Goal: Information Seeking & Learning: Learn about a topic

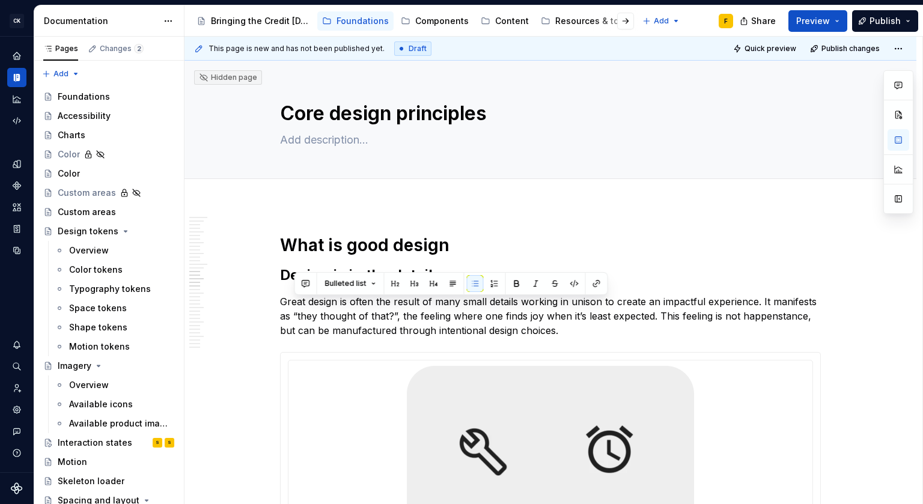
scroll to position [2826, 0]
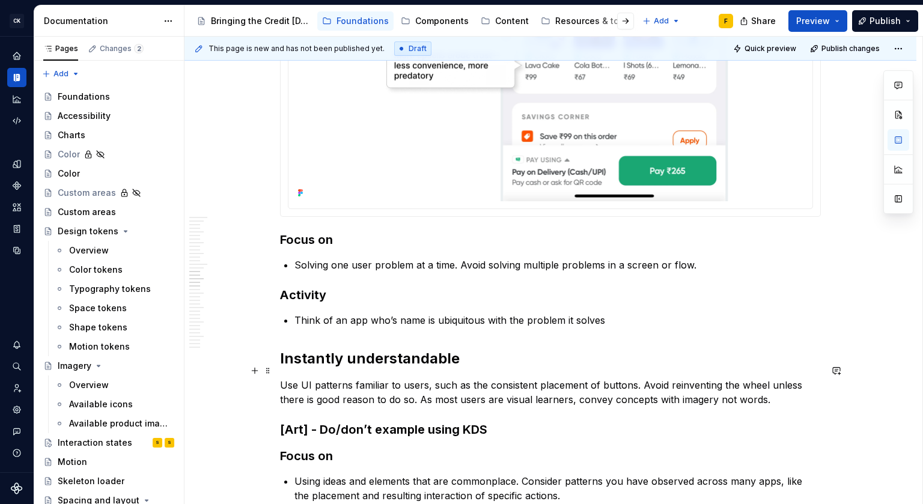
click at [431, 378] on p "Use UI patterns familiar to users, such as the consistent placement of buttons.…" at bounding box center [550, 392] width 541 height 29
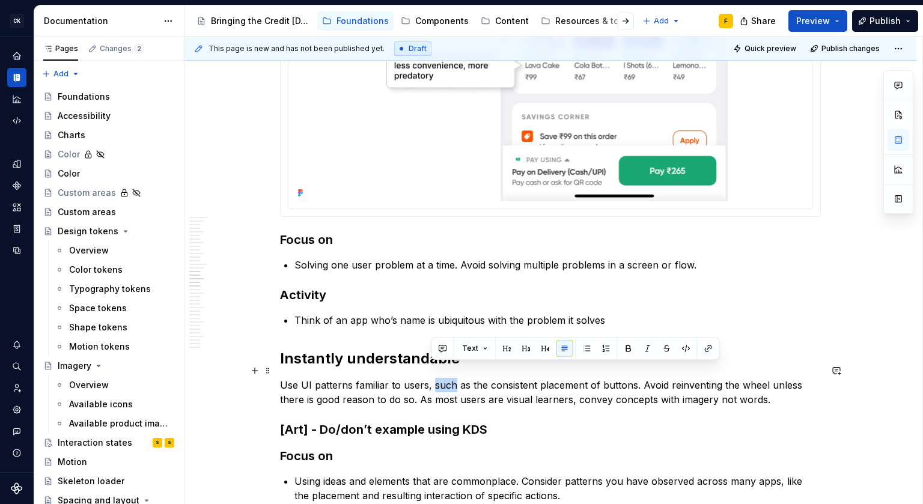
click at [431, 378] on p "Use UI patterns familiar to users, such as the consistent placement of buttons.…" at bounding box center [550, 392] width 541 height 29
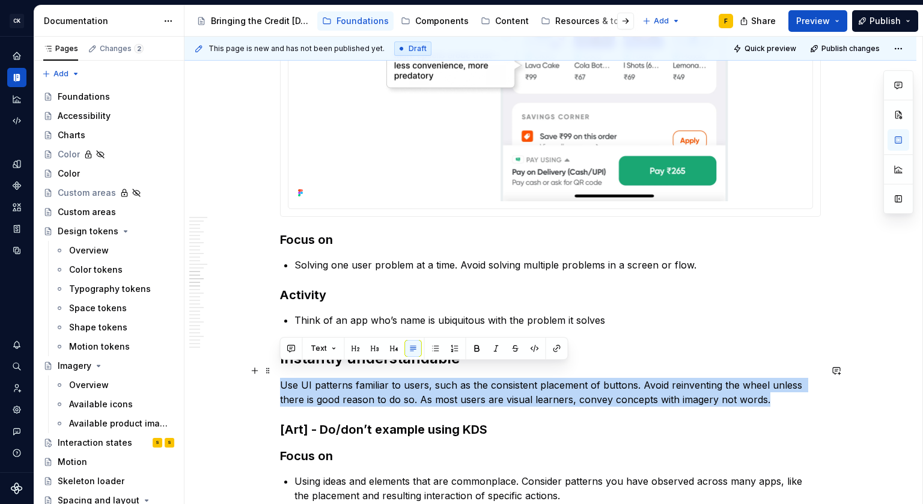
click at [431, 378] on p "Use UI patterns familiar to users, such as the consistent placement of buttons.…" at bounding box center [550, 392] width 541 height 29
copy p "Use UI patterns familiar to users, such as the consistent placement of buttons.…"
click at [485, 386] on p "Use UI patterns familiar to users, such as the consistent placement of buttons.…" at bounding box center [550, 392] width 541 height 29
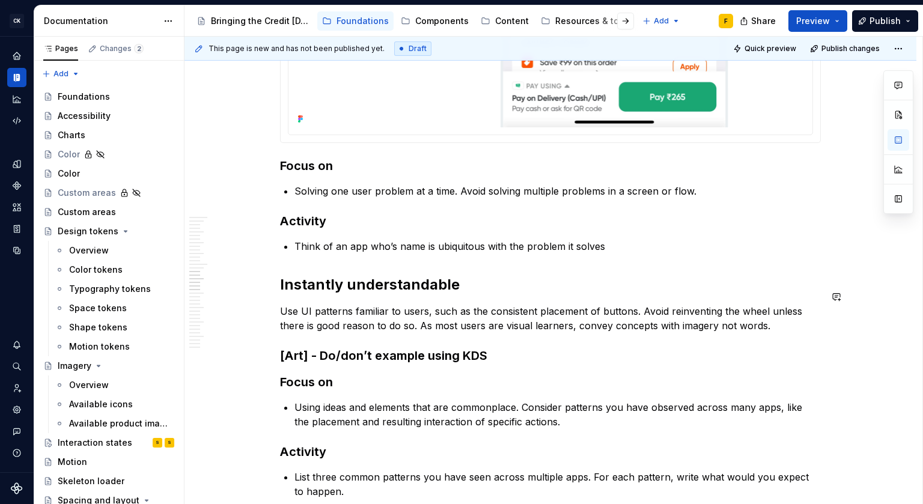
scroll to position [2902, 0]
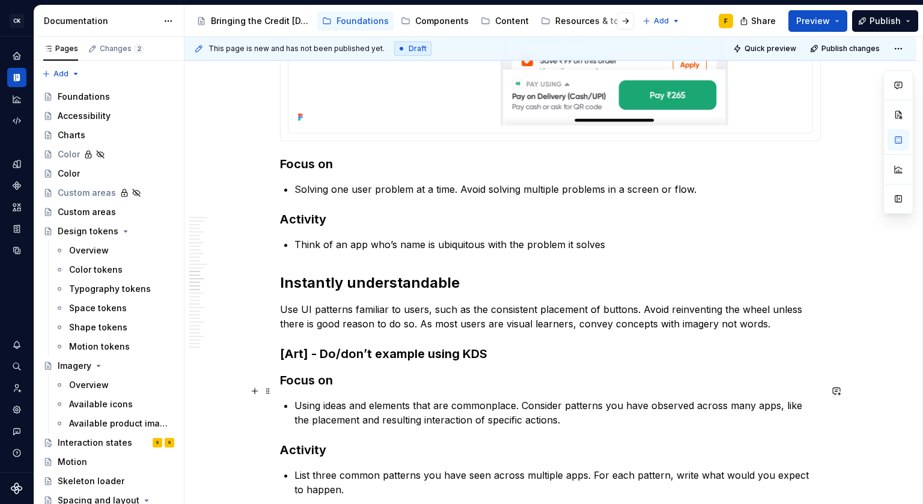
click at [465, 400] on p "Using ideas and elements that are commonplace. Consider patterns you have obser…" at bounding box center [557, 412] width 526 height 29
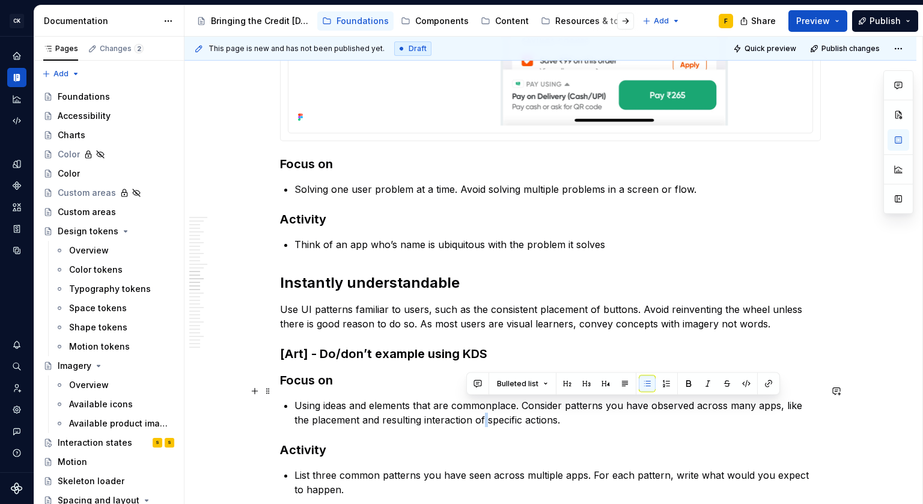
click at [465, 400] on p "Using ideas and elements that are commonplace. Consider patterns you have obser…" at bounding box center [557, 412] width 526 height 29
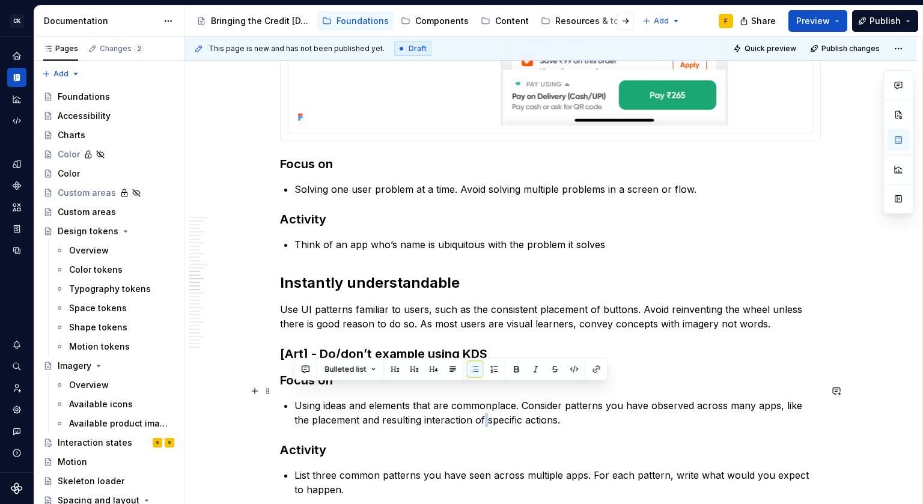
copy p "Using ideas and elements that are commonplace. Consider patterns you have obser…"
click at [585, 408] on p "Using ideas and elements that are commonplace. Consider patterns you have obser…" at bounding box center [557, 412] width 526 height 29
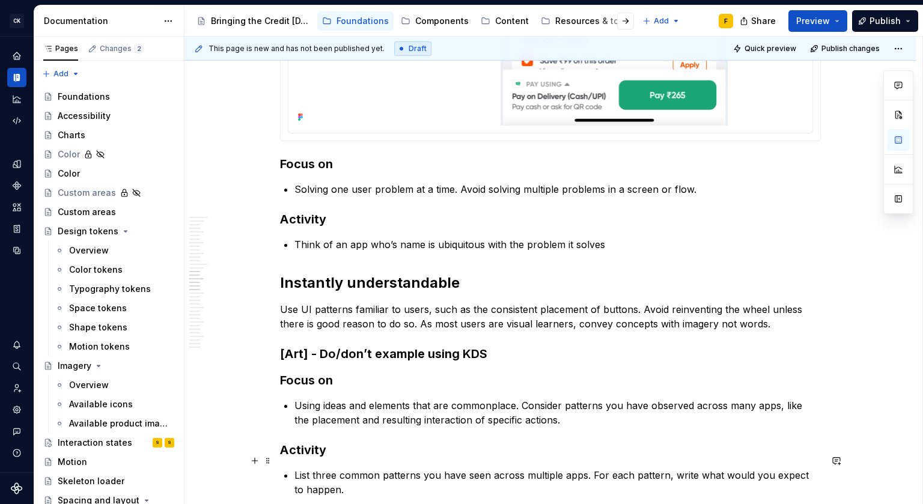
click at [373, 476] on p "List three common patterns you have seen across multiple apps. For each pattern…" at bounding box center [557, 482] width 526 height 29
click at [385, 468] on p "List three common patterns you have seen across multiple apps. For each pattern…" at bounding box center [557, 482] width 526 height 29
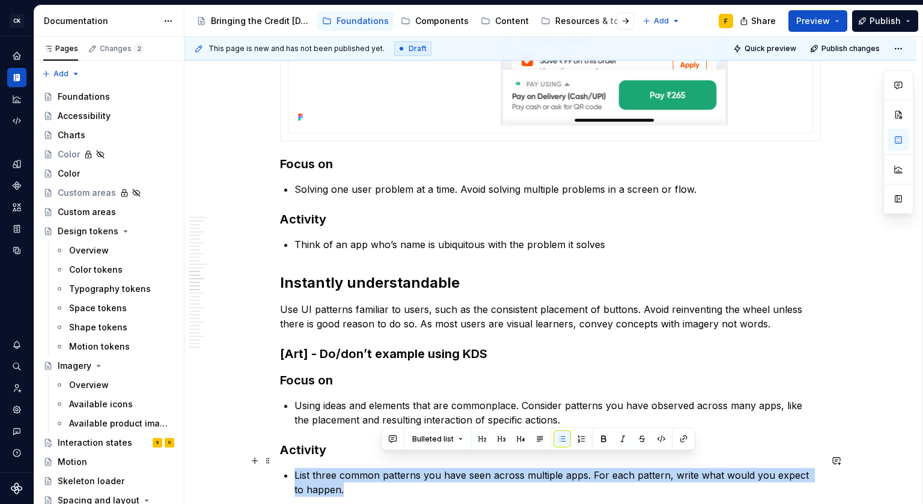
click at [385, 468] on p "List three common patterns you have seen across multiple apps. For each pattern…" at bounding box center [557, 482] width 526 height 29
copy p "List three common patterns you have seen across multiple apps. For each pattern…"
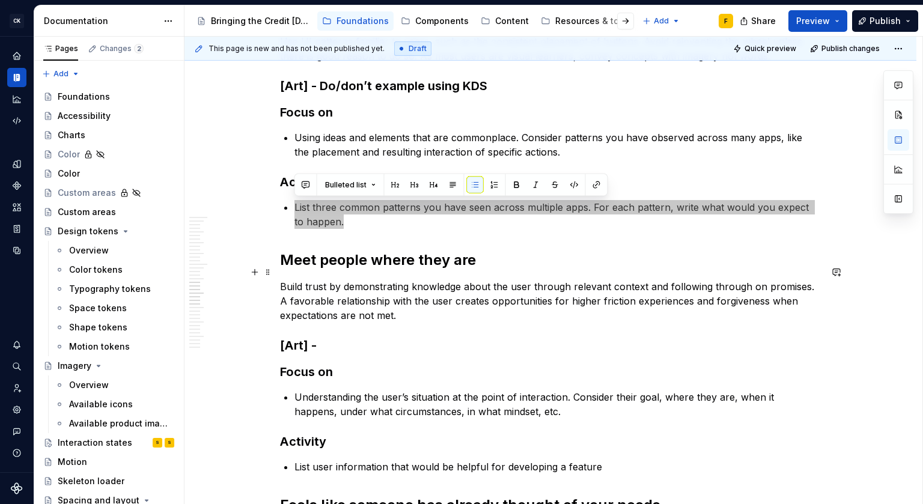
scroll to position [3180, 0]
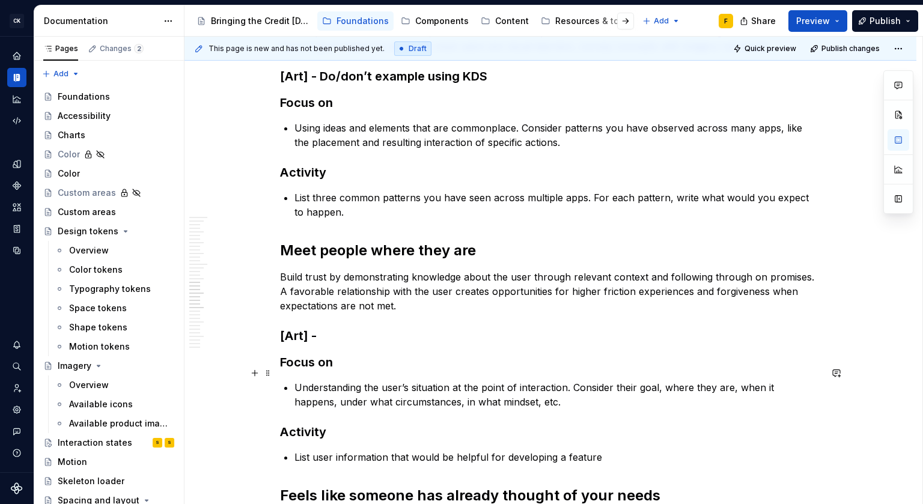
click at [438, 380] on p "Understanding the user’s situation at the point of interaction. Consider their …" at bounding box center [557, 394] width 526 height 29
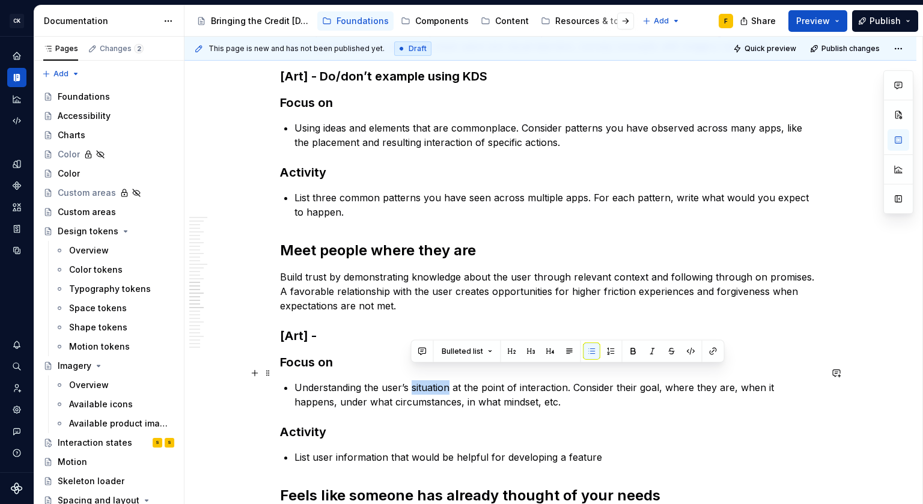
click at [438, 380] on p "Understanding the user’s situation at the point of interaction. Consider their …" at bounding box center [557, 394] width 526 height 29
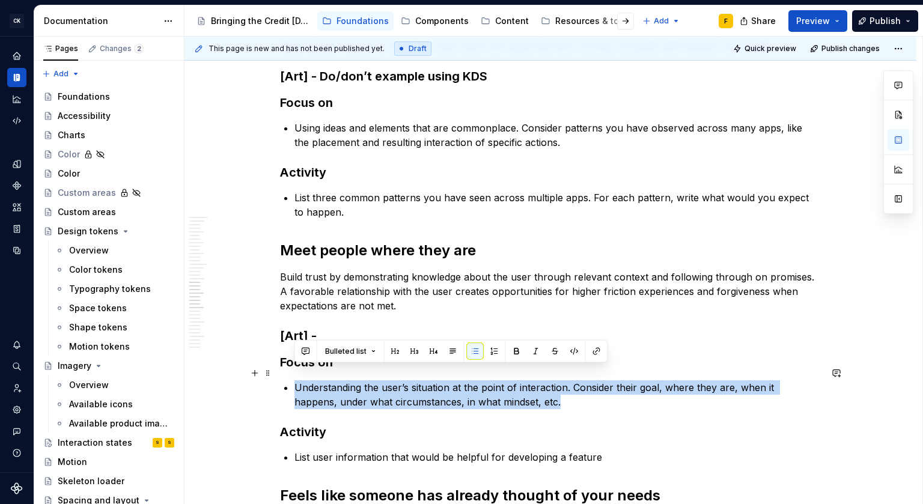
click at [438, 380] on p "Understanding the user’s situation at the point of interaction. Consider their …" at bounding box center [557, 394] width 526 height 29
copy p "Understanding the user’s situation at the point of interaction. Consider their …"
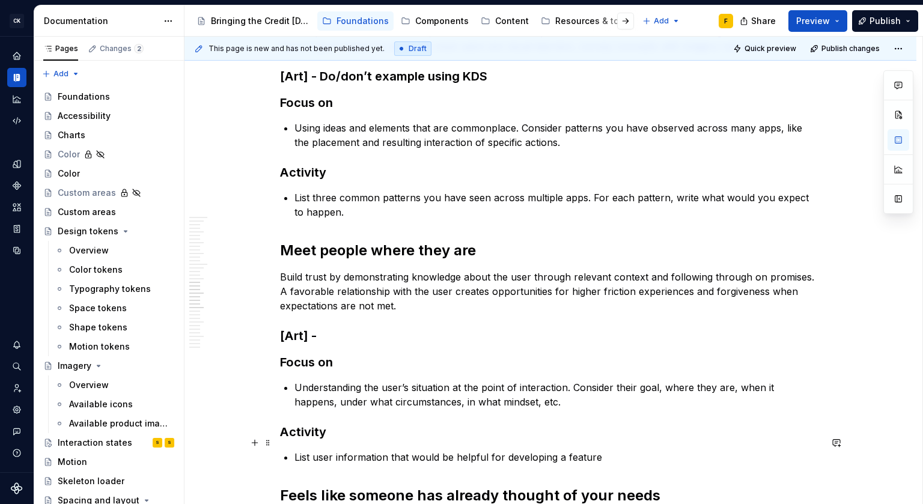
click at [509, 450] on p "List user information that would be helpful for developing a feature" at bounding box center [557, 457] width 526 height 14
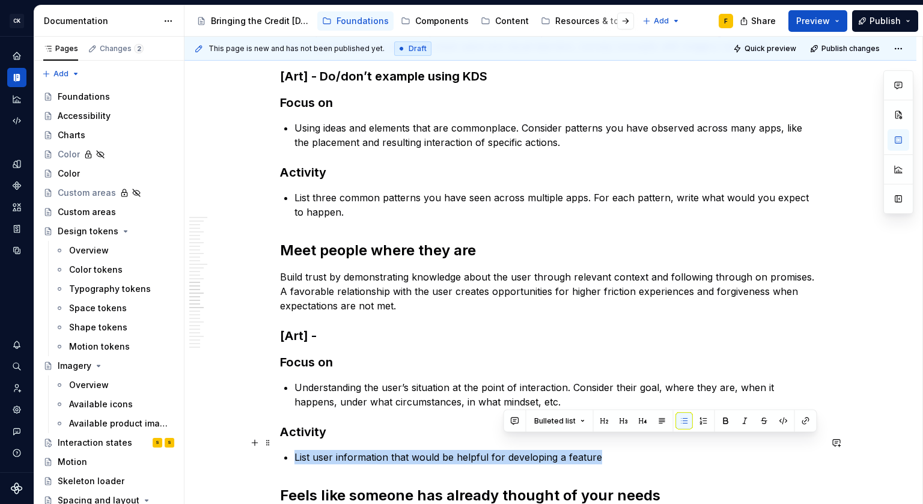
click at [509, 450] on p "List user information that would be helpful for developing a feature" at bounding box center [557, 457] width 526 height 14
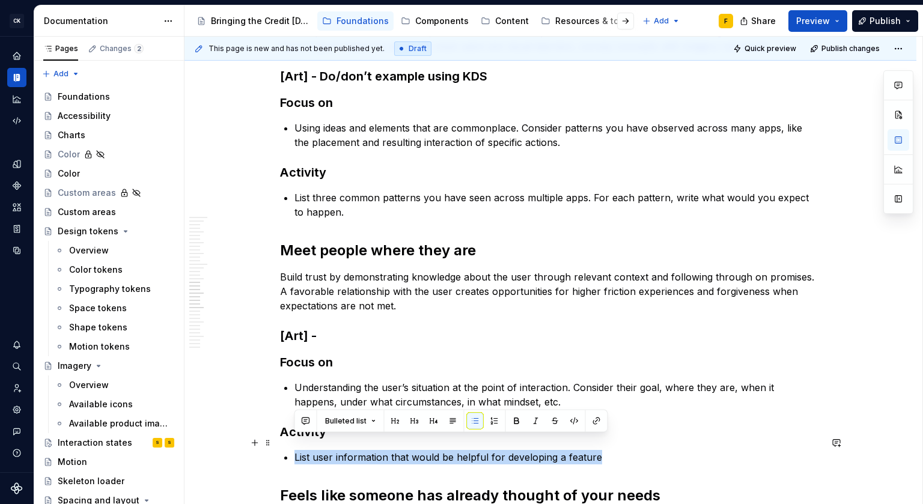
copy p "List user information that would be helpful for developing a feature"
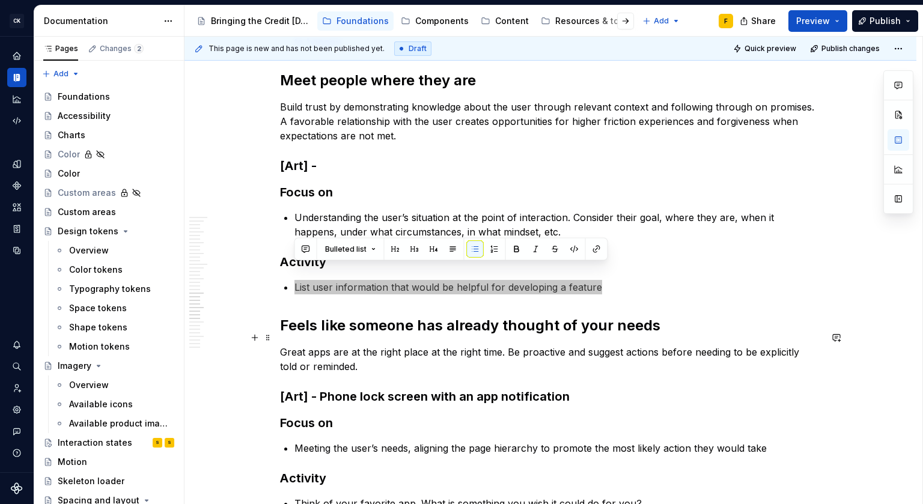
scroll to position [3367, 0]
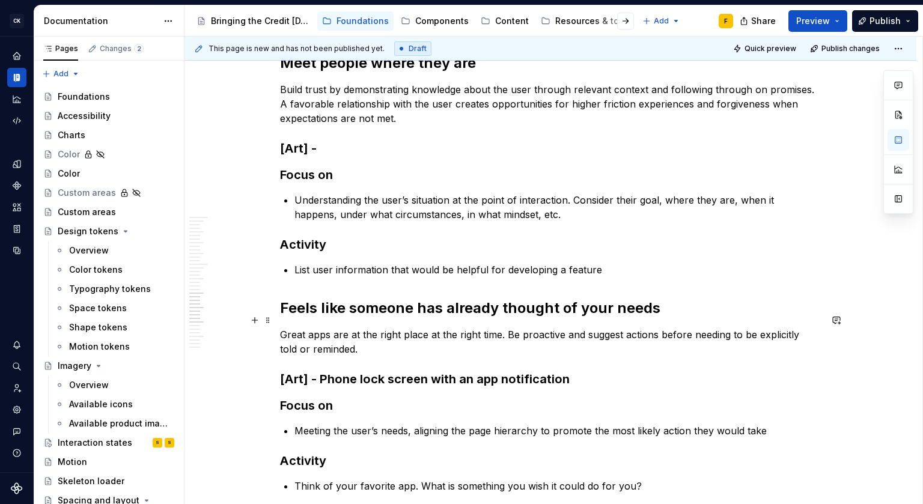
click at [635, 327] on p "Great apps are at the right place at the right time. Be proactive and suggest a…" at bounding box center [550, 341] width 541 height 29
click at [328, 423] on p "Meeting the user’s needs, aligning the page hierarchy to promote the most likel…" at bounding box center [557, 430] width 526 height 14
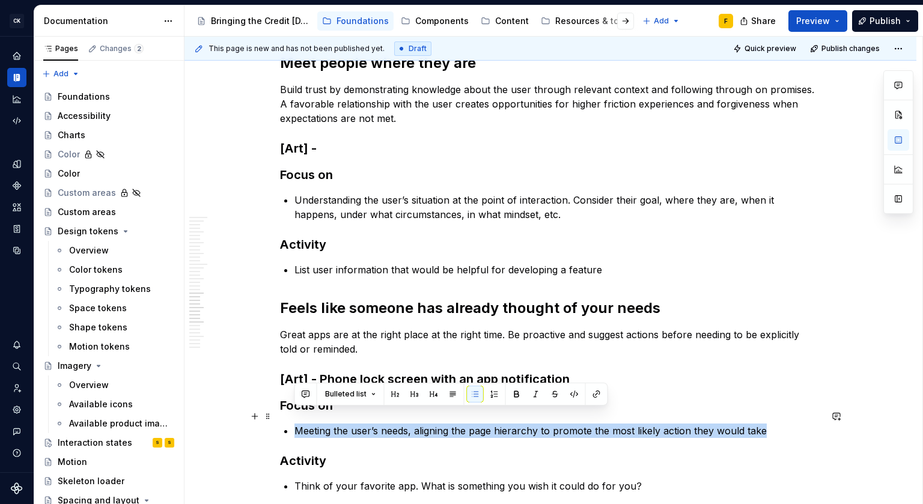
click at [328, 423] on p "Meeting the user’s needs, aligning the page hierarchy to promote the most likel…" at bounding box center [557, 430] width 526 height 14
copy p "Meeting the user’s needs, aligning the page hierarchy to promote the most likel…"
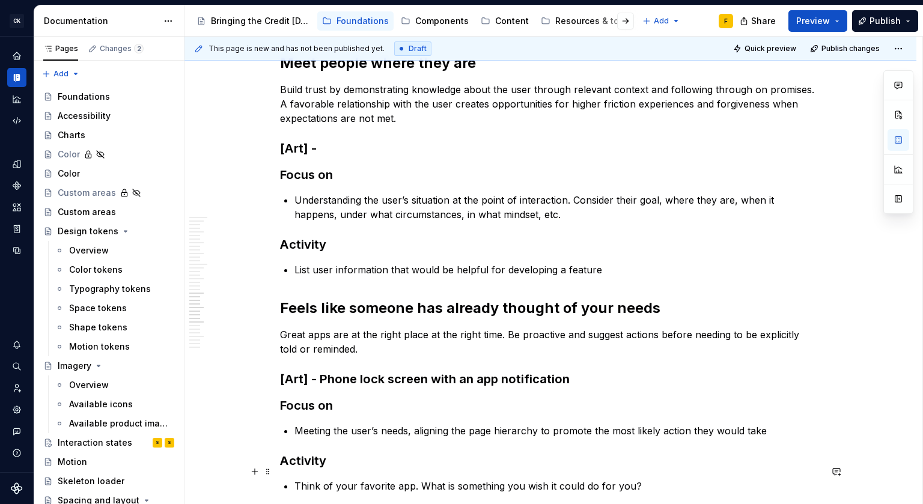
click at [520, 479] on p "Think of your favorite app. What is something you wish it could do for you?" at bounding box center [557, 486] width 526 height 14
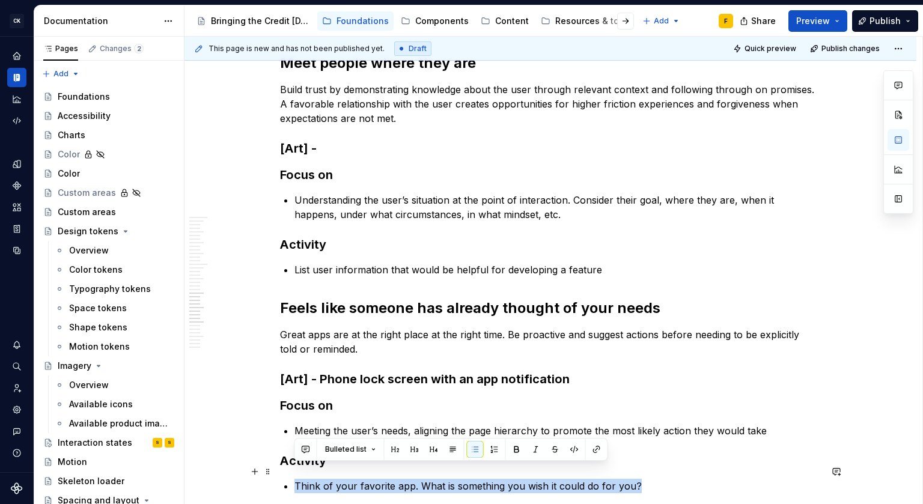
click at [520, 479] on p "Think of your favorite app. What is something you wish it could do for you?" at bounding box center [557, 486] width 526 height 14
copy p "Think of your favorite app. What is something you wish it could do for you?"
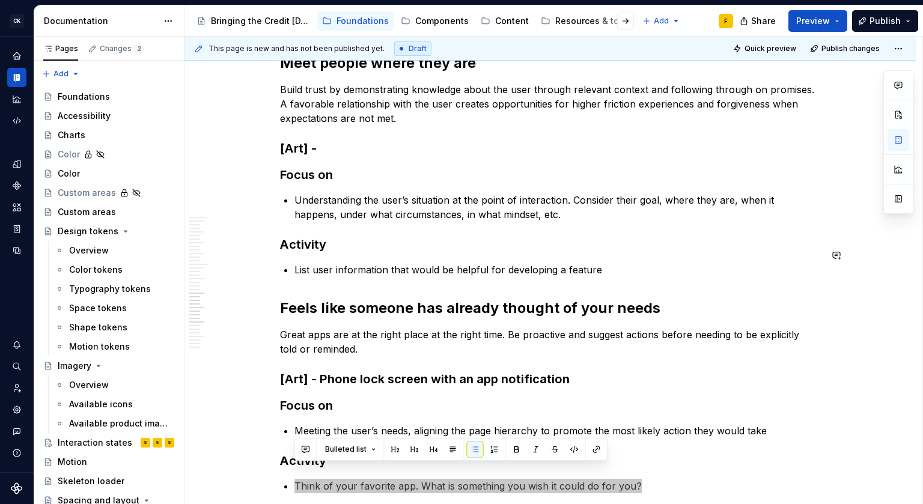
scroll to position [3561, 0]
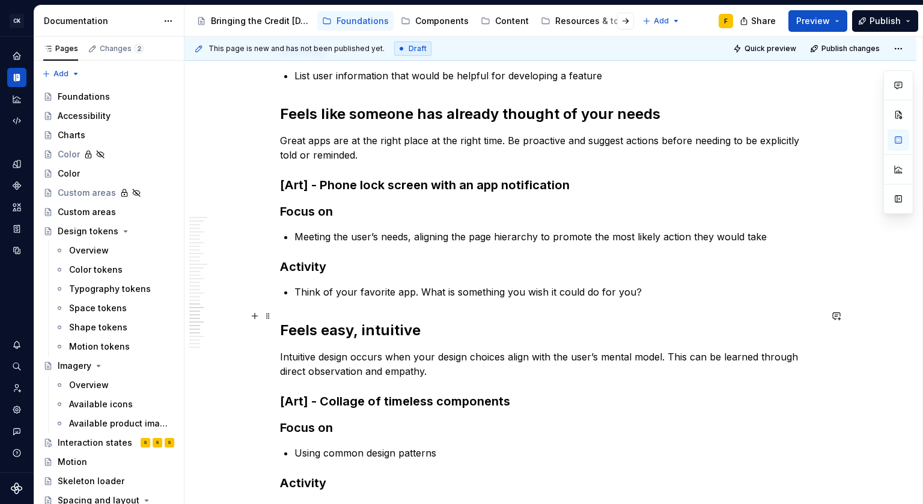
click at [600, 321] on h2 "Feels easy, intuitive" at bounding box center [550, 330] width 541 height 19
type textarea "*"
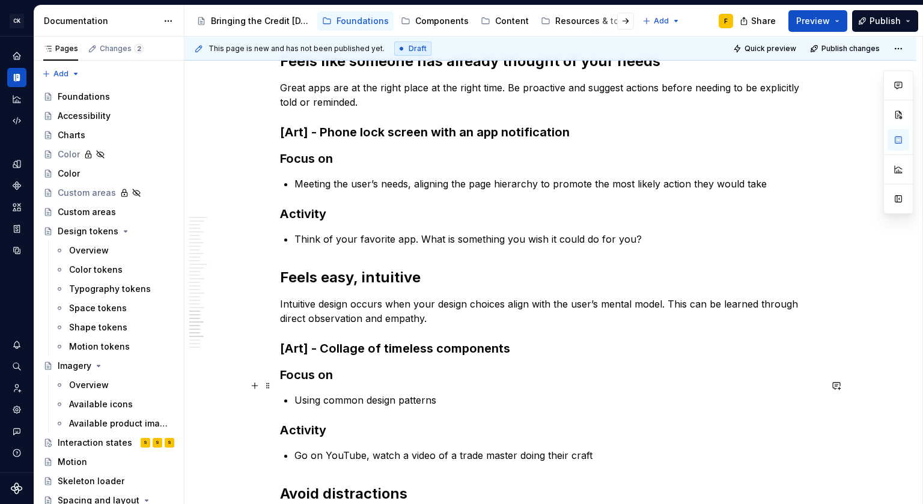
scroll to position [3643, 0]
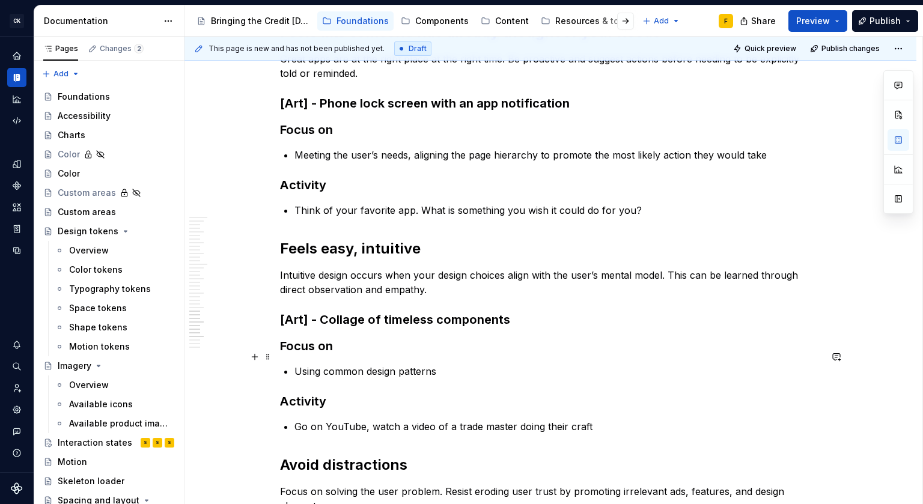
click at [493, 419] on p "Go on YouTube, watch a video of a trade master doing their craft" at bounding box center [557, 426] width 526 height 14
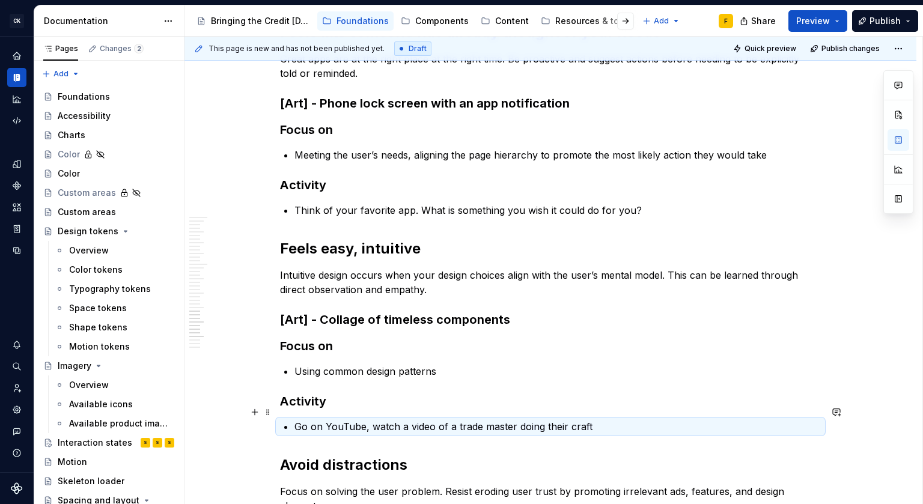
click at [493, 419] on p "Go on YouTube, watch a video of a trade master doing their craft" at bounding box center [557, 426] width 526 height 14
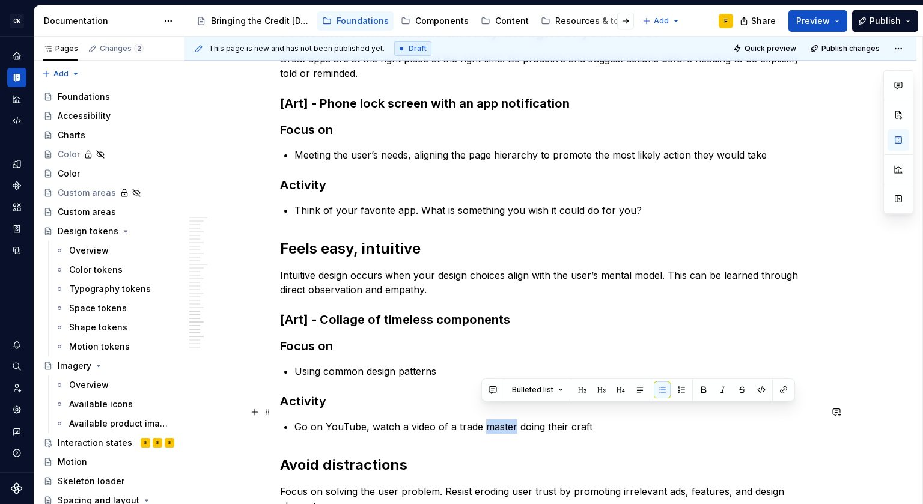
click at [493, 419] on p "Go on YouTube, watch a video of a trade master doing their craft" at bounding box center [557, 426] width 526 height 14
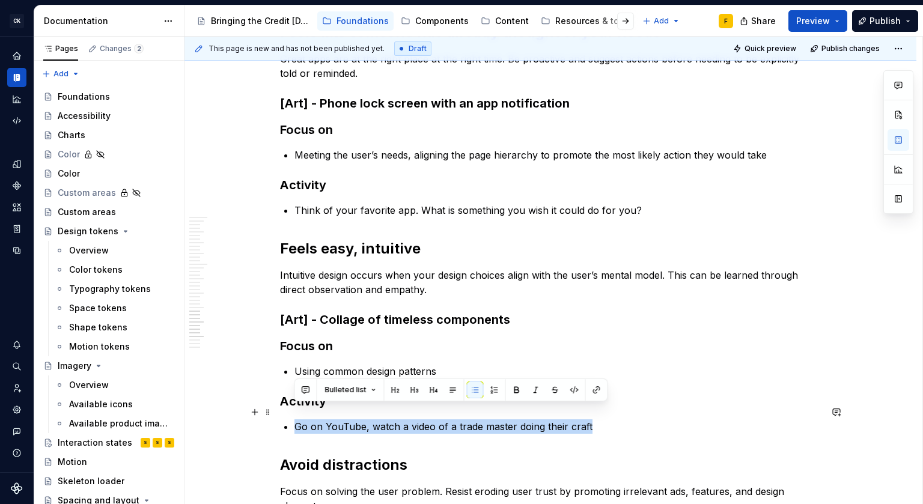
click at [493, 419] on p "Go on YouTube, watch a video of a trade master doing their craft" at bounding box center [557, 426] width 526 height 14
copy p "Go on YouTube, watch a video of a trade master doing their craft"
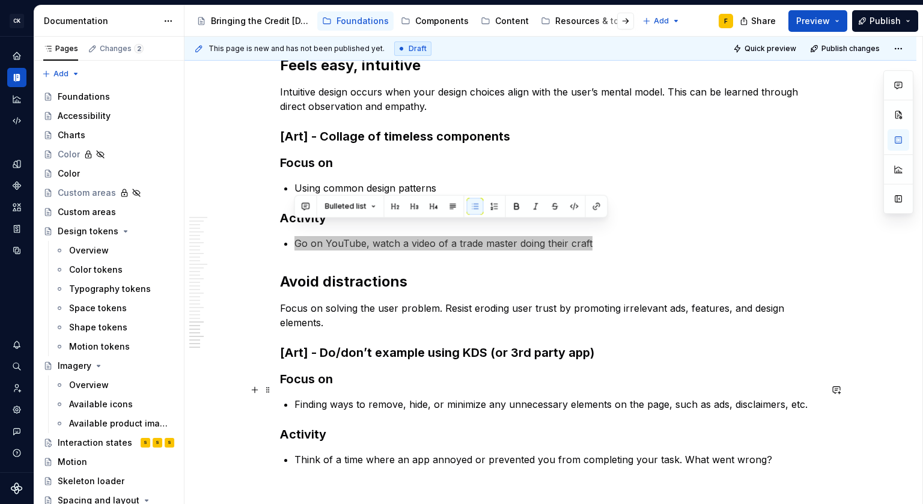
scroll to position [3925, 0]
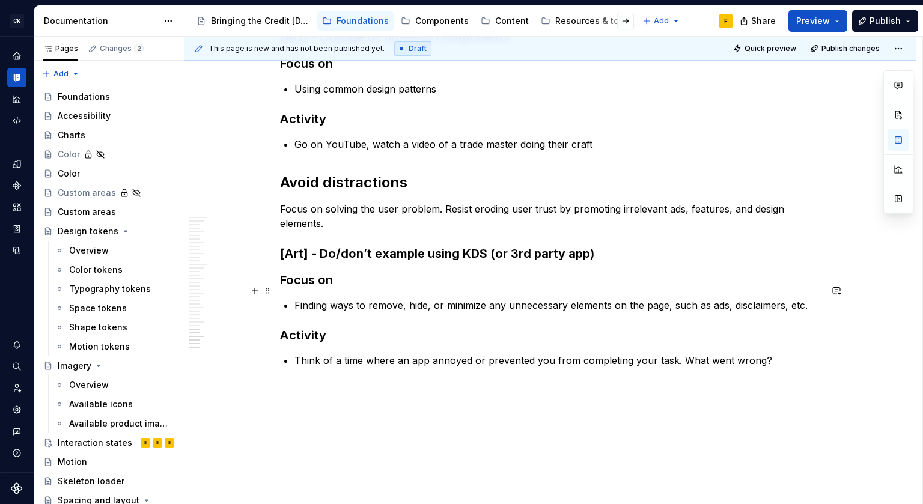
click at [491, 298] on p "Finding ways to remove, hide, or minimize any unnecessary elements on the page,…" at bounding box center [557, 305] width 526 height 14
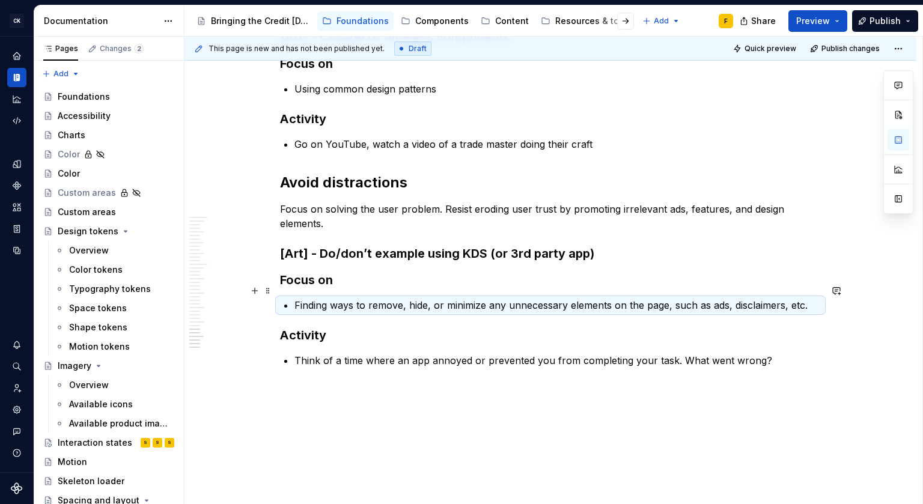
click at [491, 298] on p "Finding ways to remove, hide, or minimize any unnecessary elements on the page,…" at bounding box center [557, 305] width 526 height 14
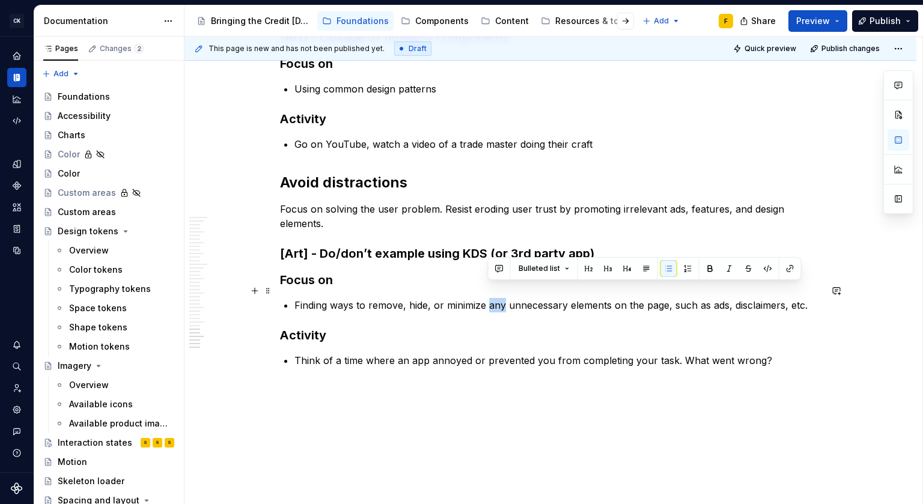
click at [491, 298] on p "Finding ways to remove, hide, or minimize any unnecessary elements on the page,…" at bounding box center [557, 305] width 526 height 14
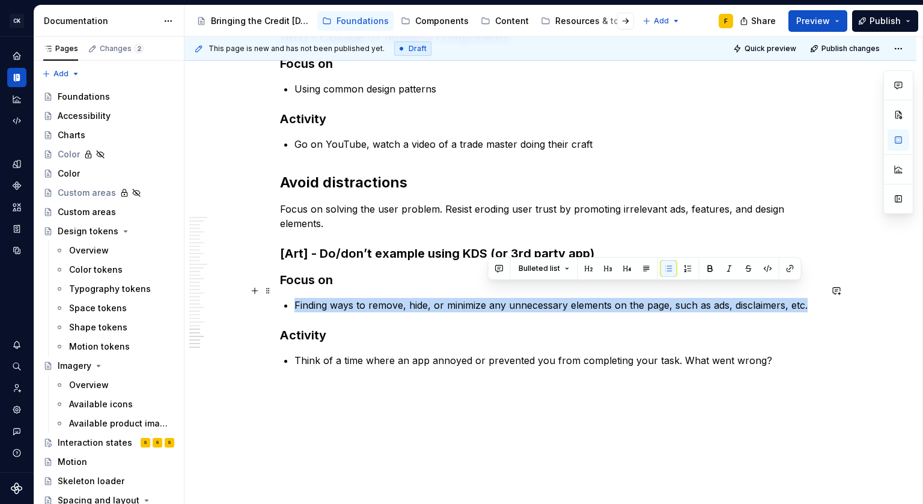
click at [491, 298] on p "Finding ways to remove, hide, or minimize any unnecessary elements on the page,…" at bounding box center [557, 305] width 526 height 14
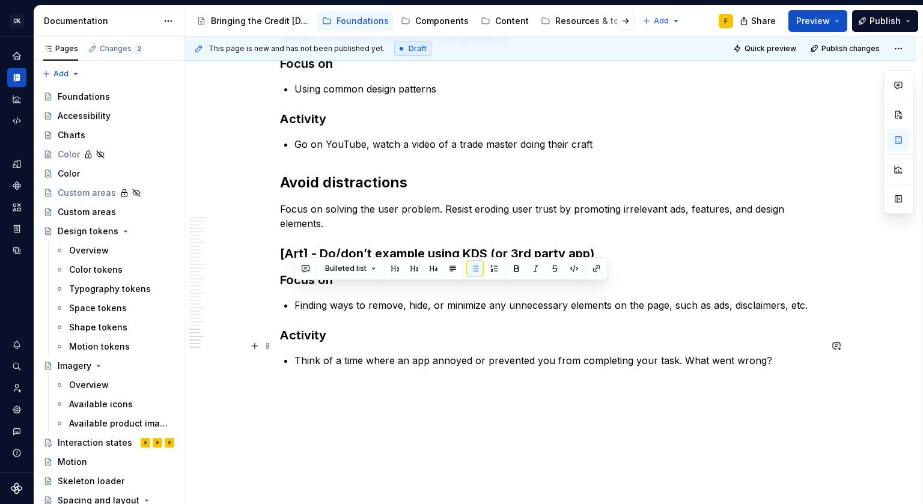
click at [462, 353] on p "Think of a time where an app annoyed or prevented you from completing your task…" at bounding box center [557, 360] width 526 height 14
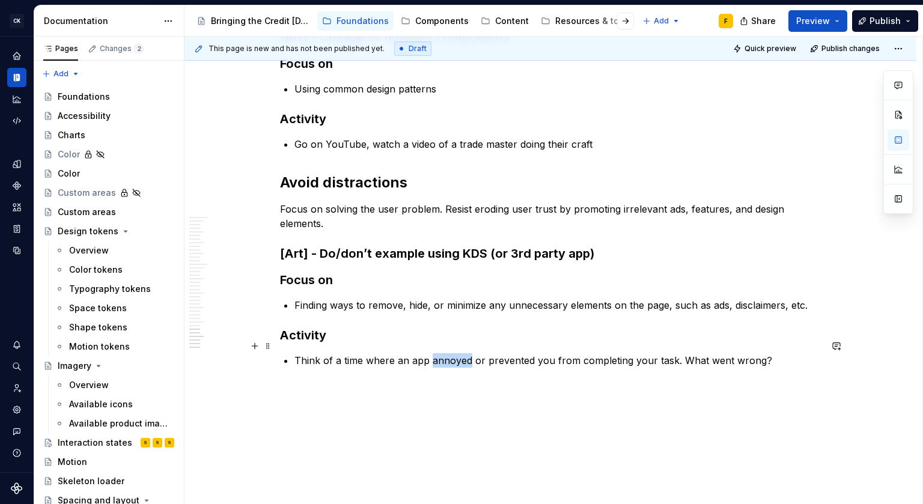
click at [462, 353] on p "Think of a time where an app annoyed or prevented you from completing your task…" at bounding box center [557, 360] width 526 height 14
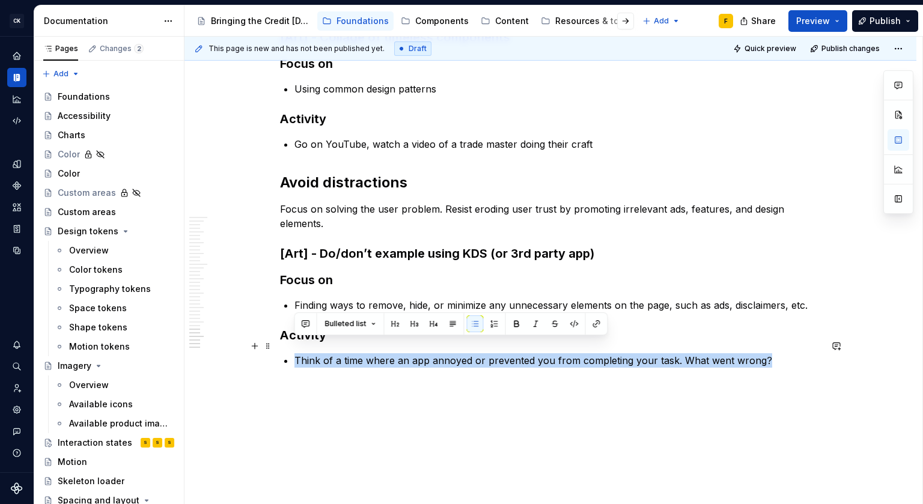
click at [462, 353] on p "Think of a time where an app annoyed or prevented you from completing your task…" at bounding box center [557, 360] width 526 height 14
copy p "Think of a time where an app annoyed or prevented you from completing your task…"
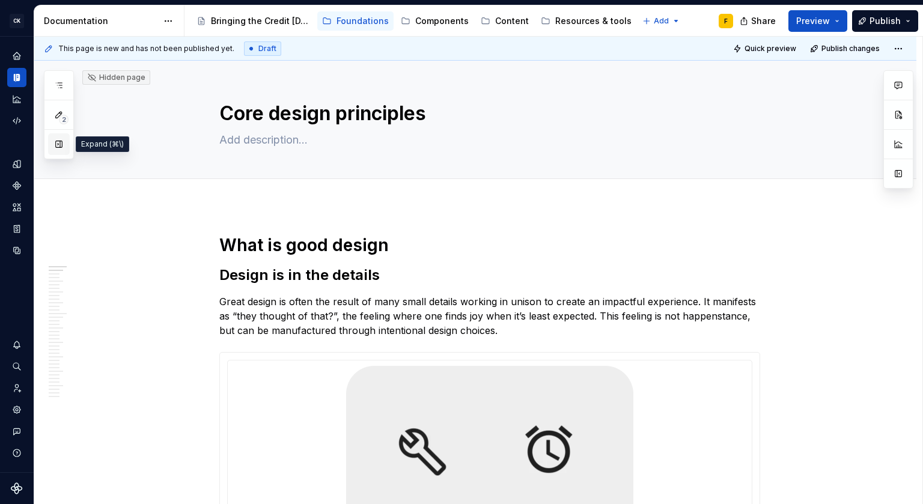
click at [59, 145] on button "button" at bounding box center [59, 144] width 22 height 22
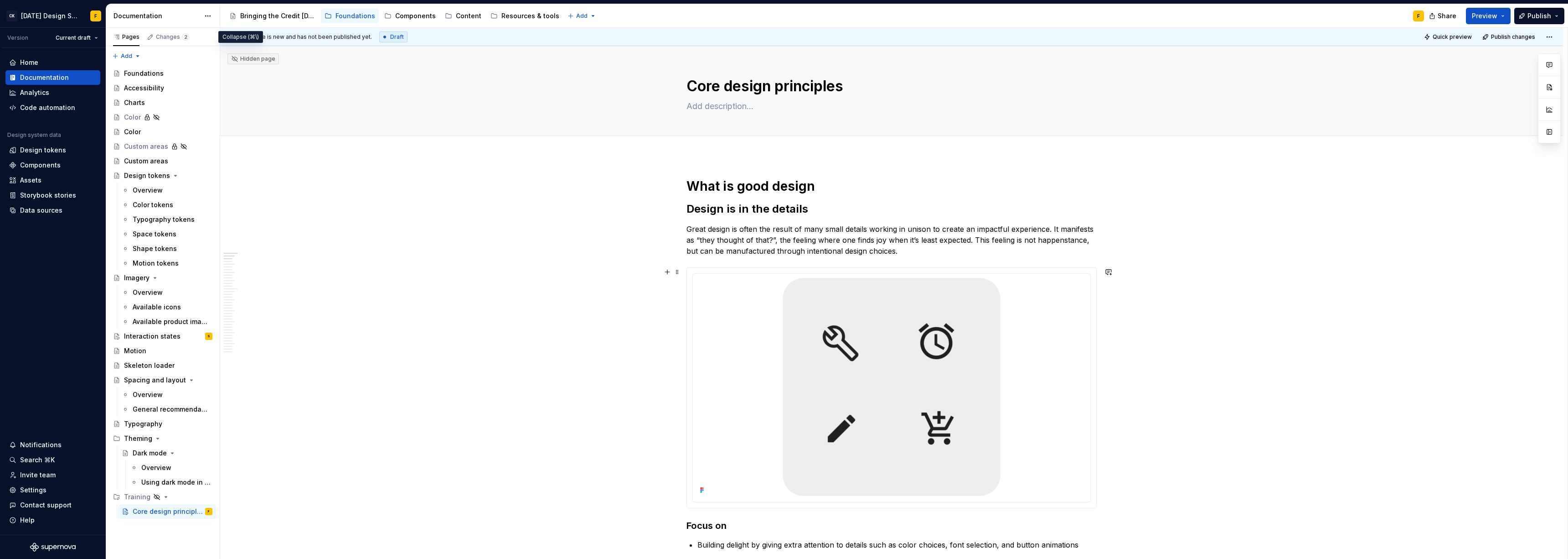
click at [700, 271] on div at bounding box center [891, 388] width 409 height 240
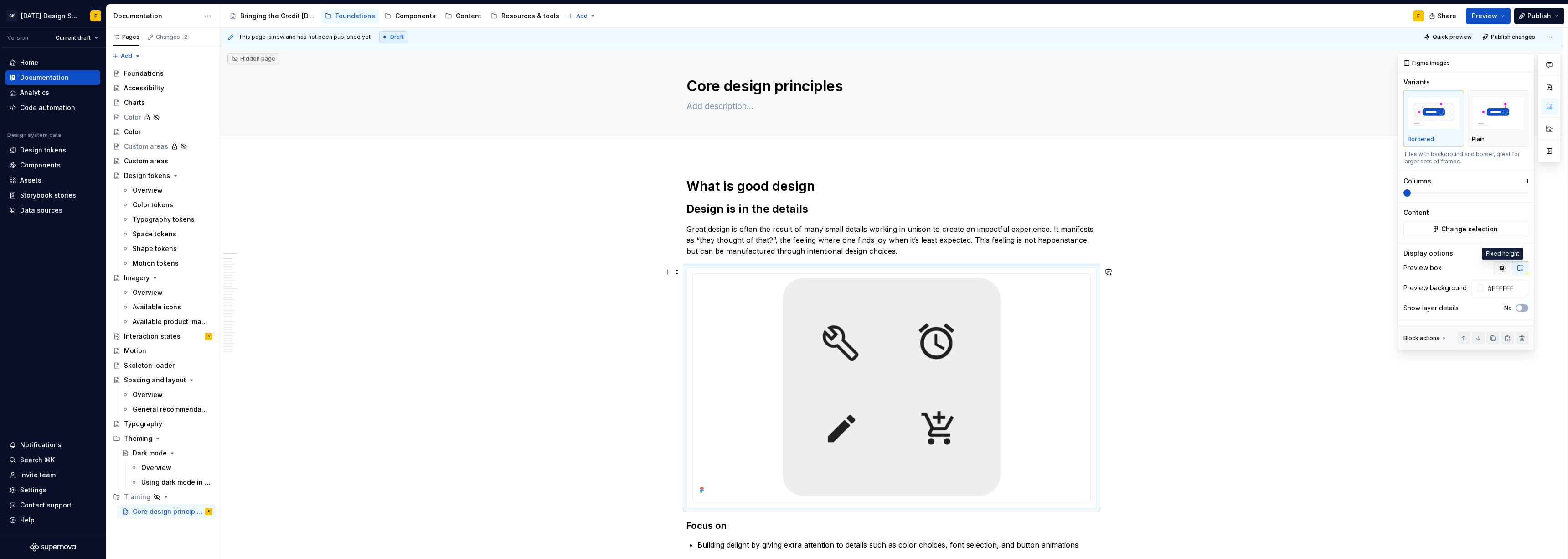
click at [700, 267] on icon "button" at bounding box center [1502, 268] width 8 height 8
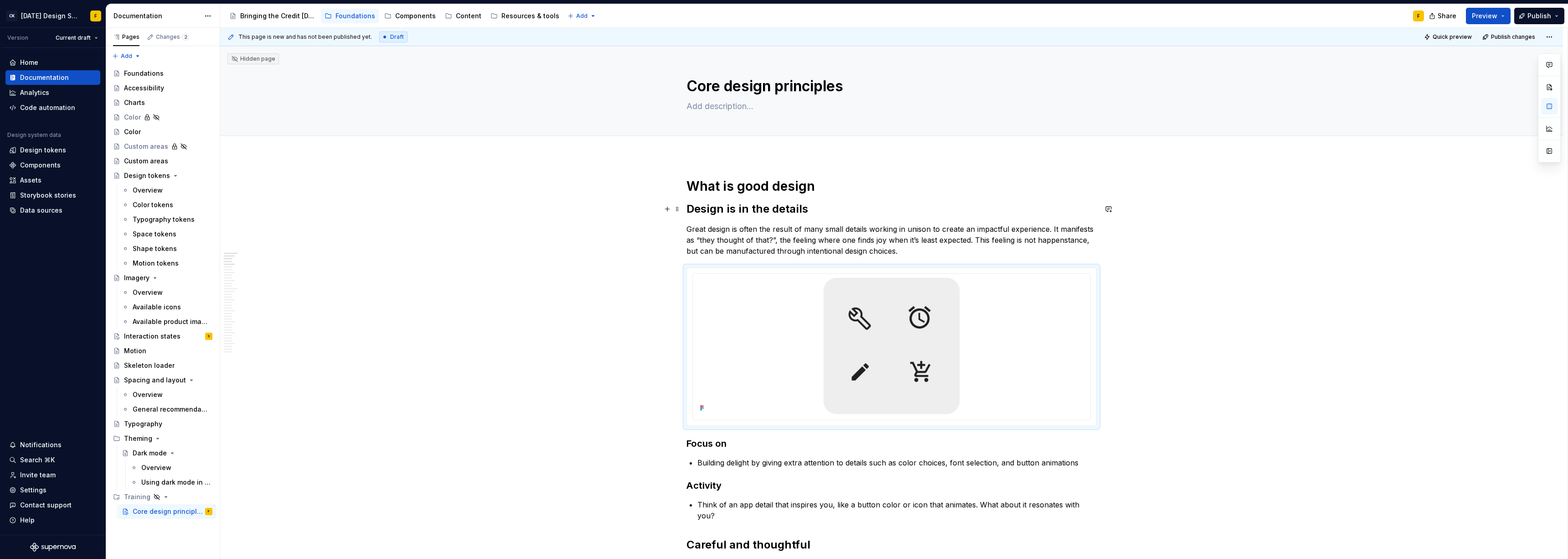
click at [700, 207] on h2 "Design is in the details" at bounding box center [891, 208] width 411 height 14
click at [700, 188] on h1 "What is good design" at bounding box center [891, 186] width 411 height 17
click at [158, 340] on div "Interaction states" at bounding box center [152, 336] width 56 height 9
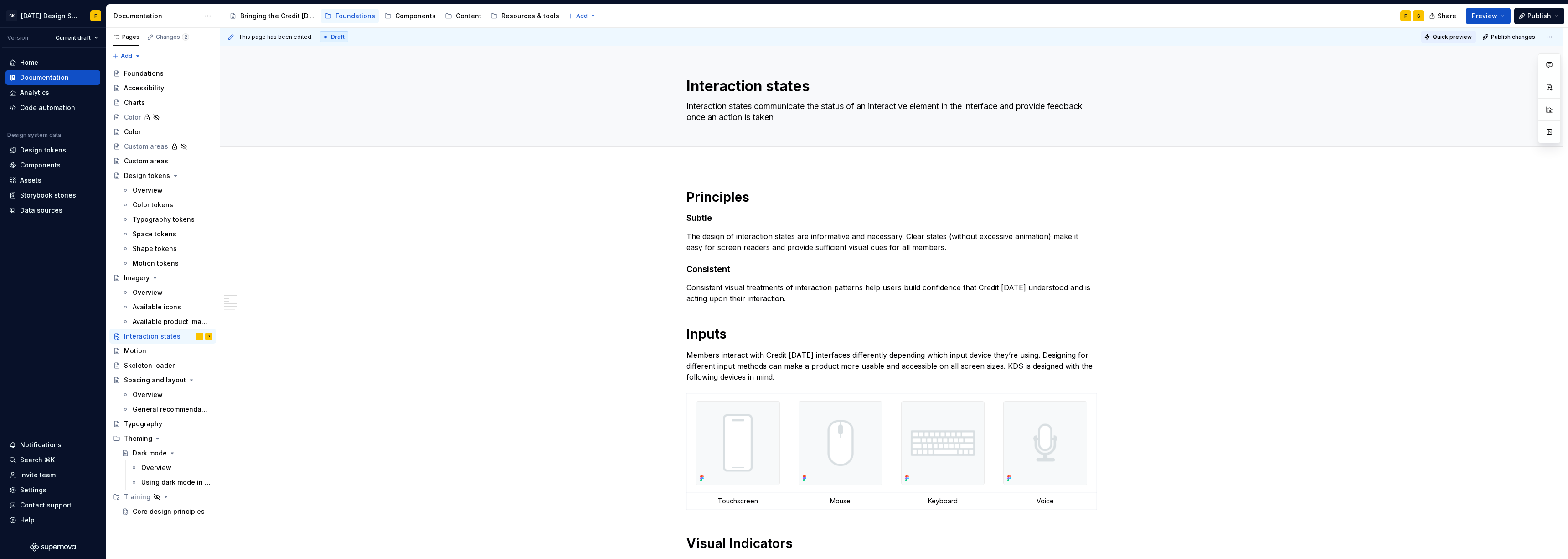
click at [700, 37] on span "Quick preview" at bounding box center [1453, 37] width 39 height 8
click at [700, 382] on span "Open page" at bounding box center [1520, 537] width 30 height 8
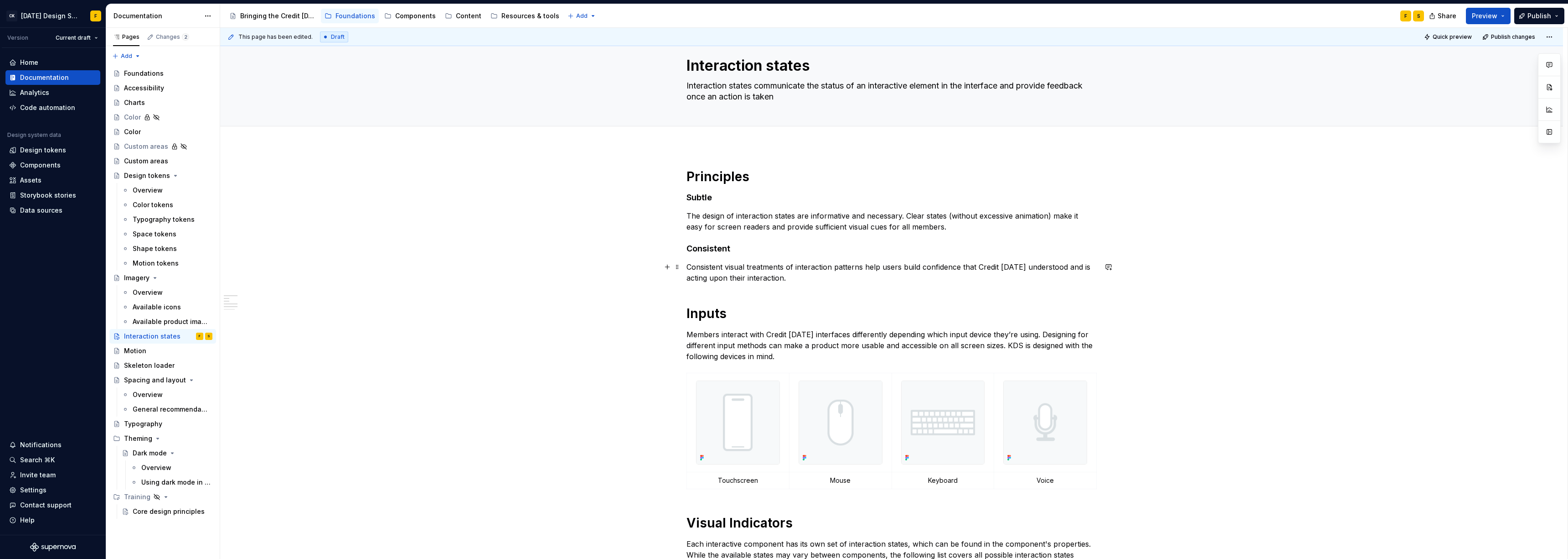
scroll to position [137, 0]
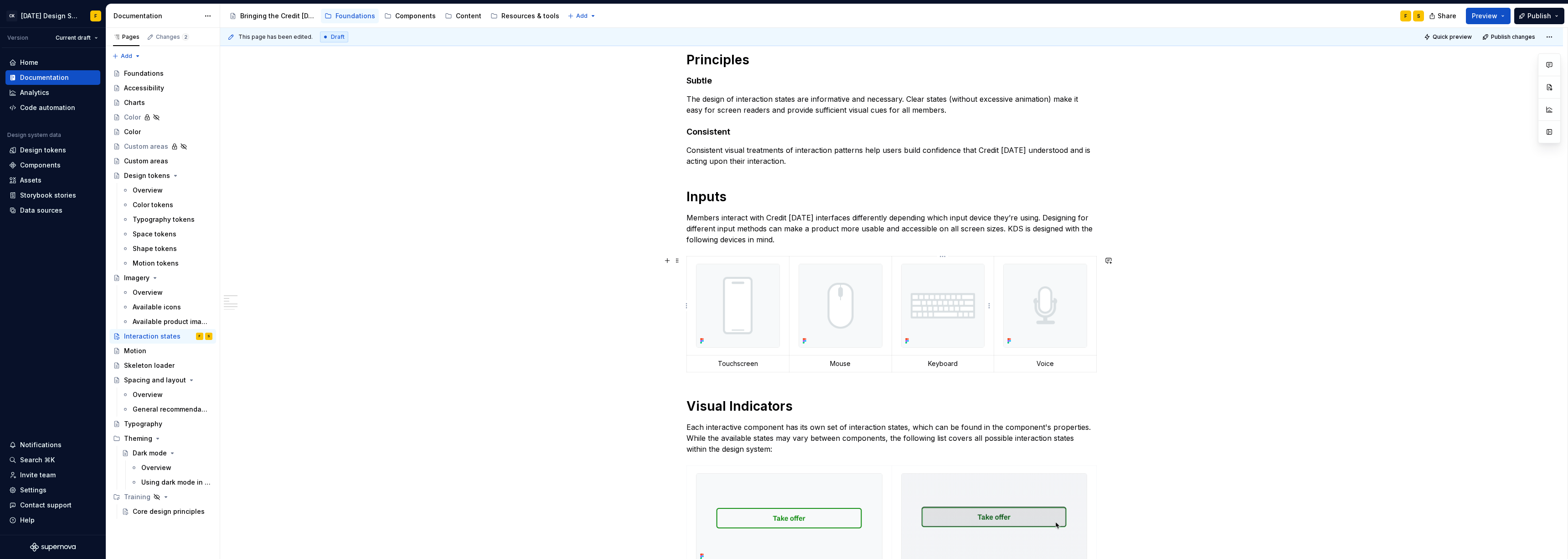
click at [700, 264] on div at bounding box center [943, 305] width 84 height 84
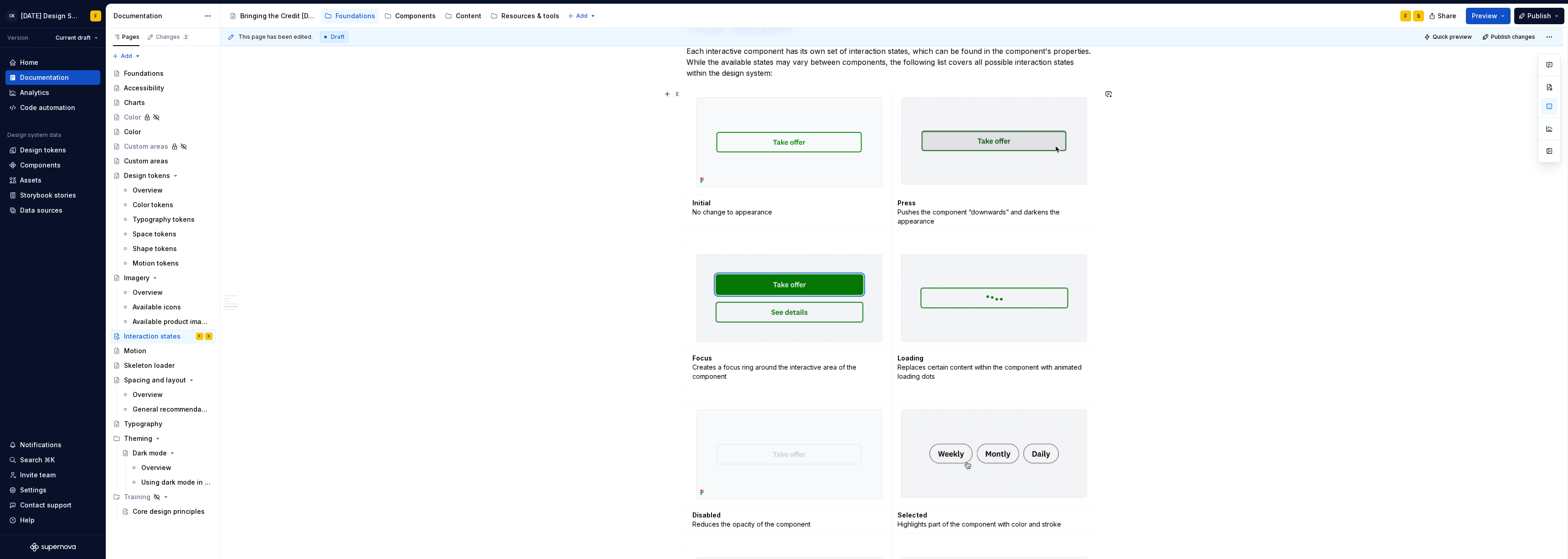
scroll to position [319, 0]
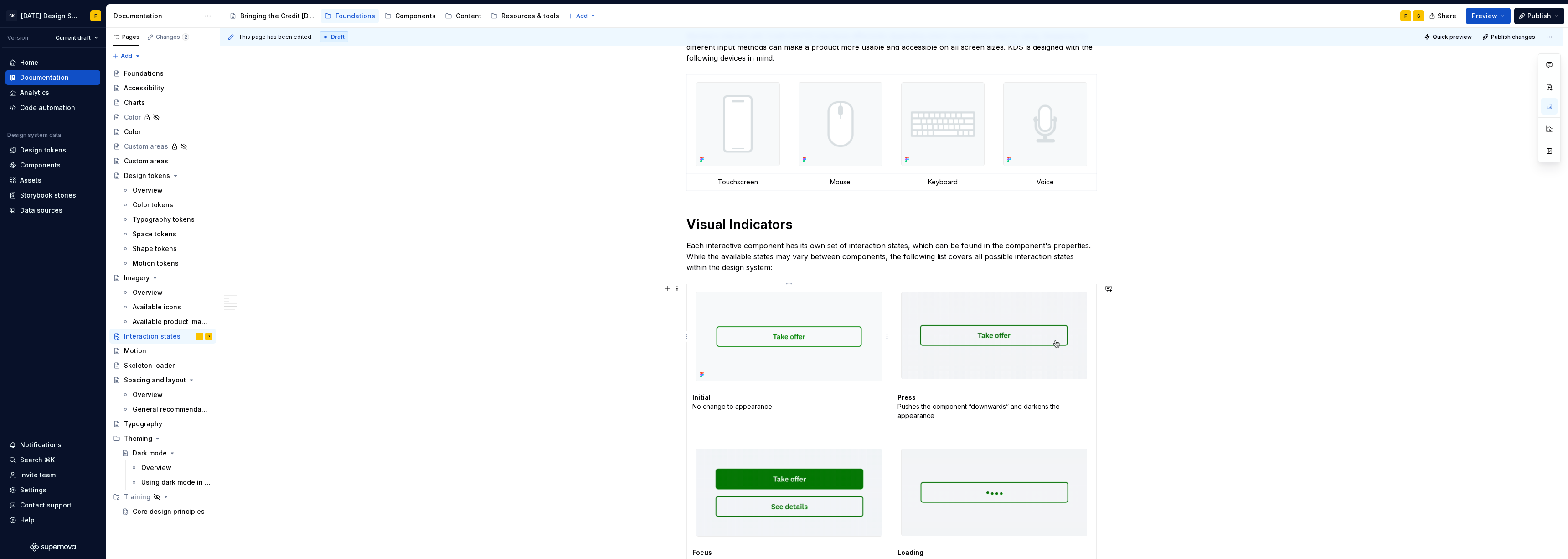
click at [700, 287] on td at bounding box center [789, 336] width 205 height 105
click at [700, 308] on td at bounding box center [994, 336] width 205 height 105
click at [414, 17] on div "Components" at bounding box center [415, 16] width 40 height 9
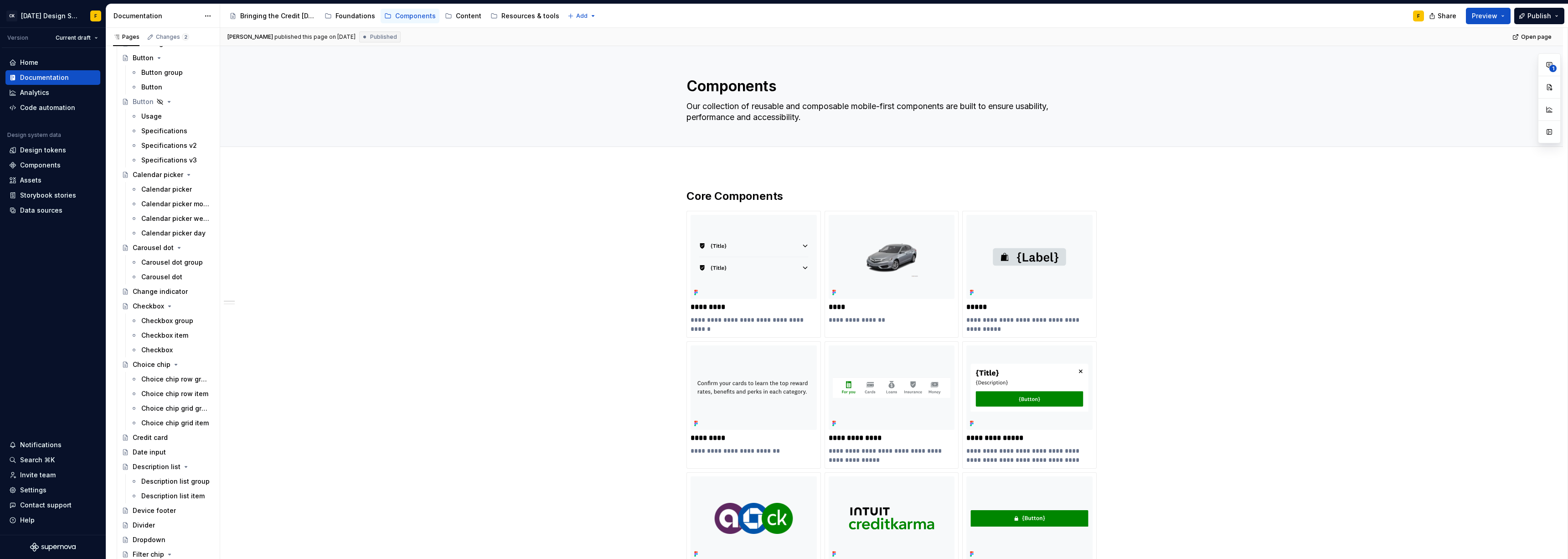
scroll to position [353, 0]
click at [357, 14] on div "Foundations" at bounding box center [355, 16] width 39 height 9
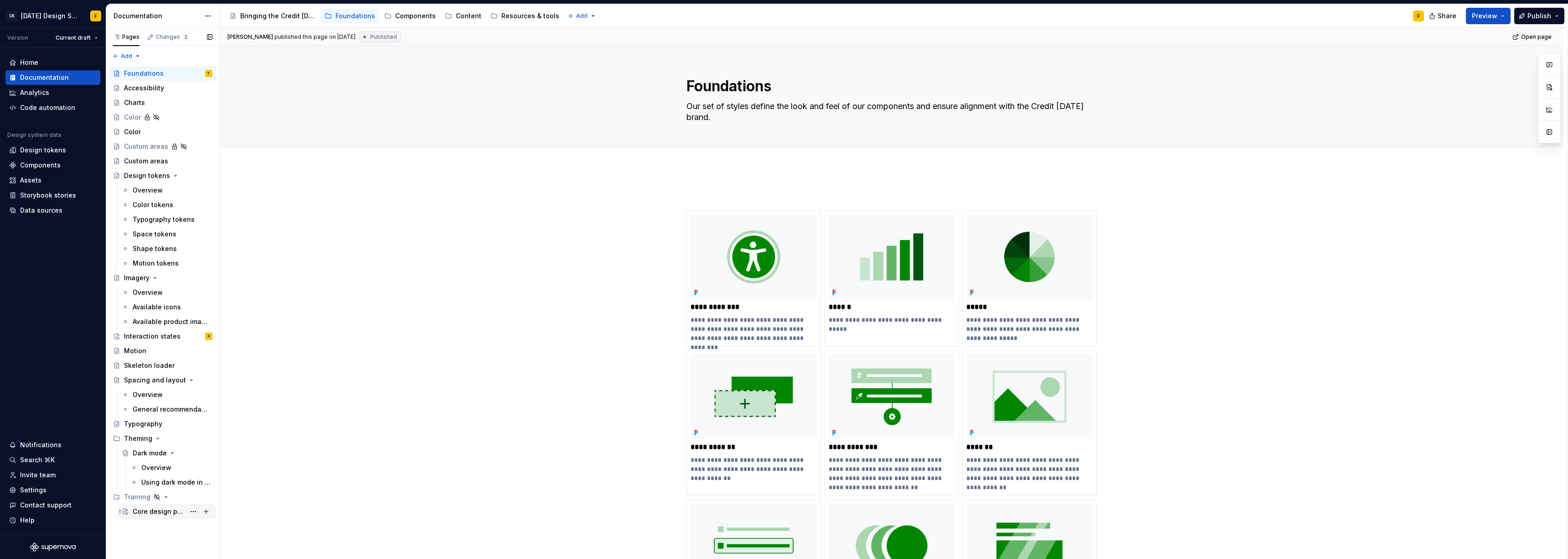
click at [158, 382] on div "Core design principles" at bounding box center [159, 511] width 52 height 9
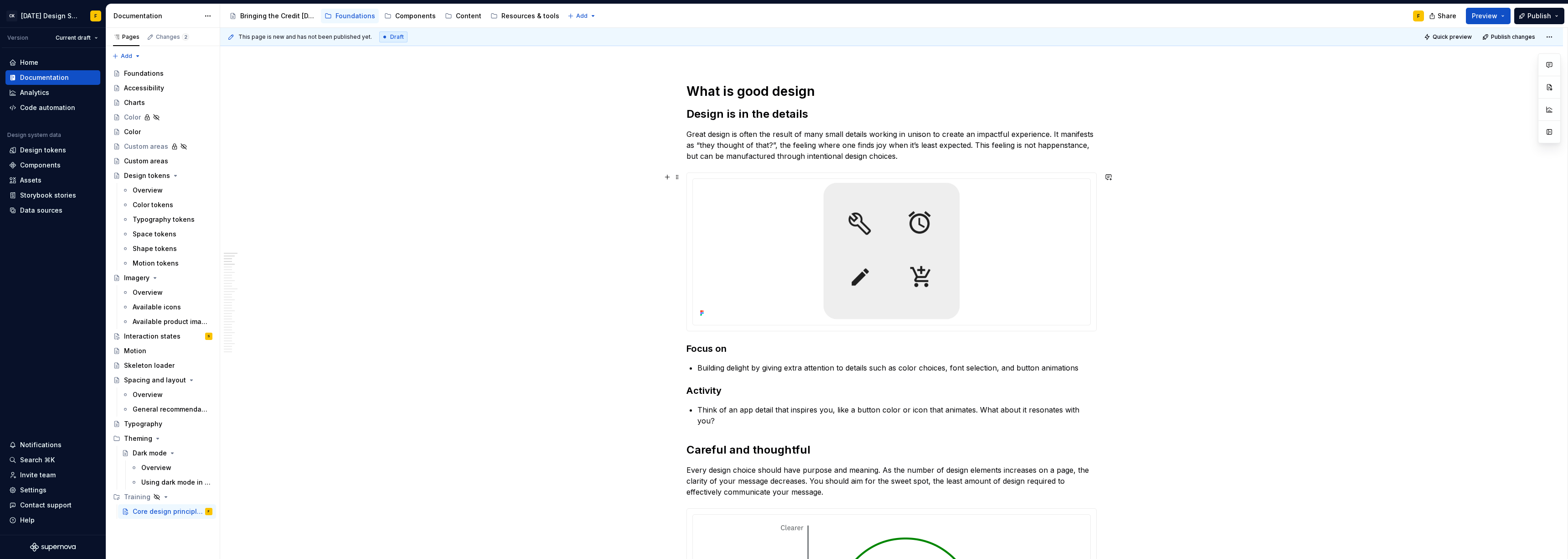
scroll to position [14, 0]
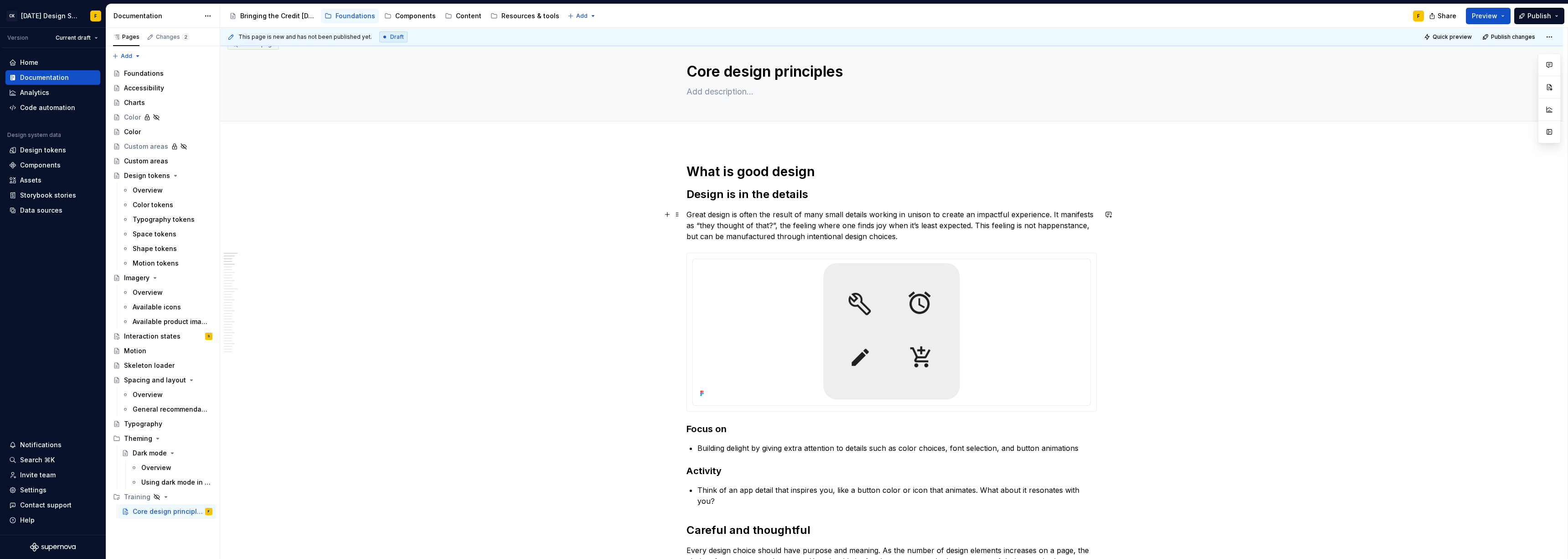
type textarea "*"
click at [700, 216] on p "Great design is often the result of many small details working in unison to cre…" at bounding box center [891, 225] width 411 height 33
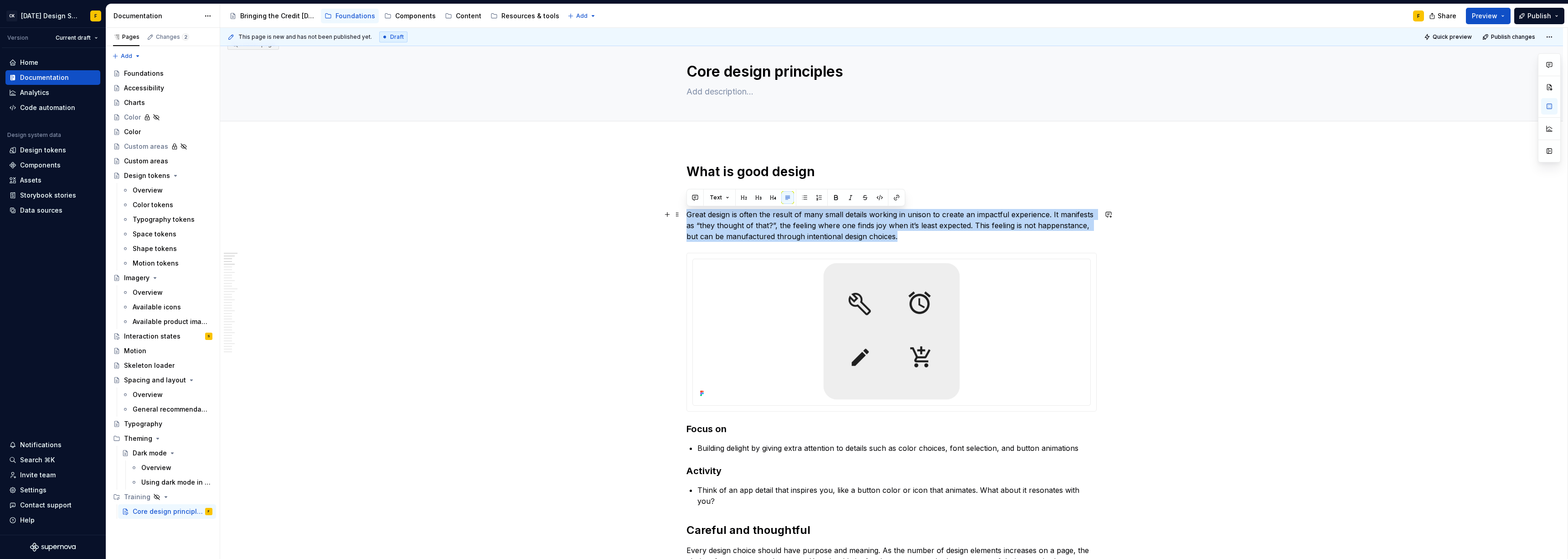
click at [700, 216] on p "Great design is often the result of many small details working in unison to cre…" at bounding box center [891, 225] width 411 height 33
copy p "Great design is often the result of many small details working in unison to cre…"
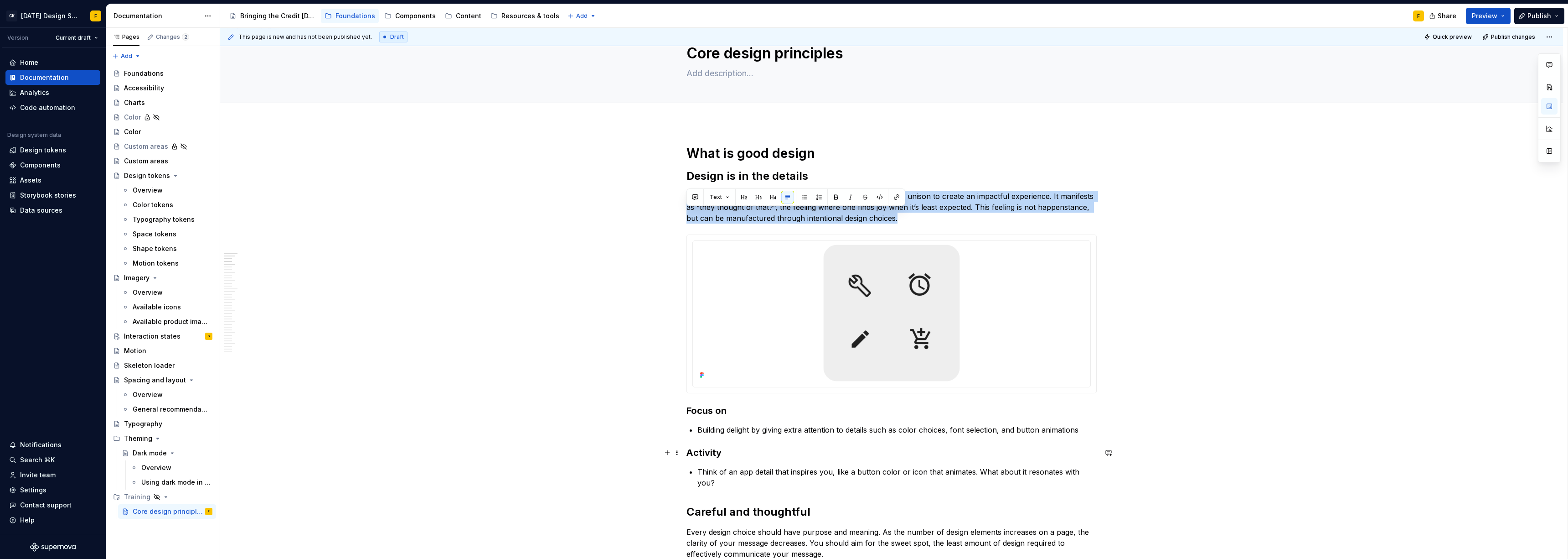
scroll to position [164, 0]
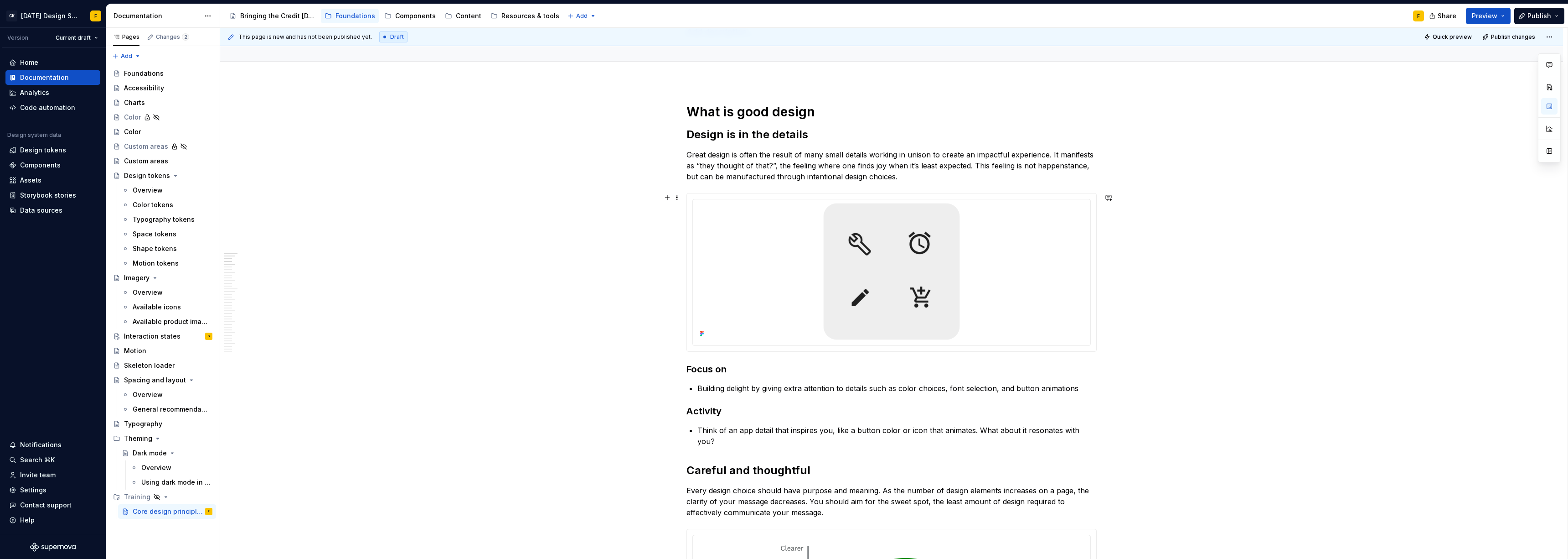
scroll to position [70, 0]
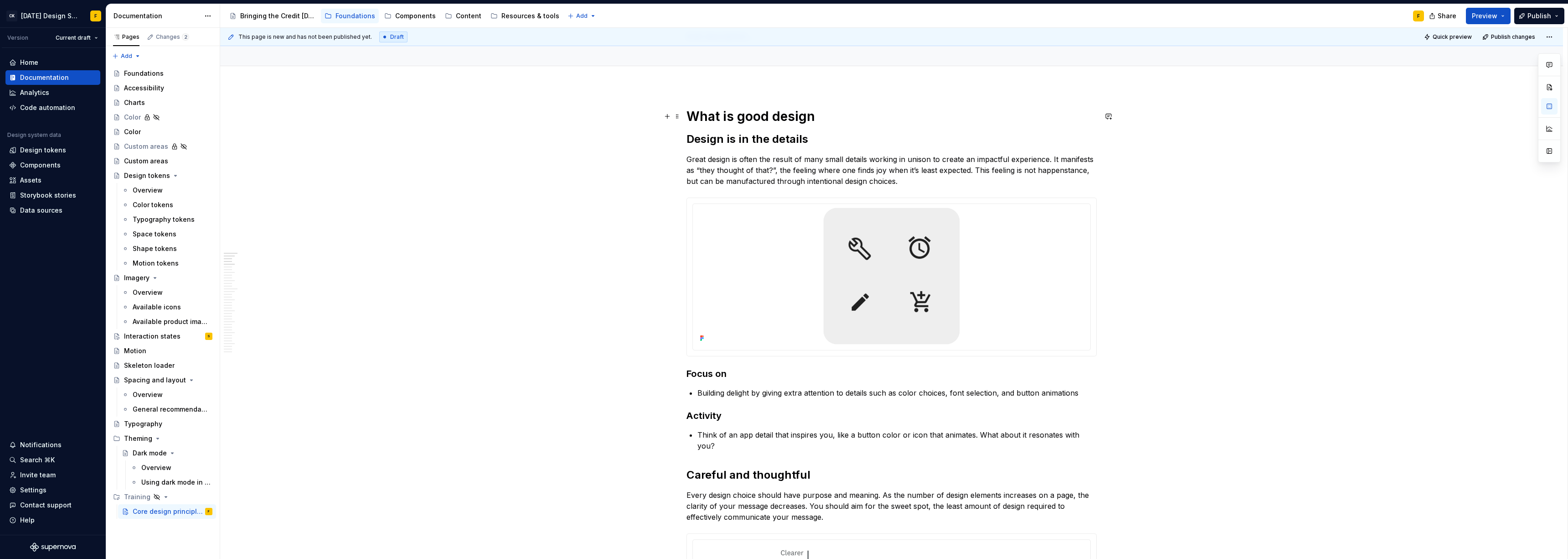
click at [700, 115] on h1 "What is good design" at bounding box center [891, 116] width 411 height 17
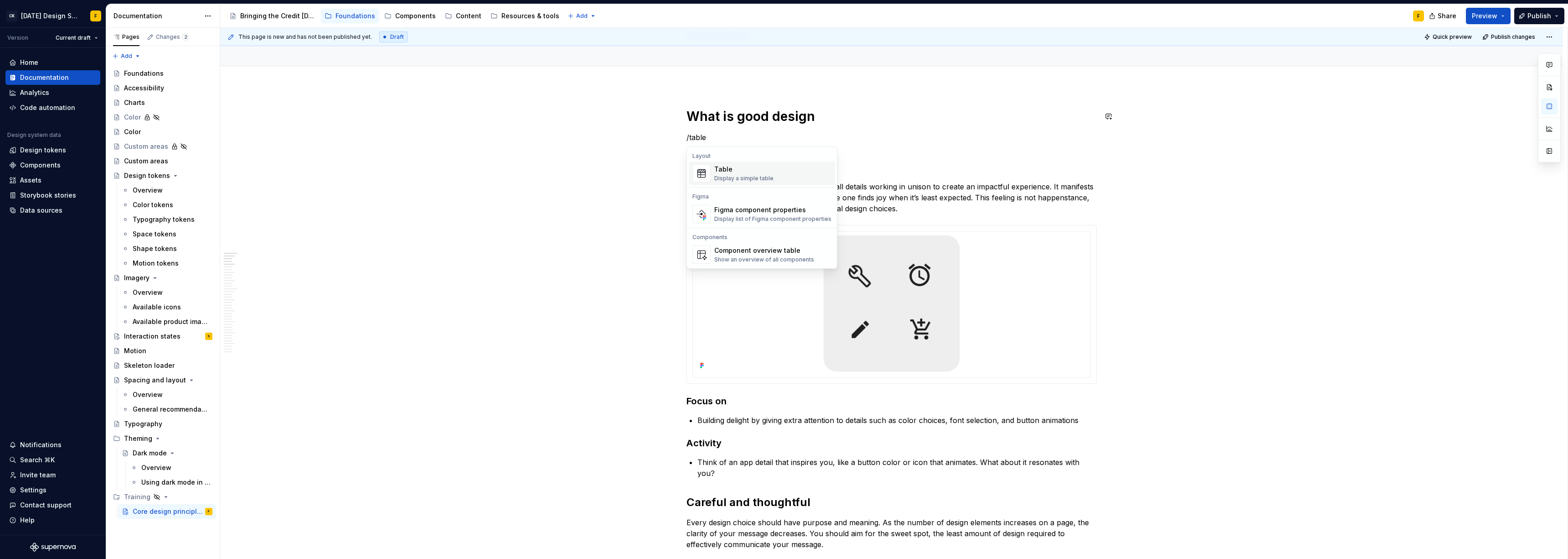
click at [700, 175] on div "Display a simple table" at bounding box center [744, 178] width 59 height 8
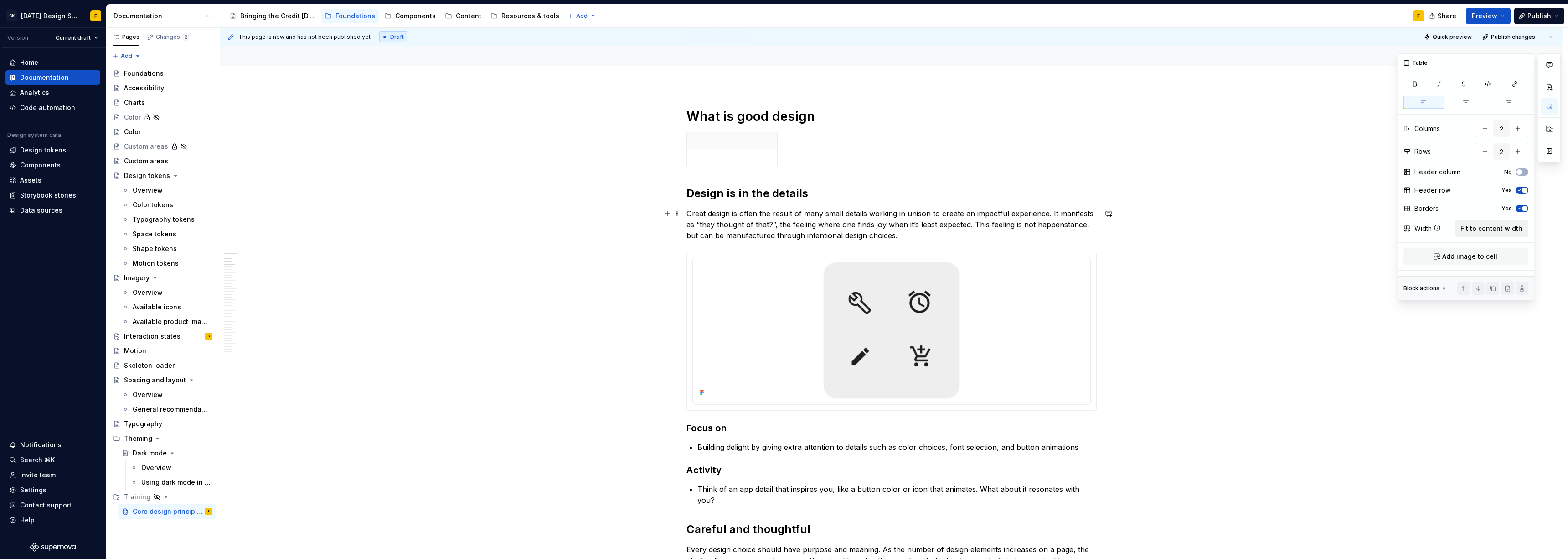
click at [700, 229] on span "Fit to content width" at bounding box center [1491, 229] width 62 height 9
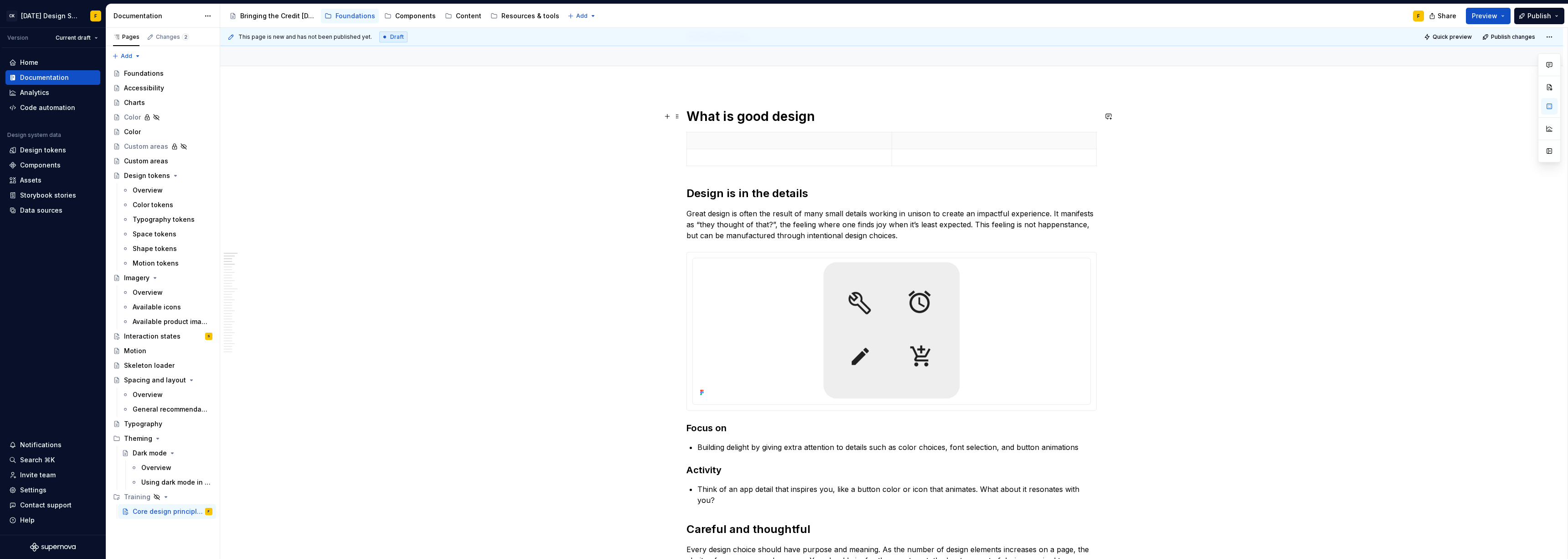
click at [700, 113] on h1 "What is good design" at bounding box center [891, 116] width 411 height 17
click at [700, 117] on h1 "What is good design" at bounding box center [891, 116] width 411 height 17
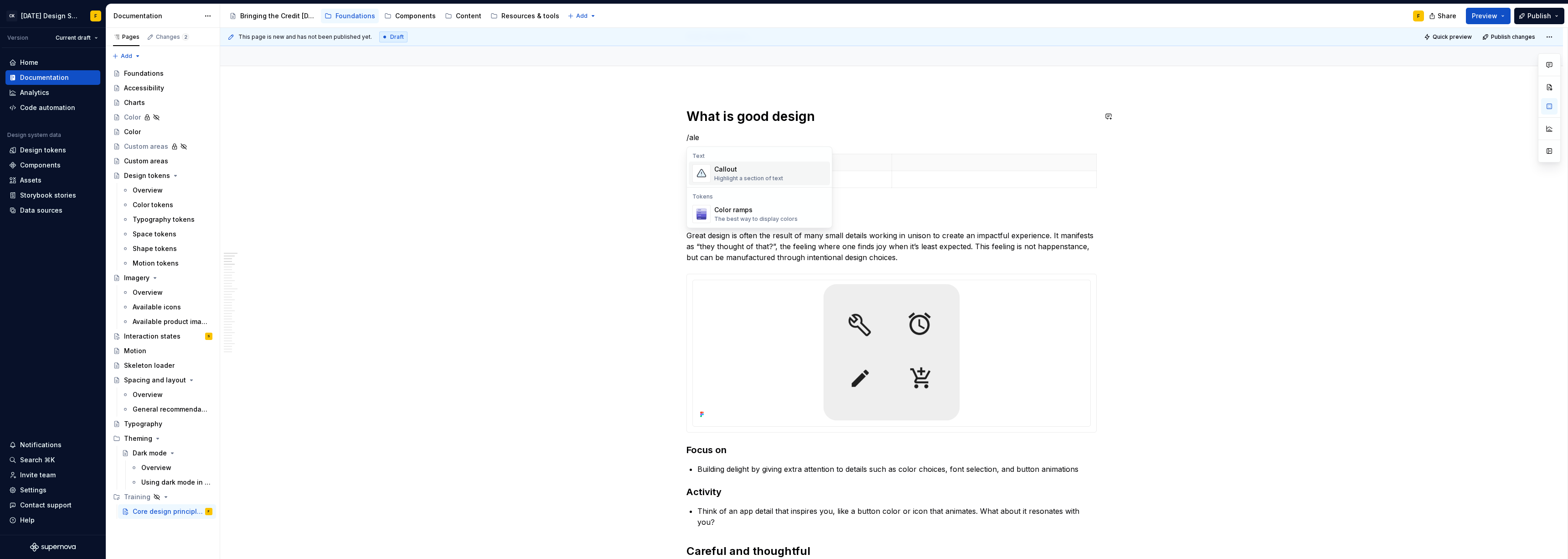
click at [700, 178] on div "Highlight a section of text" at bounding box center [748, 178] width 69 height 8
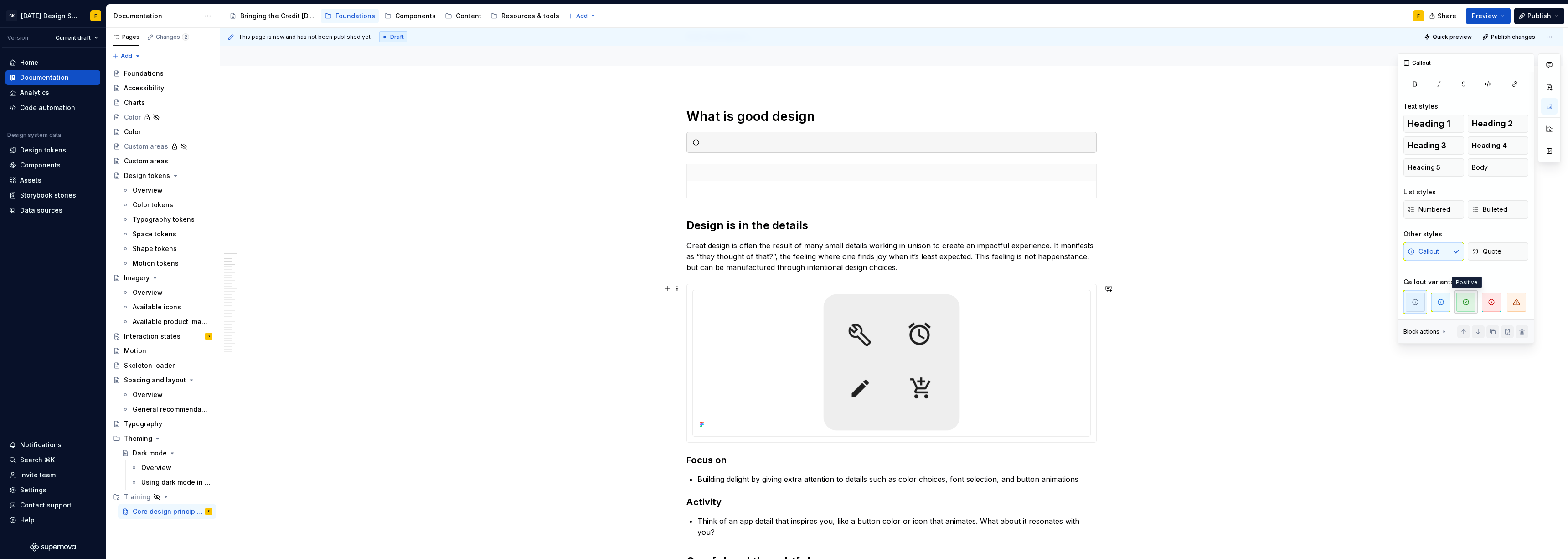
click at [700, 298] on icon "button" at bounding box center [1466, 302] width 8 height 8
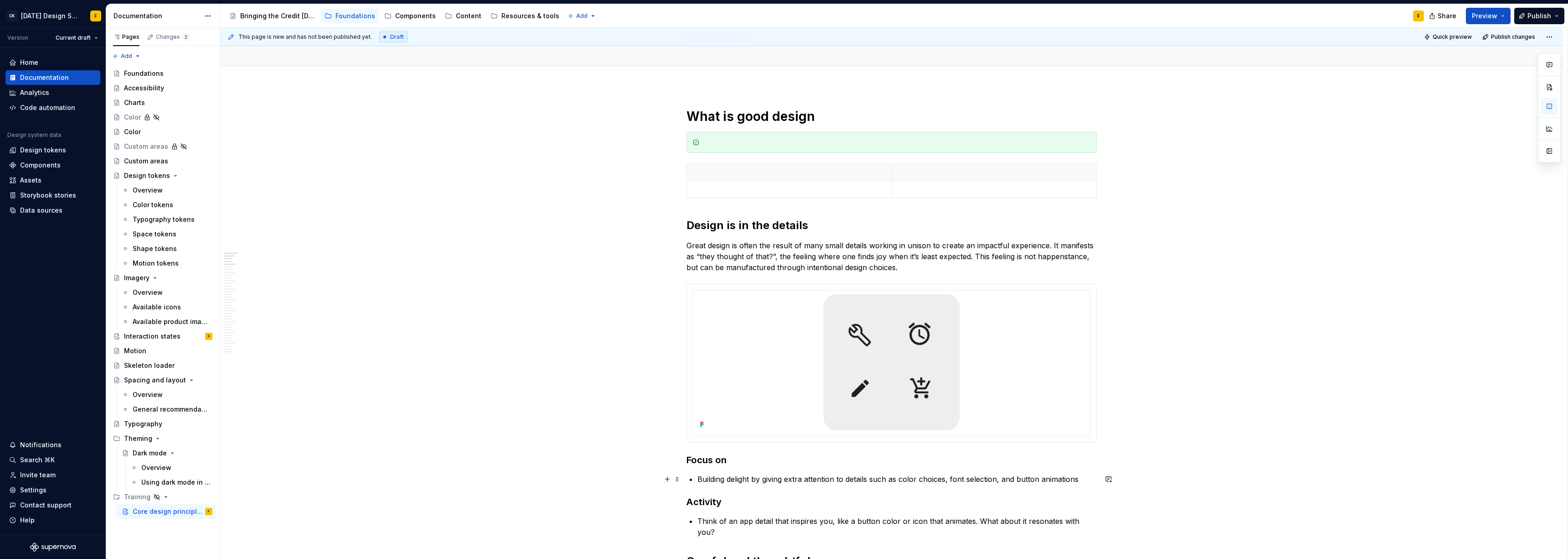
click at [700, 382] on p "Building delight by giving extra attention to details such as color choices, fo…" at bounding box center [897, 478] width 399 height 11
copy p "Building delight by giving extra attention to details such as color choices, fo…"
click at [700, 141] on div at bounding box center [897, 142] width 387 height 9
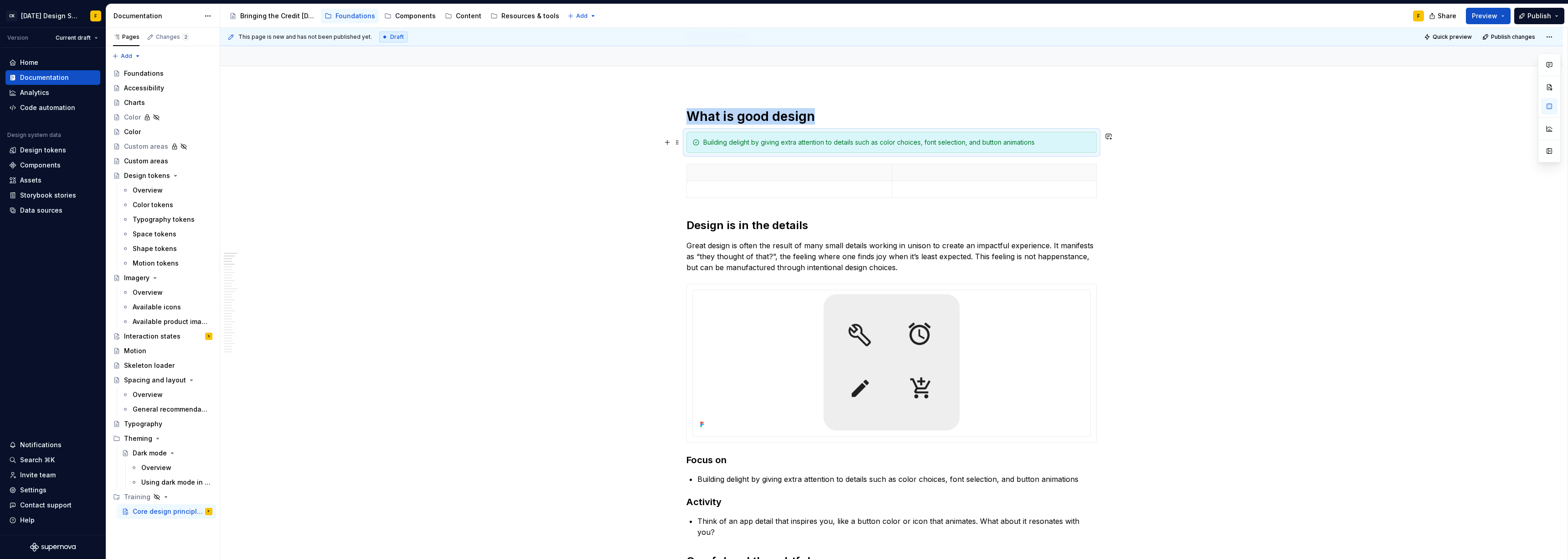
click at [700, 146] on div "Building delight by giving extra attention to details such as color choices, fo…" at bounding box center [897, 142] width 387 height 9
click at [700, 132] on div "Building delight by giving extra attention to details such as color choices, fo…" at bounding box center [891, 143] width 411 height 21
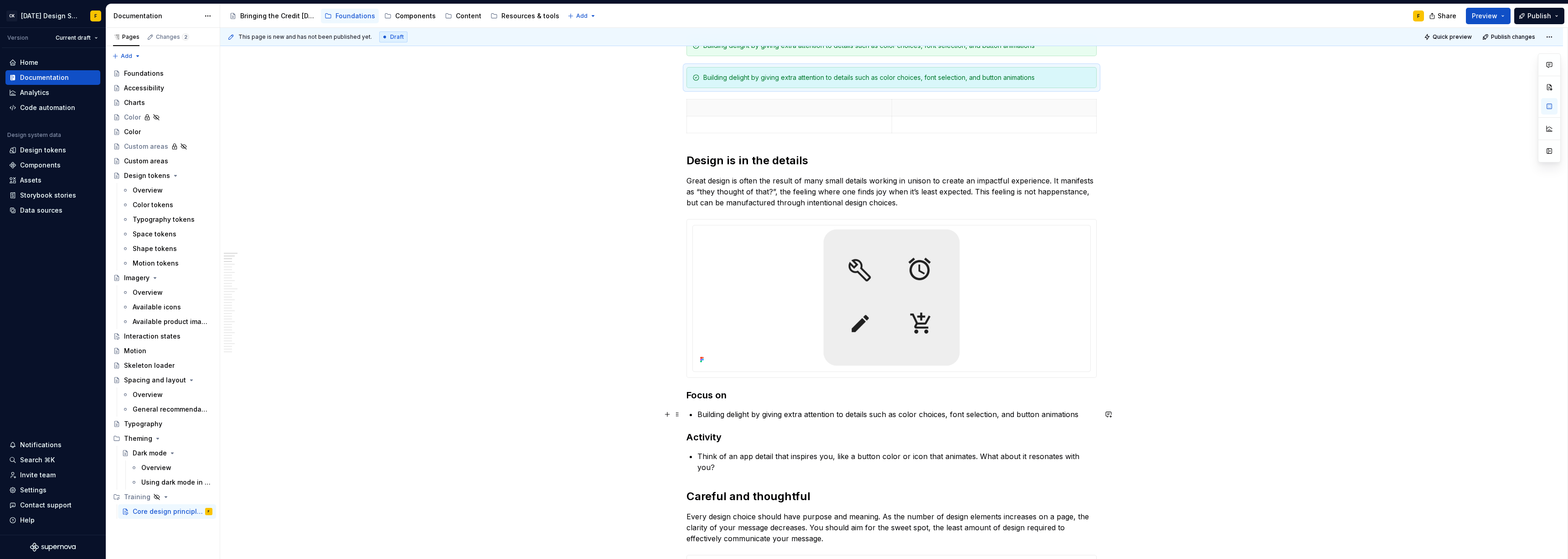
scroll to position [234, 0]
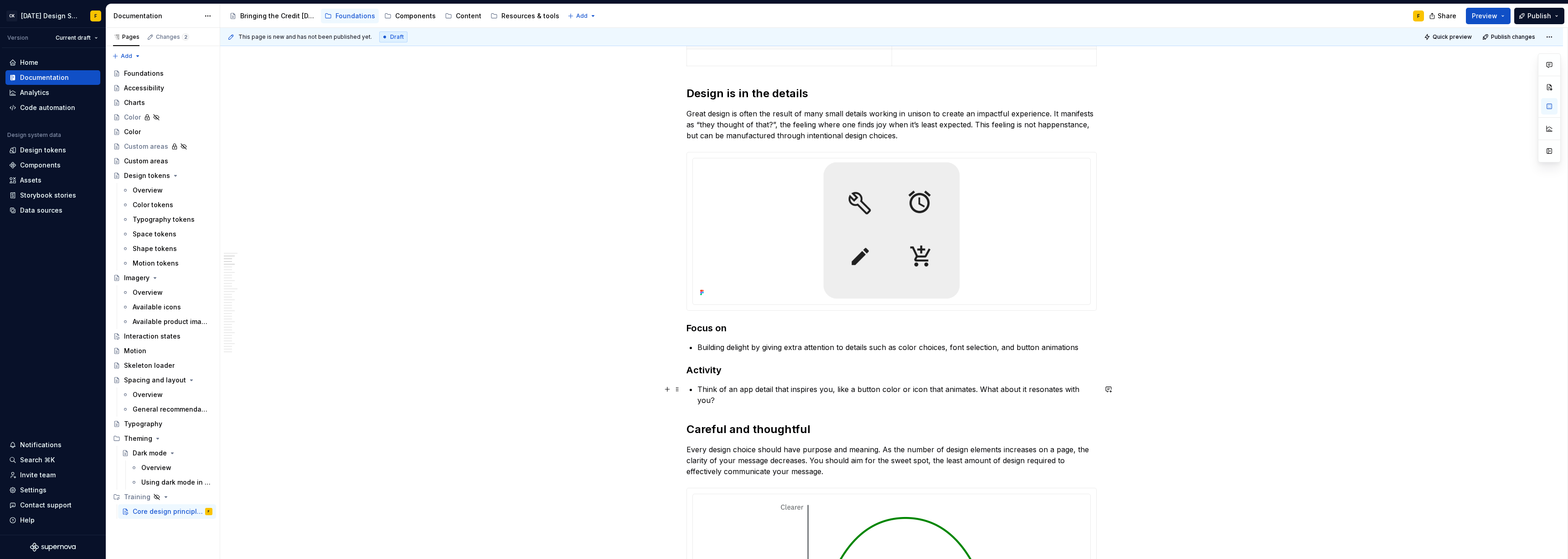
click at [700, 382] on p "Think of an app detail that inspires you, like a button color or icon that anim…" at bounding box center [897, 394] width 399 height 22
copy p "Think of an app detail that inspires you, like a button color or icon that anim…"
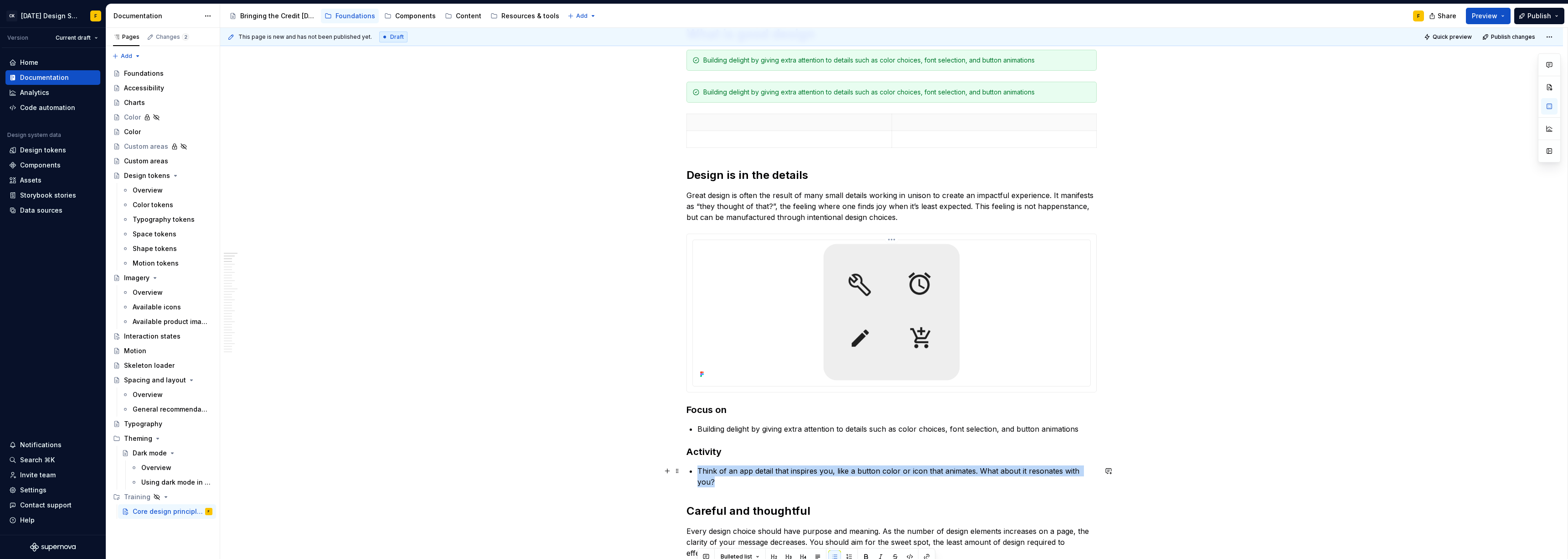
scroll to position [49, 0]
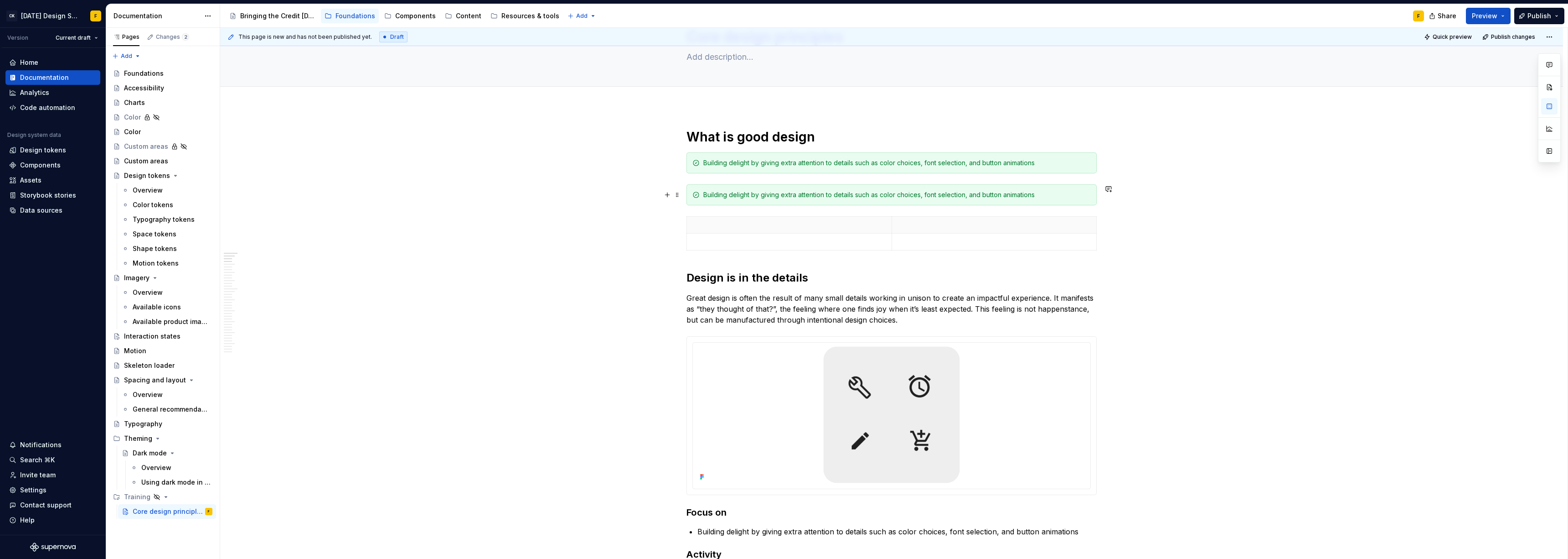
click at [700, 195] on div "Building delight by giving extra attention to details such as color choices, fo…" at bounding box center [897, 194] width 387 height 9
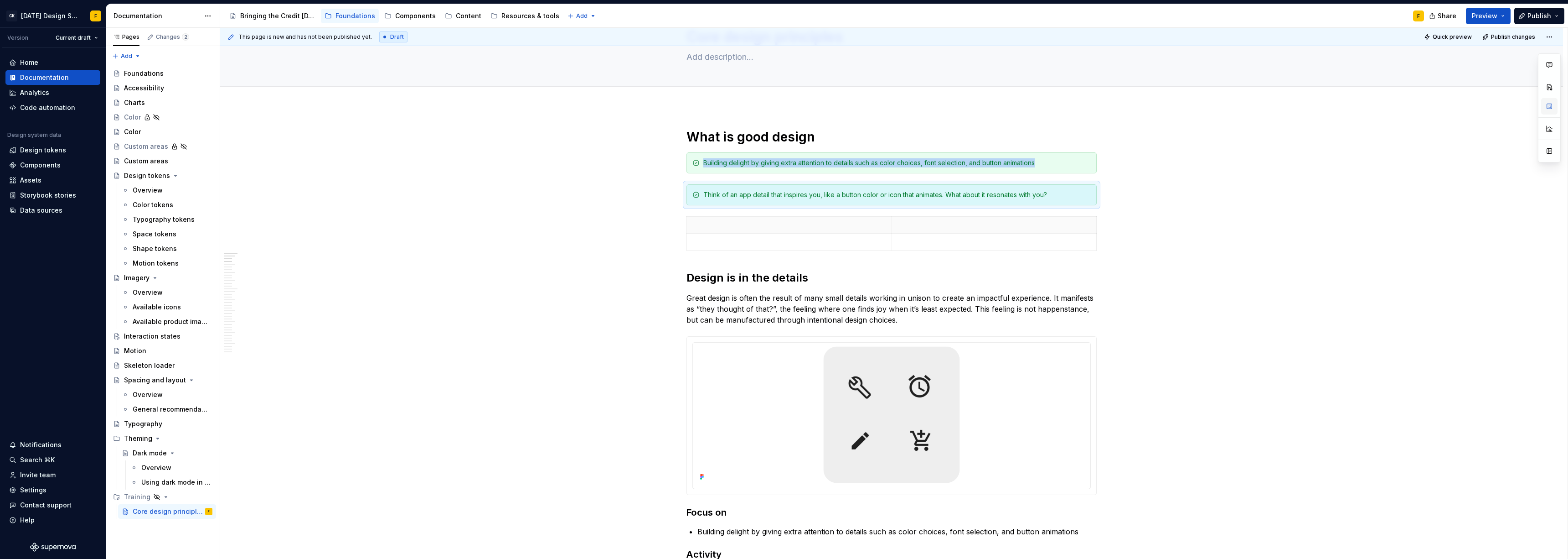
click at [700, 108] on button "button" at bounding box center [1550, 106] width 17 height 17
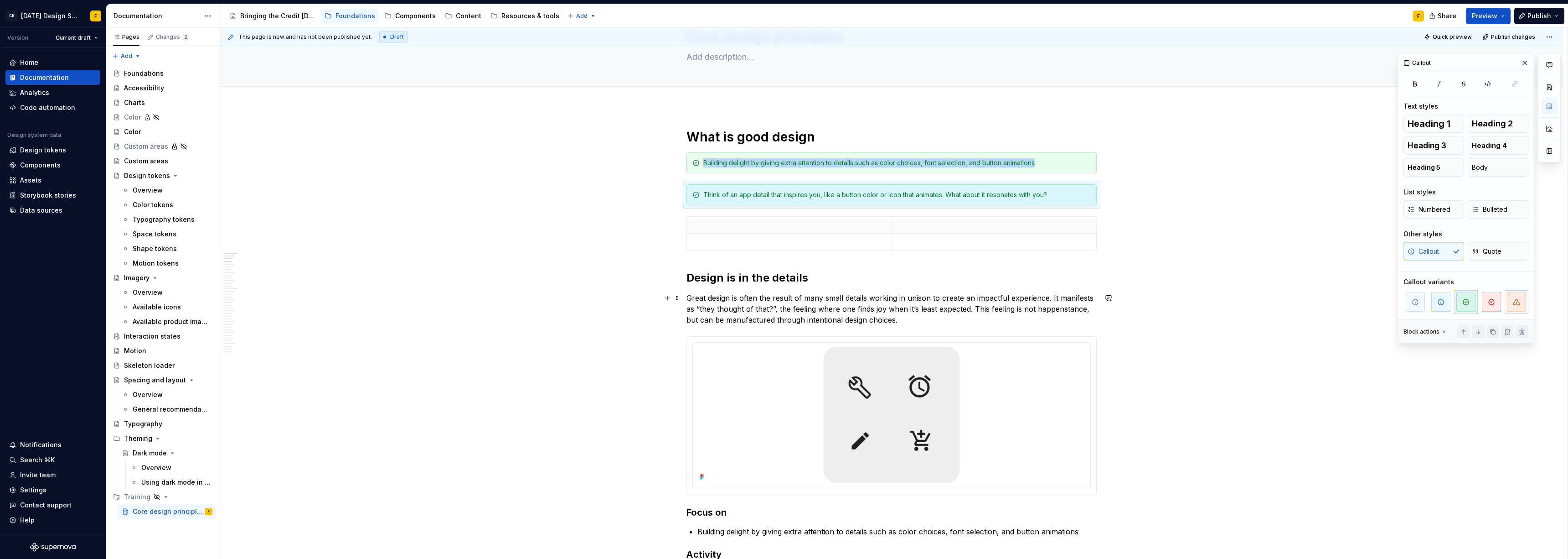
click at [700, 303] on icon "button" at bounding box center [1516, 302] width 8 height 8
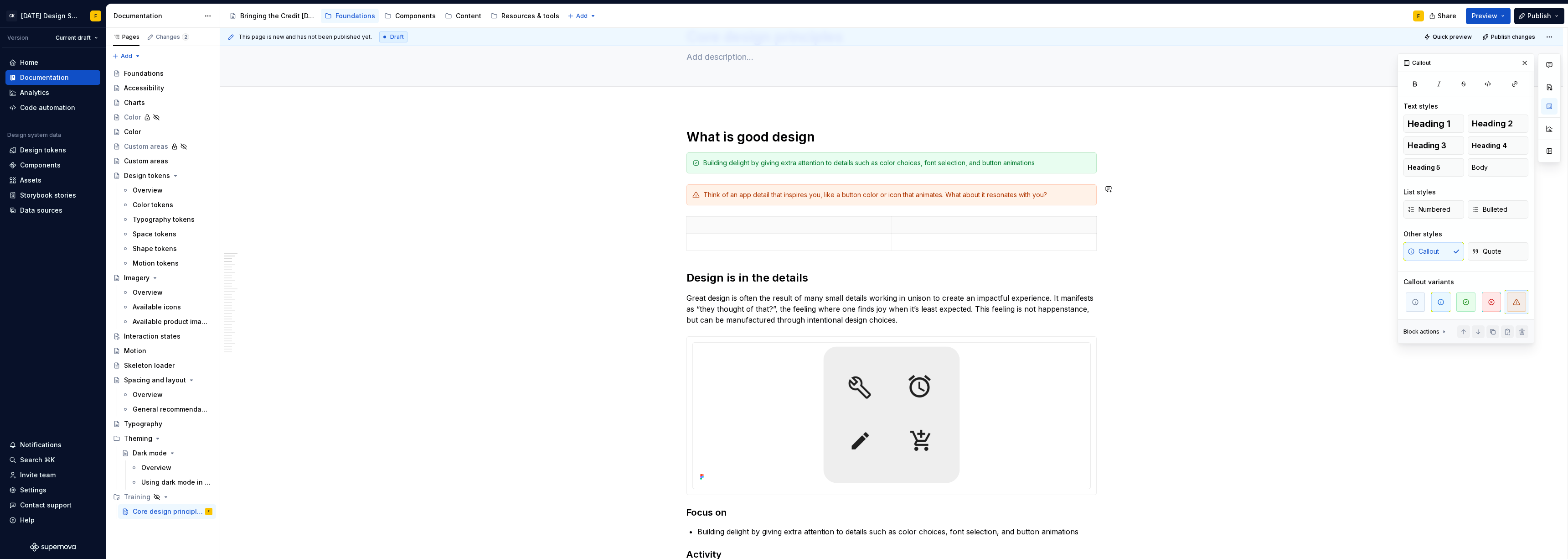
click at [700, 185] on div "Think of an app detail that inspires you, like a button color or icon that anim…" at bounding box center [891, 195] width 411 height 21
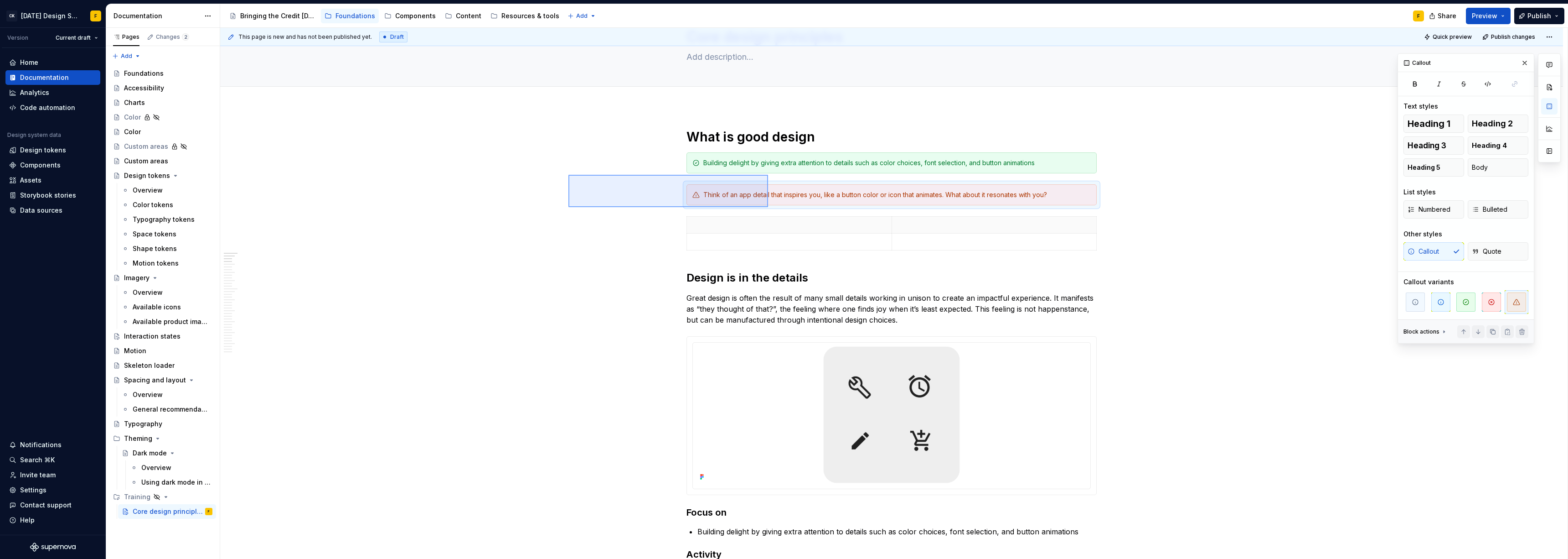
drag, startPoint x: 568, startPoint y: 175, endPoint x: 768, endPoint y: 207, distance: 202.5
click at [700, 207] on div "This page is new and has not been published yet. Draft Quick preview Publish ch…" at bounding box center [893, 294] width 1347 height 532
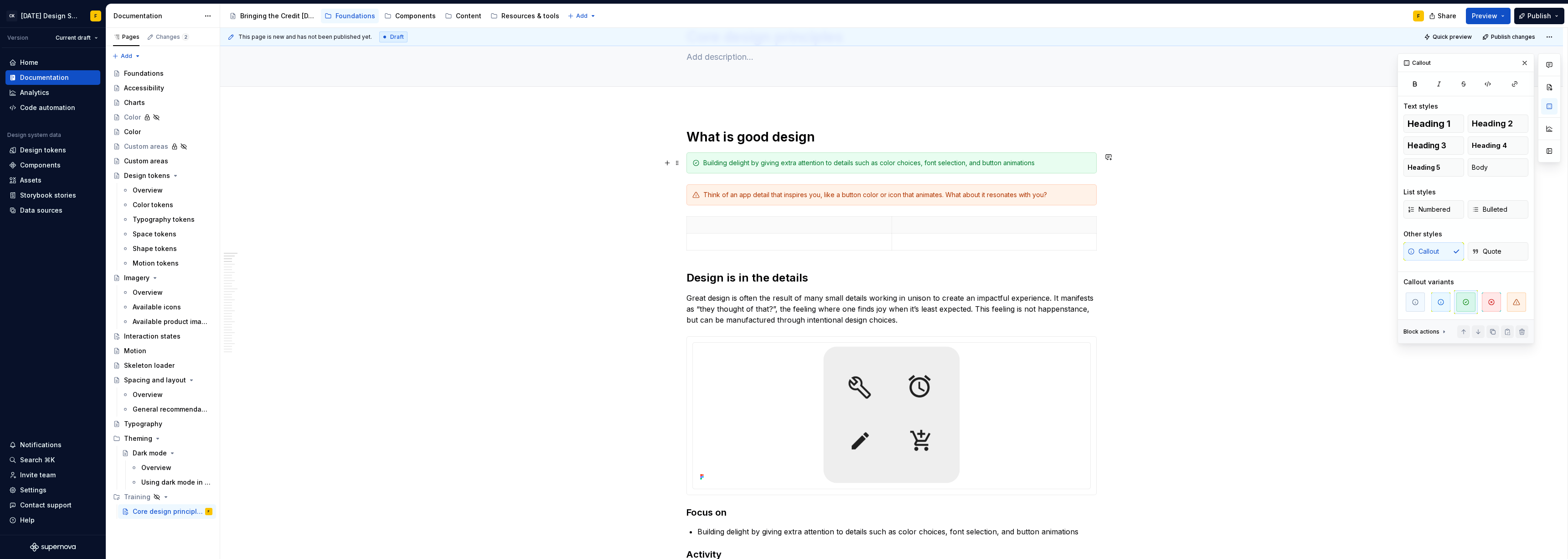
click at [700, 161] on div "Building delight by giving extra attention to details such as color choices, fo…" at bounding box center [891, 163] width 411 height 21
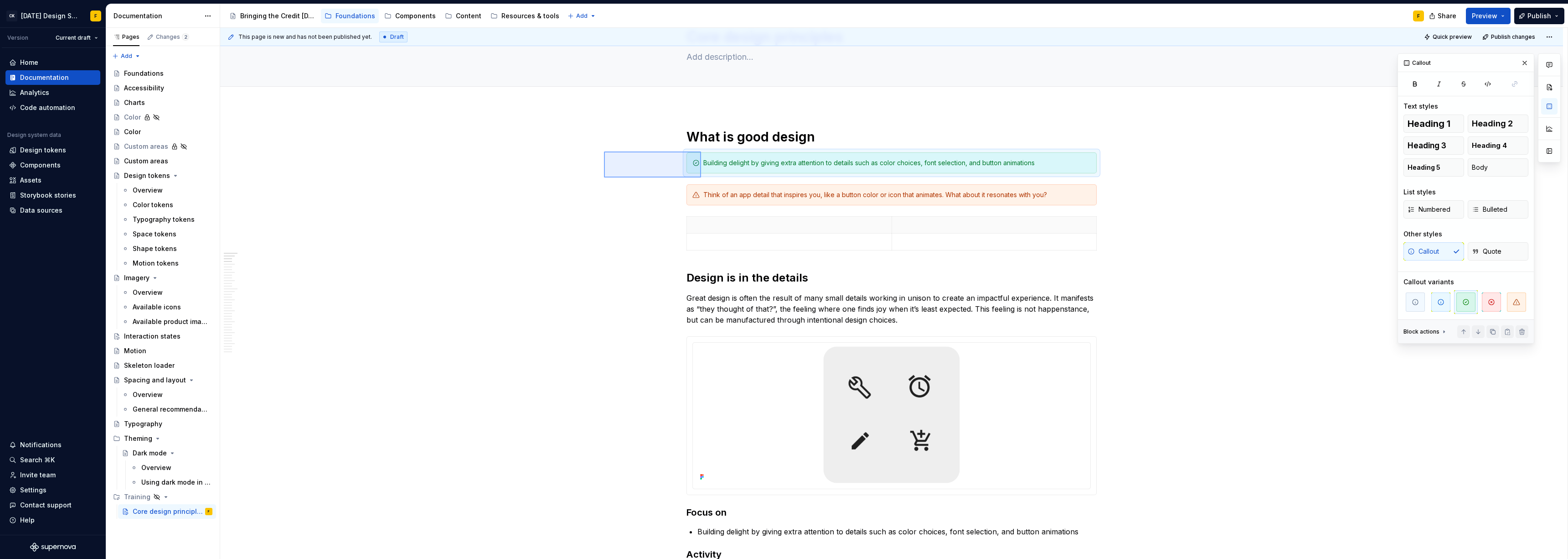
drag, startPoint x: 604, startPoint y: 151, endPoint x: 701, endPoint y: 178, distance: 100.7
click at [700, 178] on div "This page is new and has not been published yet. Draft Quick preview Publish ch…" at bounding box center [893, 294] width 1347 height 532
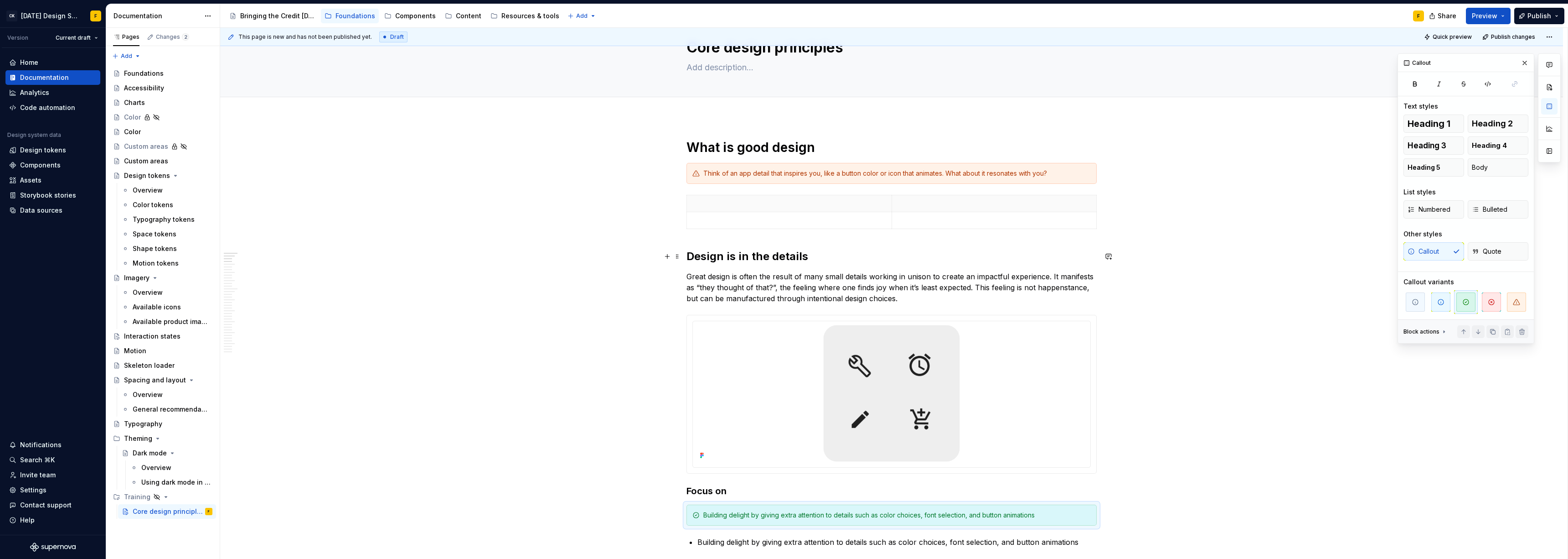
scroll to position [33, 0]
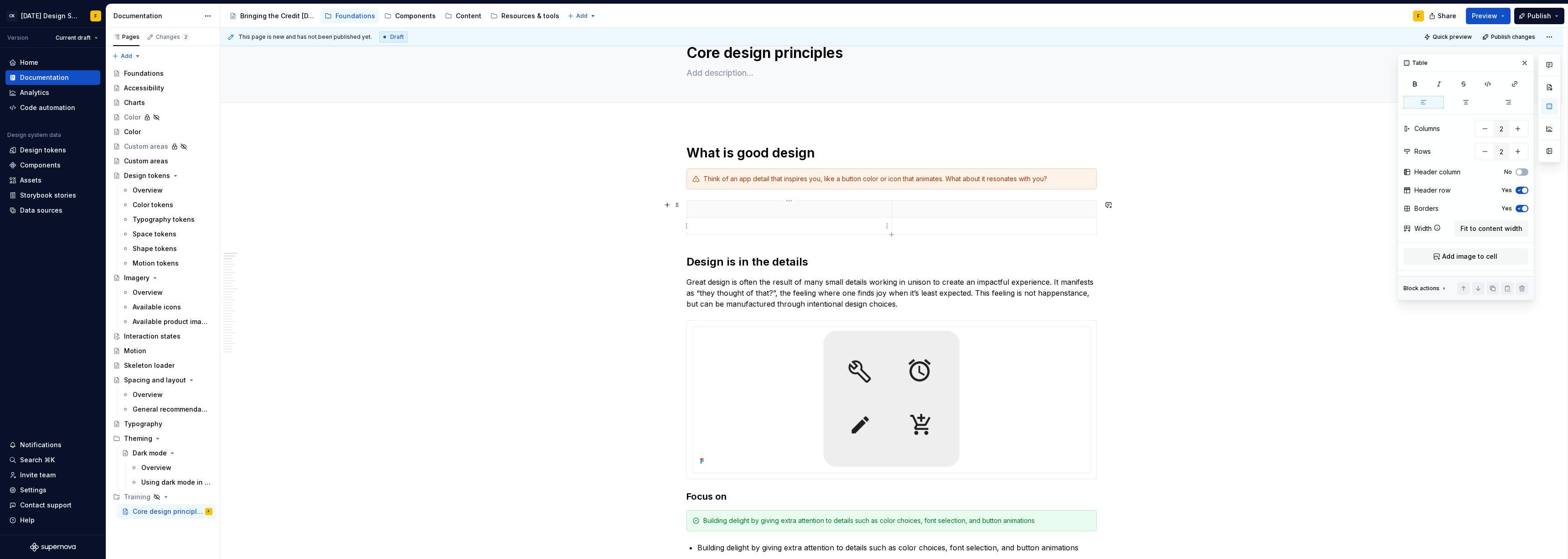
click at [700, 225] on p at bounding box center [789, 226] width 194 height 9
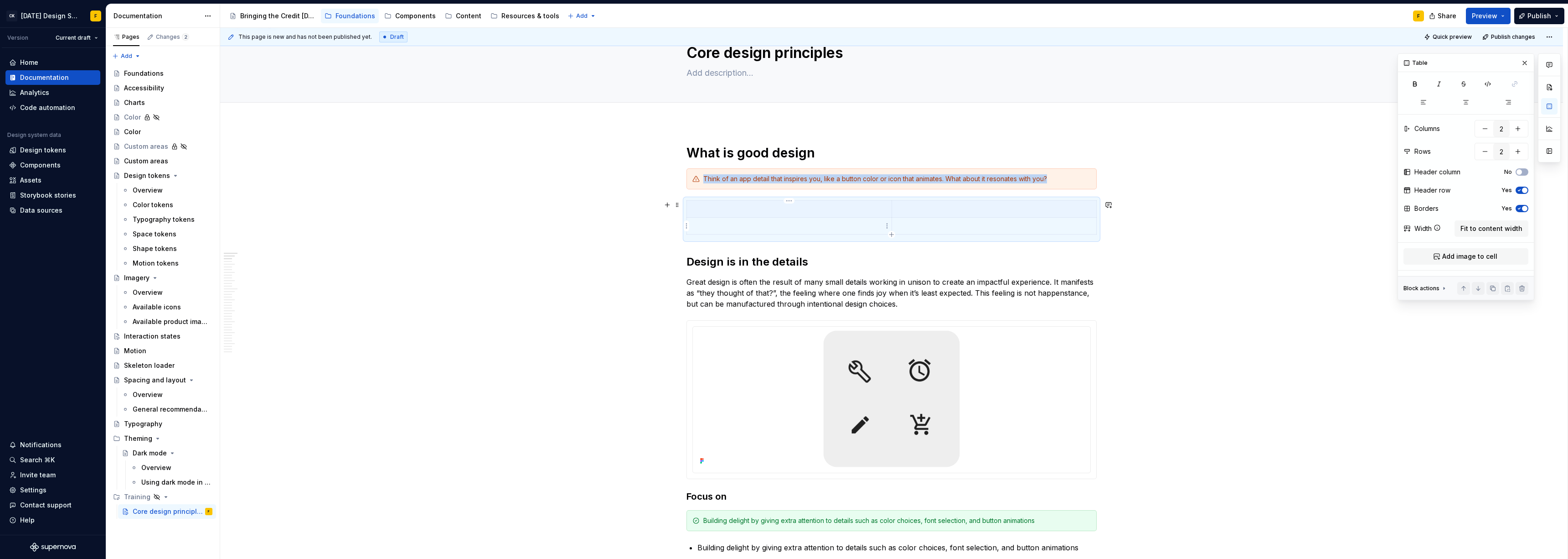
click at [700, 224] on p at bounding box center [789, 226] width 194 height 9
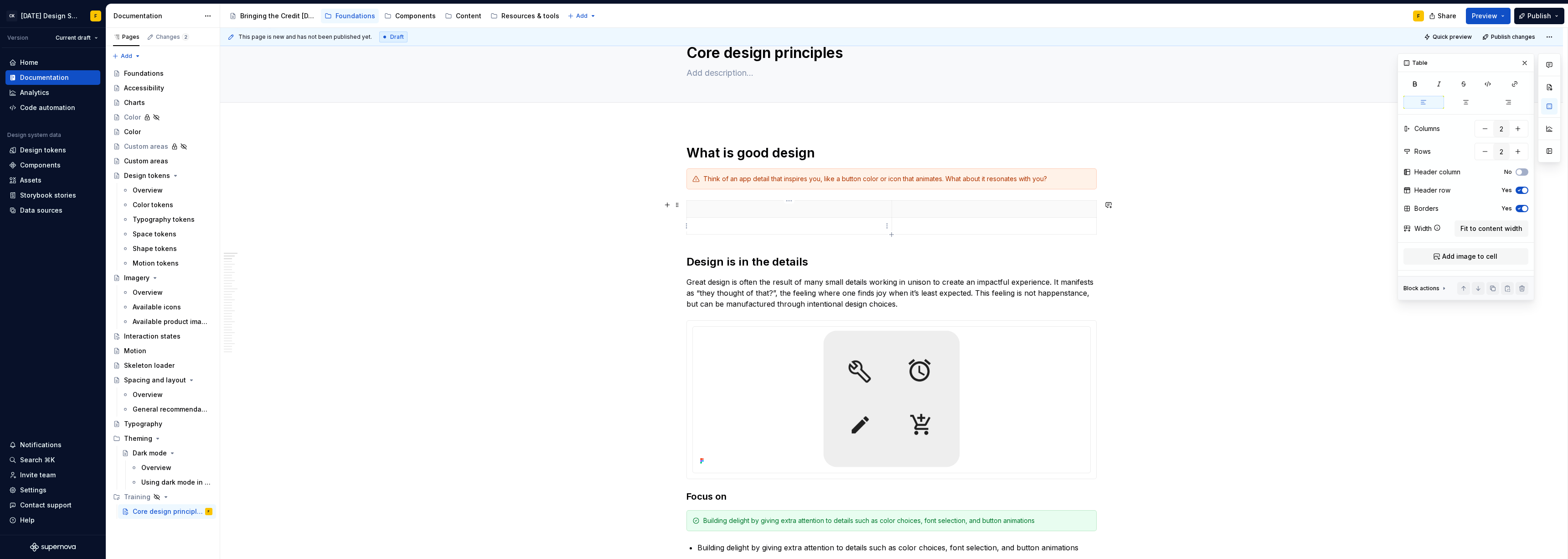
click at [700, 224] on p at bounding box center [789, 226] width 194 height 9
click at [700, 226] on p at bounding box center [994, 226] width 194 height 9
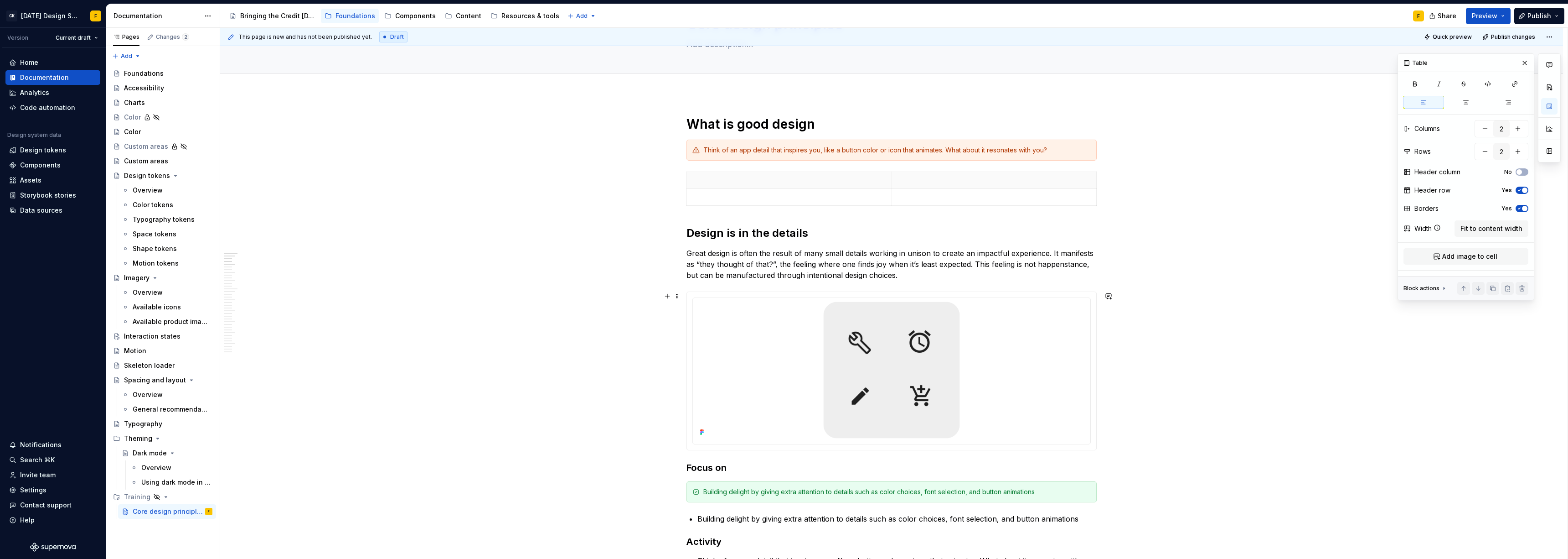
scroll to position [192, 0]
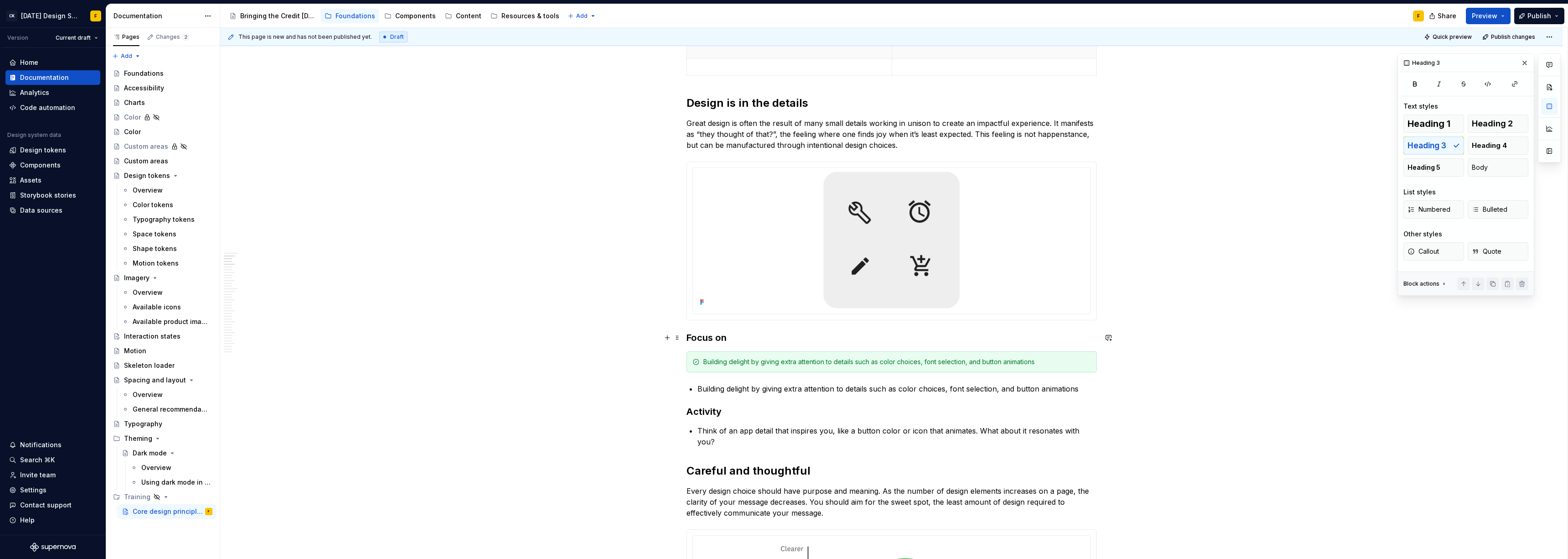
click at [700, 337] on h3 "Focus on" at bounding box center [891, 337] width 411 height 13
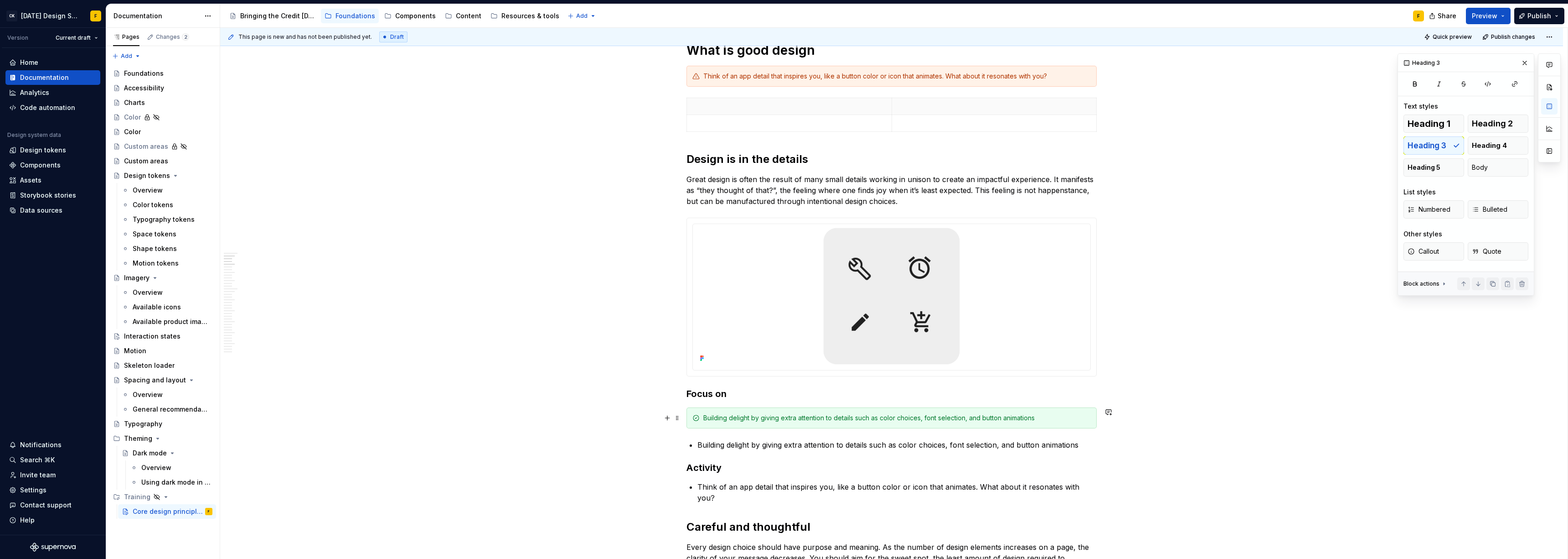
scroll to position [130, 0]
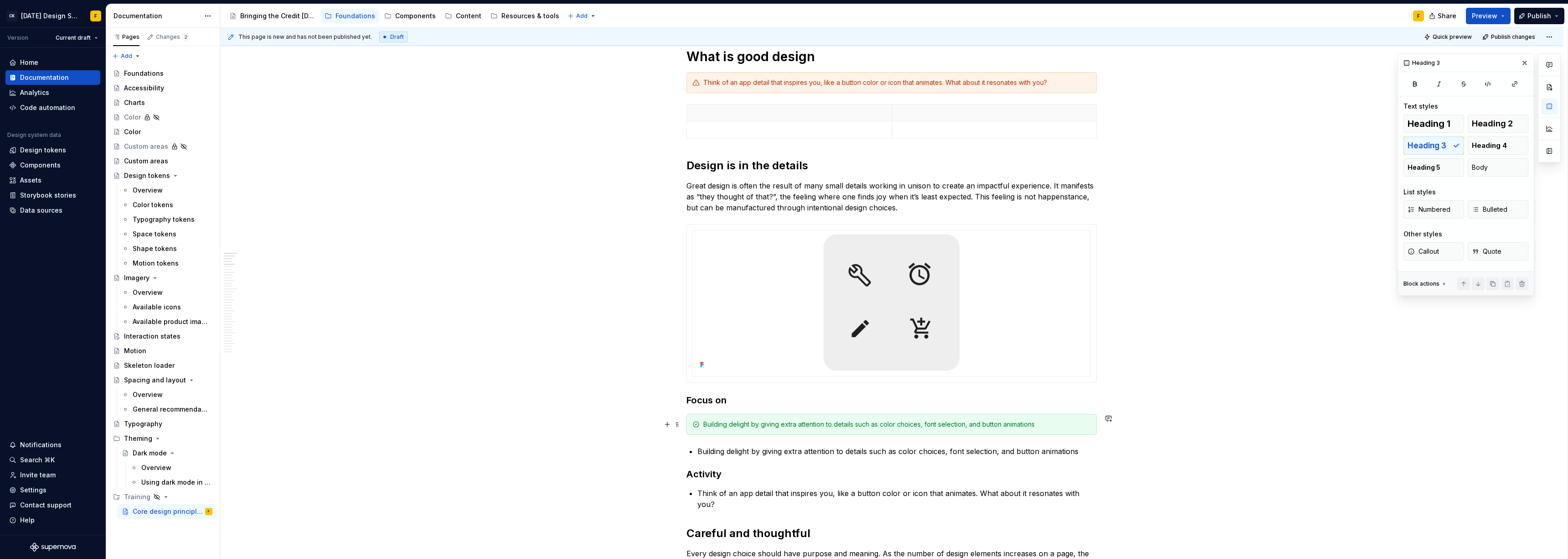
click at [700, 382] on div "Building delight by giving extra attention to details such as color choices, fo…" at bounding box center [897, 425] width 387 height 9
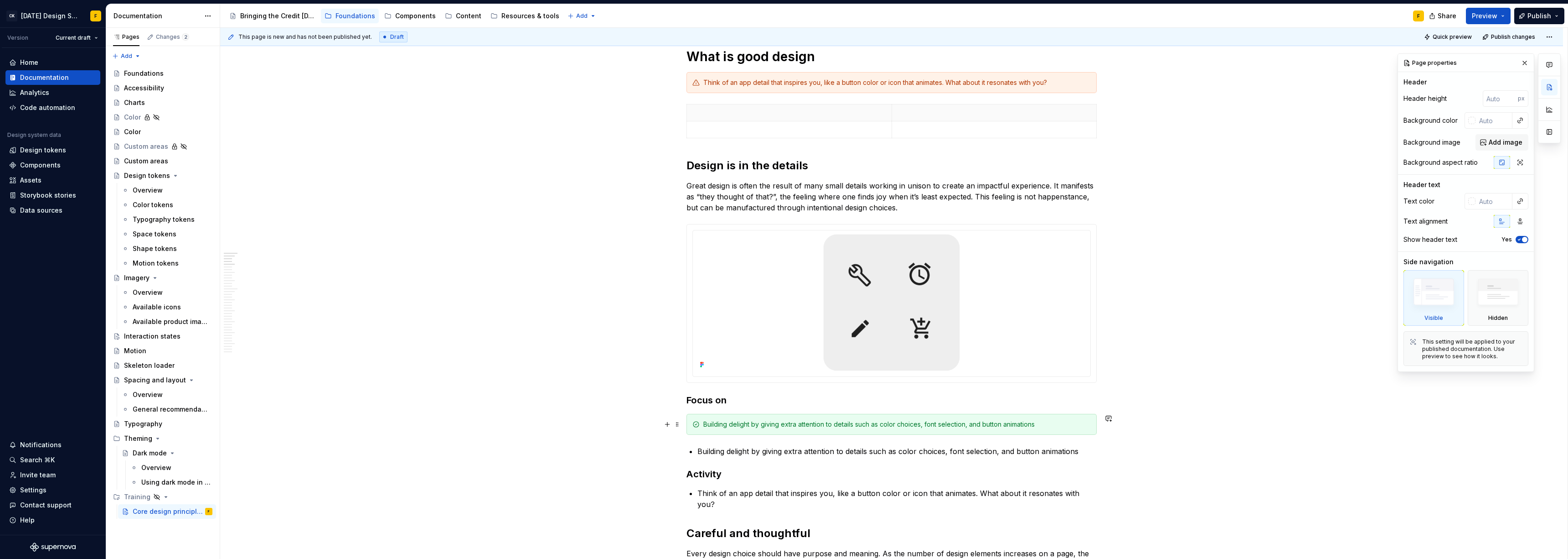
click at [700, 382] on div "Building delight by giving extra attention to details such as color choices, fo…" at bounding box center [897, 425] width 387 height 9
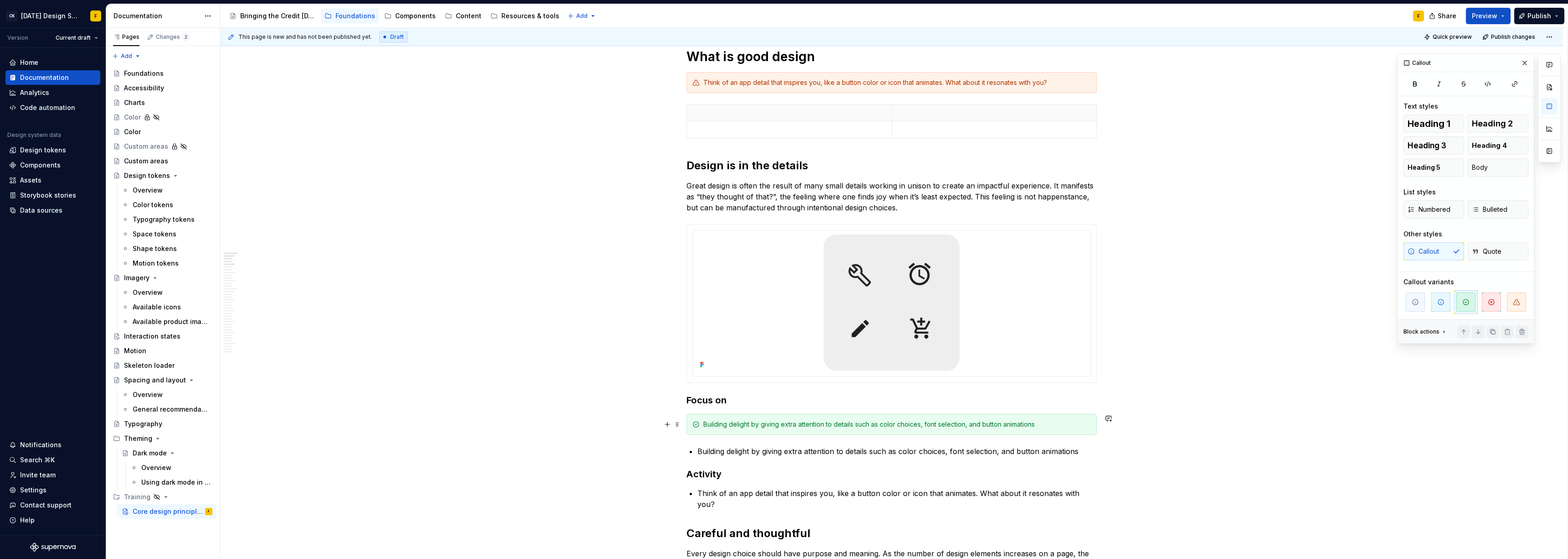
click at [700, 382] on div "Building delight by giving extra attention to details such as color choices, fo…" at bounding box center [897, 425] width 387 height 9
click at [700, 382] on button "button" at bounding box center [1067, 408] width 13 height 13
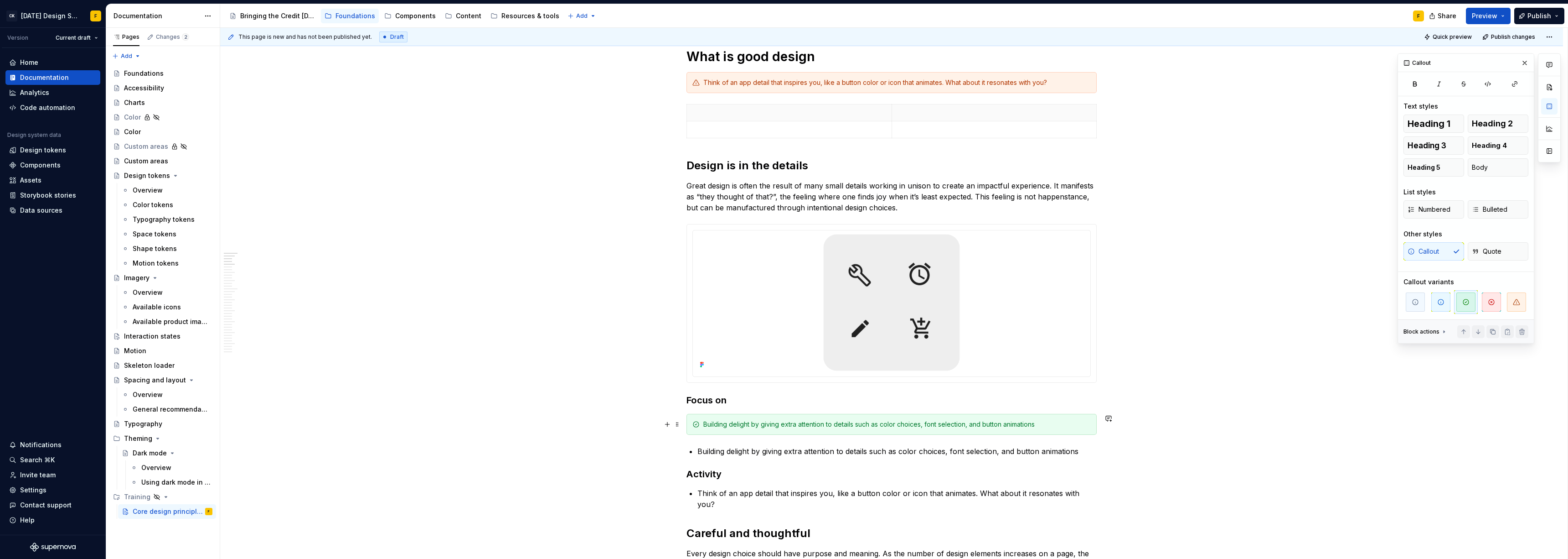
click at [700, 382] on div "Building delight by giving extra attention to details such as color choices, fo…" at bounding box center [897, 425] width 387 height 9
click at [700, 382] on button "button" at bounding box center [888, 408] width 13 height 13
click at [700, 382] on button "button" at bounding box center [902, 408] width 13 height 13
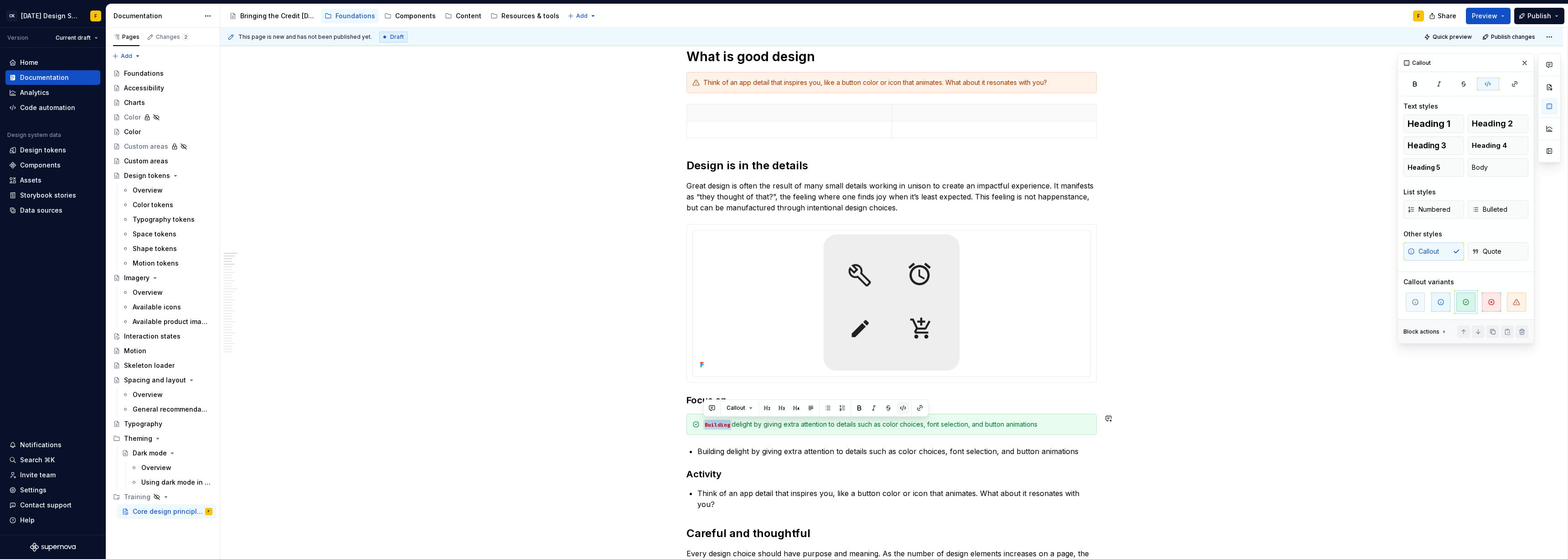
click at [700, 382] on button "button" at bounding box center [902, 408] width 13 height 13
click at [700, 382] on button "button" at bounding box center [782, 408] width 13 height 13
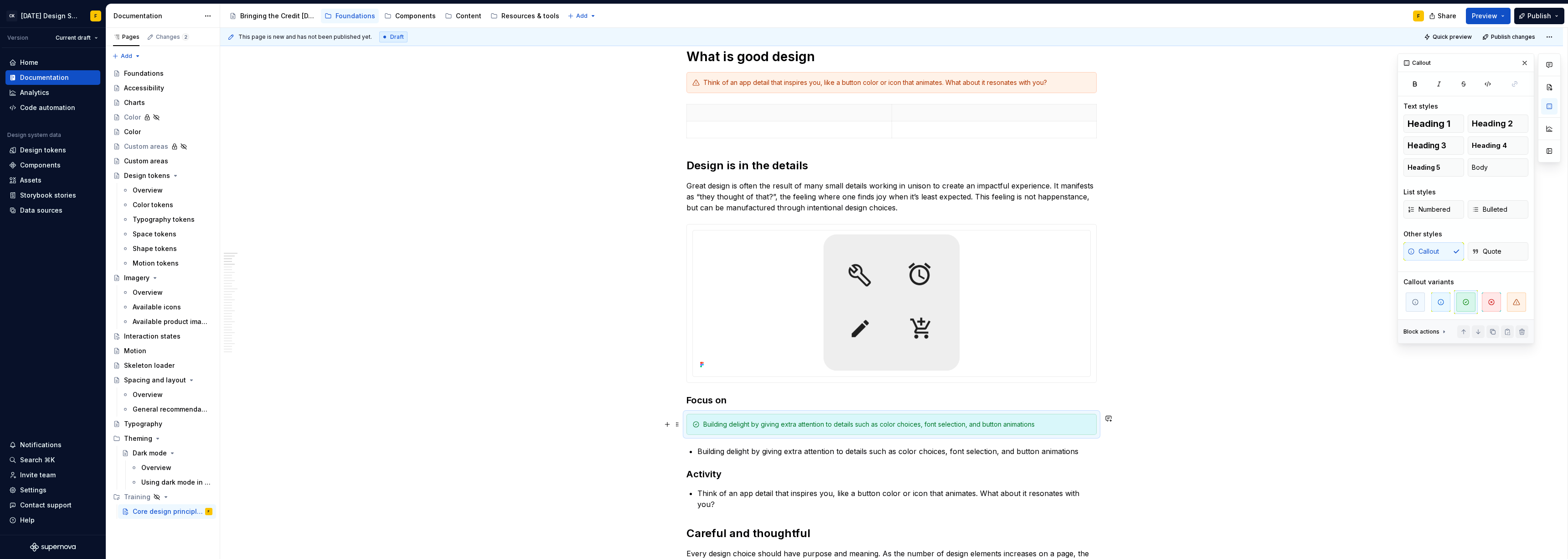
click at [700, 382] on div "Building delight by giving extra attention to details such as color choices, fo…" at bounding box center [897, 425] width 387 height 9
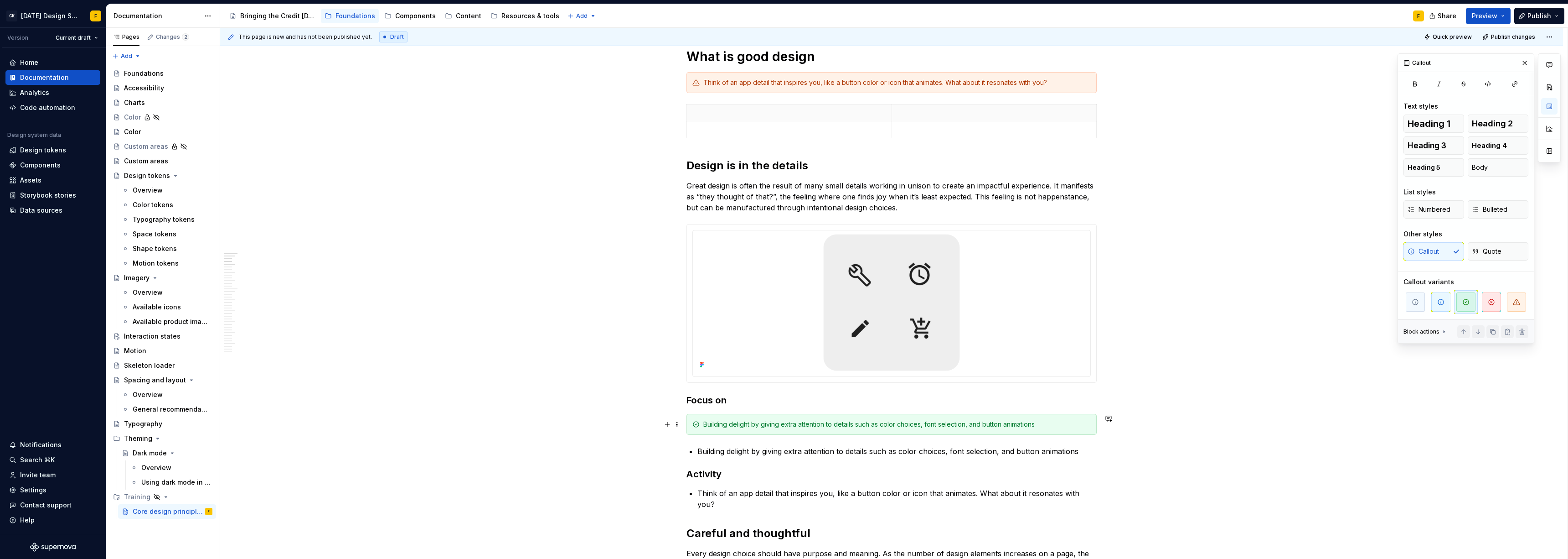
click at [700, 382] on div "Building delight by giving extra attention to details such as color choices, fo…" at bounding box center [897, 425] width 387 height 9
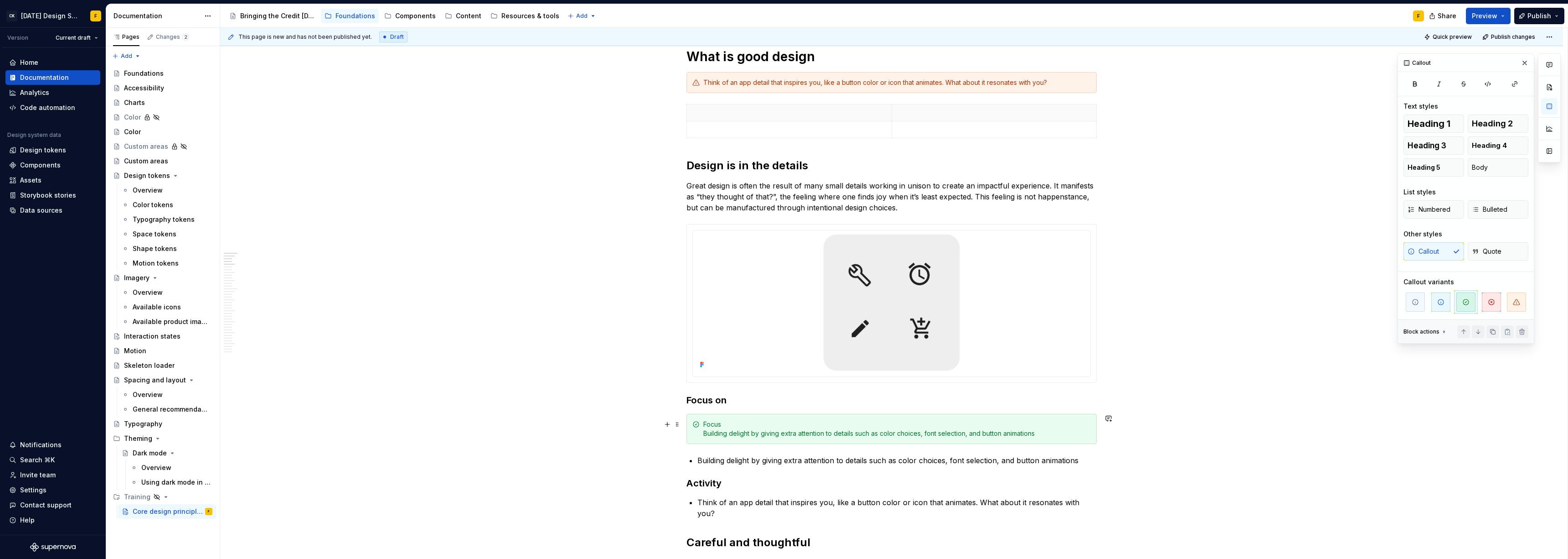
click at [700, 382] on div "Focus Building delight by giving extra attention to details such as color choic…" at bounding box center [897, 429] width 387 height 18
click at [700, 382] on div "Focus Building delight by giving extra attention to details such as color choic…" at bounding box center [891, 429] width 411 height 30
click at [700, 382] on div "Focus Building delight by giving extra attention to details such as color choic…" at bounding box center [897, 429] width 387 height 18
click at [700, 82] on div "Think of an app detail that inspires you, like a button color or icon that anim…" at bounding box center [897, 83] width 387 height 9
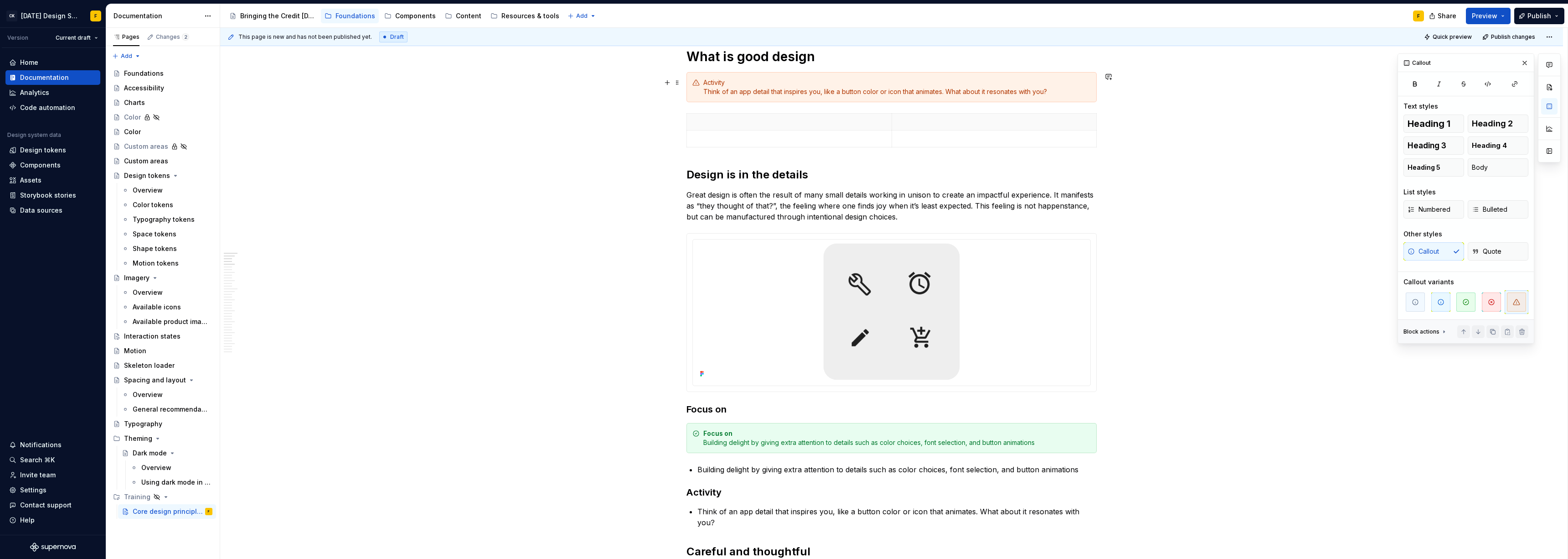
click at [700, 82] on div "Activity Think of an app detail that inspires you, like a button color or icon …" at bounding box center [897, 87] width 387 height 18
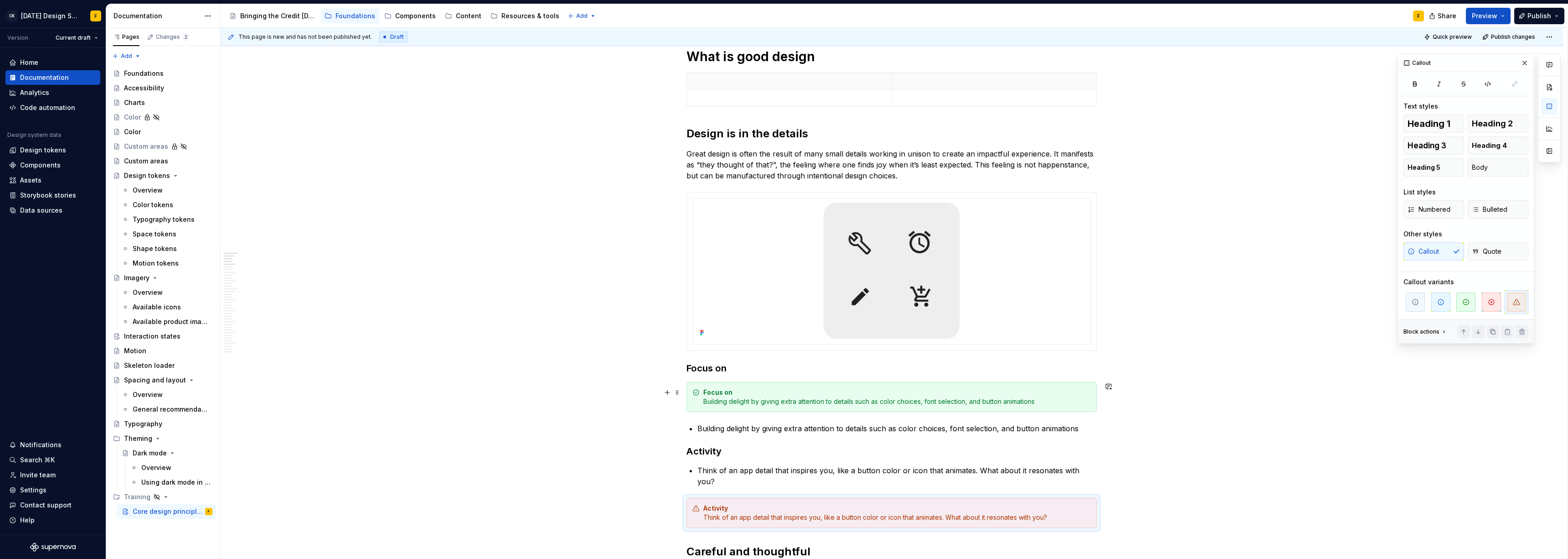
click at [700, 382] on div "Focus on Building delight by giving extra attention to details such as color ch…" at bounding box center [897, 396] width 387 height 18
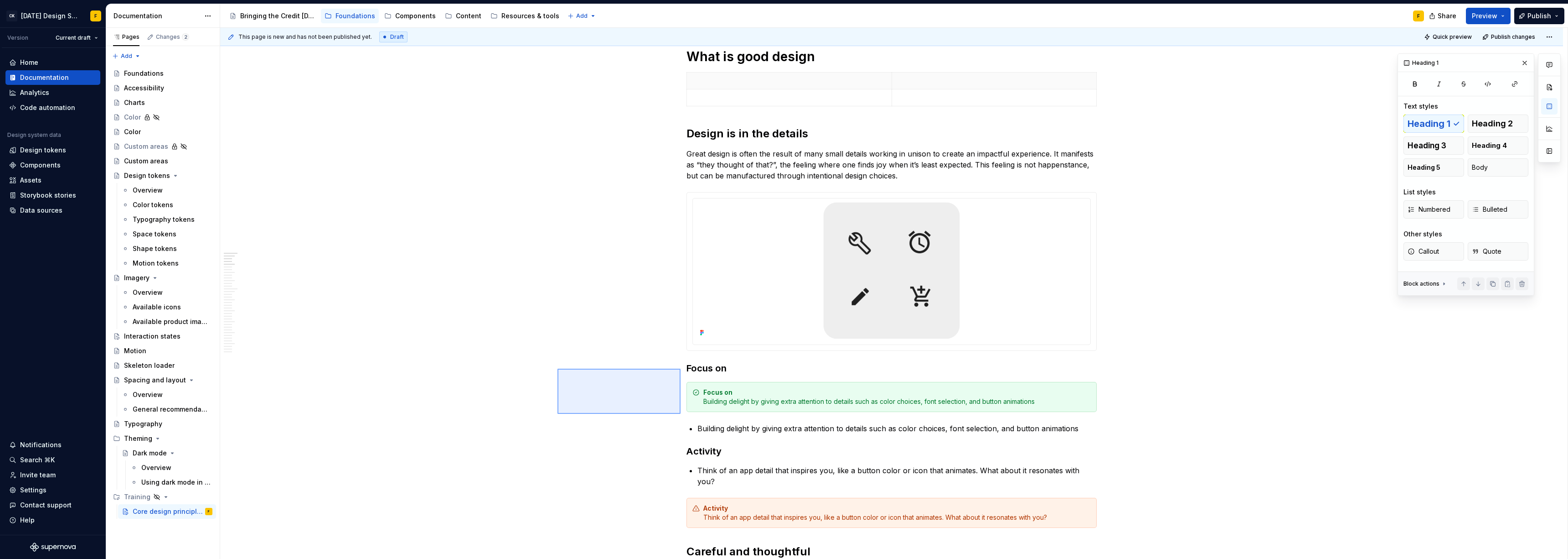
drag, startPoint x: 558, startPoint y: 368, endPoint x: 672, endPoint y: 404, distance: 119.5
click at [681, 382] on div "This page is new and has not been published yet. Draft Quick preview Publish ch…" at bounding box center [893, 294] width 1347 height 532
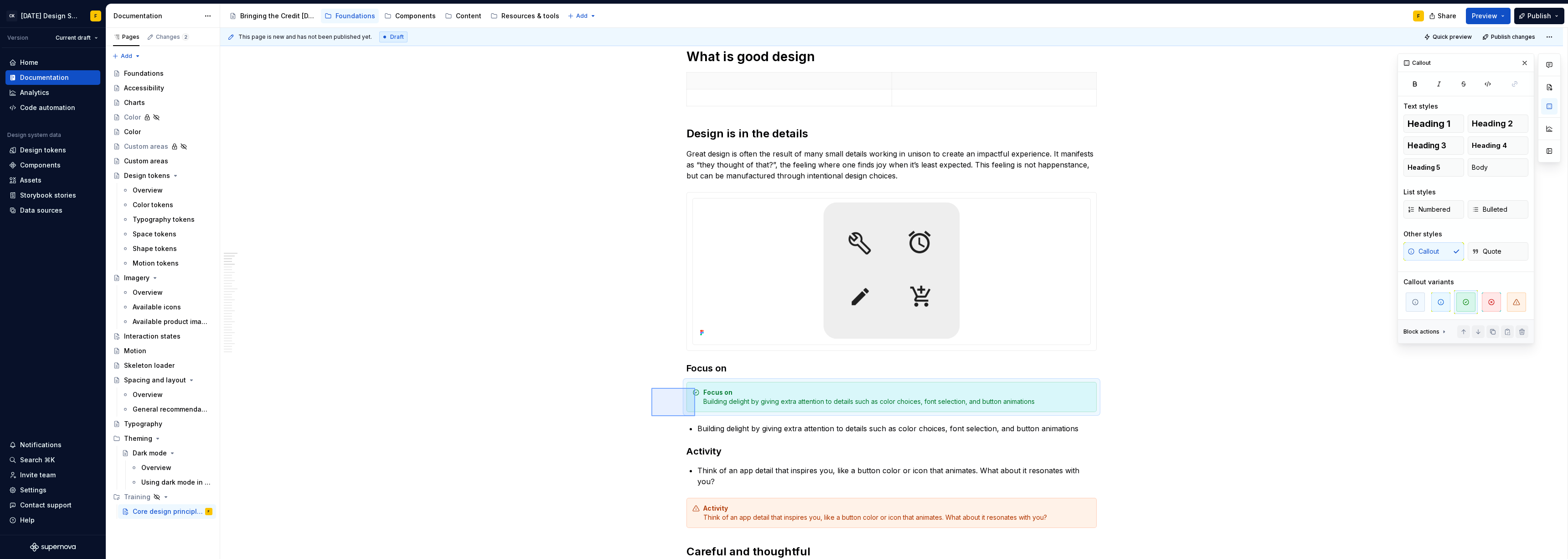
drag, startPoint x: 651, startPoint y: 387, endPoint x: 695, endPoint y: 416, distance: 52.7
click at [695, 382] on div "This page is new and has not been published yet. Draft Quick preview Publish ch…" at bounding box center [893, 294] width 1347 height 532
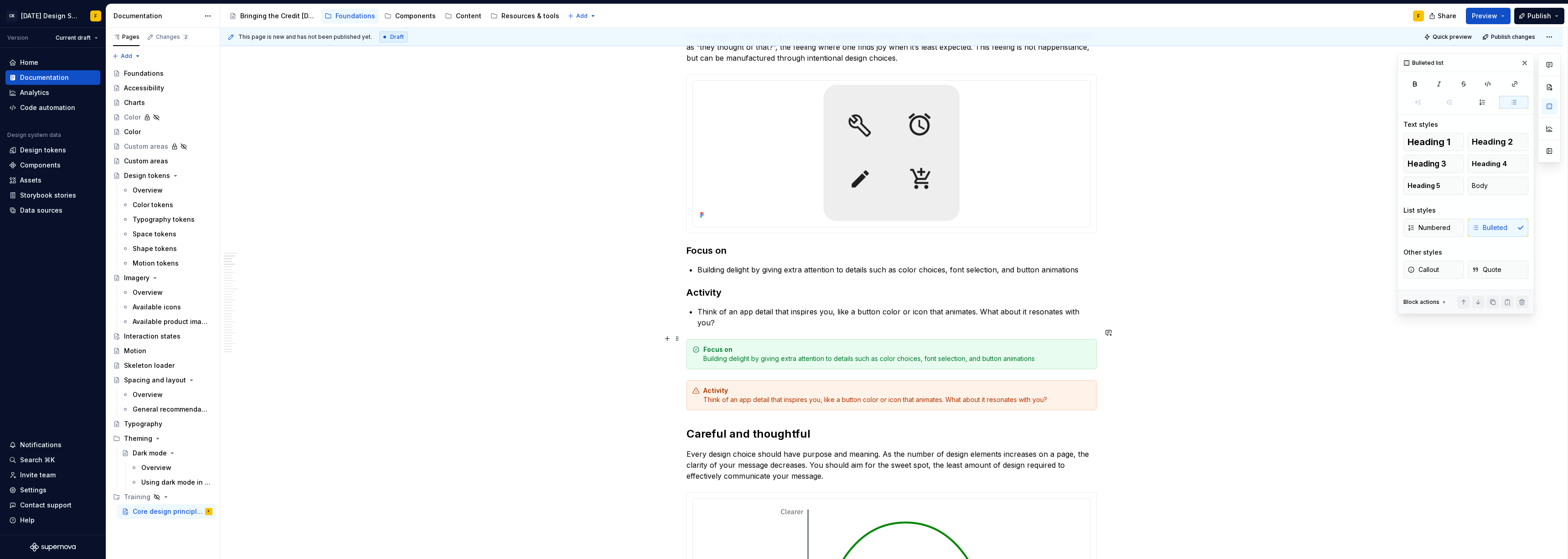
scroll to position [249, 0]
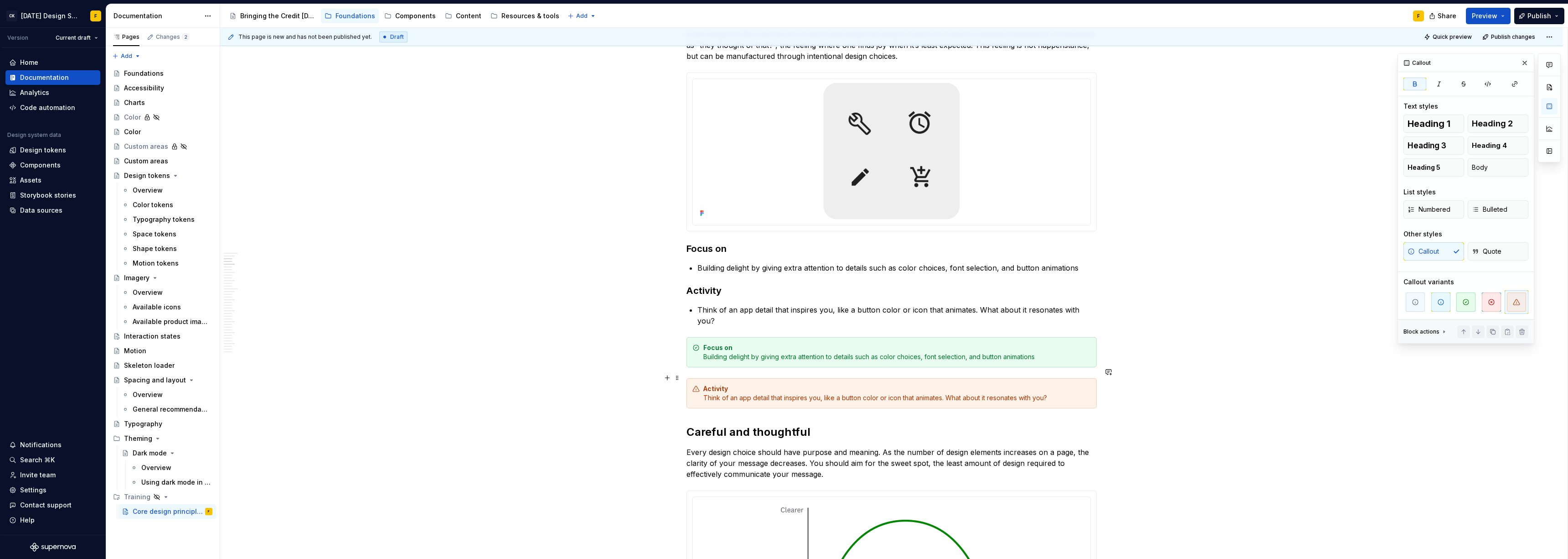
click at [700, 382] on div "Activity Think of an app detail that inspires you, like a button color or icon …" at bounding box center [897, 393] width 387 height 18
click at [700, 304] on icon "button" at bounding box center [1491, 302] width 8 height 8
click at [700, 301] on icon "button" at bounding box center [1516, 302] width 8 height 8
click at [700, 305] on span "button" at bounding box center [1440, 302] width 19 height 19
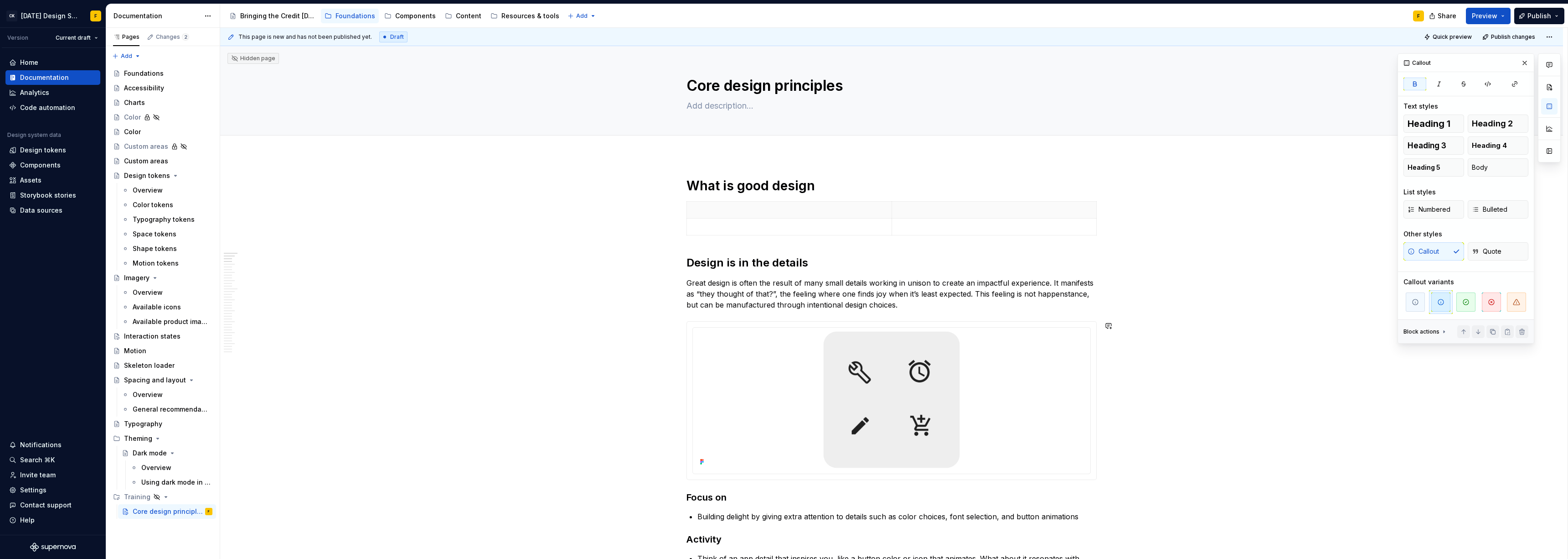
scroll to position [0, 0]
click at [700, 223] on p at bounding box center [789, 227] width 194 height 9
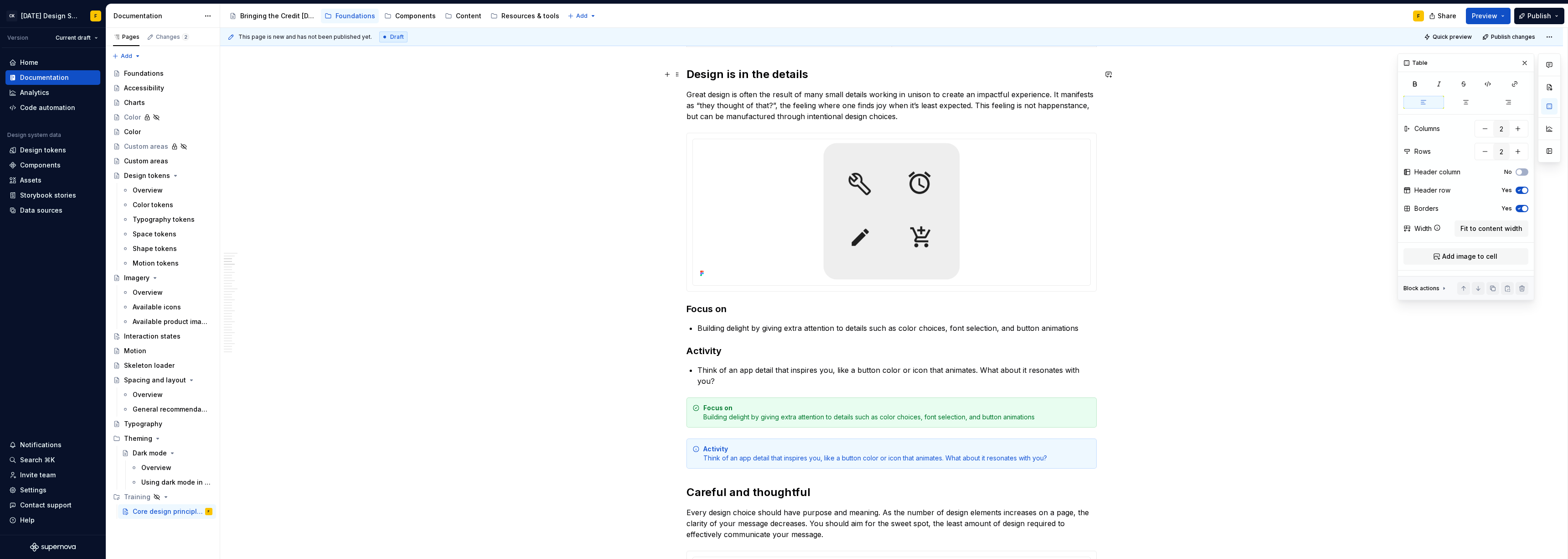
scroll to position [285, 0]
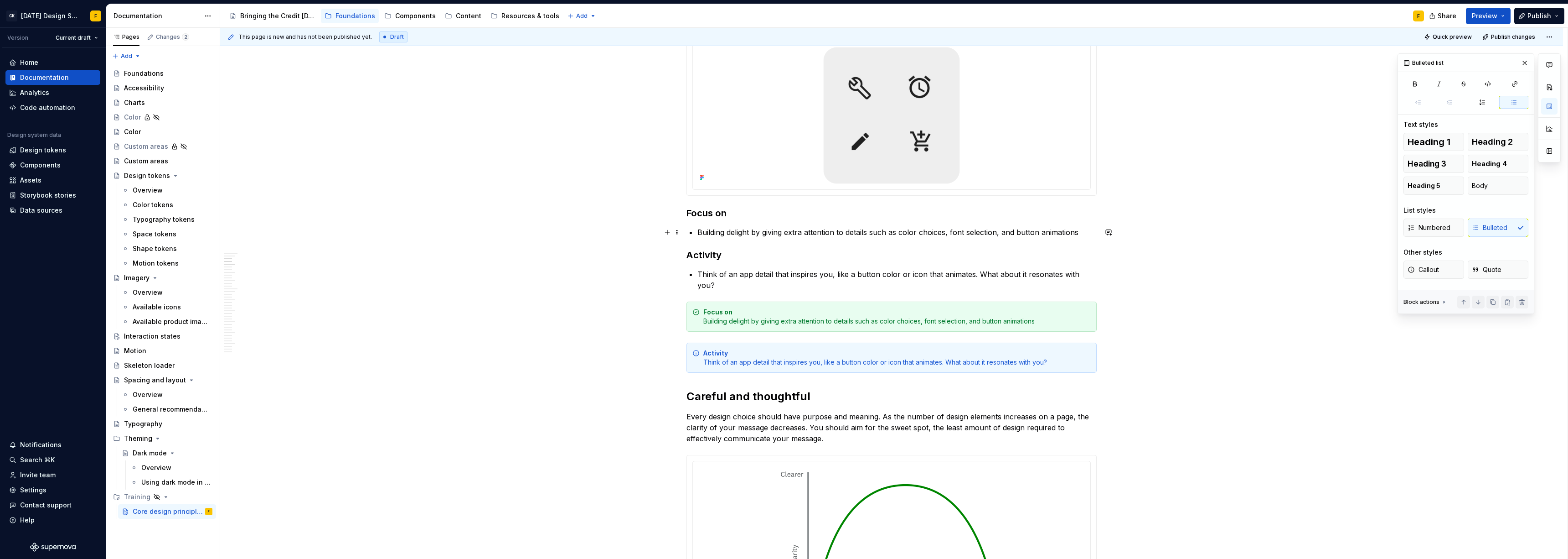
click at [700, 227] on p "Building delight by giving extra attention to details such as color choices, fo…" at bounding box center [897, 232] width 399 height 11
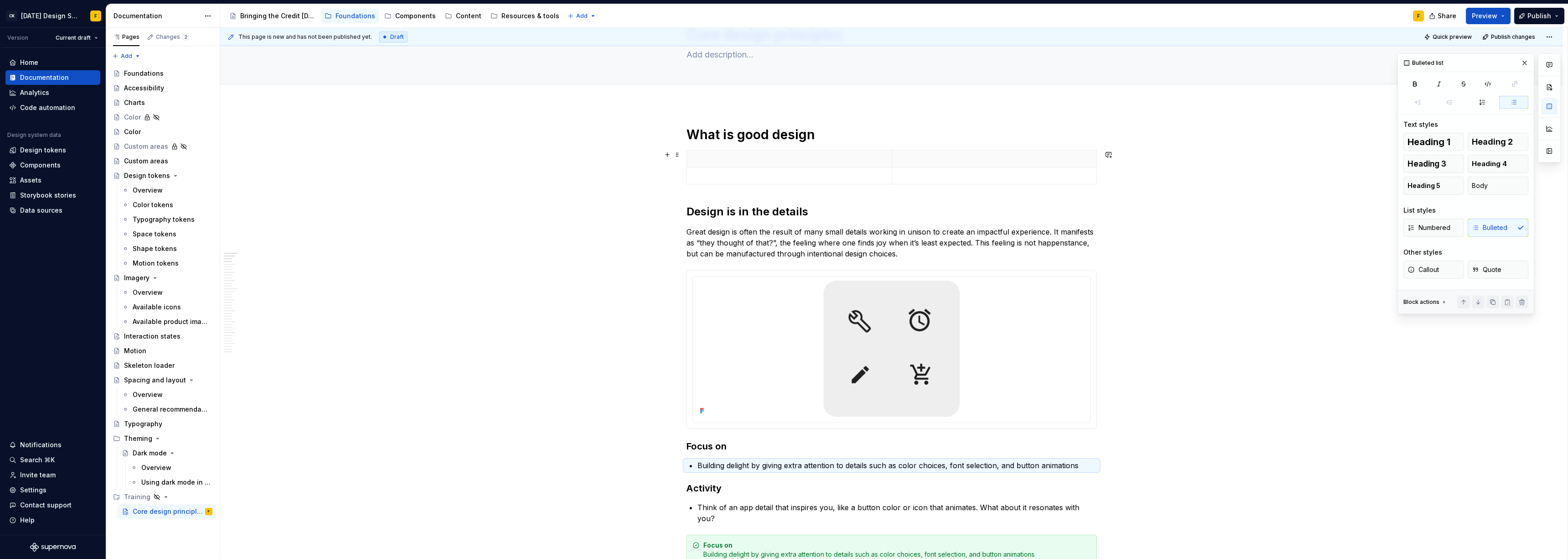
scroll to position [0, 0]
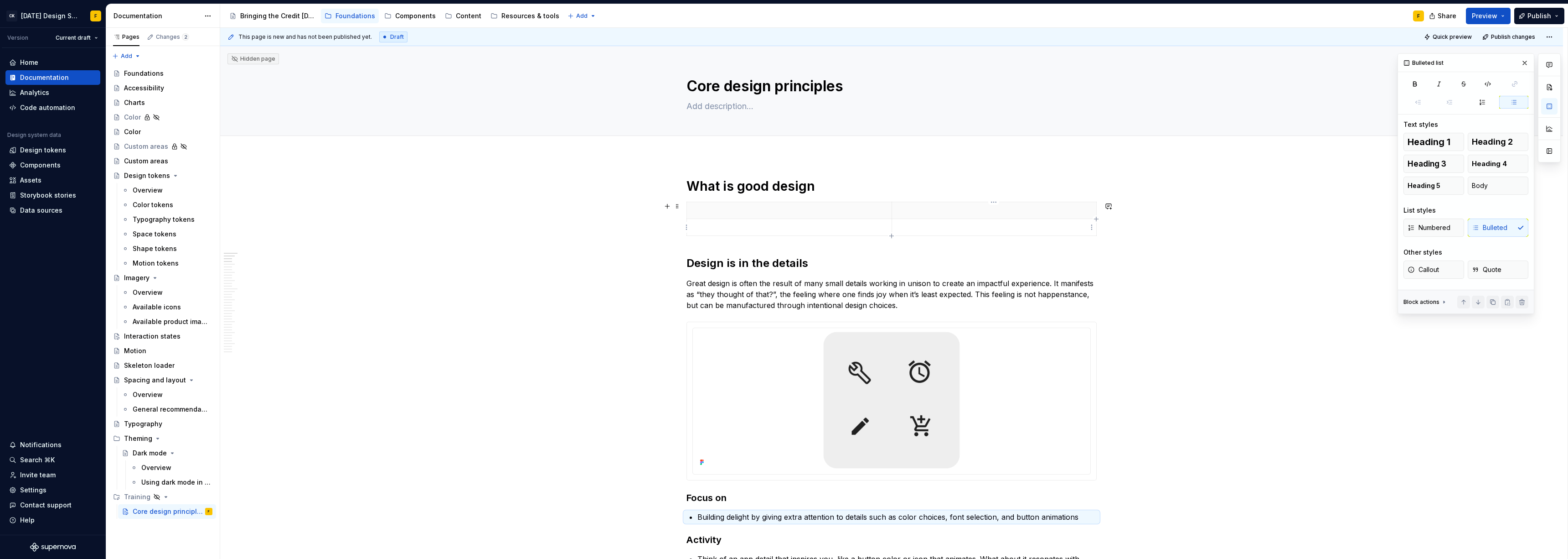
click at [700, 226] on p at bounding box center [994, 227] width 194 height 9
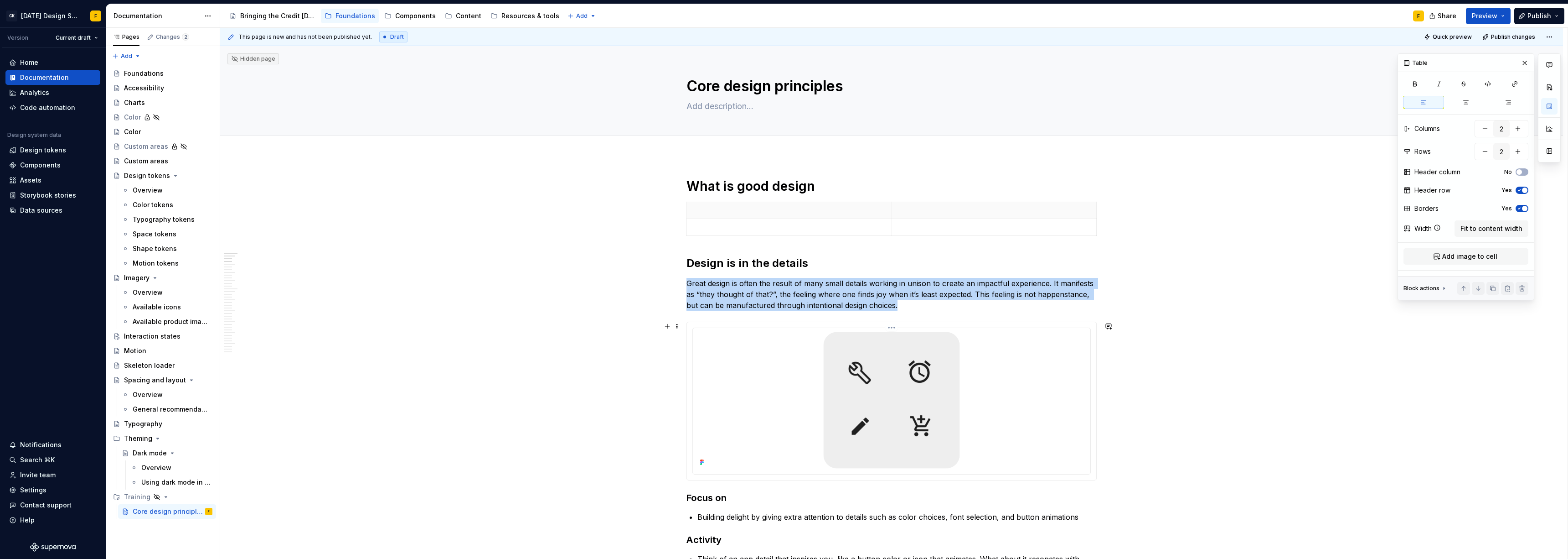
click at [700, 382] on img at bounding box center [892, 400] width 219 height 137
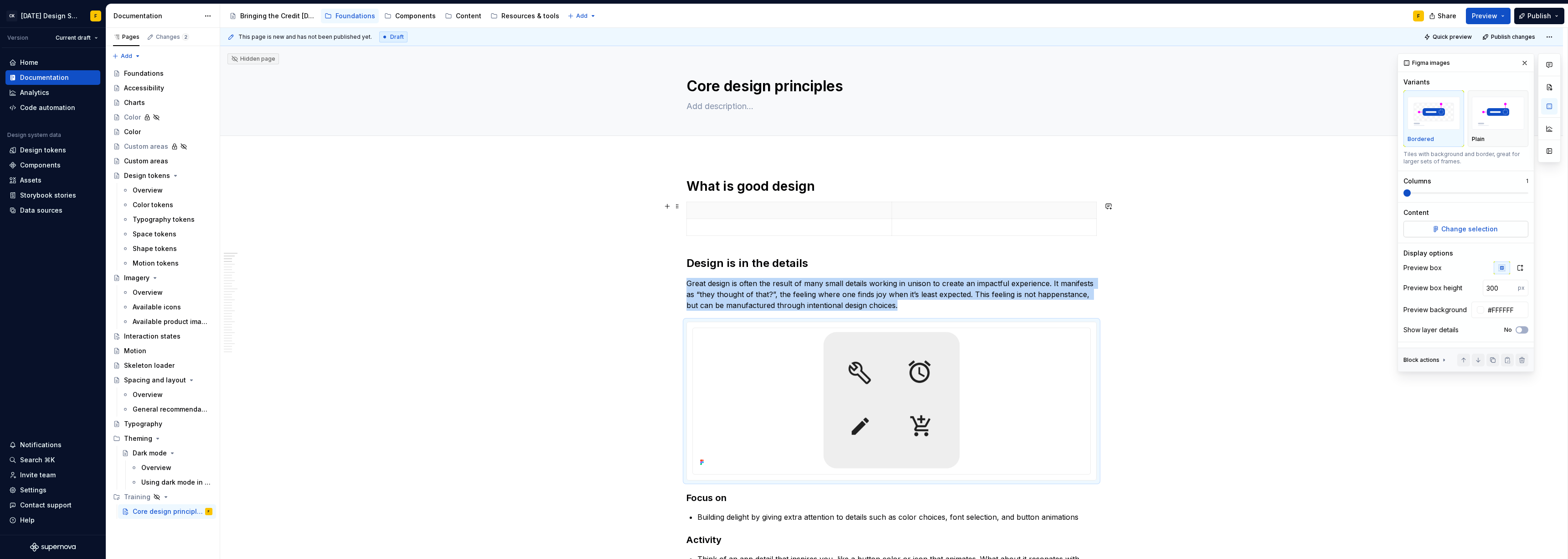
click at [700, 231] on span "Change selection" at bounding box center [1469, 229] width 56 height 9
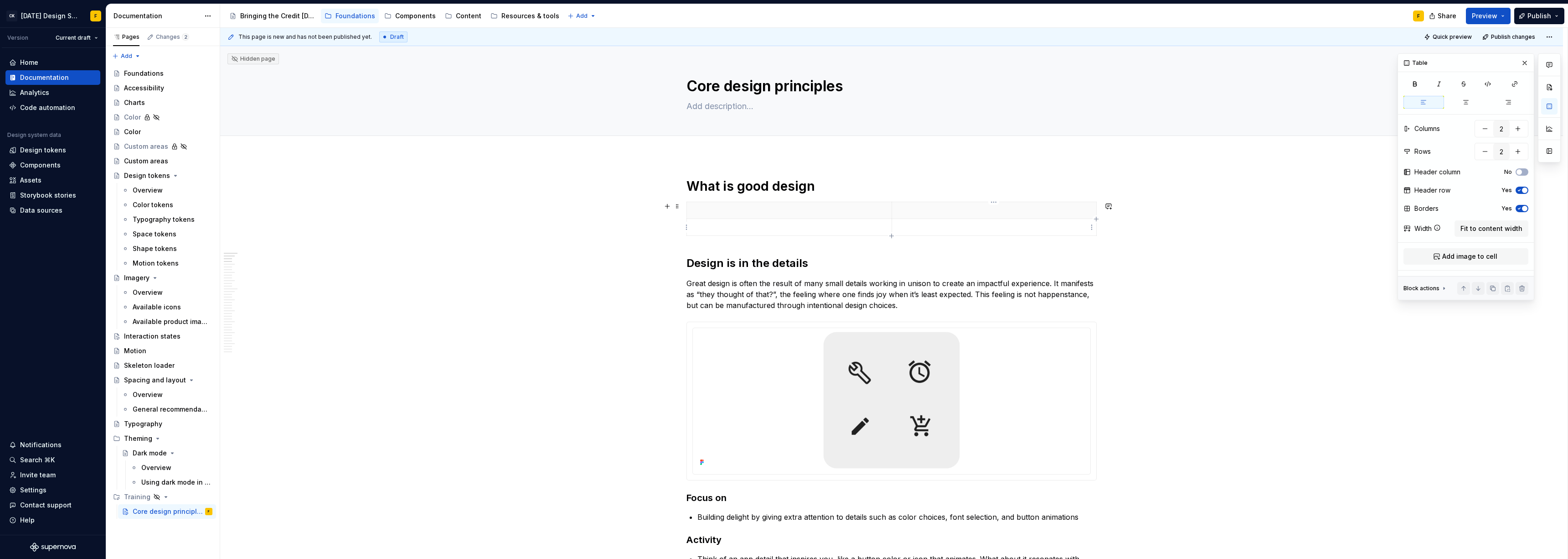
click at [700, 229] on p at bounding box center [994, 227] width 194 height 9
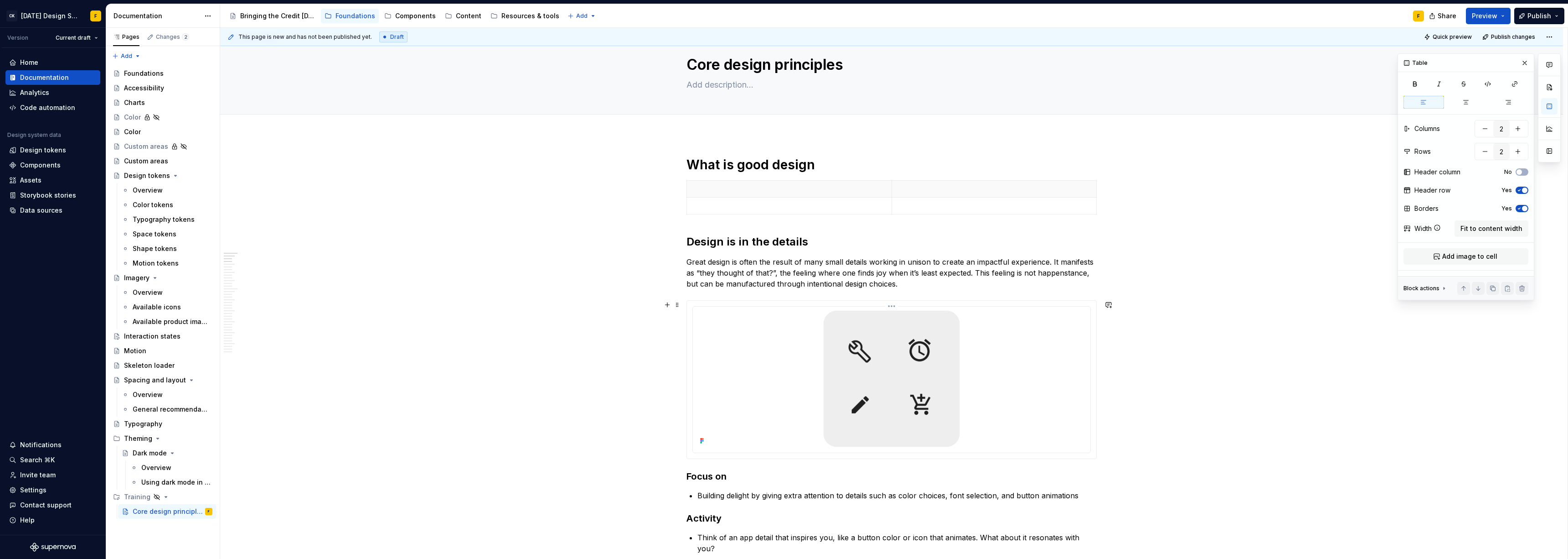
scroll to position [19, 0]
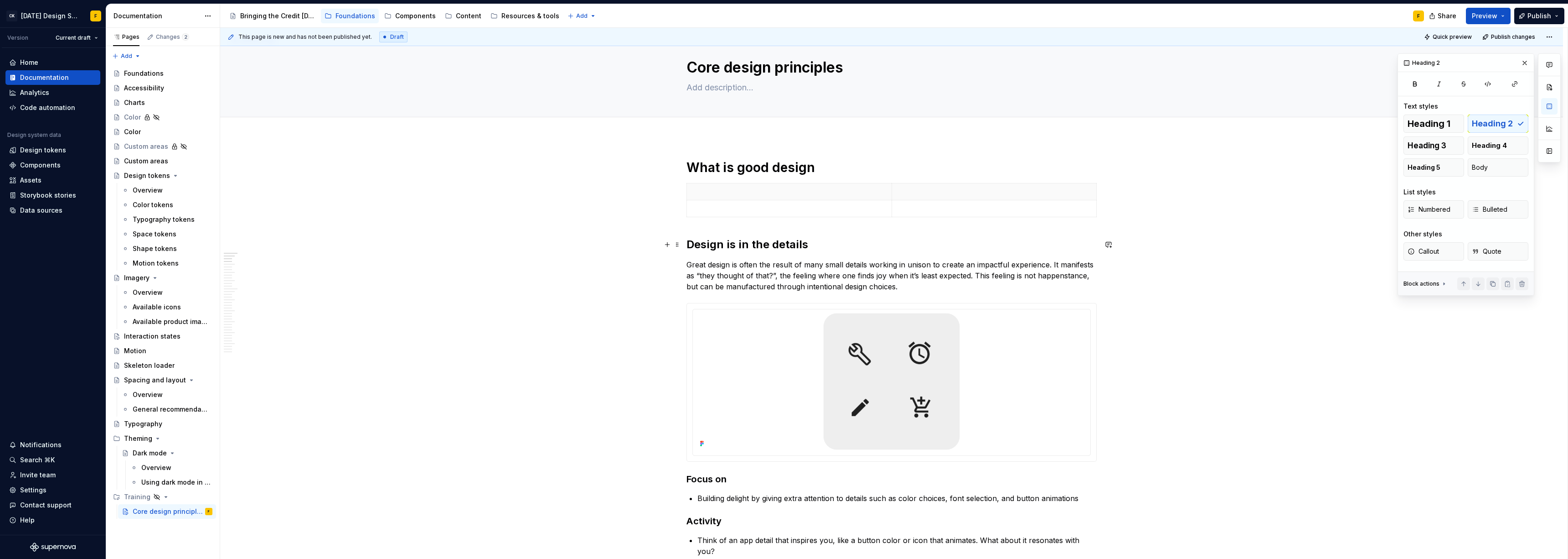
click at [700, 243] on h2 "Design is in the details" at bounding box center [891, 244] width 411 height 14
copy h2 "Design is in the details"
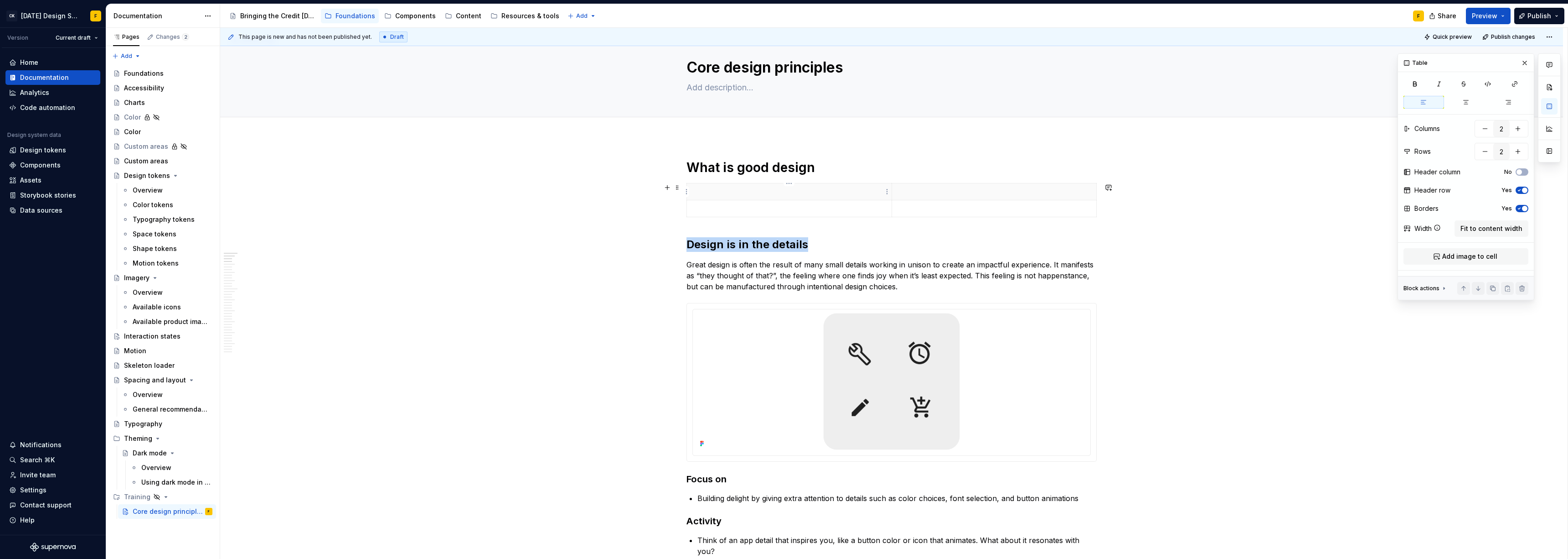
click at [700, 189] on p at bounding box center [789, 191] width 194 height 9
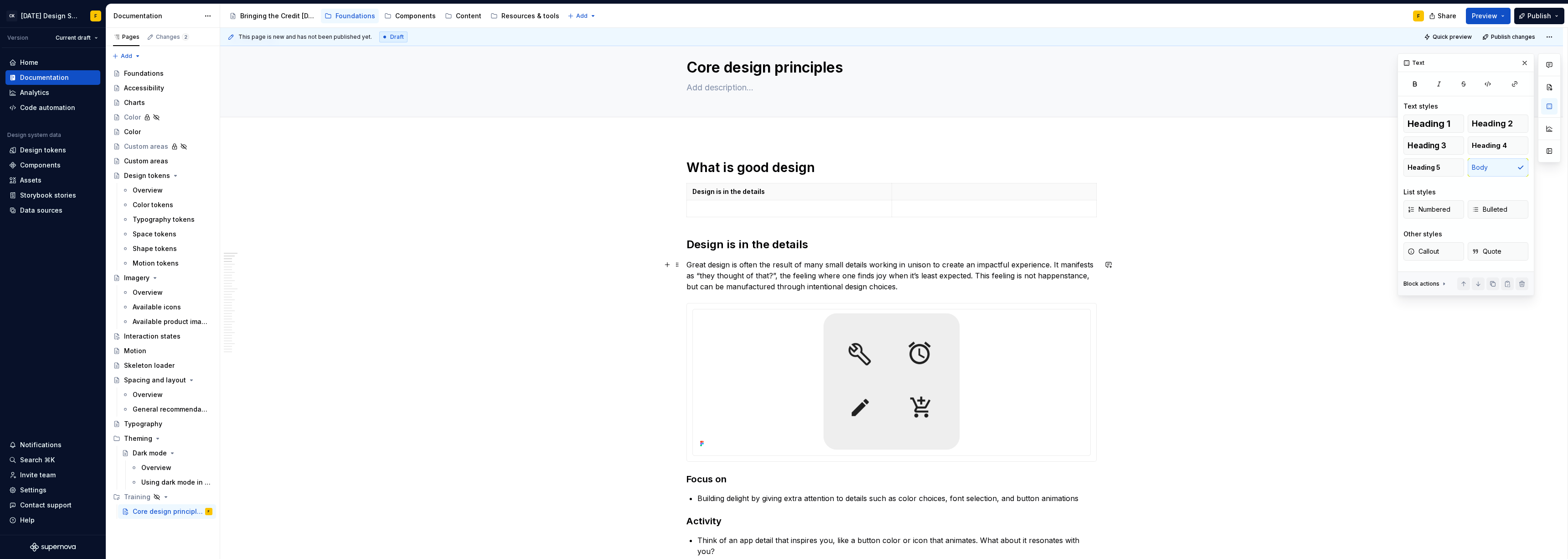
click at [700, 273] on p "Great design is often the result of many small details working in unison to cre…" at bounding box center [891, 275] width 411 height 33
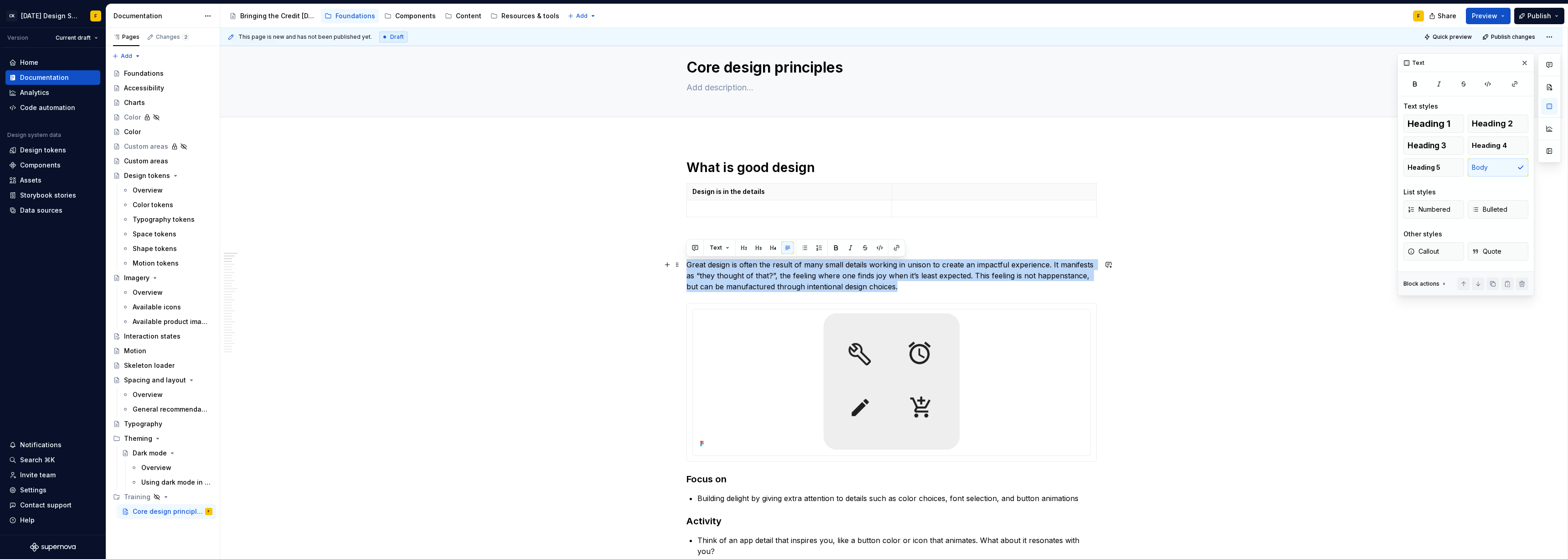
click at [700, 273] on p "Great design is often the result of many small details working in unison to cre…" at bounding box center [891, 275] width 411 height 33
copy p "Great design is often the result of many small details working in unison to cre…"
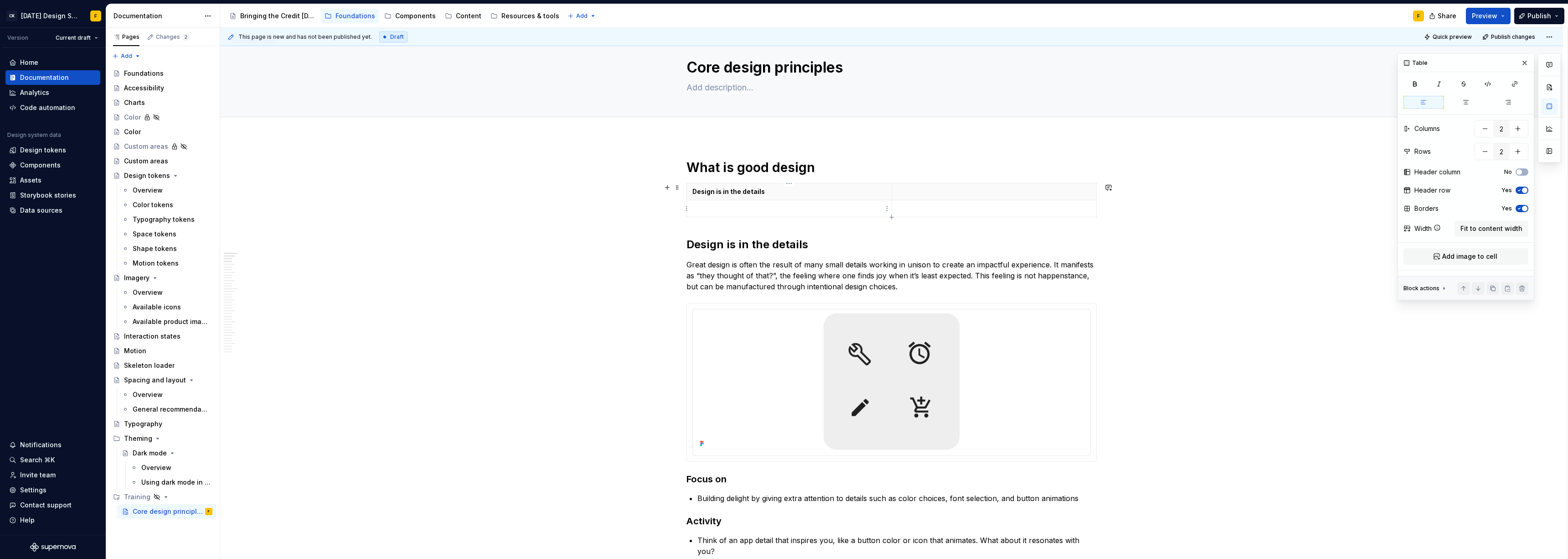
click at [700, 207] on p at bounding box center [789, 208] width 194 height 9
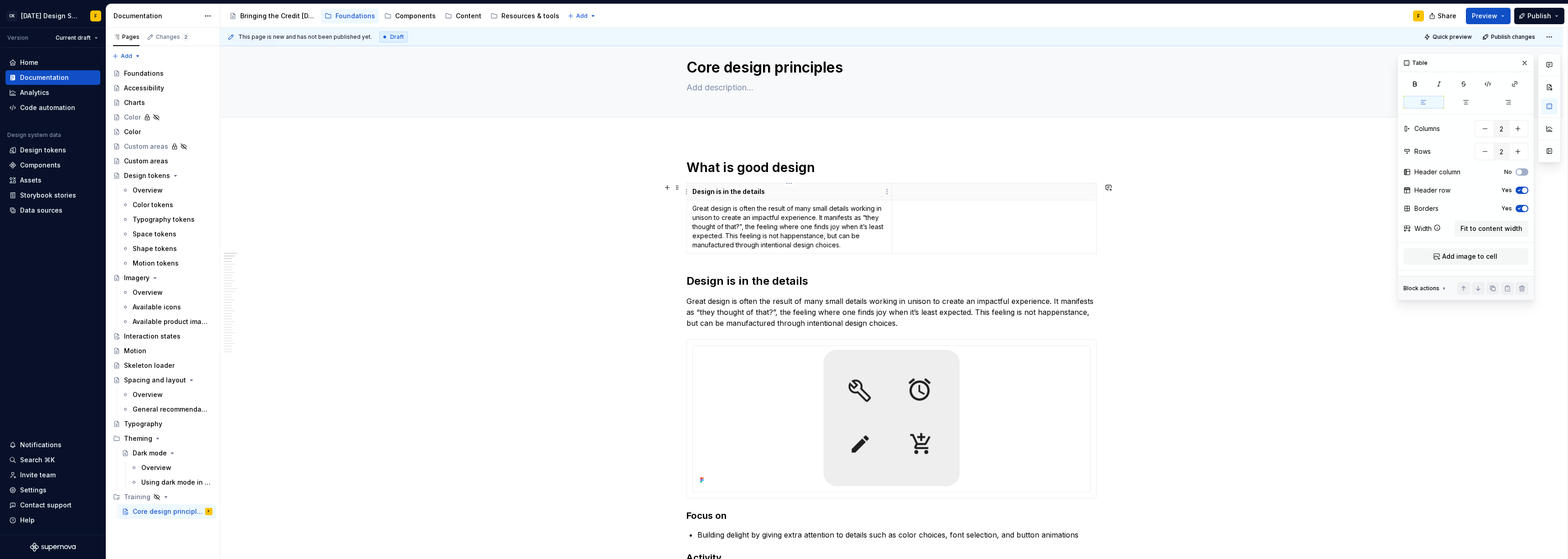
click at [700, 192] on p "Design is in the details" at bounding box center [789, 191] width 194 height 9
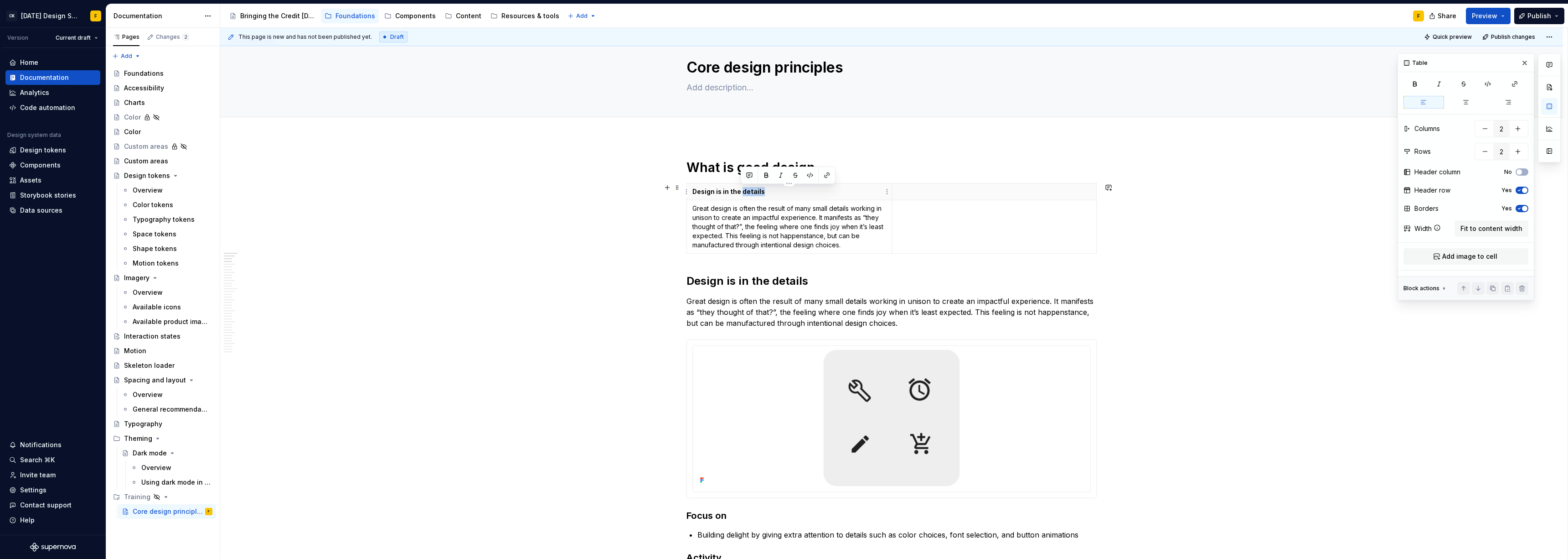
click at [700, 192] on p "Design is in the details" at bounding box center [789, 191] width 194 height 9
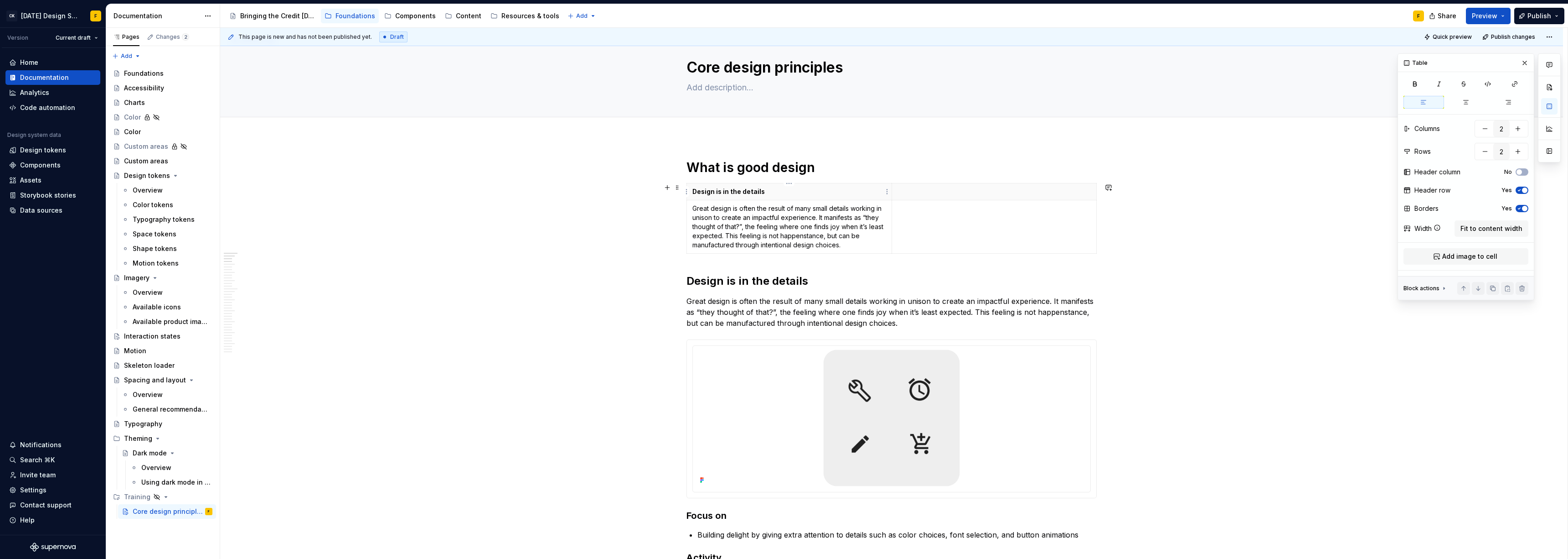
click at [700, 192] on p "Design is in the details" at bounding box center [789, 191] width 194 height 9
click at [700, 191] on p "Design is in the details" at bounding box center [789, 191] width 194 height 9
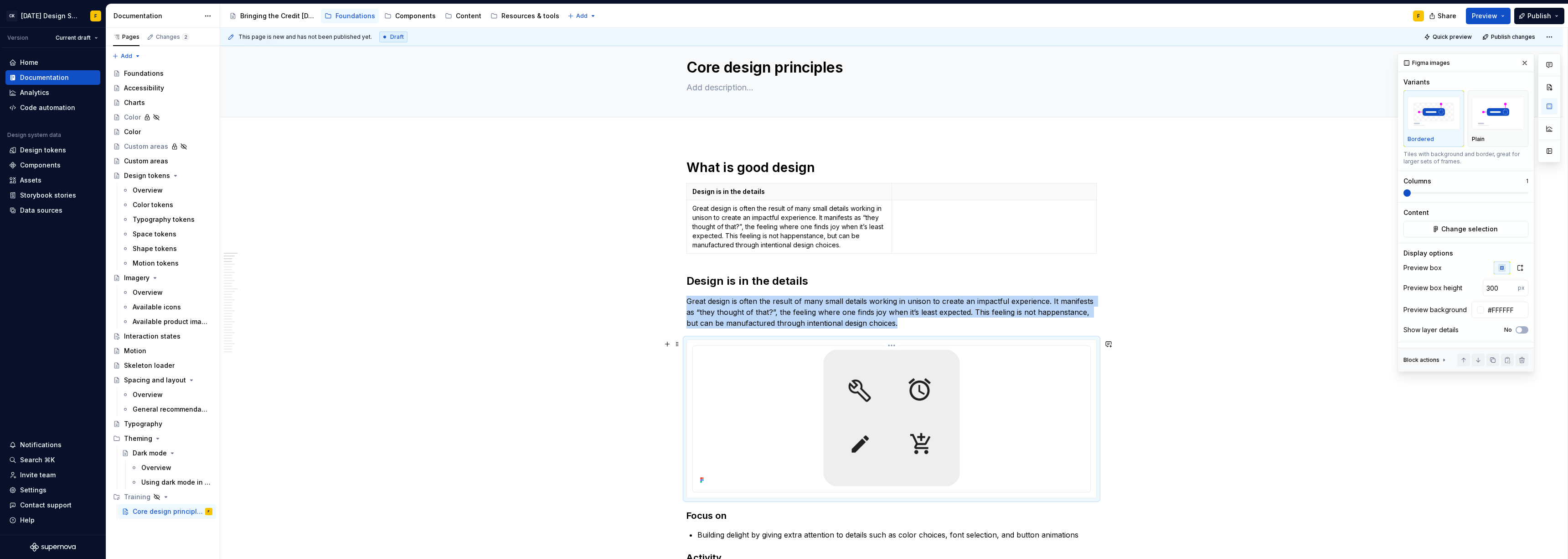
click at [700, 382] on div at bounding box center [892, 418] width 390 height 137
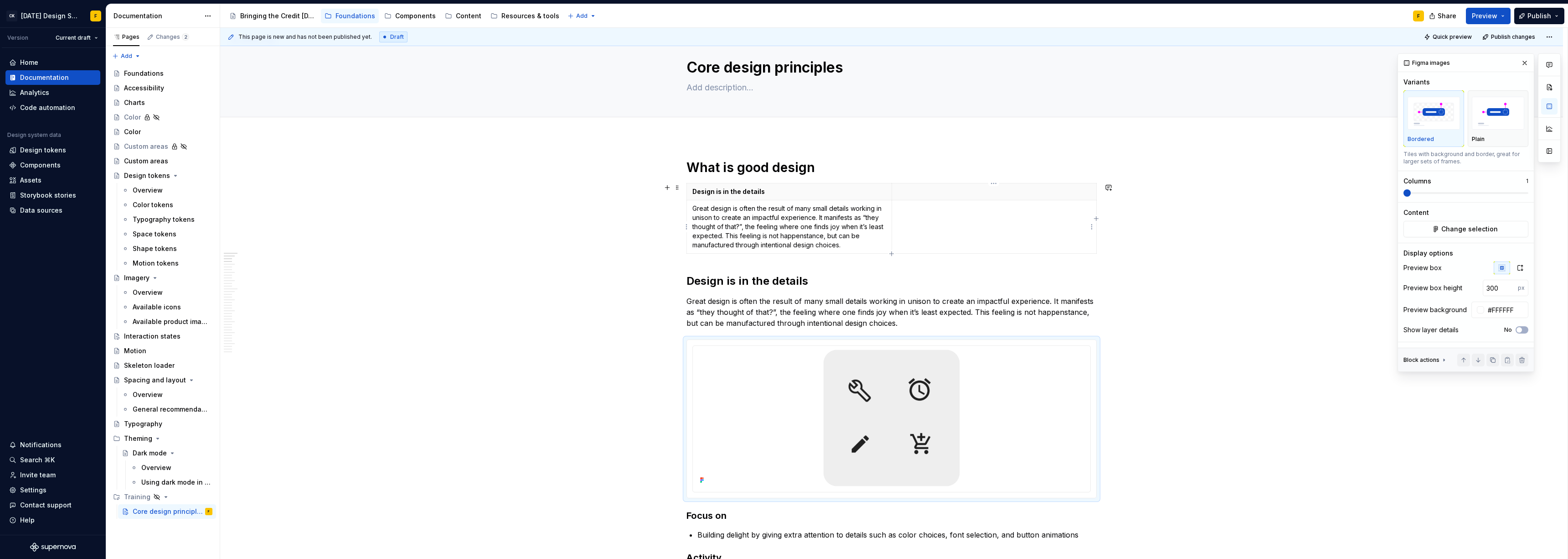
click at [700, 224] on td at bounding box center [994, 227] width 205 height 53
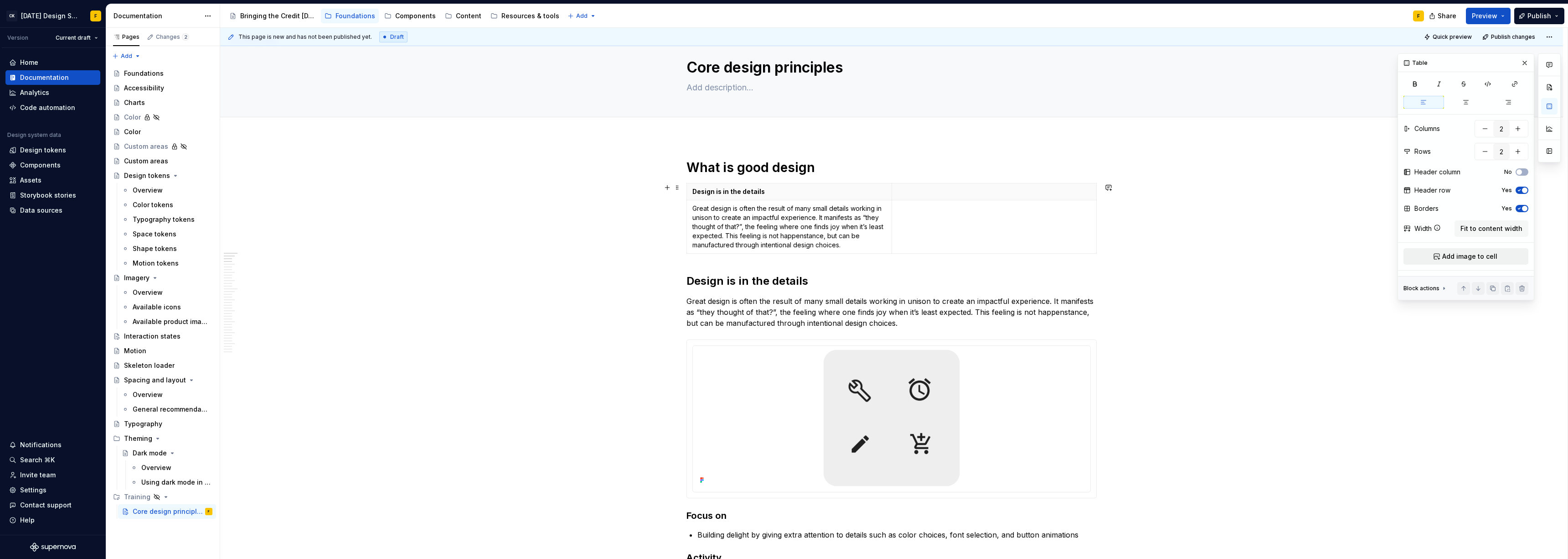
click at [700, 252] on span "Add image to cell" at bounding box center [1469, 257] width 55 height 9
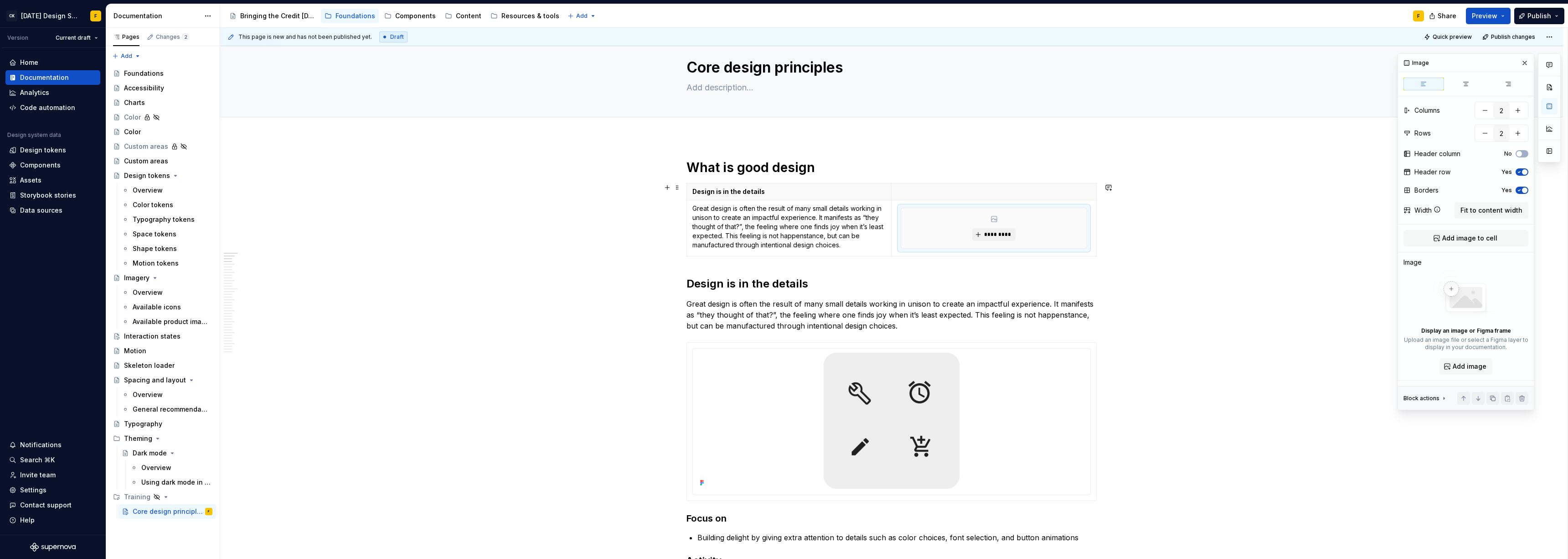
type textarea "*"
click at [700, 236] on span "*********" at bounding box center [997, 235] width 28 height 8
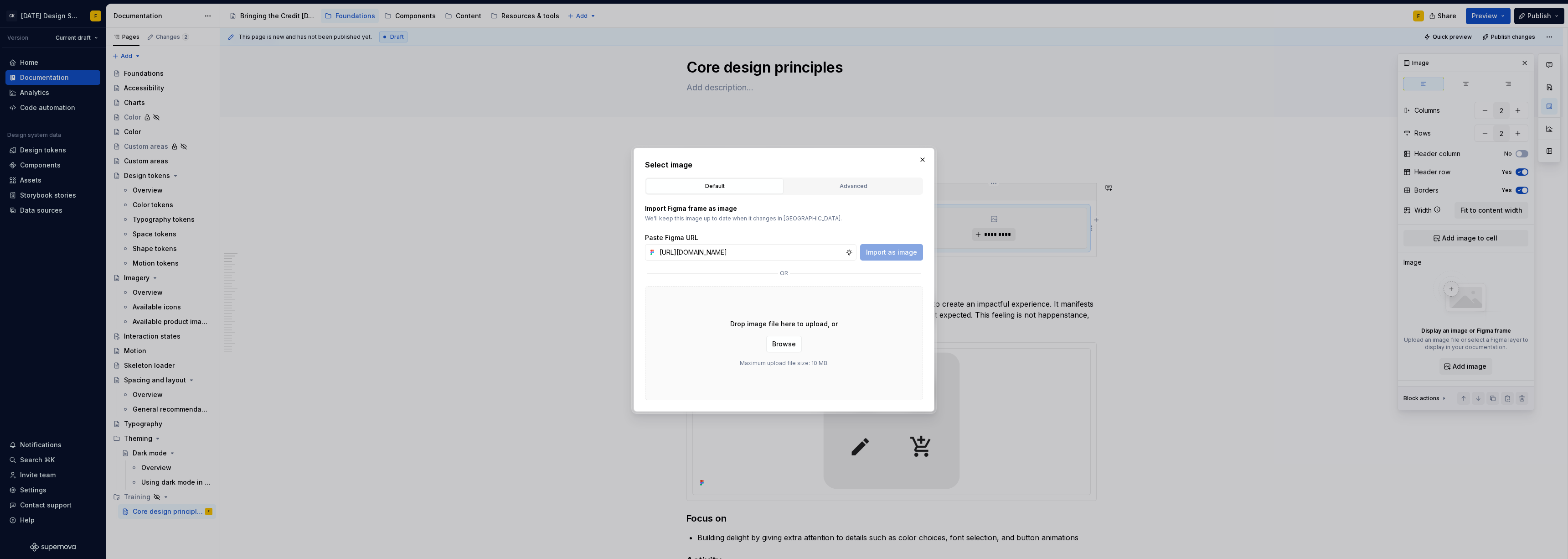
scroll to position [0, 189]
type input "[URL][DOMAIN_NAME]"
click at [700, 252] on span "Import as image" at bounding box center [891, 252] width 51 height 9
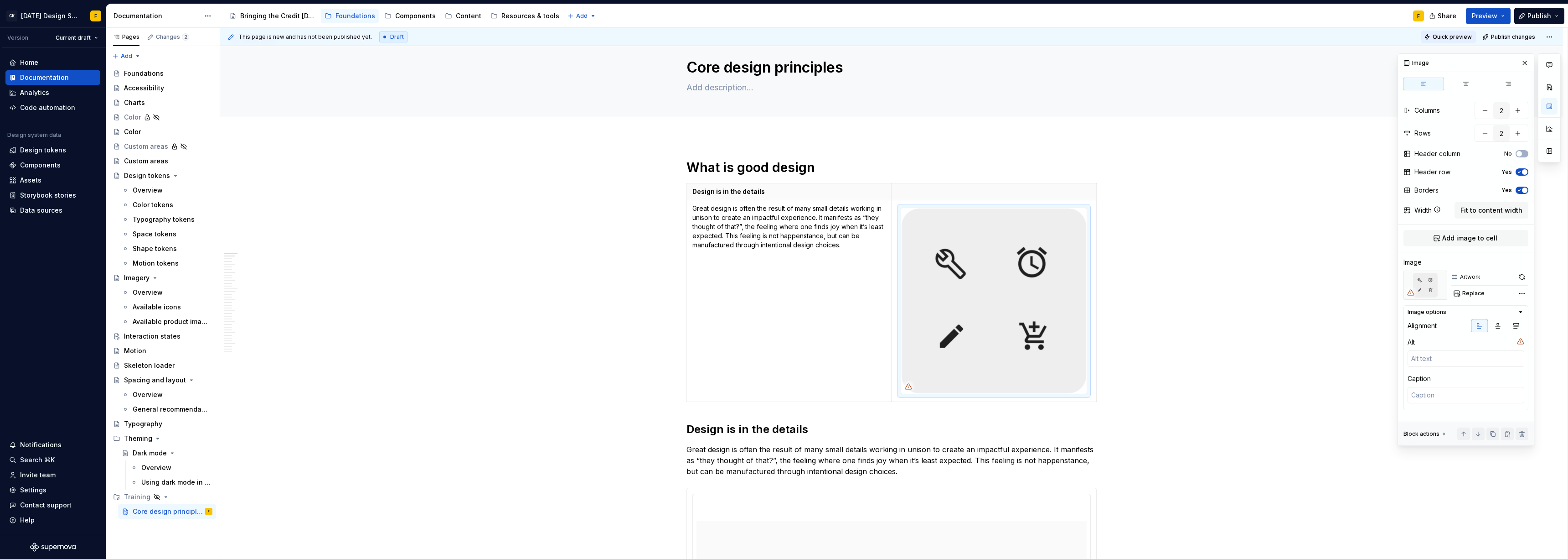
click at [700, 37] on span "Quick preview" at bounding box center [1453, 37] width 39 height 8
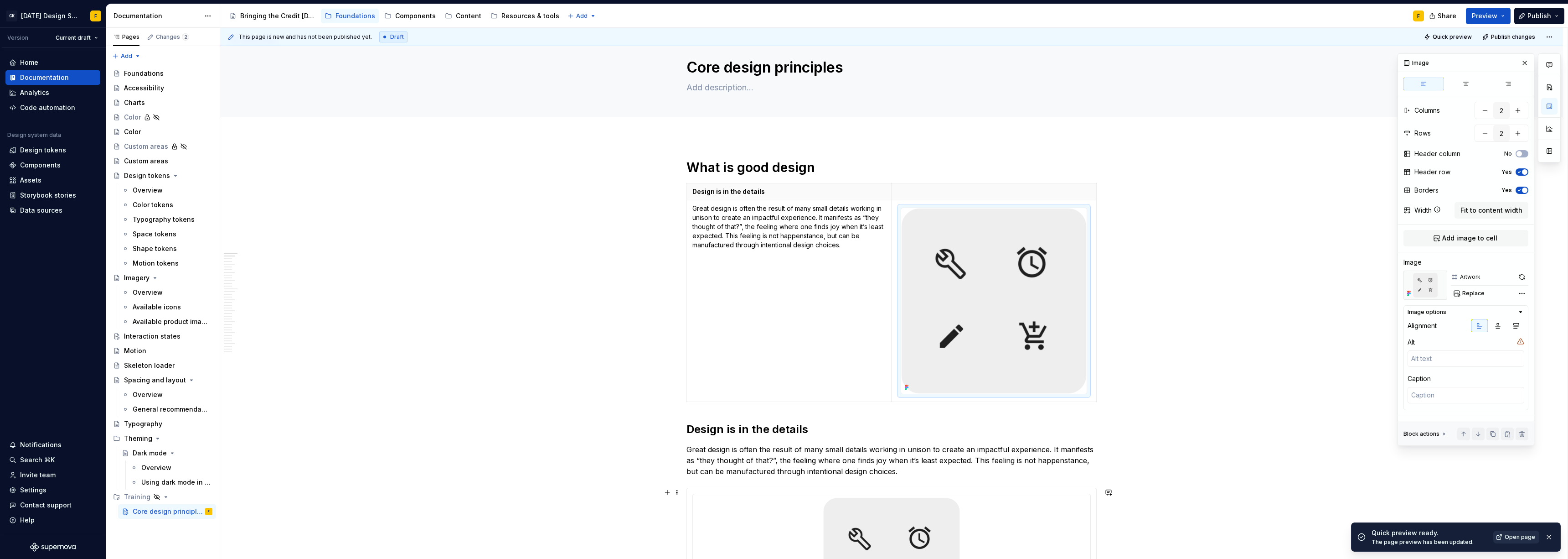
click at [700, 382] on span "Open page" at bounding box center [1520, 537] width 30 height 8
click at [700, 185] on th "Design is in the details" at bounding box center [789, 191] width 205 height 17
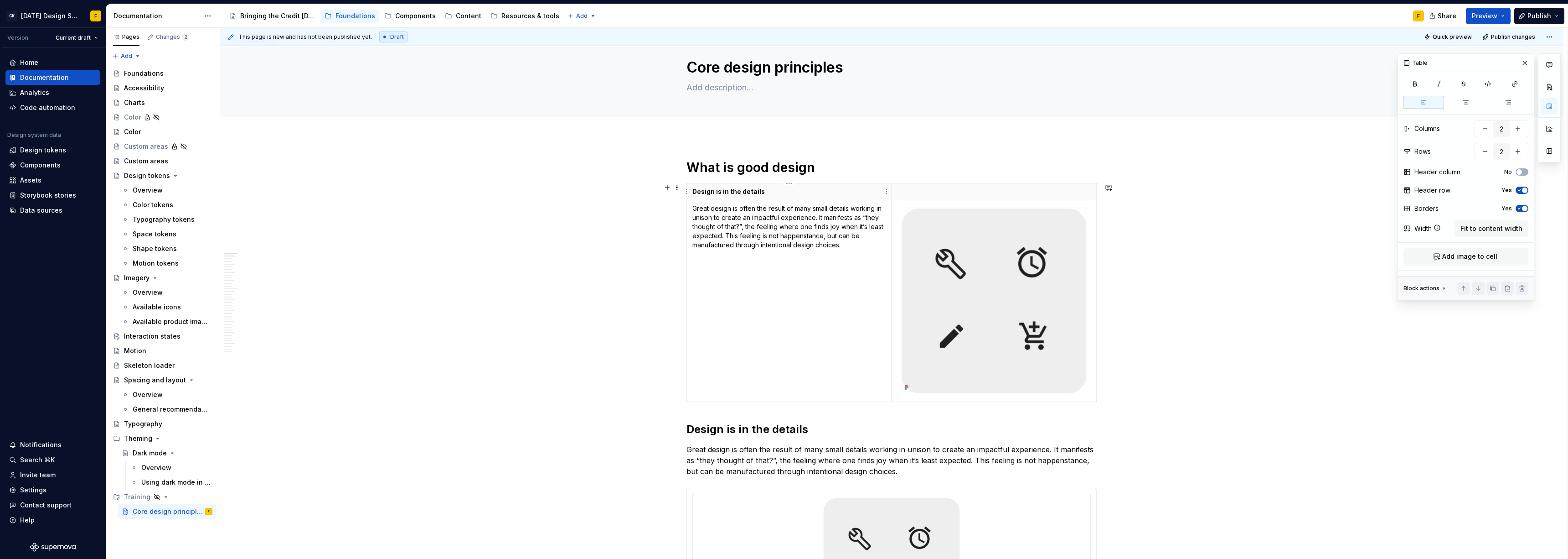
click at [700, 191] on p "Design is in the details" at bounding box center [789, 191] width 194 height 9
click at [700, 382] on h2 "Design is in the details" at bounding box center [891, 429] width 411 height 14
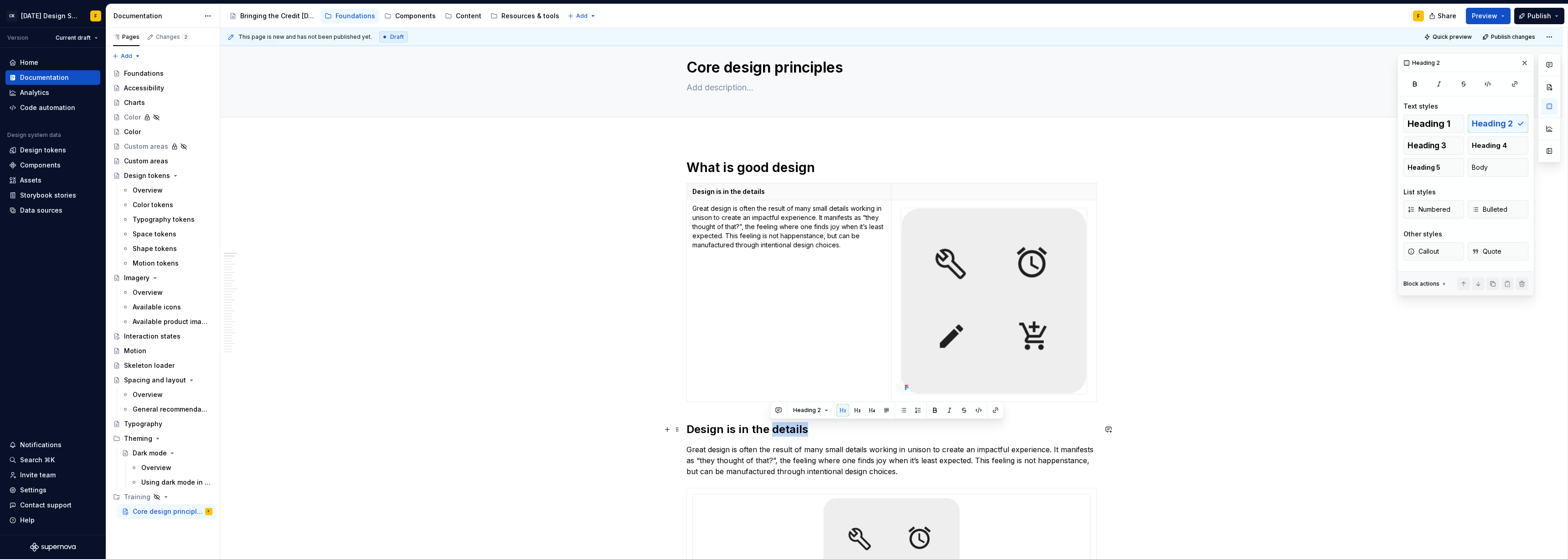
click at [700, 382] on h2 "Design is in the details" at bounding box center [891, 429] width 411 height 14
copy h2 "Design is in the details"
click at [700, 168] on h1 "What is good design" at bounding box center [891, 168] width 411 height 17
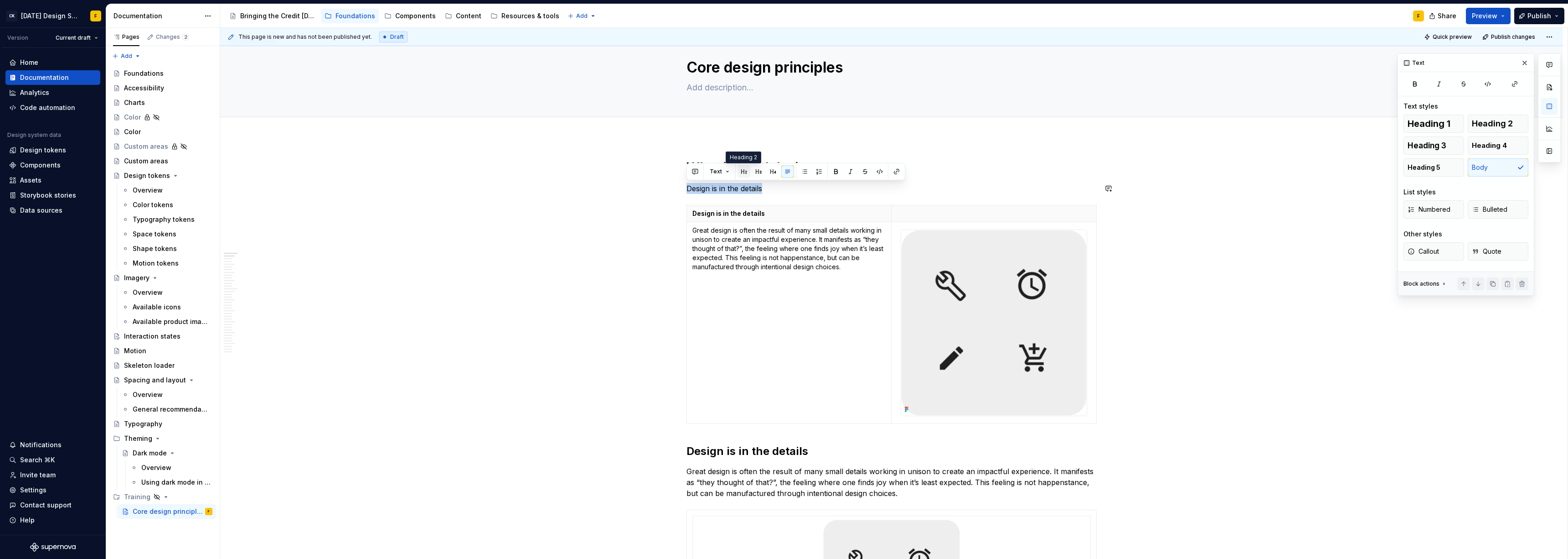
click at [700, 172] on button "button" at bounding box center [744, 171] width 13 height 13
click at [700, 209] on p "Design is in the details" at bounding box center [789, 213] width 194 height 9
type textarea "*"
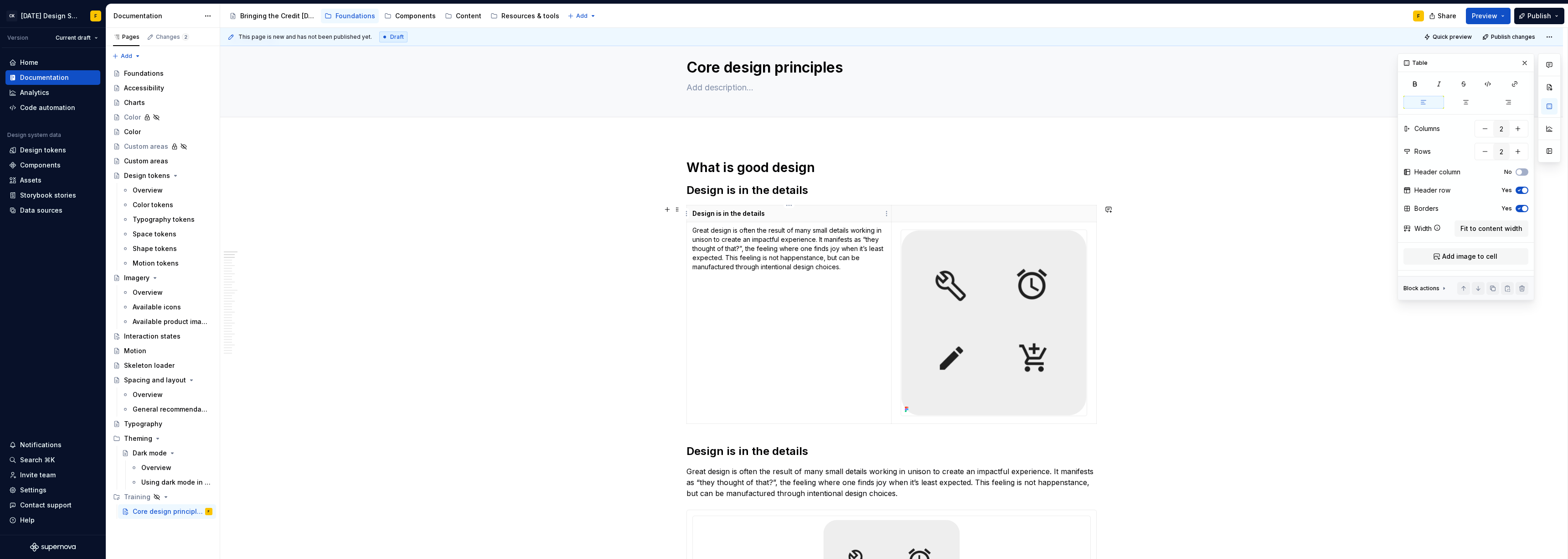
click at [700, 209] on p "Design is in the details" at bounding box center [789, 213] width 194 height 9
click at [685, 213] on html "CK [DATE] Design System F Version Current draft Home Documentation Analytics Co…" at bounding box center [784, 280] width 1568 height 559
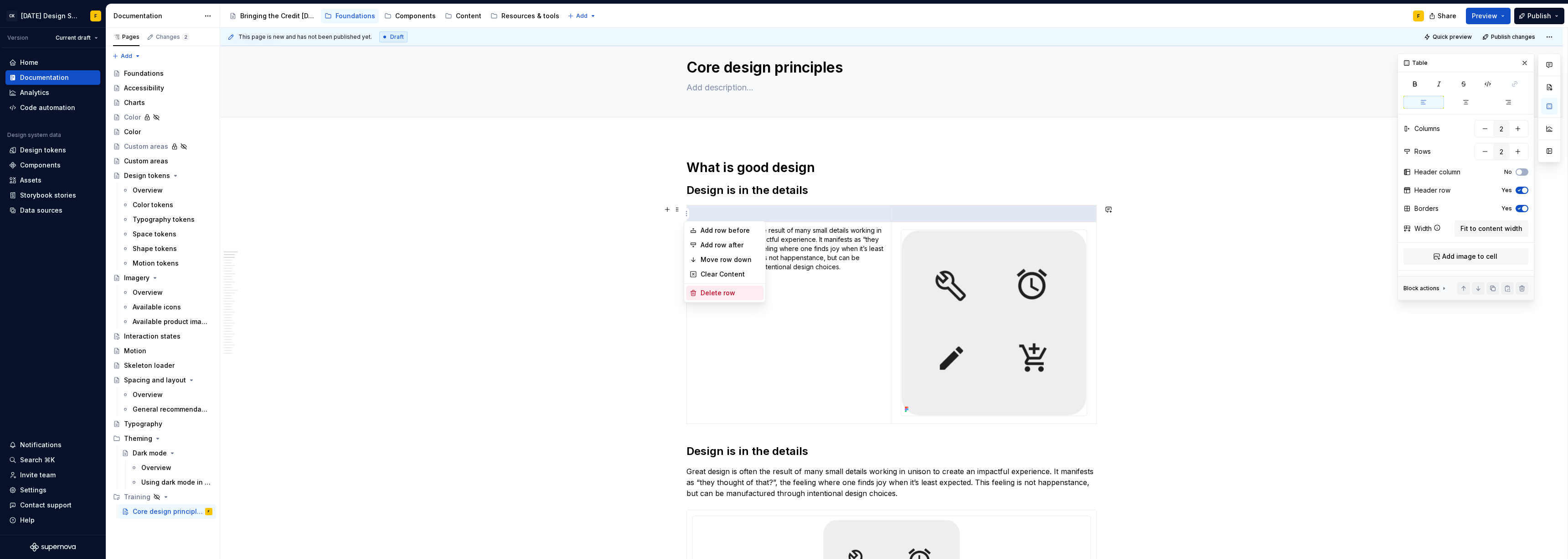
click at [700, 291] on div "Delete row" at bounding box center [730, 293] width 59 height 9
type input "1"
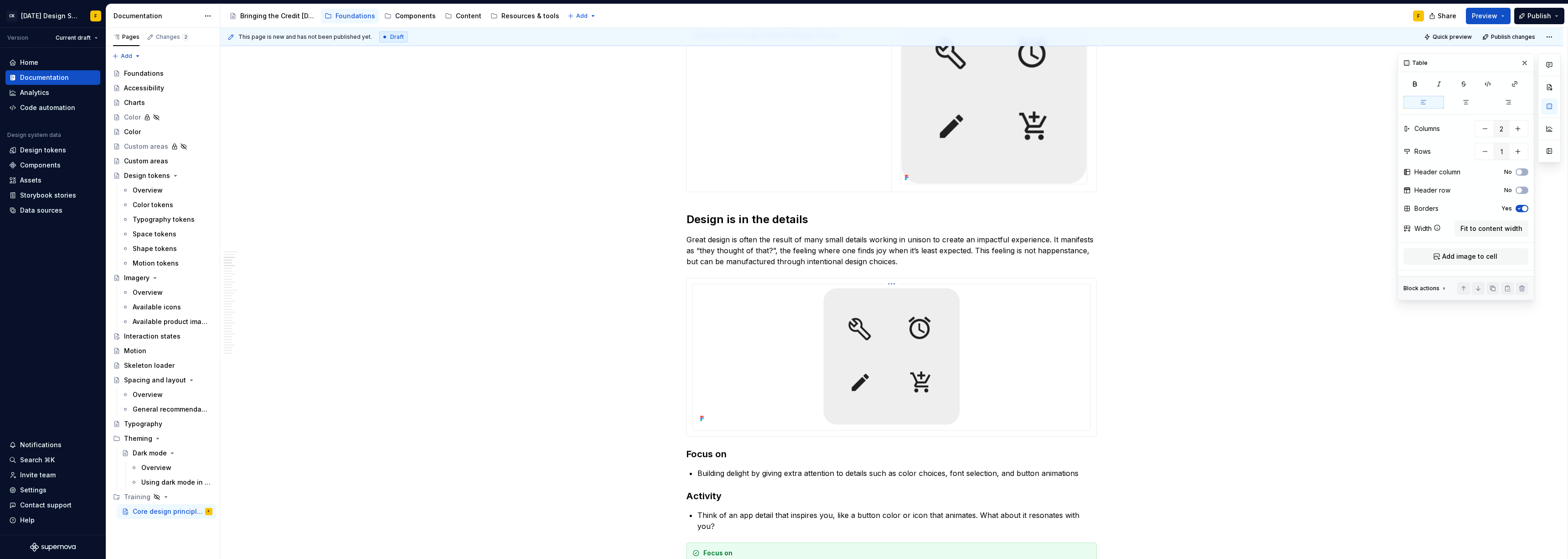
scroll to position [316, 0]
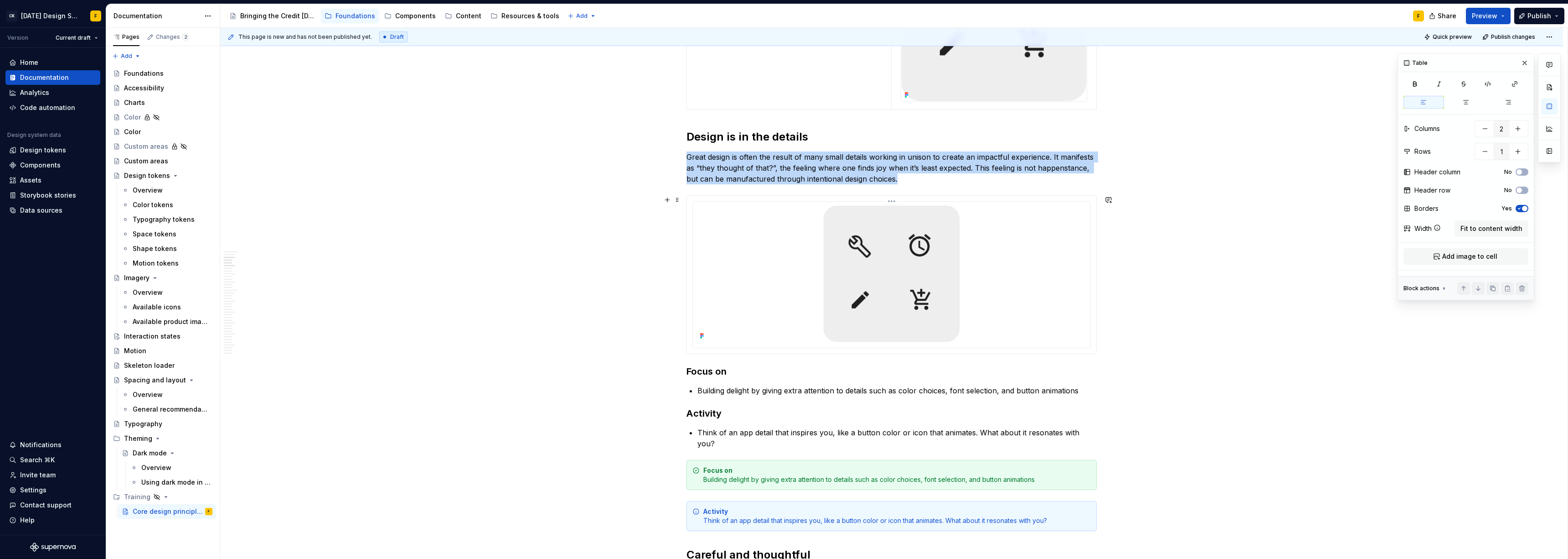
click at [700, 296] on div at bounding box center [892, 273] width 390 height 137
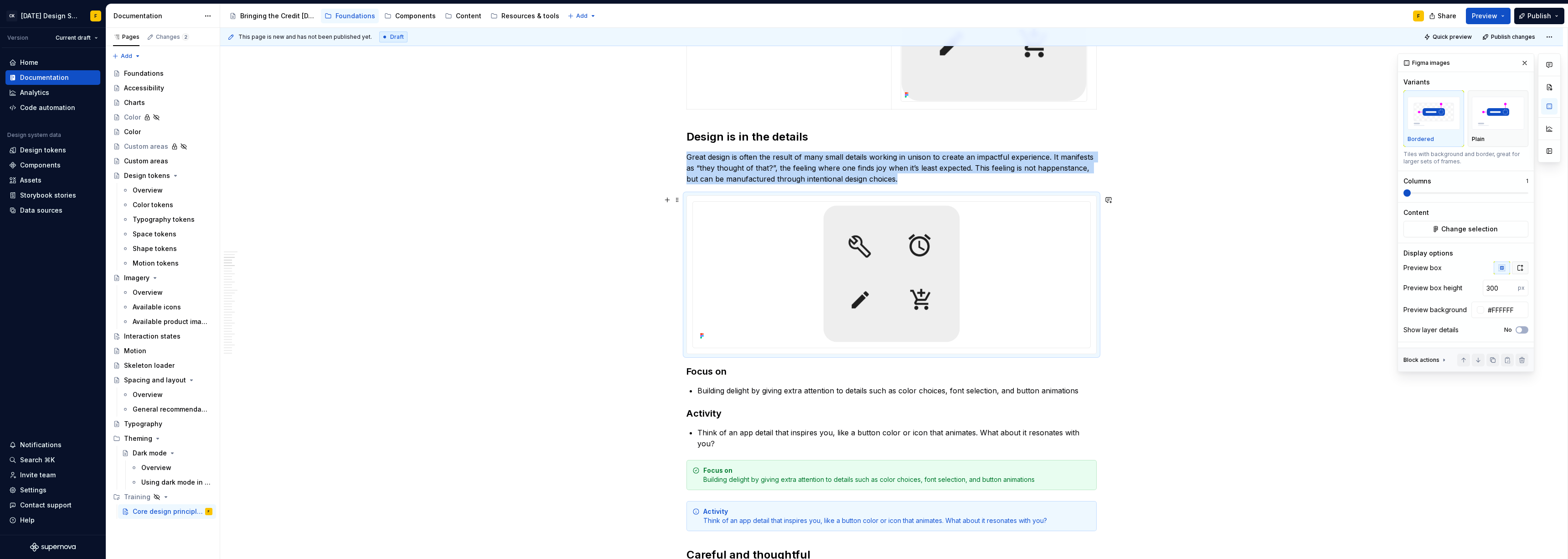
click at [700, 270] on icon "button" at bounding box center [1520, 268] width 8 height 8
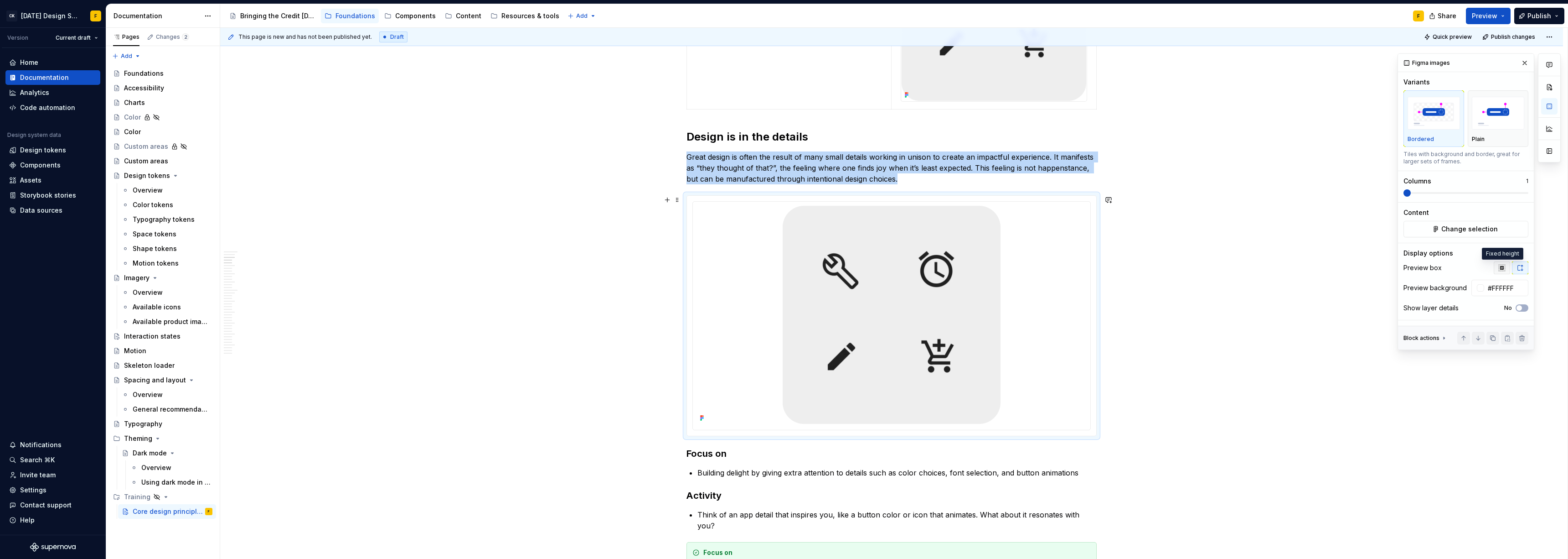
click at [700, 268] on icon "button" at bounding box center [1502, 268] width 8 height 8
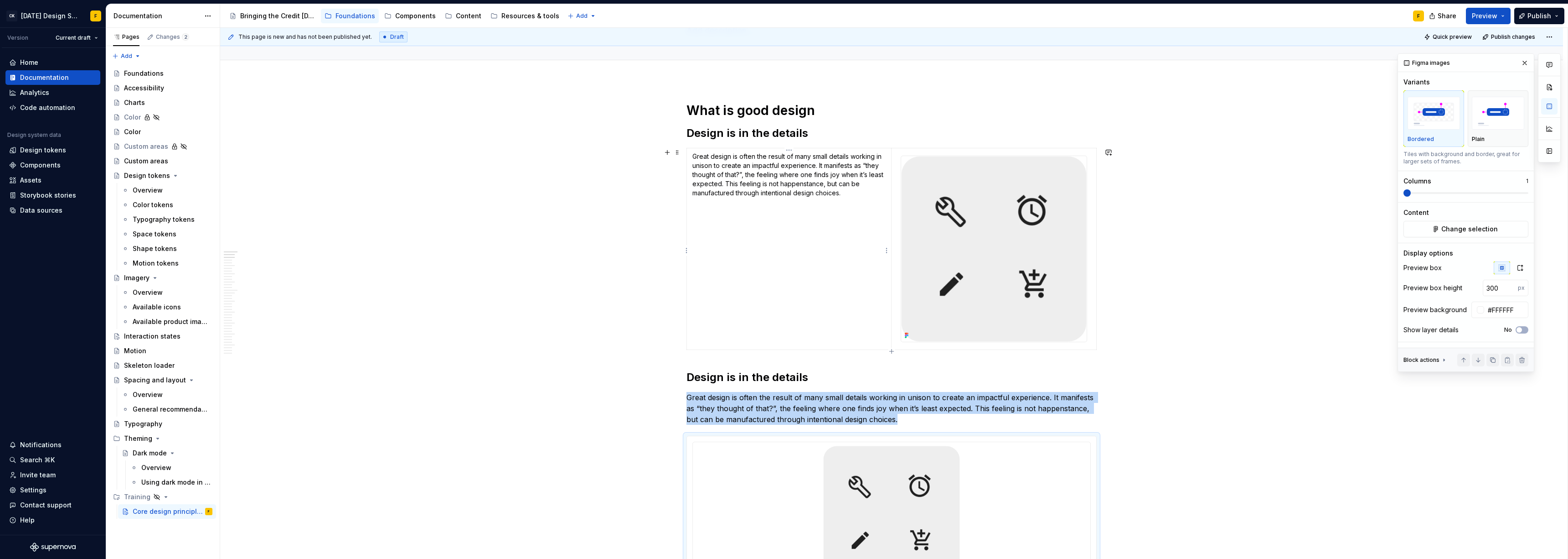
scroll to position [74, 0]
click at [700, 192] on img at bounding box center [993, 251] width 185 height 185
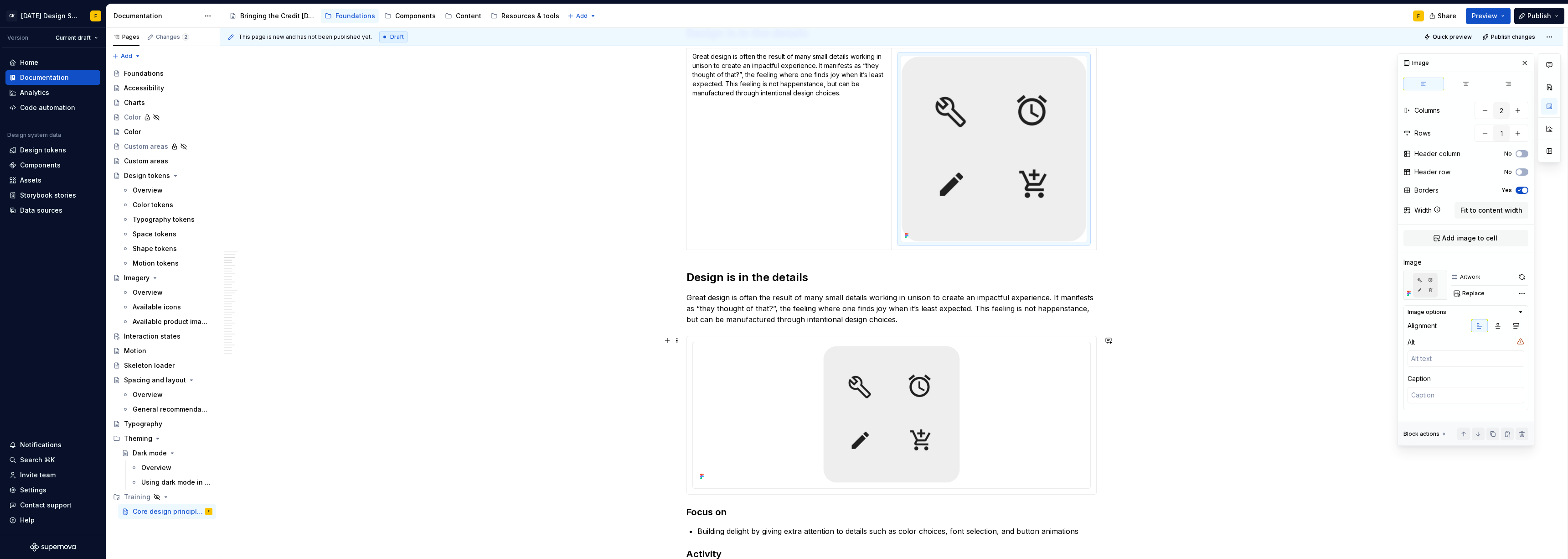
scroll to position [263, 0]
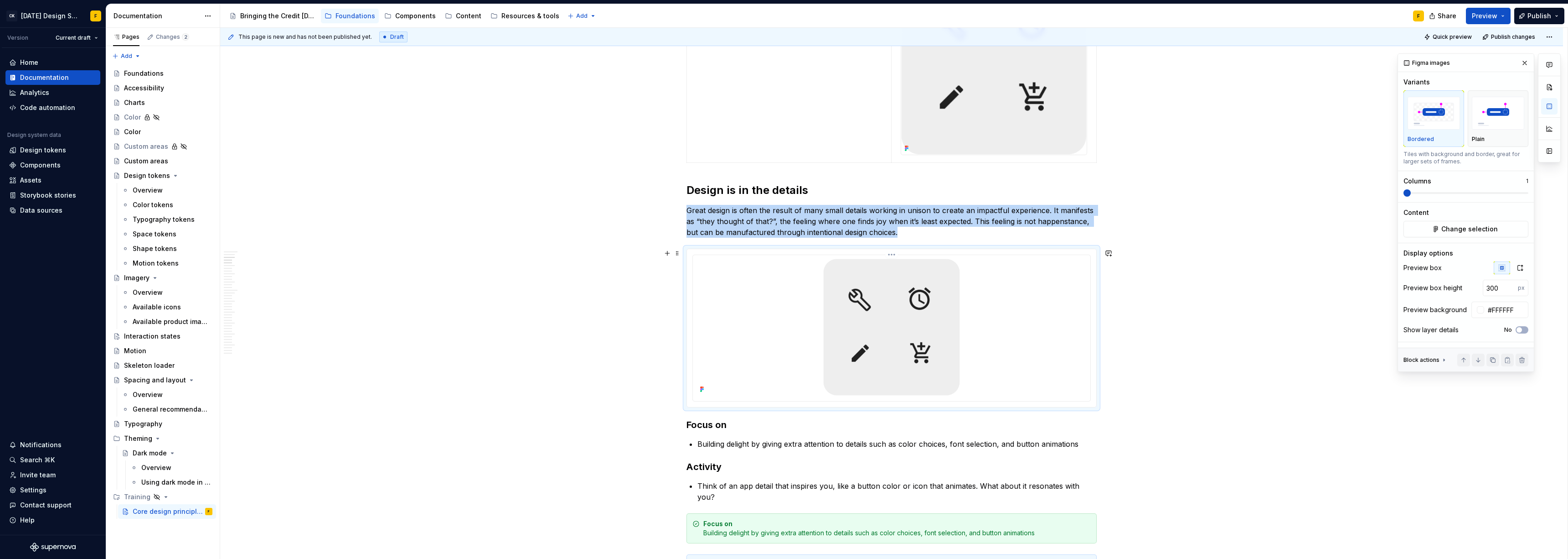
click at [700, 327] on div at bounding box center [892, 327] width 390 height 137
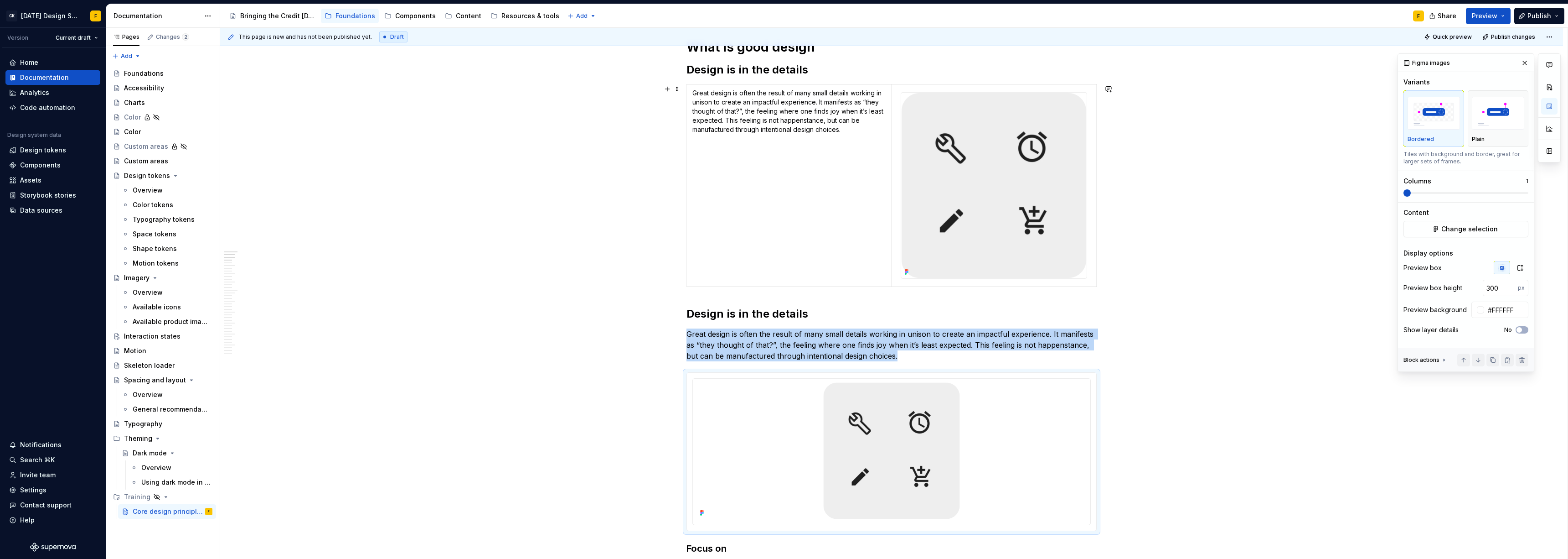
scroll to position [128, 0]
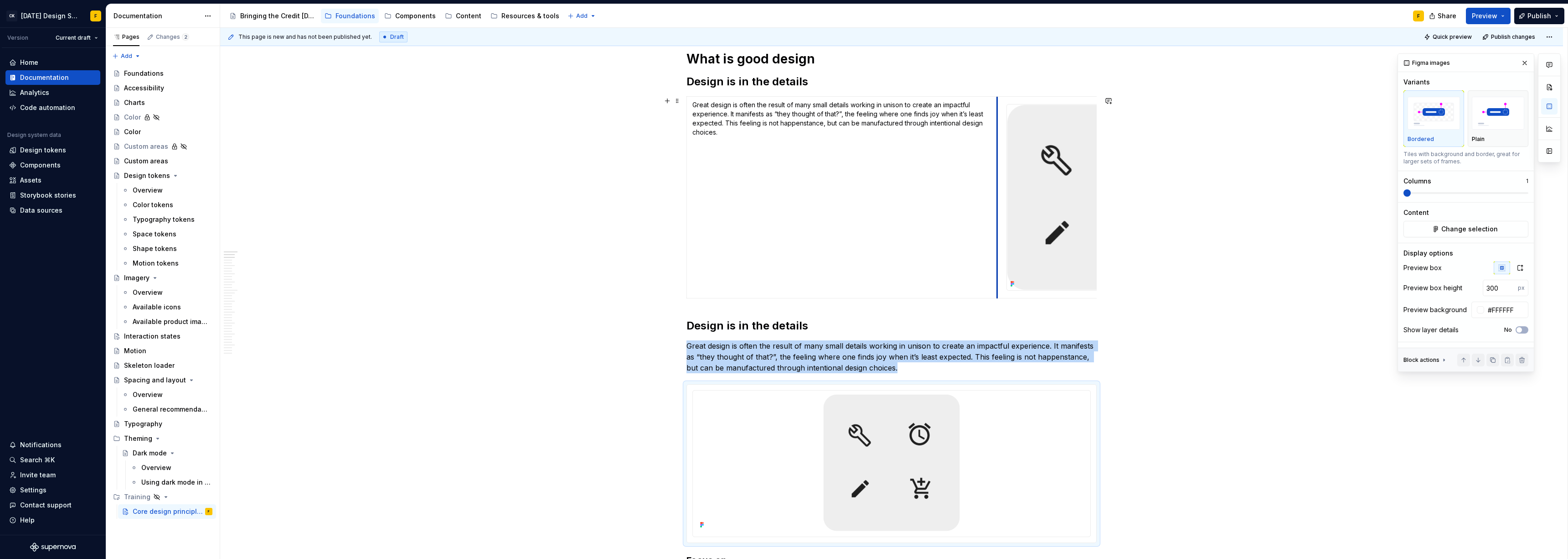
drag, startPoint x: 892, startPoint y: 244, endPoint x: 998, endPoint y: 242, distance: 106.0
click at [700, 242] on td at bounding box center [1100, 197] width 205 height 201
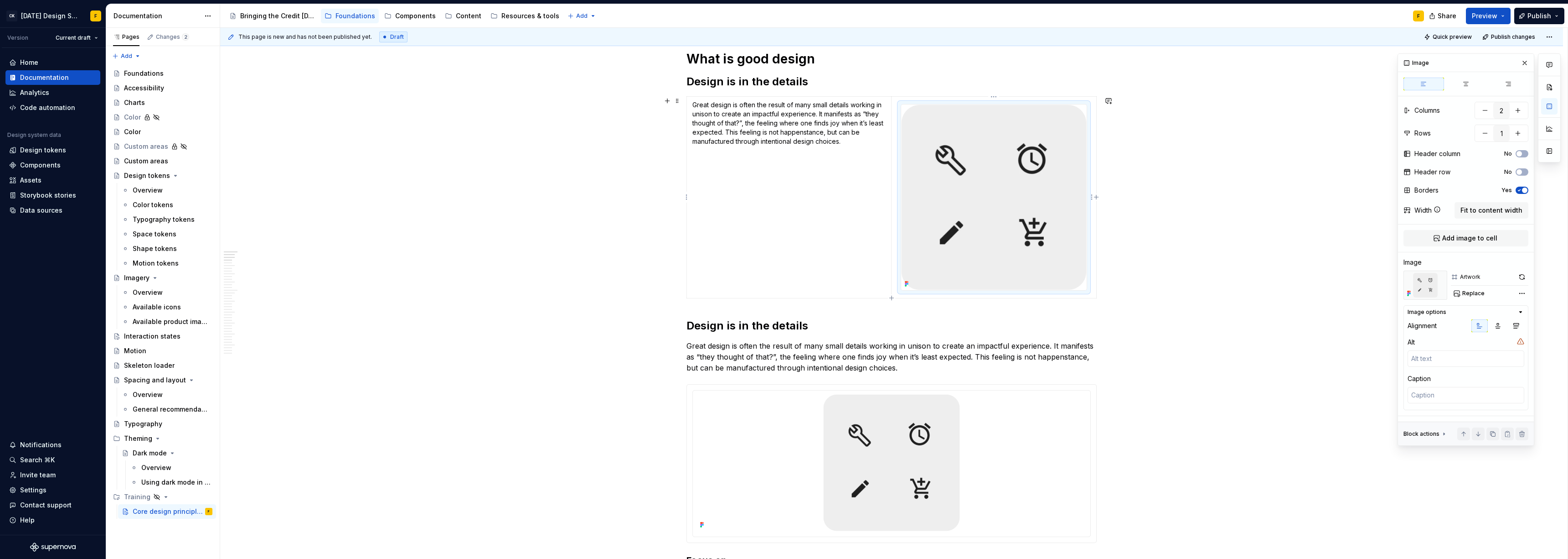
click at [700, 239] on img at bounding box center [993, 197] width 185 height 185
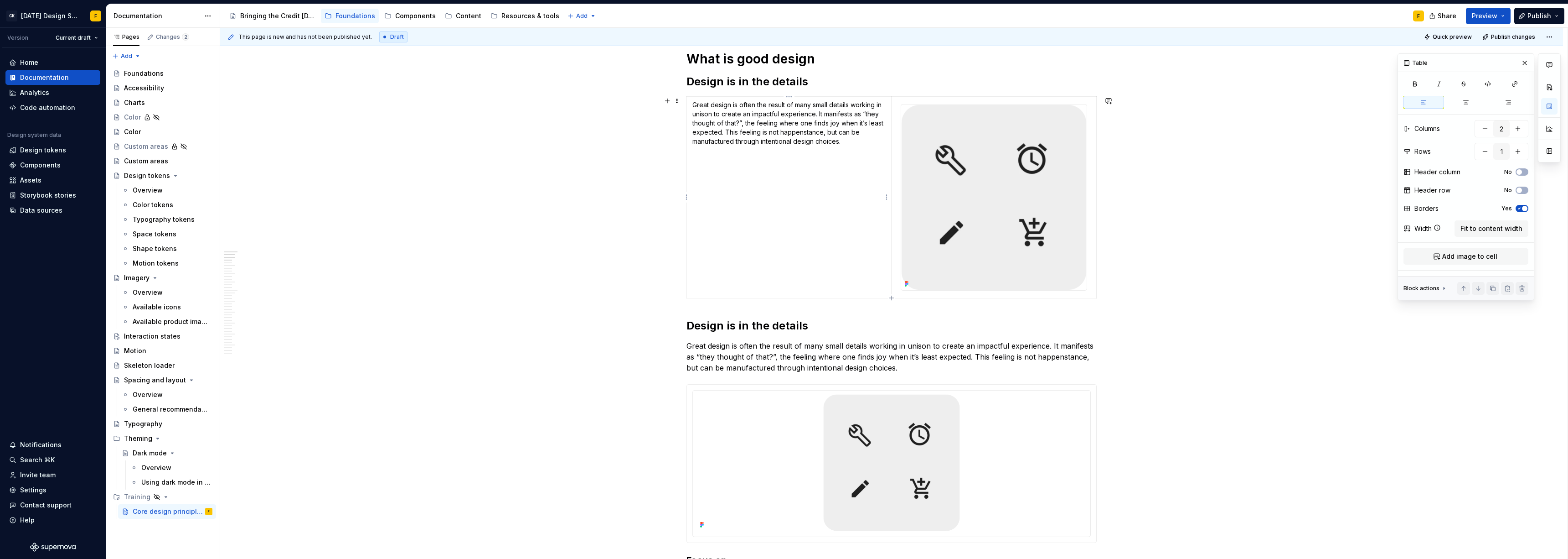
click at [700, 126] on p "Great design is often the result of many small details working in unison to cre…" at bounding box center [789, 123] width 194 height 46
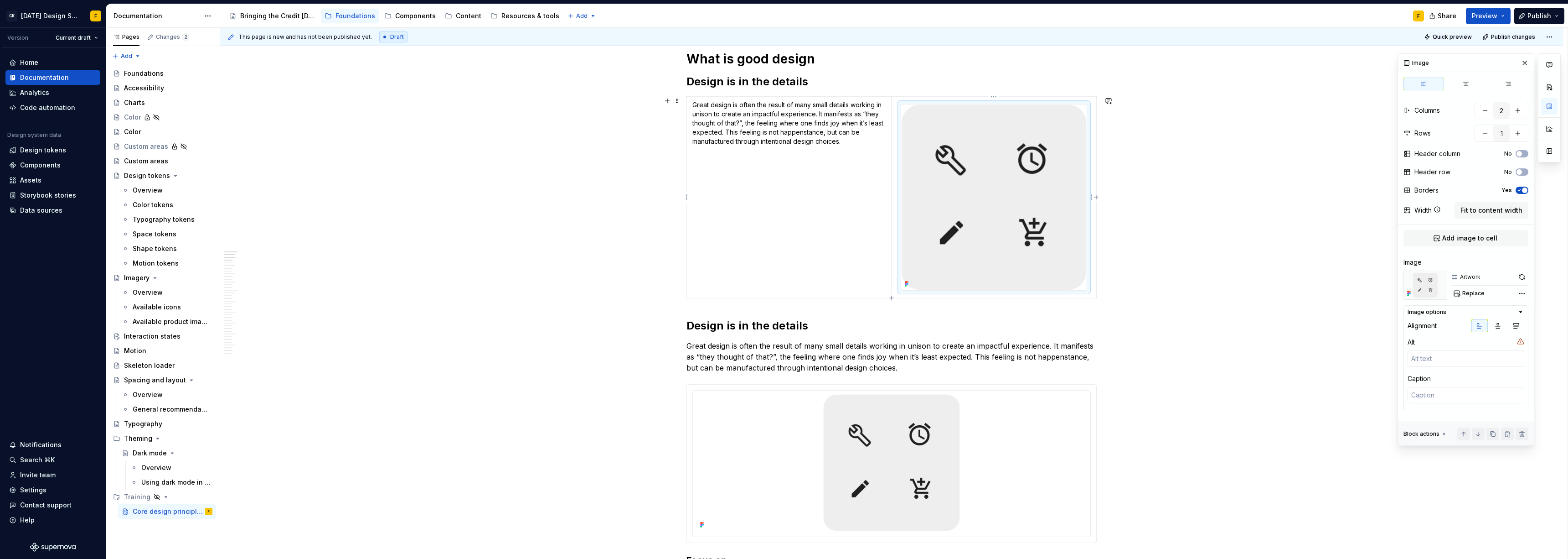
click at [700, 272] on img at bounding box center [993, 197] width 185 height 185
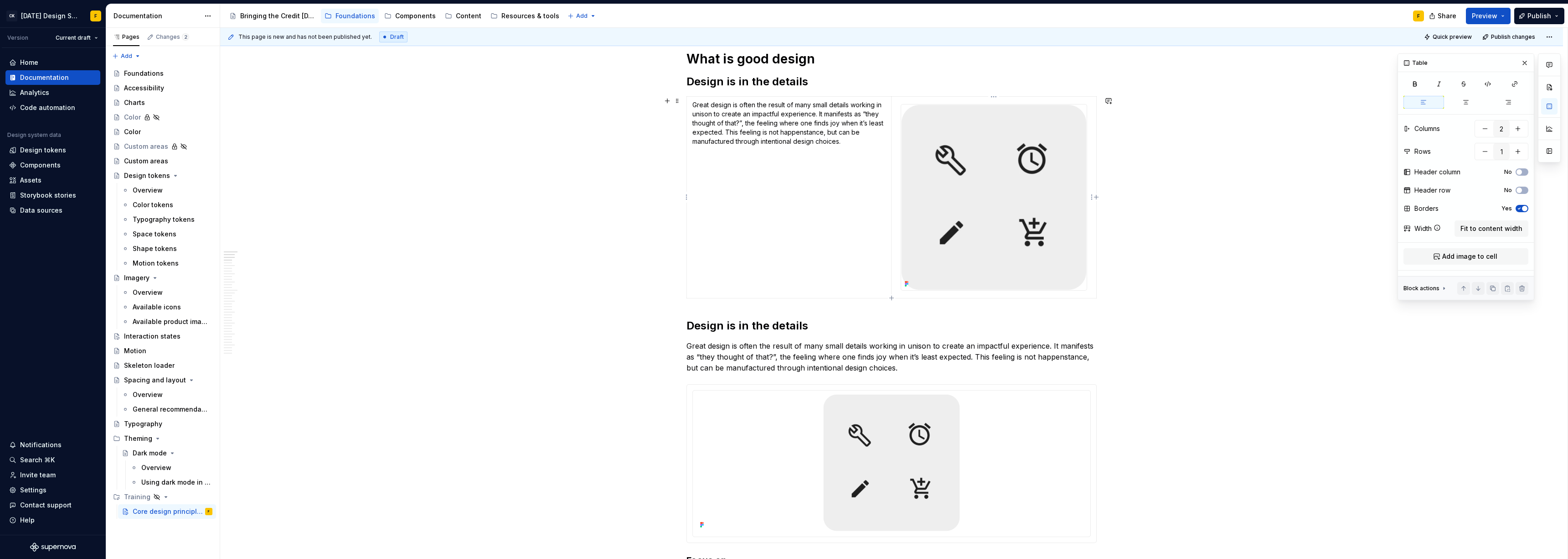
click at [700, 282] on td at bounding box center [994, 197] width 205 height 201
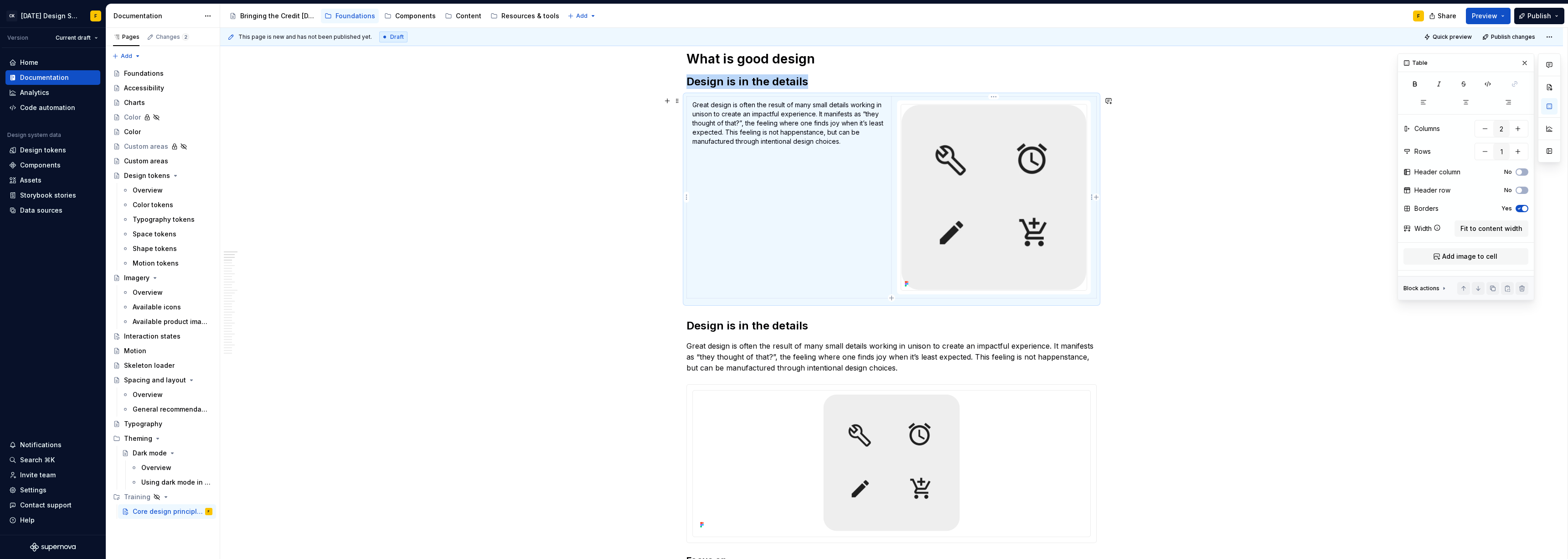
click at [700, 282] on td at bounding box center [994, 197] width 205 height 201
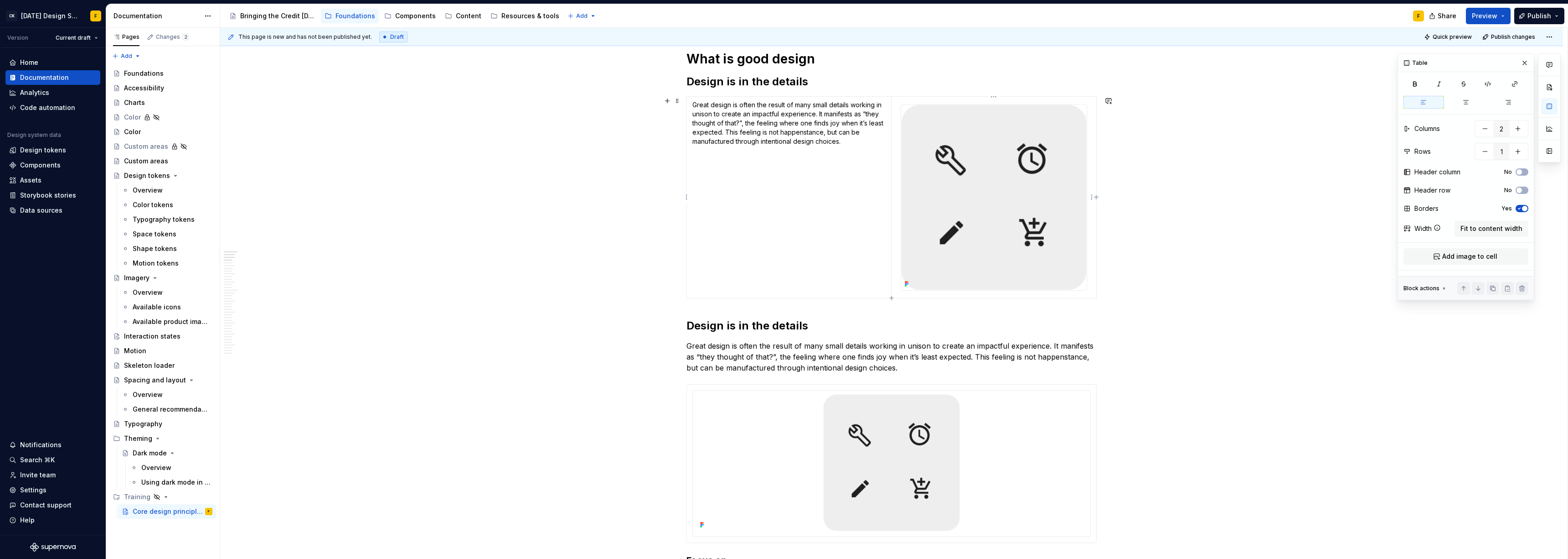
click at [700, 119] on div at bounding box center [994, 197] width 187 height 187
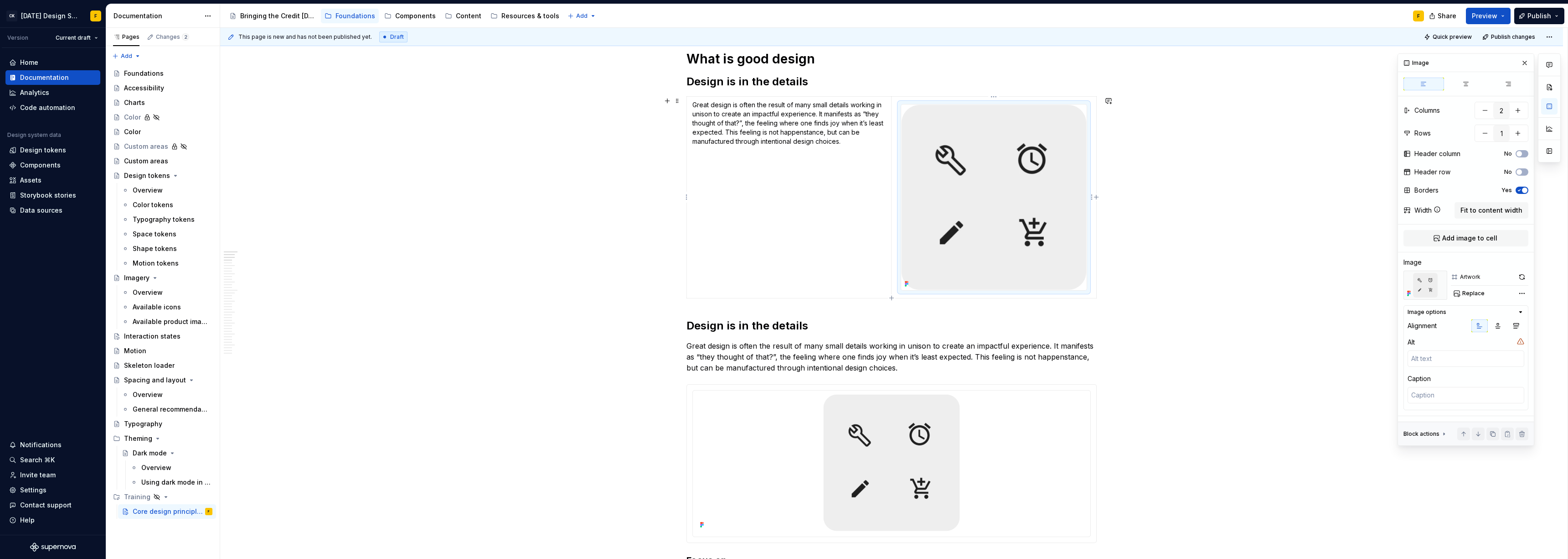
click at [700, 136] on div at bounding box center [994, 197] width 187 height 187
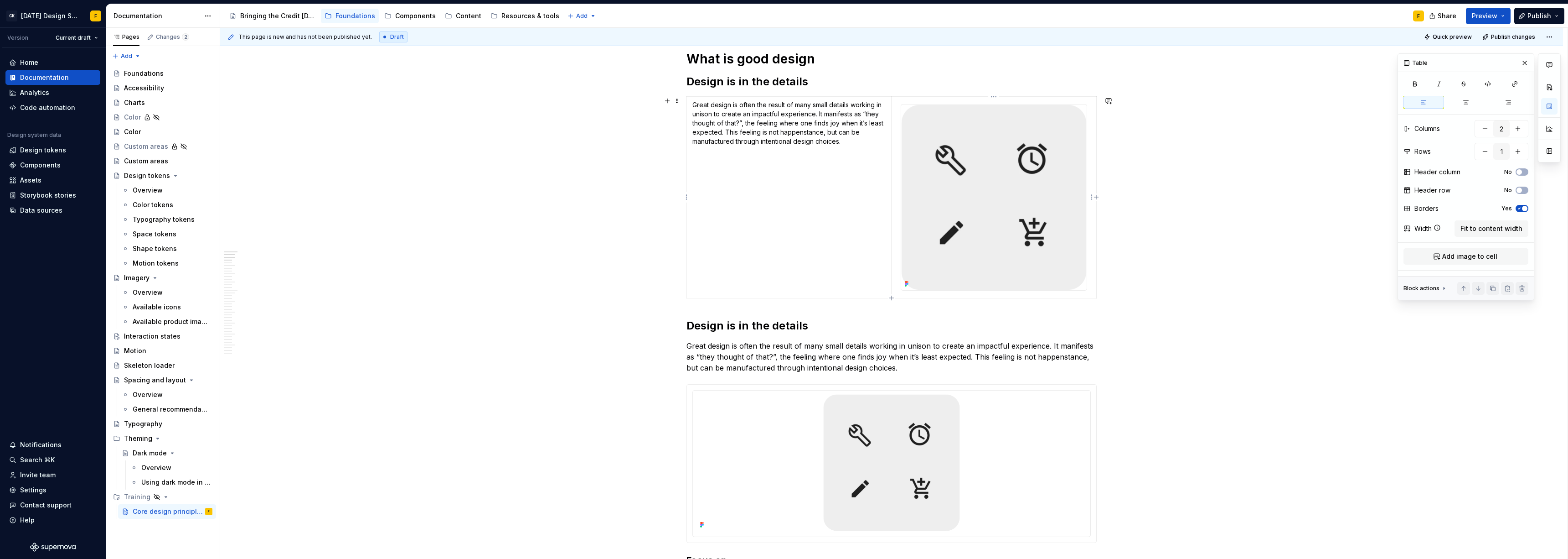
click at [700, 137] on td at bounding box center [994, 197] width 205 height 201
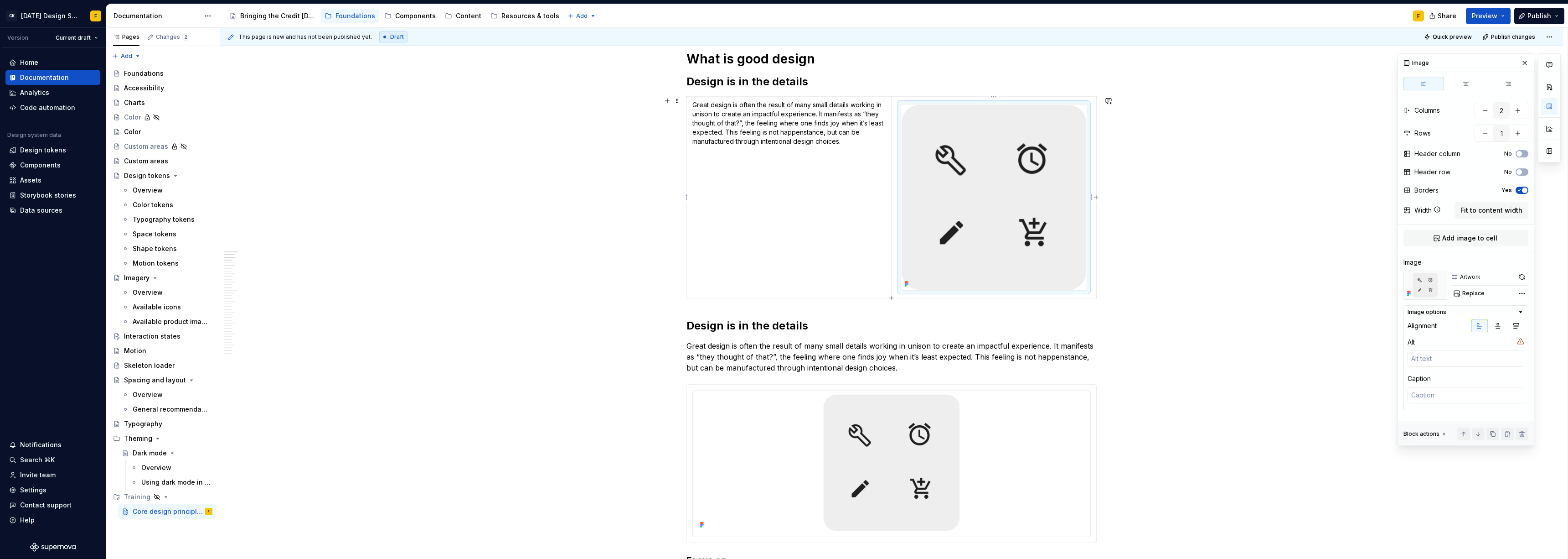
click at [700, 204] on img at bounding box center [993, 197] width 185 height 185
click at [700, 326] on button "button" at bounding box center [1498, 325] width 17 height 13
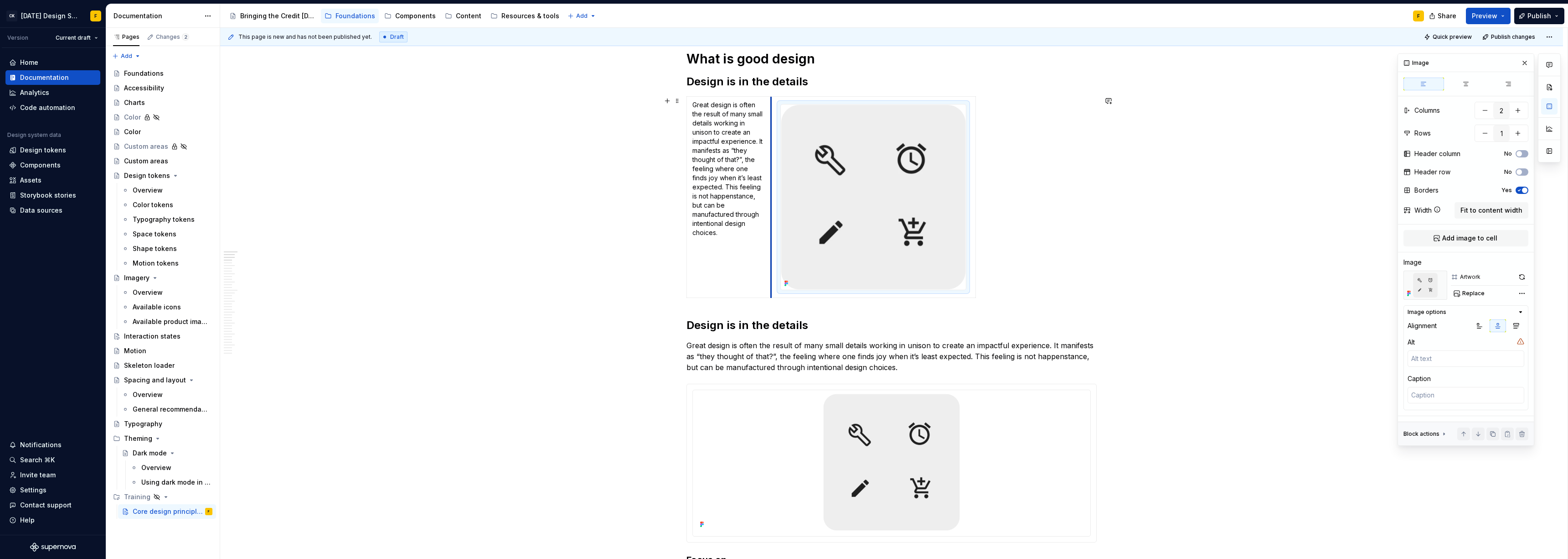
drag, startPoint x: 892, startPoint y: 227, endPoint x: 771, endPoint y: 229, distance: 121.0
click at [700, 229] on td at bounding box center [874, 197] width 205 height 201
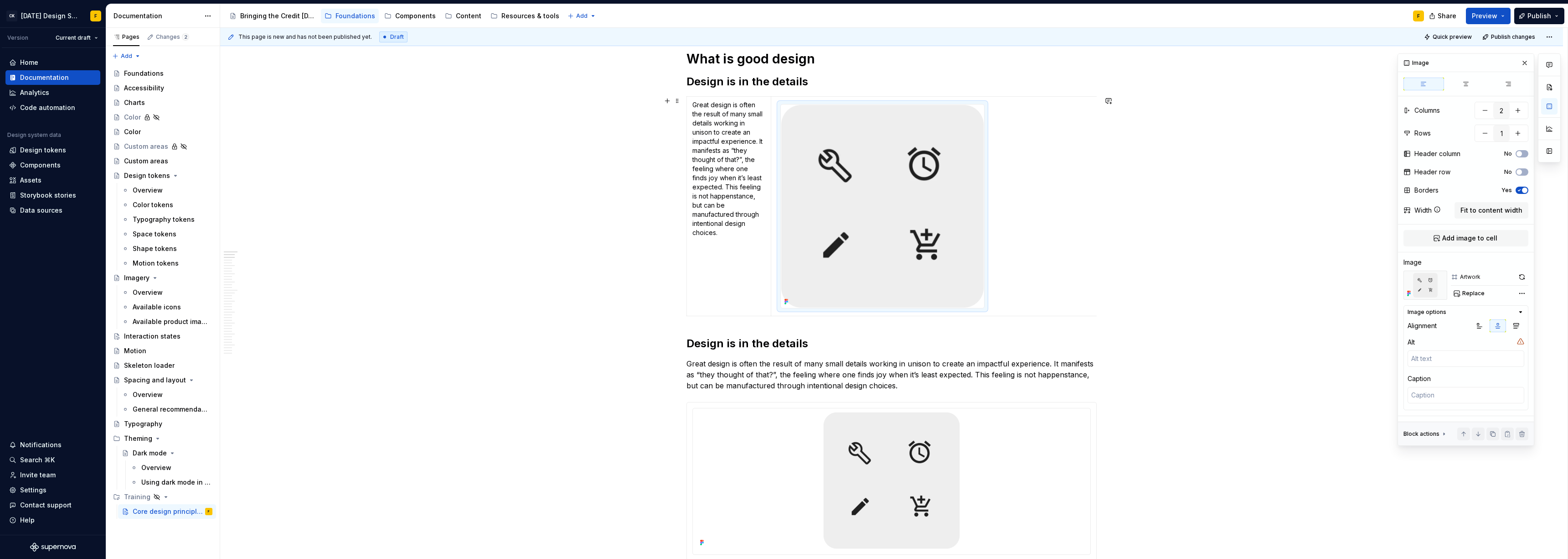
drag, startPoint x: 974, startPoint y: 222, endPoint x: 1280, endPoint y: 230, distance: 306.1
click at [700, 276] on td at bounding box center [1026, 206] width 511 height 219
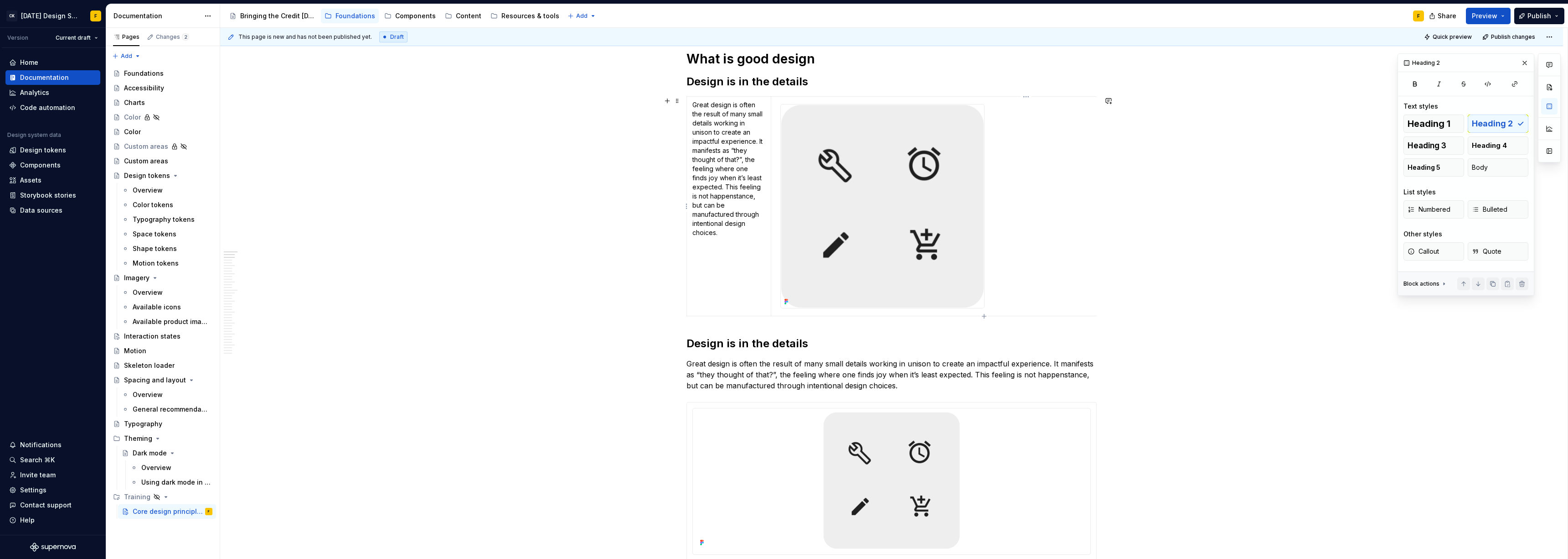
click at [700, 153] on td at bounding box center [1026, 206] width 511 height 219
click at [700, 115] on td at bounding box center [1026, 206] width 511 height 219
click at [700, 112] on img at bounding box center [883, 207] width 203 height 204
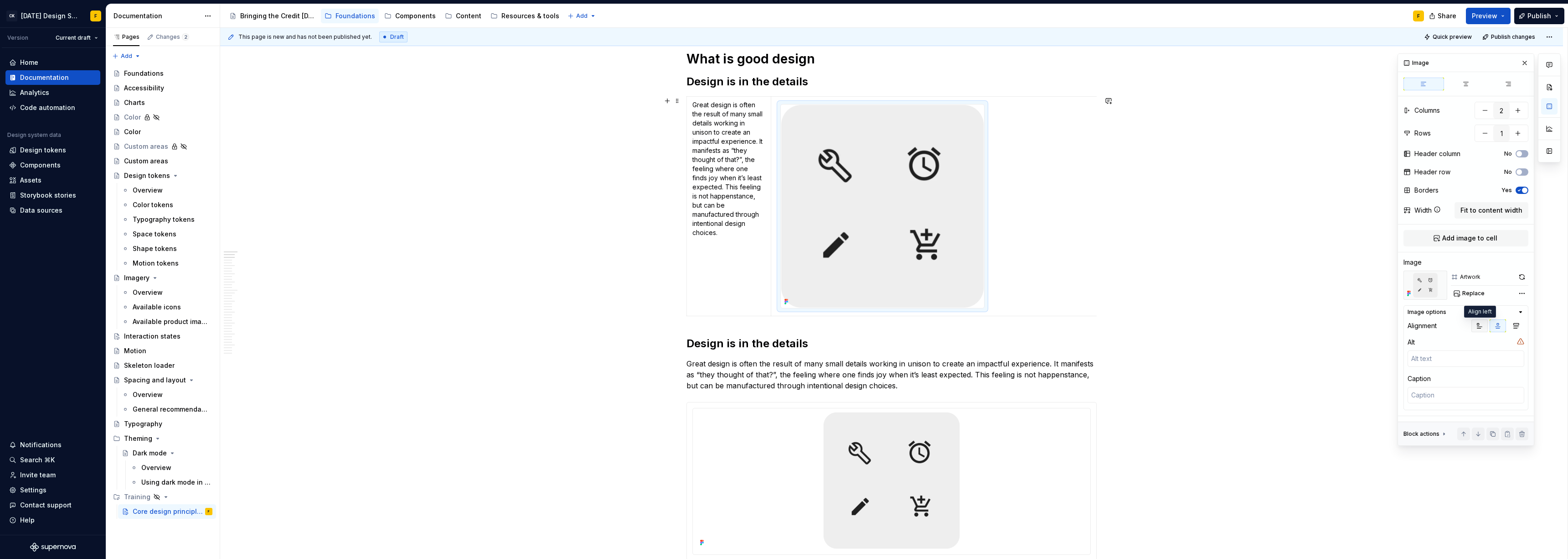
click at [700, 324] on icon "button" at bounding box center [1480, 326] width 8 height 8
click at [700, 328] on icon "button" at bounding box center [1516, 326] width 5 height 5
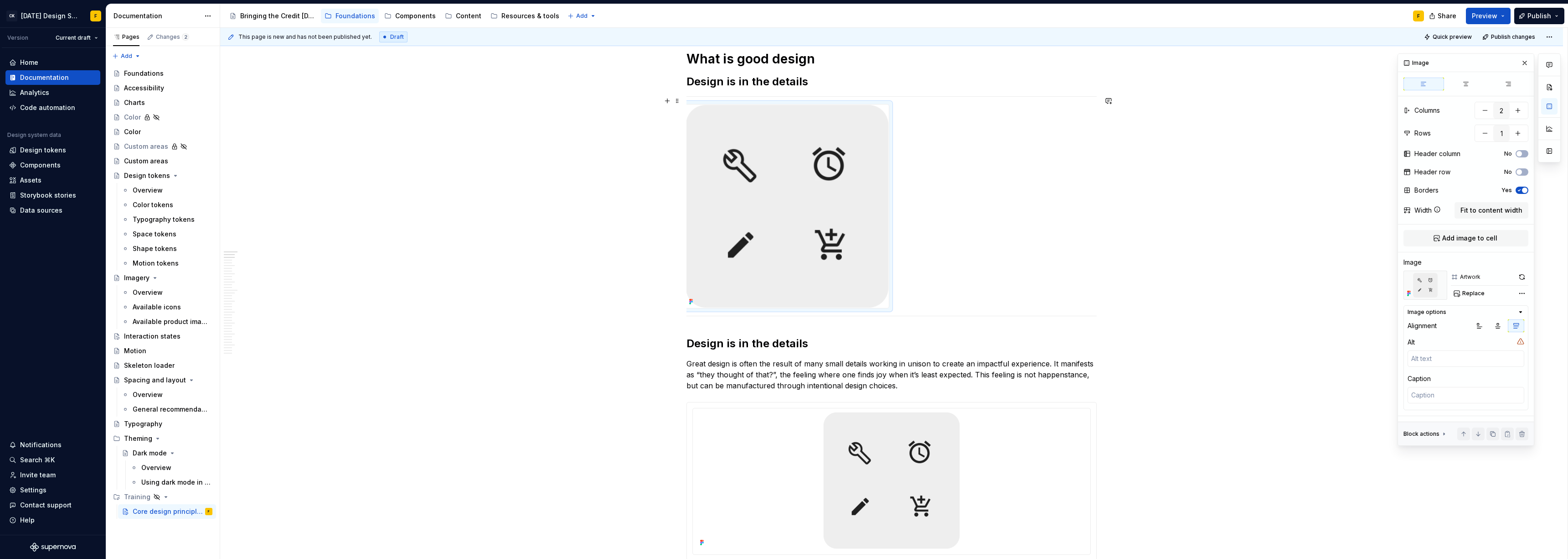
scroll to position [0, 0]
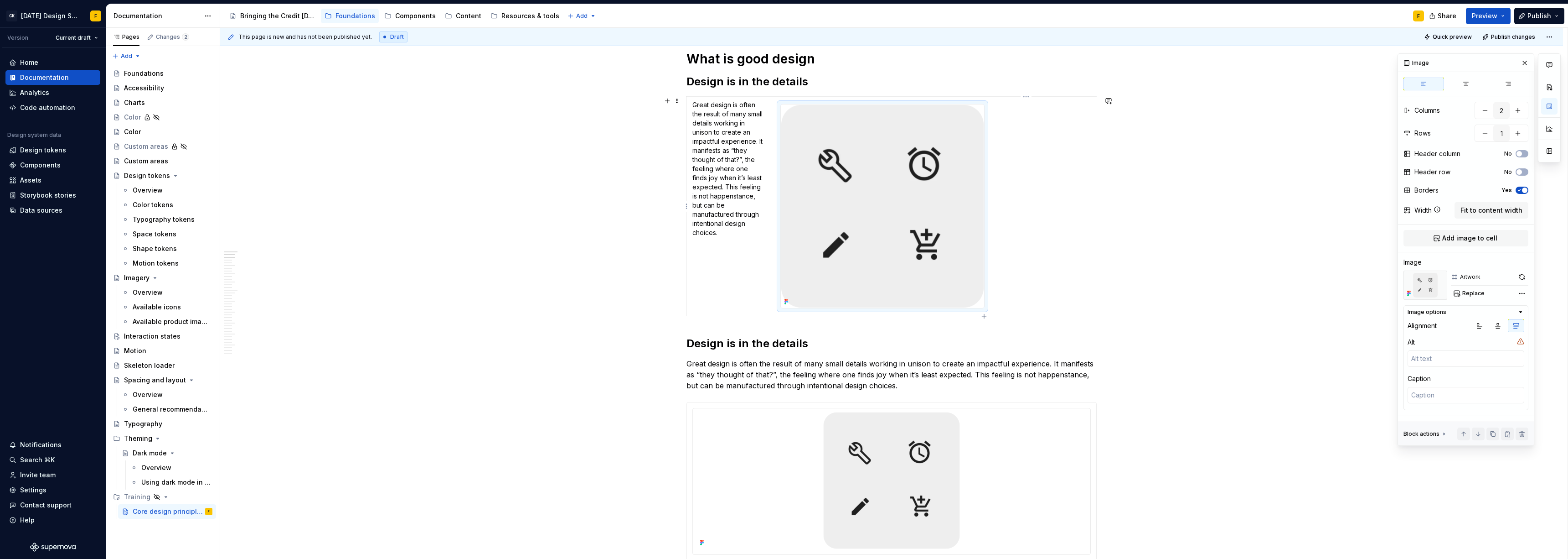
click at [700, 221] on td at bounding box center [1026, 206] width 511 height 219
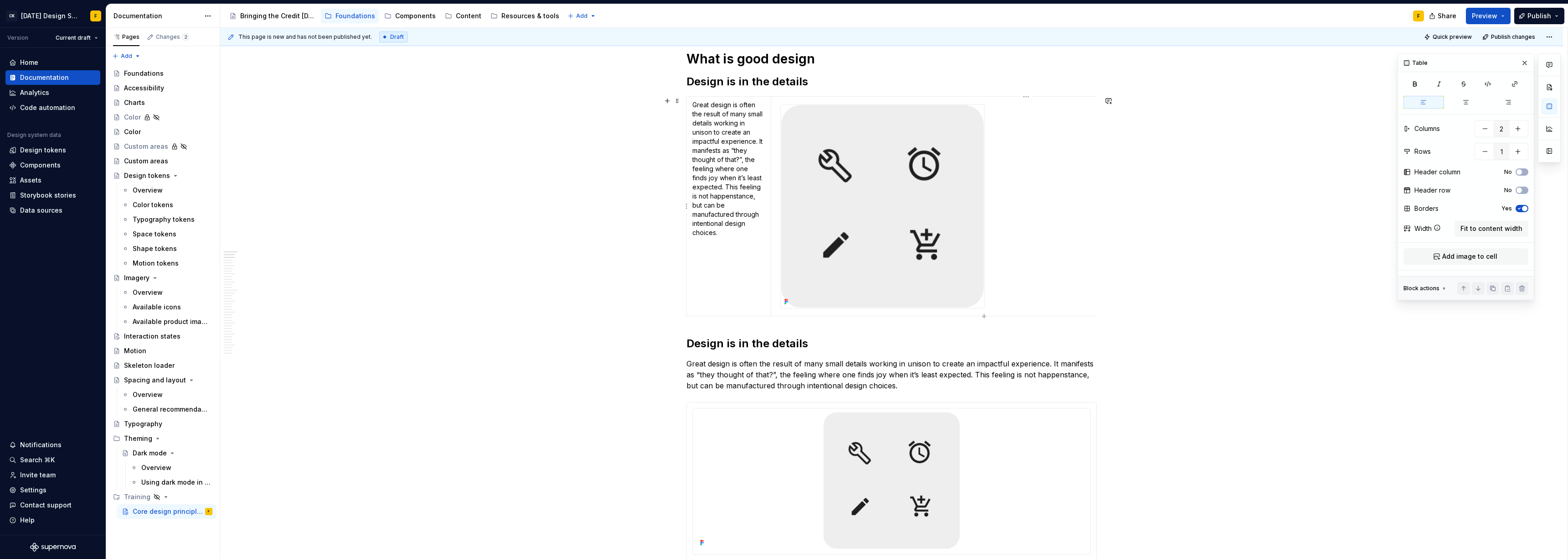
click at [700, 172] on td at bounding box center [1026, 206] width 511 height 219
click at [700, 147] on td at bounding box center [1026, 206] width 511 height 219
click at [700, 276] on td "Great design is often the result of many small details working in unison to cre…" at bounding box center [729, 206] width 84 height 219
click at [700, 255] on span "Add image to cell" at bounding box center [1469, 257] width 55 height 9
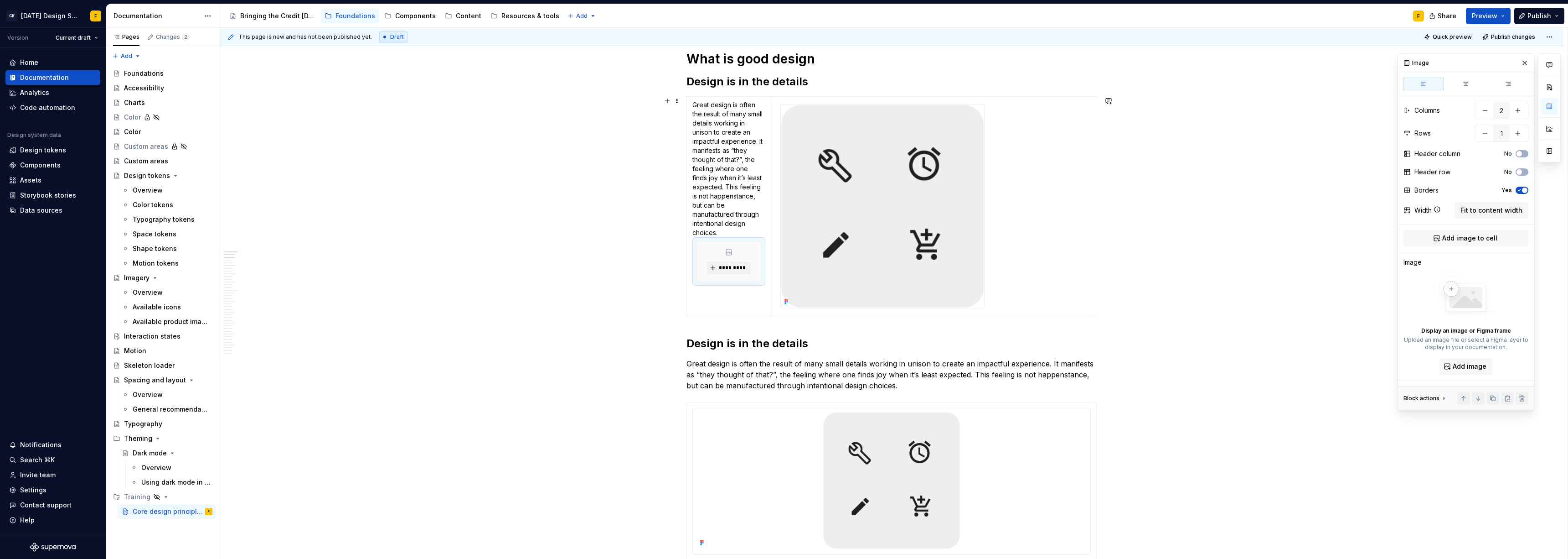
type textarea "*"
click at [700, 267] on span "*********" at bounding box center [732, 268] width 28 height 8
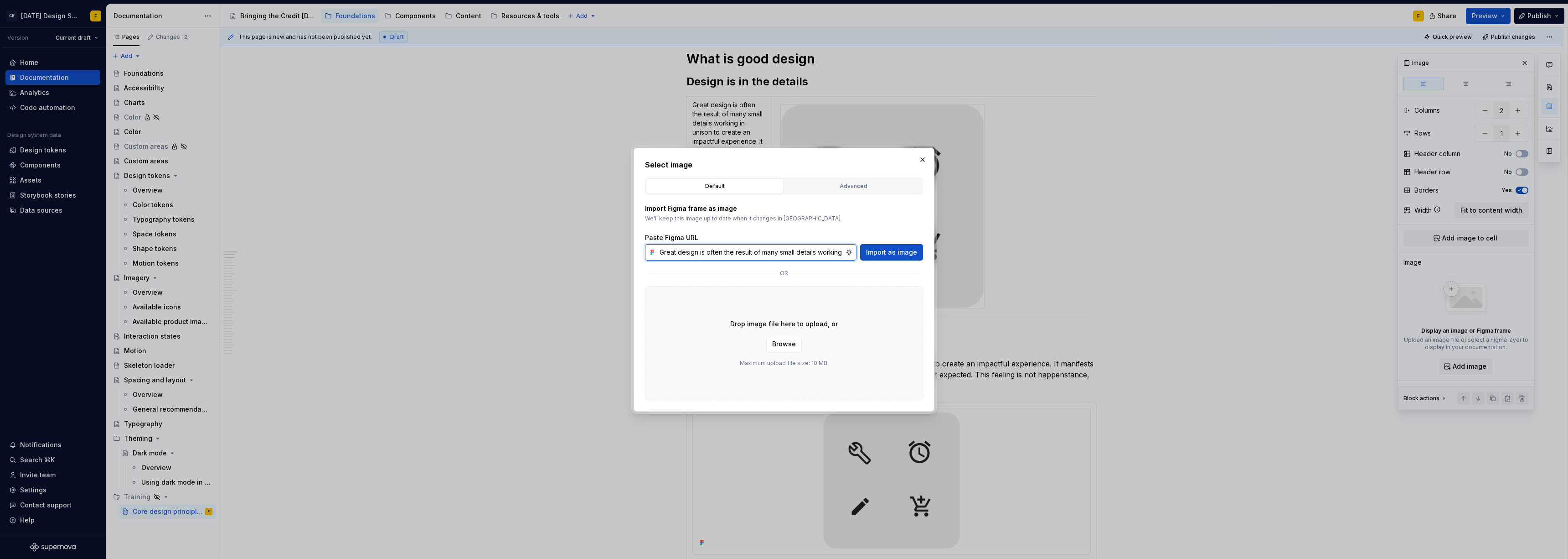
click at [700, 257] on input "Great design is often the result of many small details working in unison to cre…" at bounding box center [751, 252] width 190 height 17
paste input "[URL][DOMAIN_NAME]"
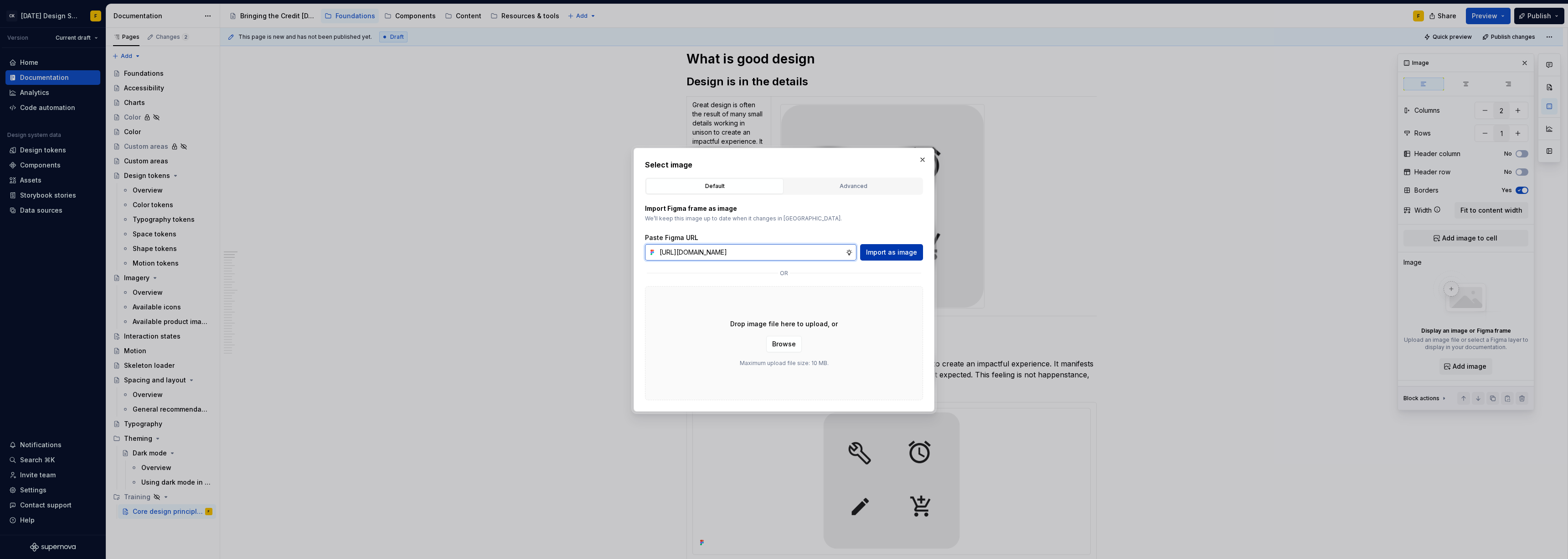
type input "[URL][DOMAIN_NAME]"
click at [700, 248] on span "Import as image" at bounding box center [891, 252] width 51 height 9
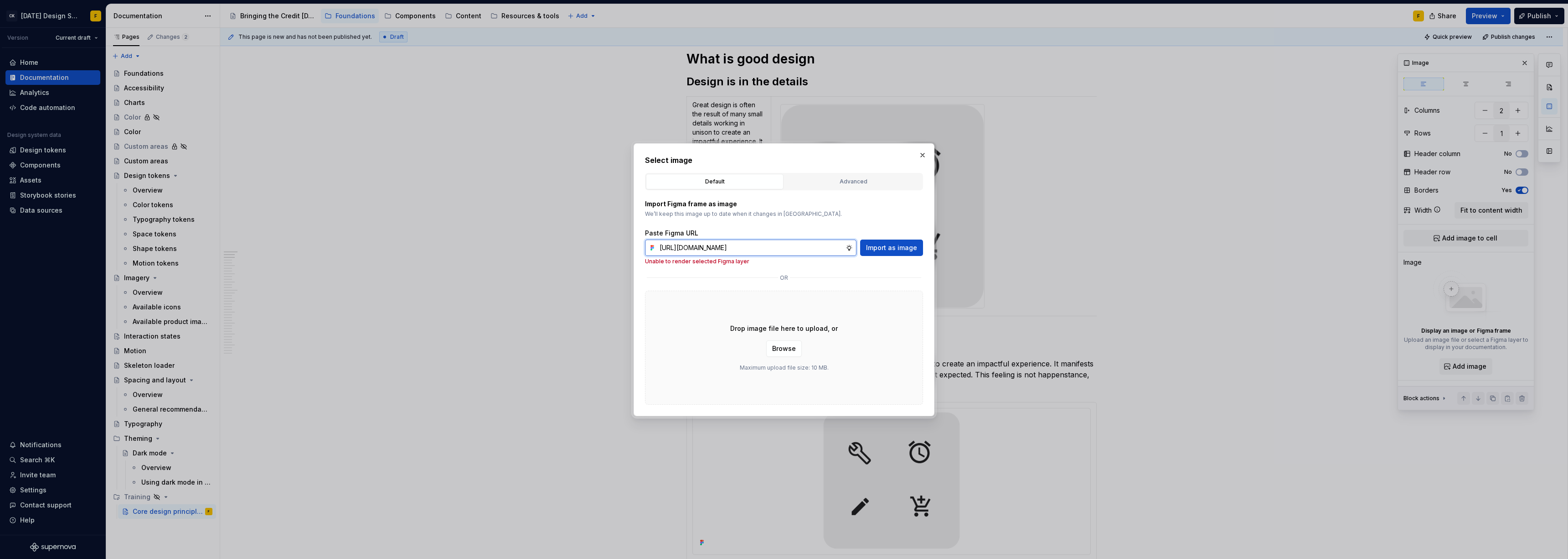
type textarea "*"
drag, startPoint x: 754, startPoint y: 250, endPoint x: 968, endPoint y: 248, distance: 214.0
click at [700, 248] on div "Select image Default Advanced Import Figma frame as image We’ll keep this image…" at bounding box center [784, 280] width 1568 height 559
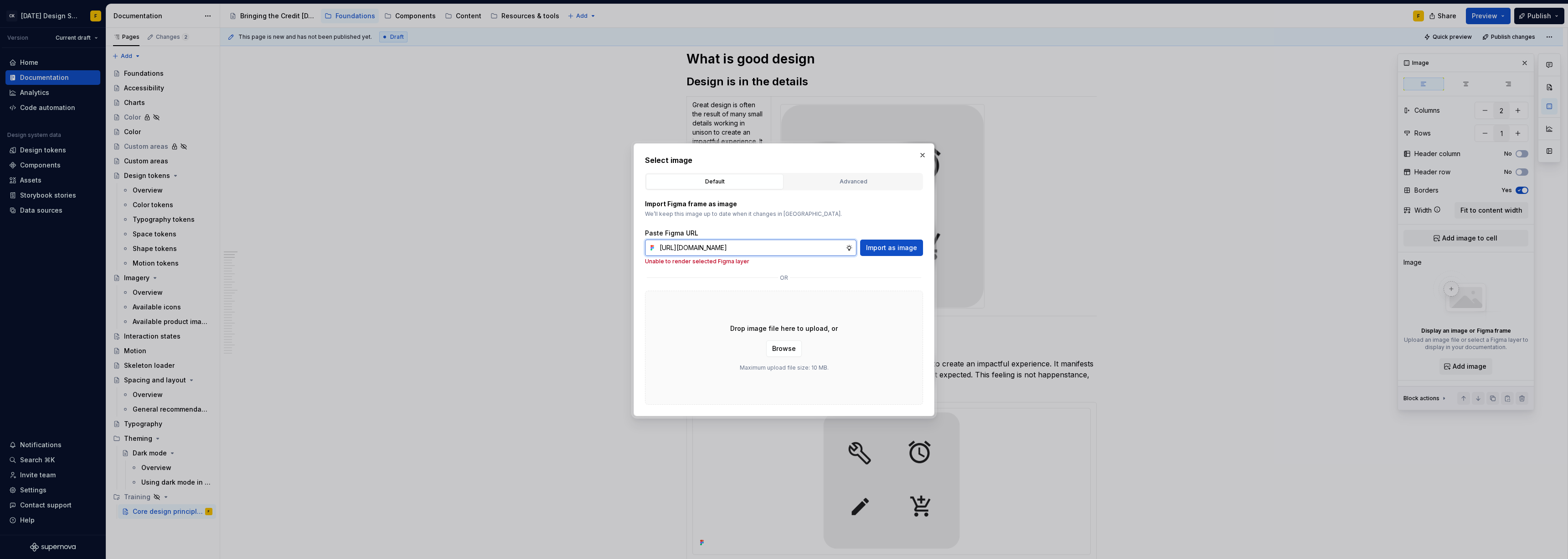
paste input "4&t=MEo0Zng01WAi6vbc-1"
type input "[URL][DOMAIN_NAME]"
click at [700, 251] on span "Import as image" at bounding box center [891, 248] width 51 height 9
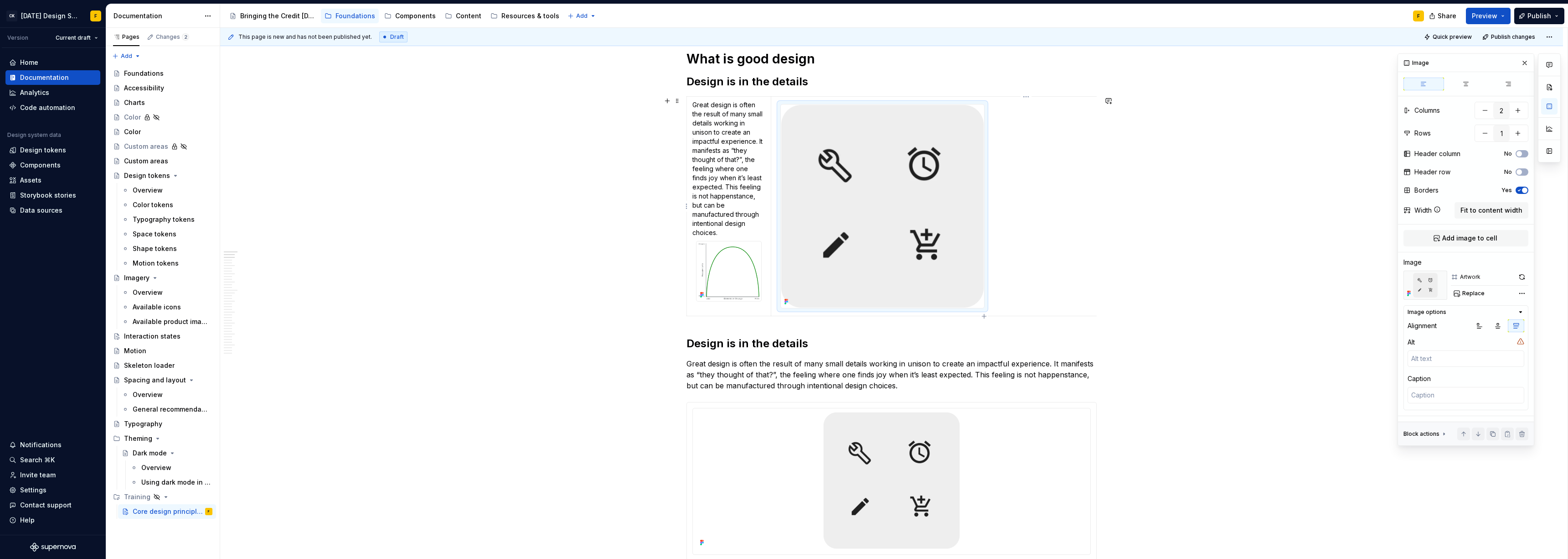
click at [700, 163] on img at bounding box center [883, 207] width 203 height 204
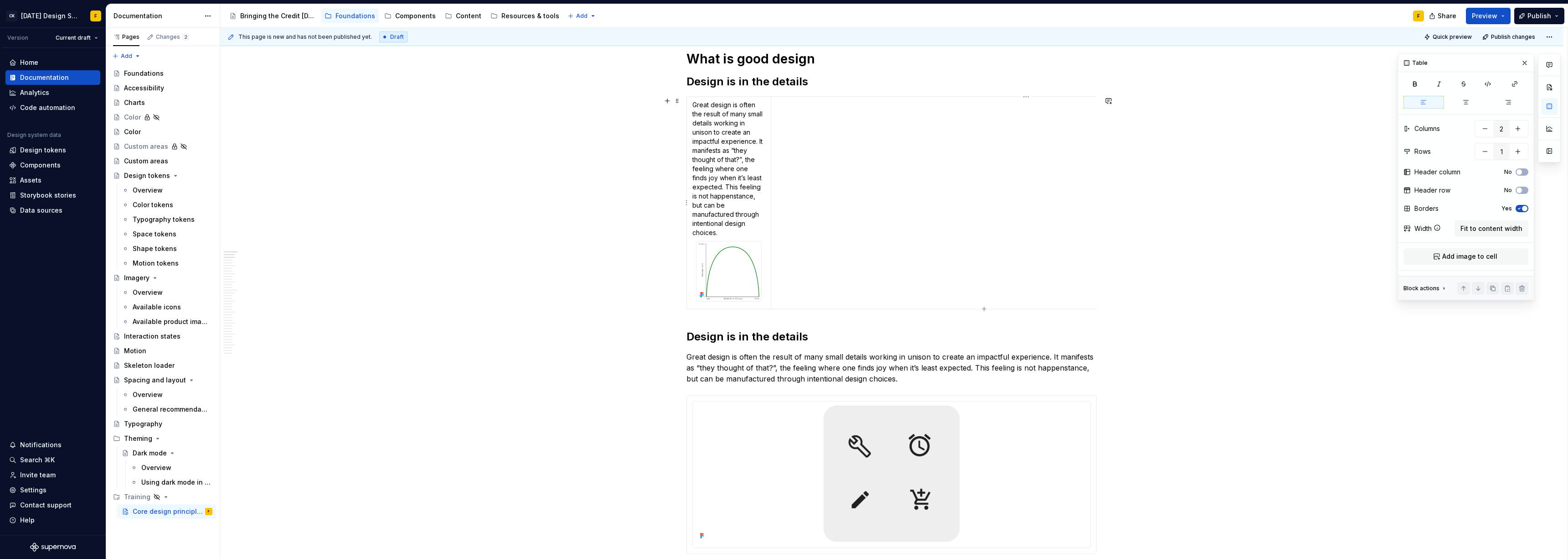
click at [700, 131] on td at bounding box center [1026, 203] width 511 height 213
click at [700, 229] on span "Fit to content width" at bounding box center [1491, 229] width 62 height 9
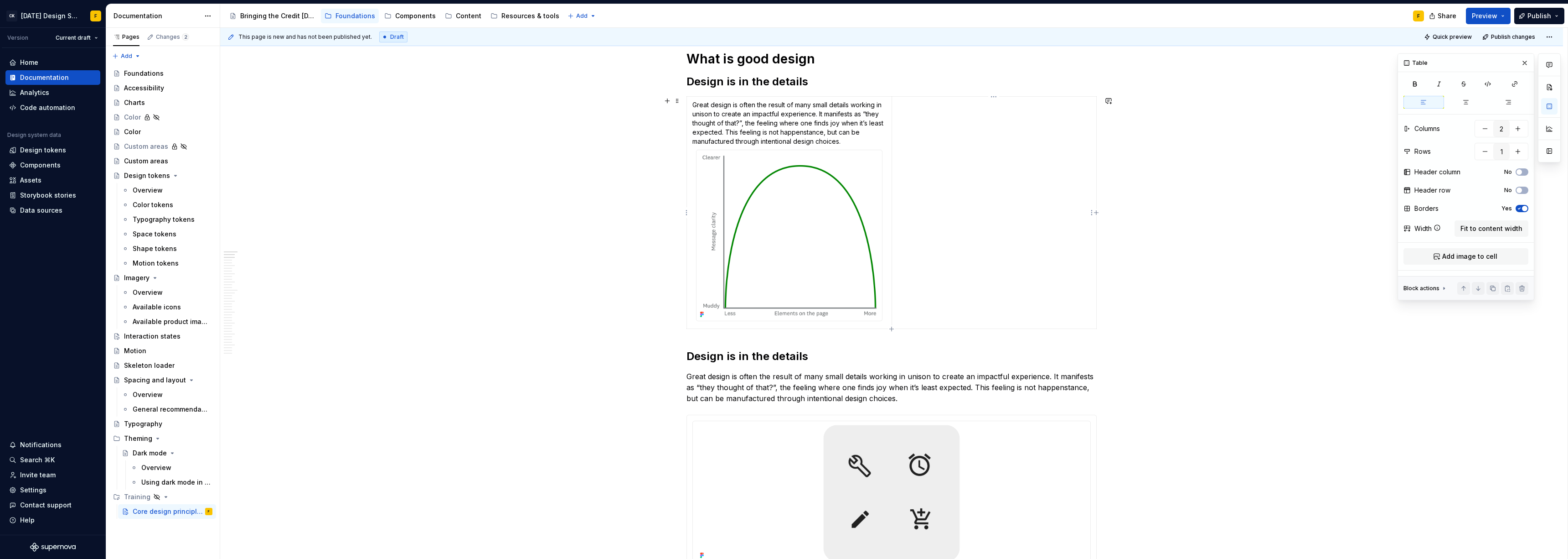
click at [700, 214] on td at bounding box center [994, 213] width 205 height 232
click at [700, 172] on img at bounding box center [789, 235] width 185 height 171
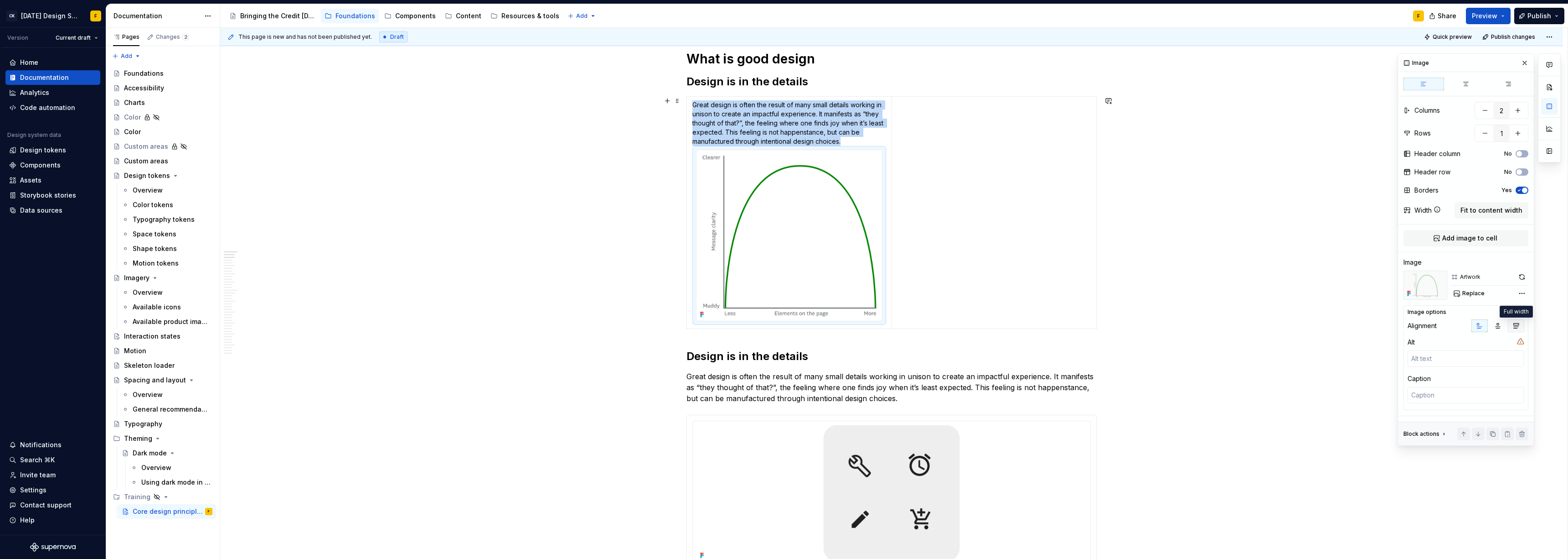
click at [700, 325] on icon "button" at bounding box center [1516, 326] width 8 height 8
click at [700, 324] on icon "button" at bounding box center [1498, 326] width 8 height 8
click at [700, 326] on icon "button" at bounding box center [1480, 326] width 8 height 8
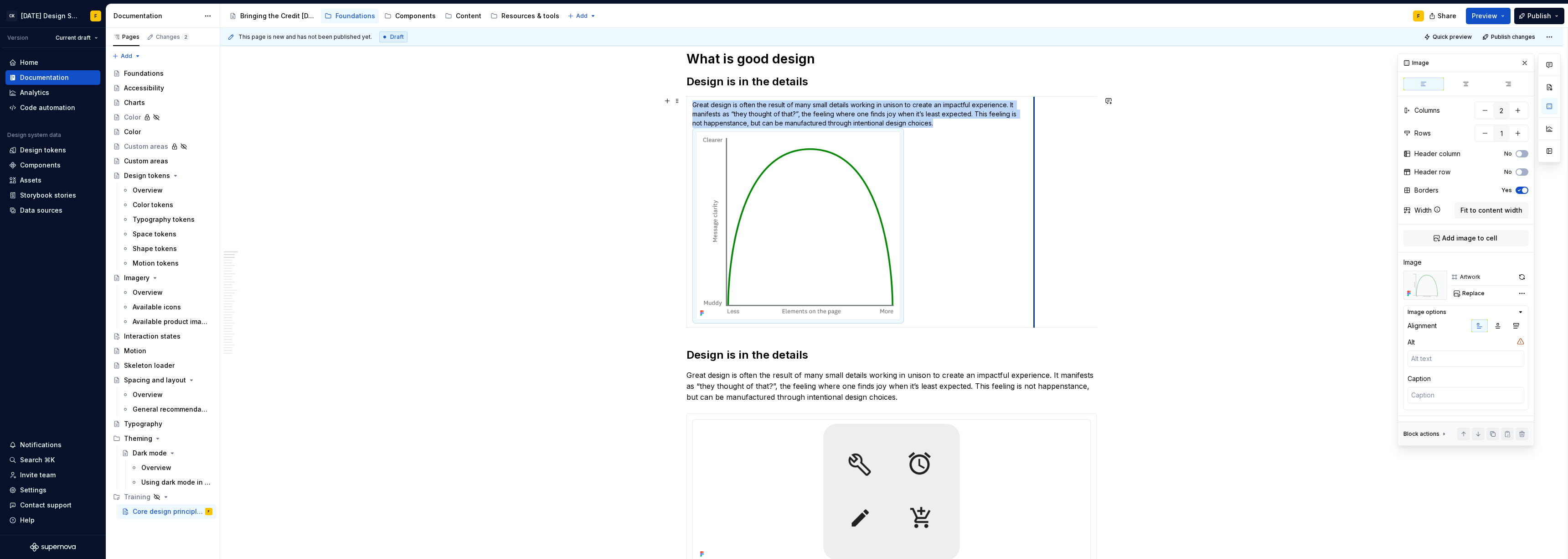
drag, startPoint x: 892, startPoint y: 169, endPoint x: 1035, endPoint y: 187, distance: 144.1
click at [700, 187] on td at bounding box center [1137, 212] width 205 height 231
click at [700, 324] on button "button" at bounding box center [1498, 325] width 17 height 13
click at [700, 325] on icon "button" at bounding box center [1516, 326] width 8 height 8
click at [700, 325] on icon "button" at bounding box center [1498, 326] width 8 height 8
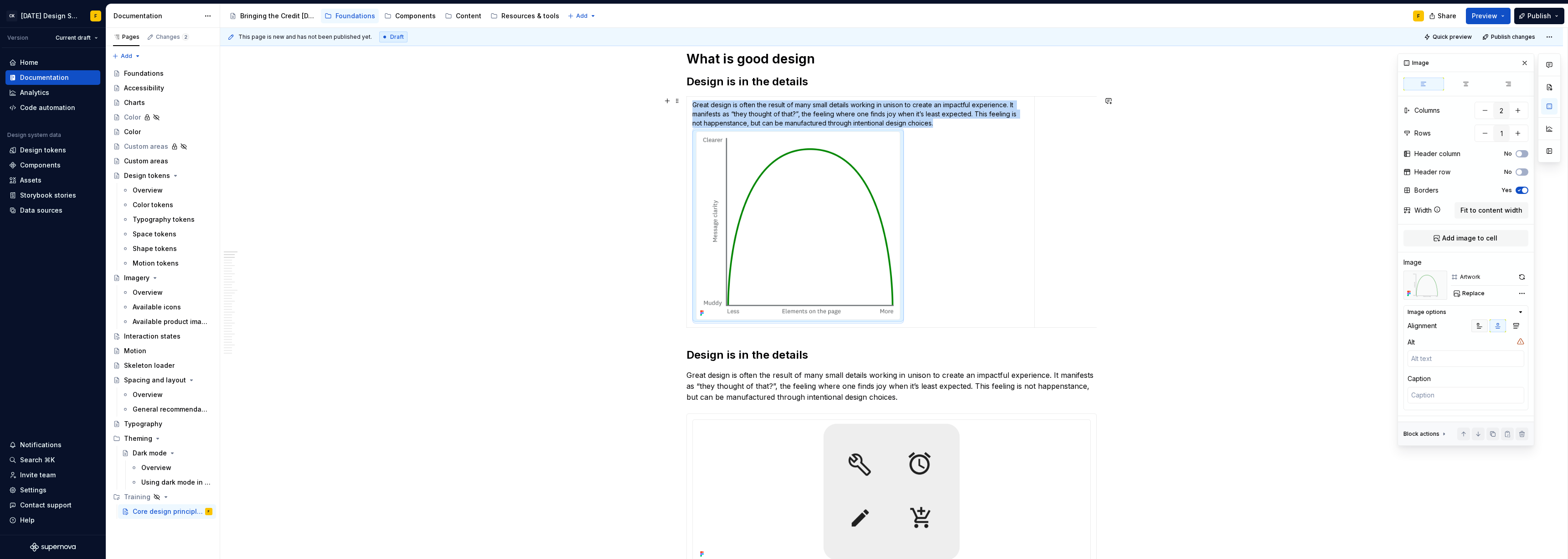
click at [700, 328] on icon "button" at bounding box center [1480, 326] width 8 height 8
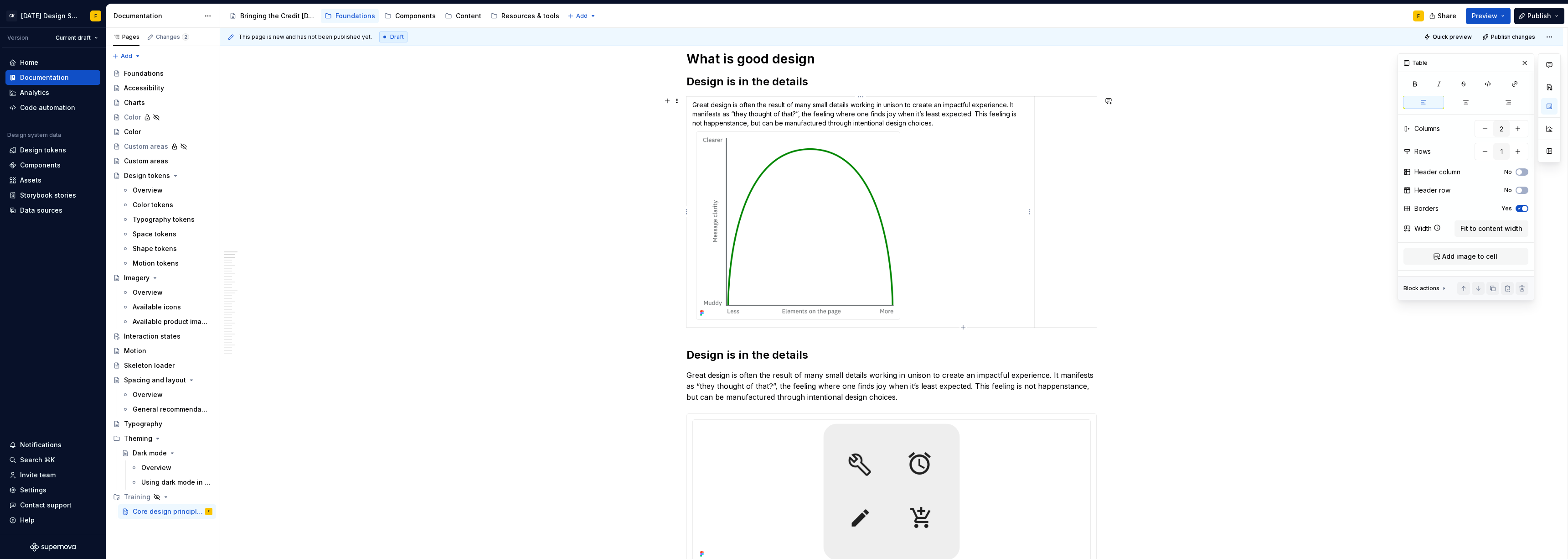
click at [700, 115] on p "Great design is often the result of many small details working in unison to cre…" at bounding box center [860, 114] width 336 height 27
click at [700, 178] on img at bounding box center [798, 226] width 203 height 188
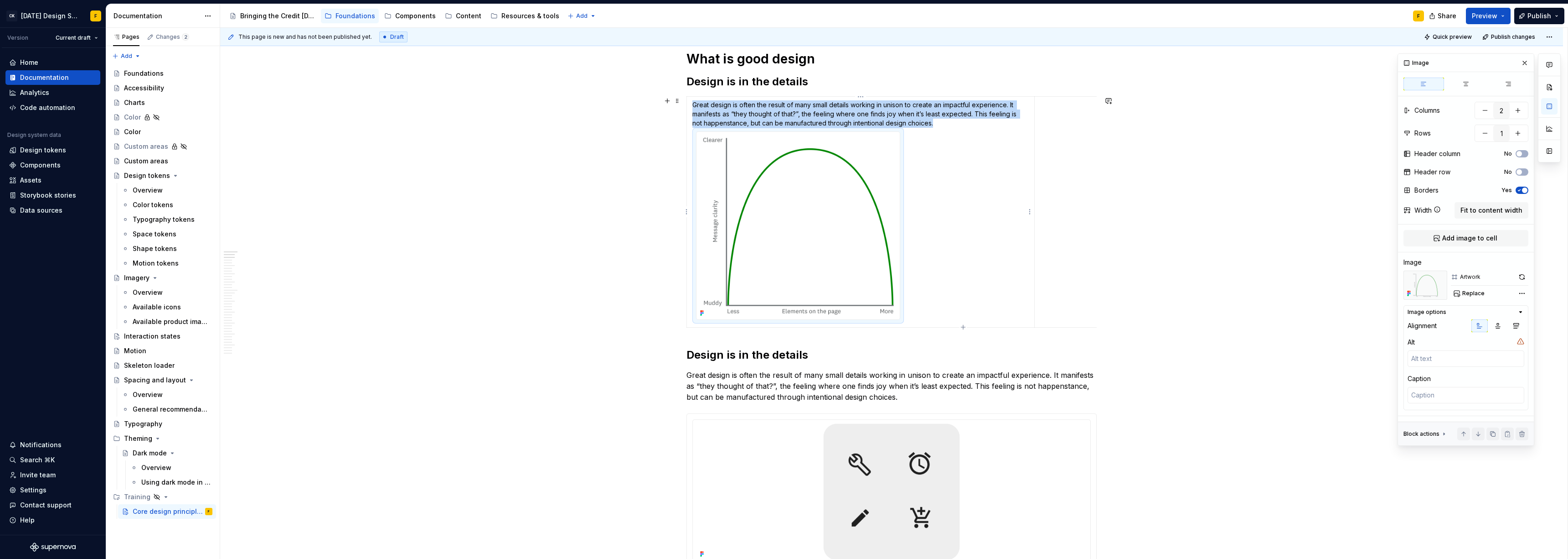
click at [700, 162] on td "Great design is often the result of many small details working in unison to cre…" at bounding box center [861, 212] width 348 height 231
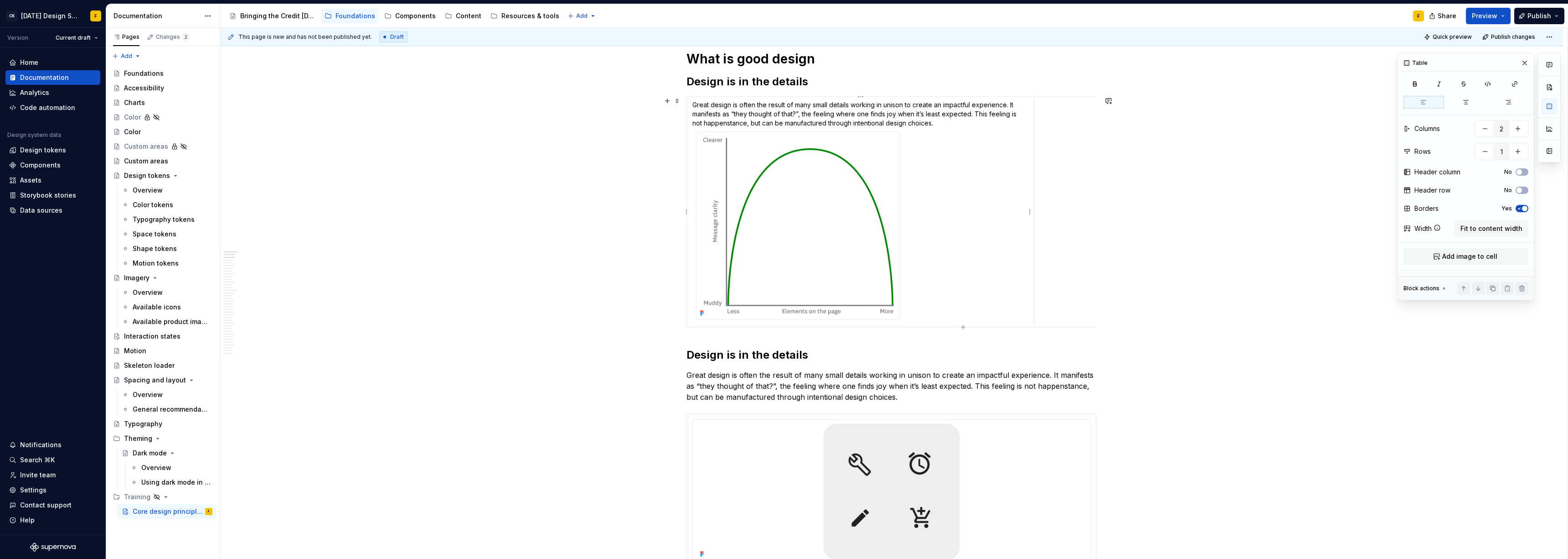
click at [700, 183] on td "Great design is often the result of many small details working in unison to cre…" at bounding box center [861, 212] width 348 height 231
click at [700, 182] on img at bounding box center [798, 226] width 203 height 188
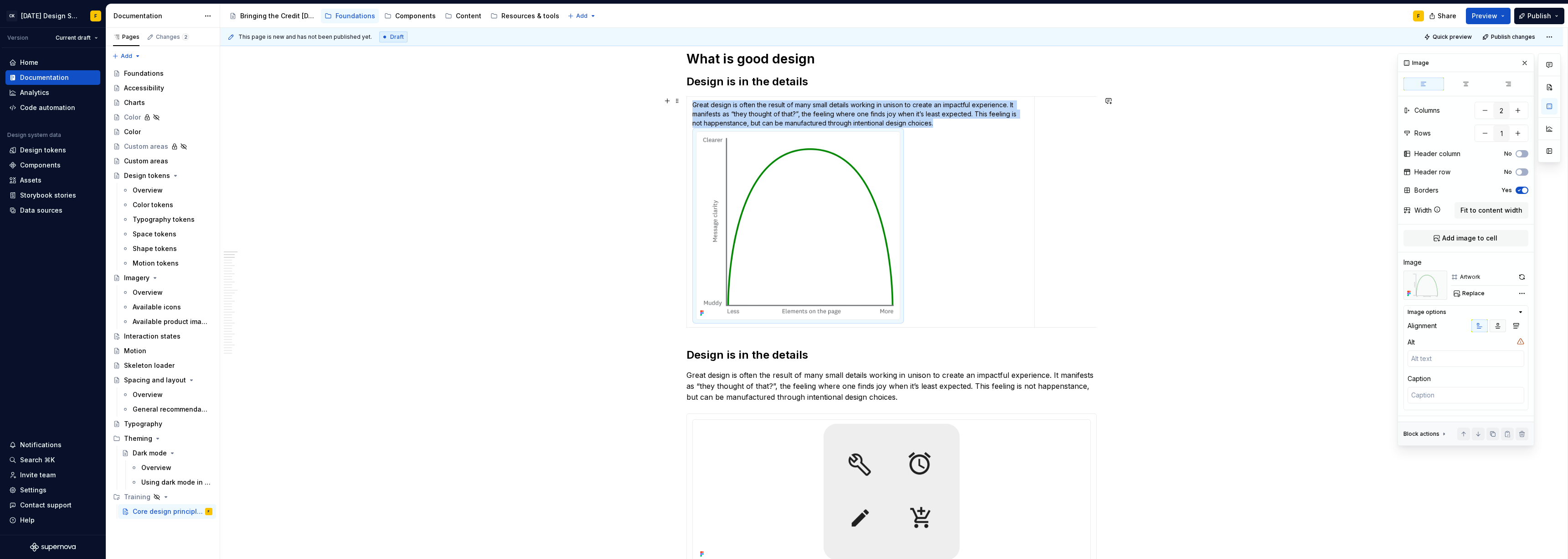
click at [700, 323] on icon "button" at bounding box center [1498, 326] width 8 height 8
click at [700, 327] on icon "button" at bounding box center [1516, 326] width 8 height 8
click at [700, 235] on td "Great design is often the result of many small details working in unison to cre…" at bounding box center [861, 212] width 348 height 231
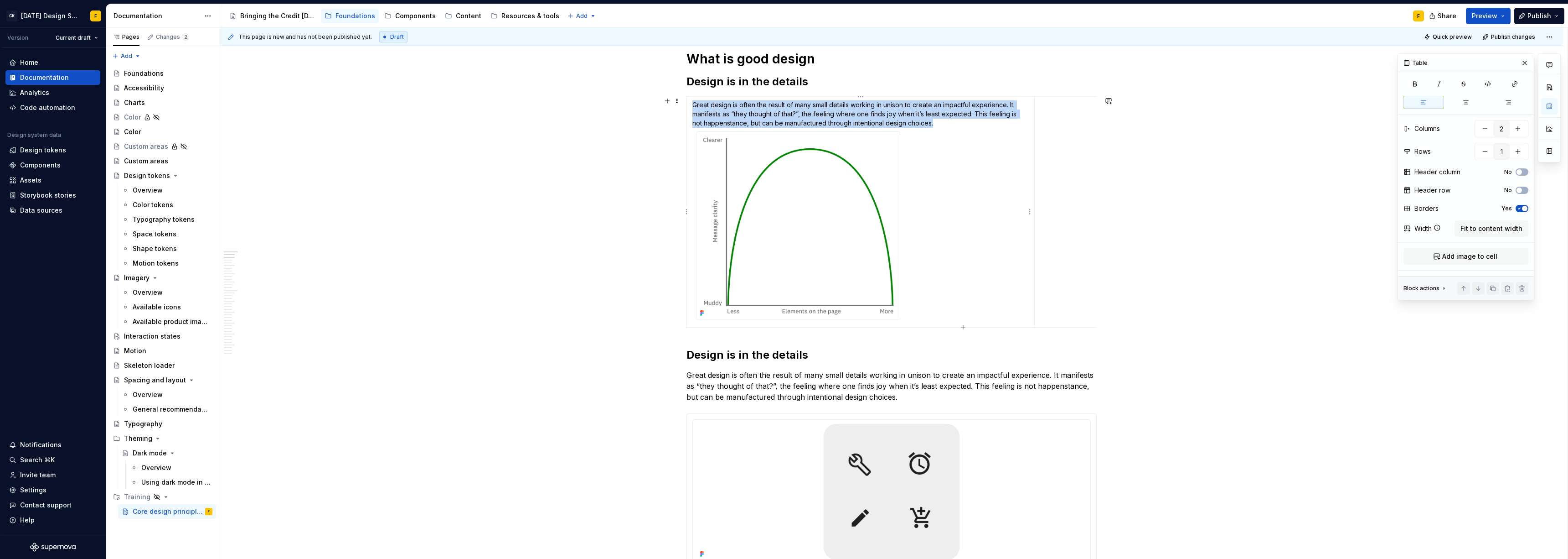
click at [700, 166] on img at bounding box center [798, 226] width 203 height 188
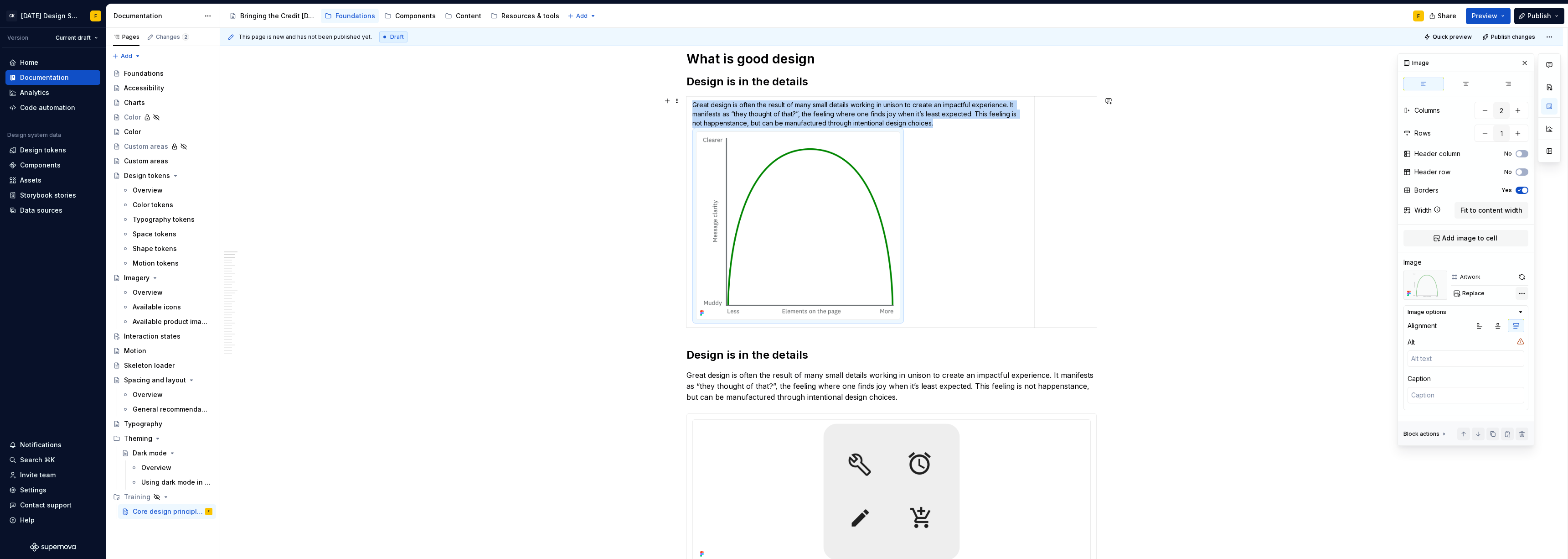
click at [700, 295] on div "Comments Open comments No comments yet Select ‘Comment’ from the block context …" at bounding box center [1478, 249] width 163 height 393
click at [700, 291] on div "Comments Open comments No comments yet Select ‘Comment’ from the block context …" at bounding box center [1478, 249] width 163 height 393
click at [700, 296] on div "Comments Open comments No comments yet Select ‘Comment’ from the block context …" at bounding box center [1478, 249] width 163 height 393
click at [700, 257] on div "Comments Open comments No comments yet Select ‘Comment’ from the block context …" at bounding box center [1478, 249] width 163 height 393
click at [700, 203] on img at bounding box center [798, 226] width 203 height 188
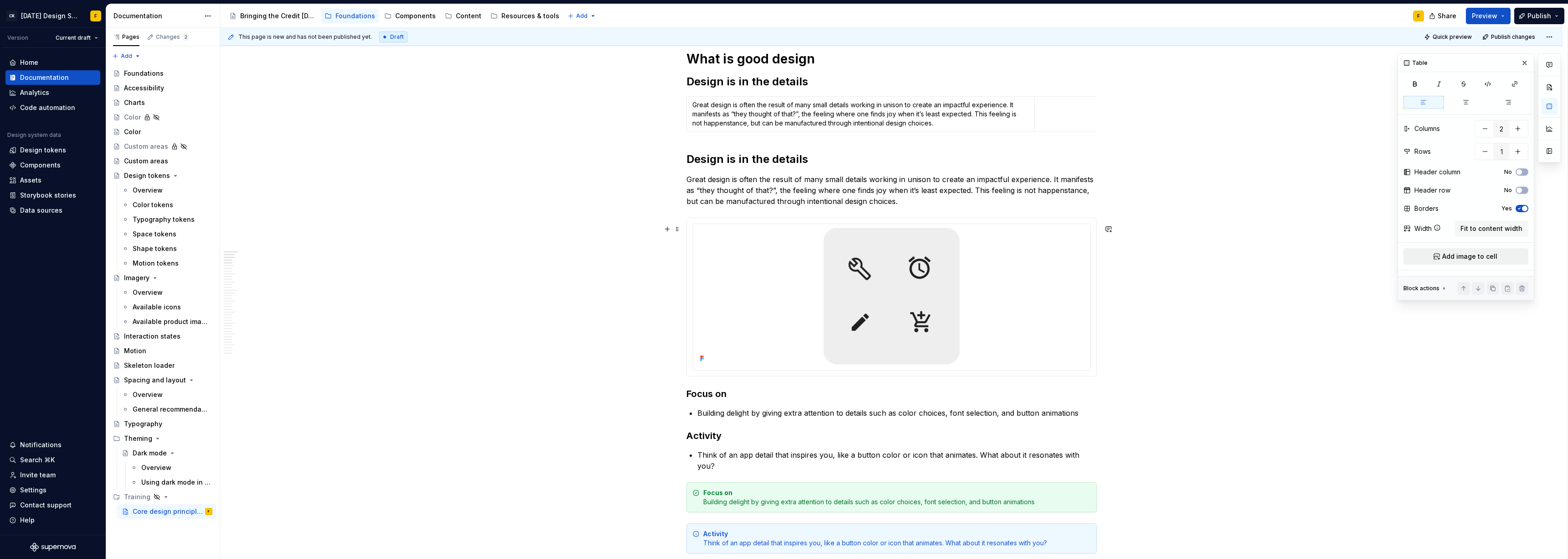
click at [700, 257] on span "Add image to cell" at bounding box center [1469, 257] width 55 height 9
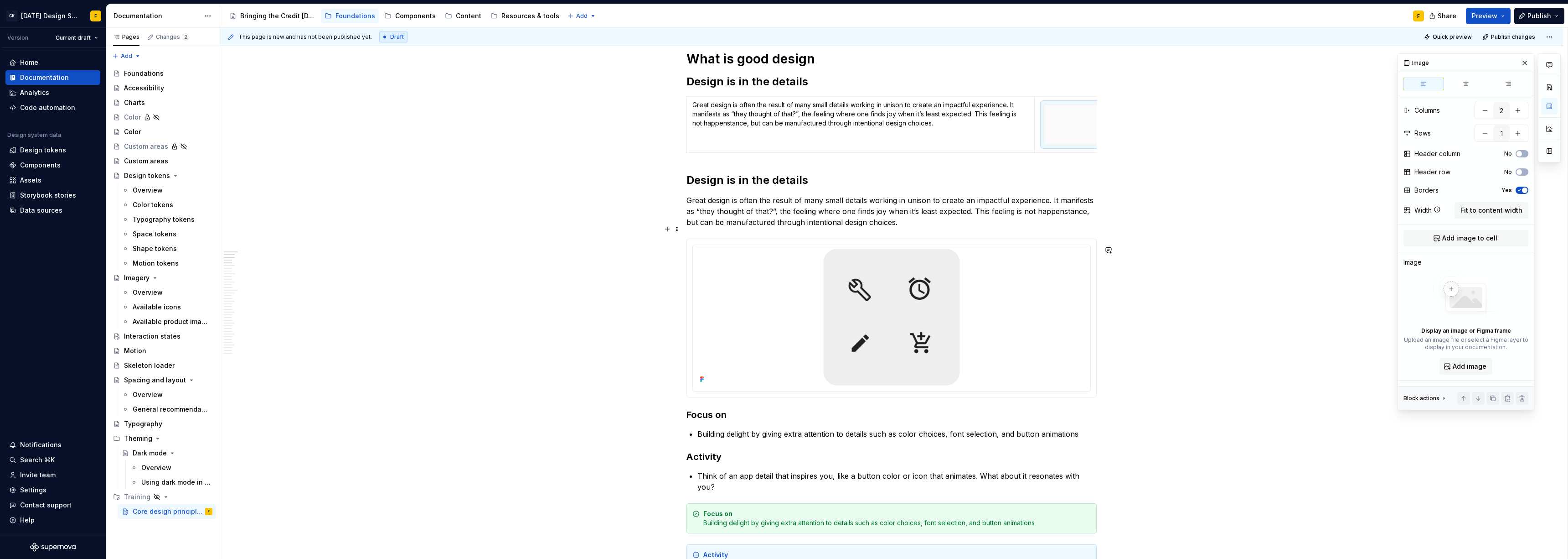
scroll to position [0, 136]
click at [700, 364] on span "Add image" at bounding box center [1469, 366] width 33 height 9
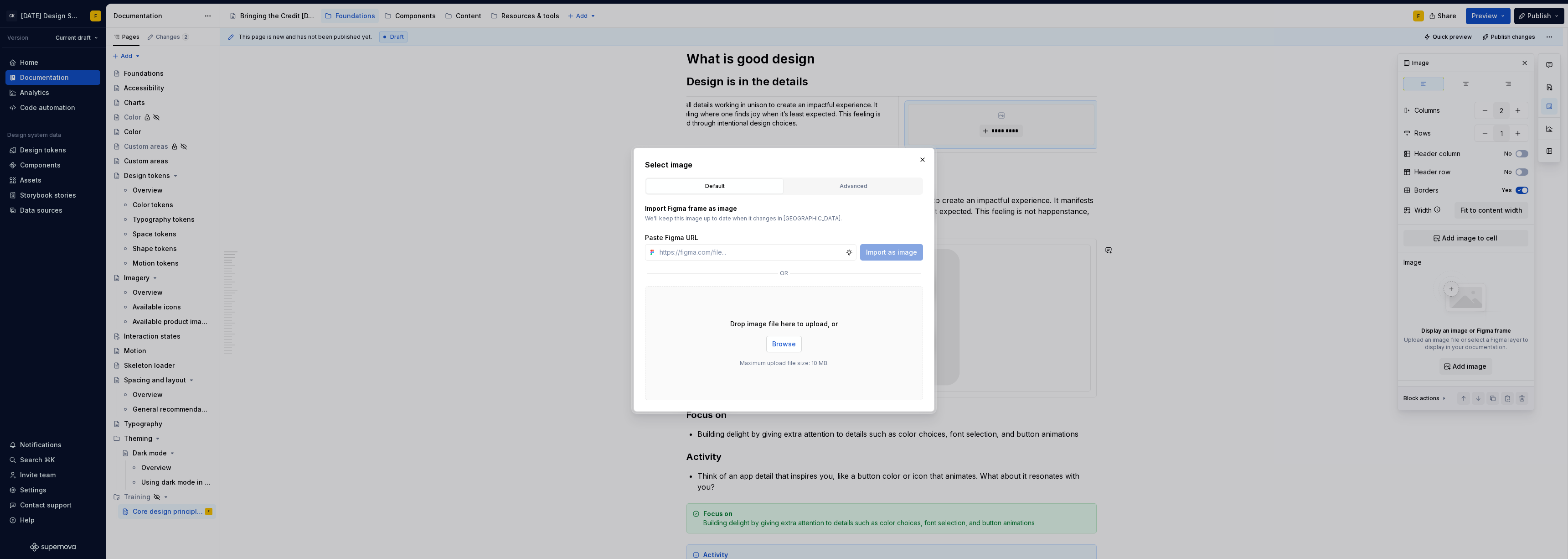
click at [700, 344] on span "Browse" at bounding box center [783, 344] width 24 height 9
click at [700, 163] on button "button" at bounding box center [922, 159] width 13 height 13
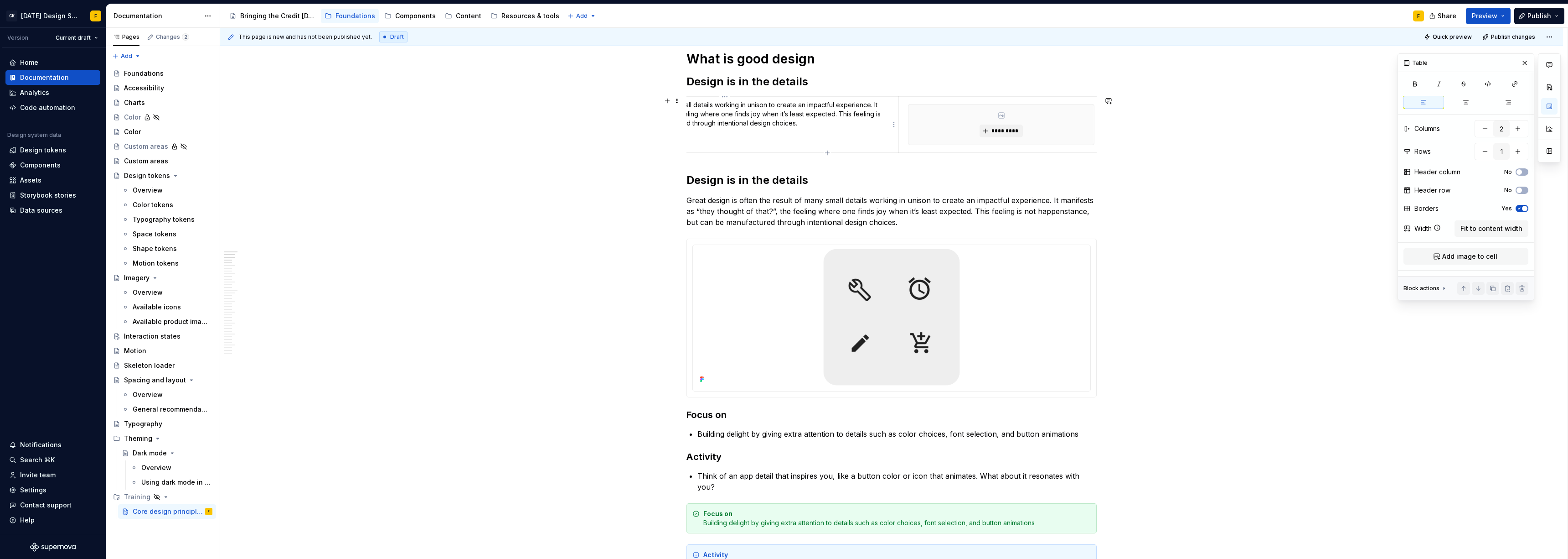
click at [700, 107] on p "Great design is often the result of many small details working in unison to cre…" at bounding box center [724, 114] width 336 height 27
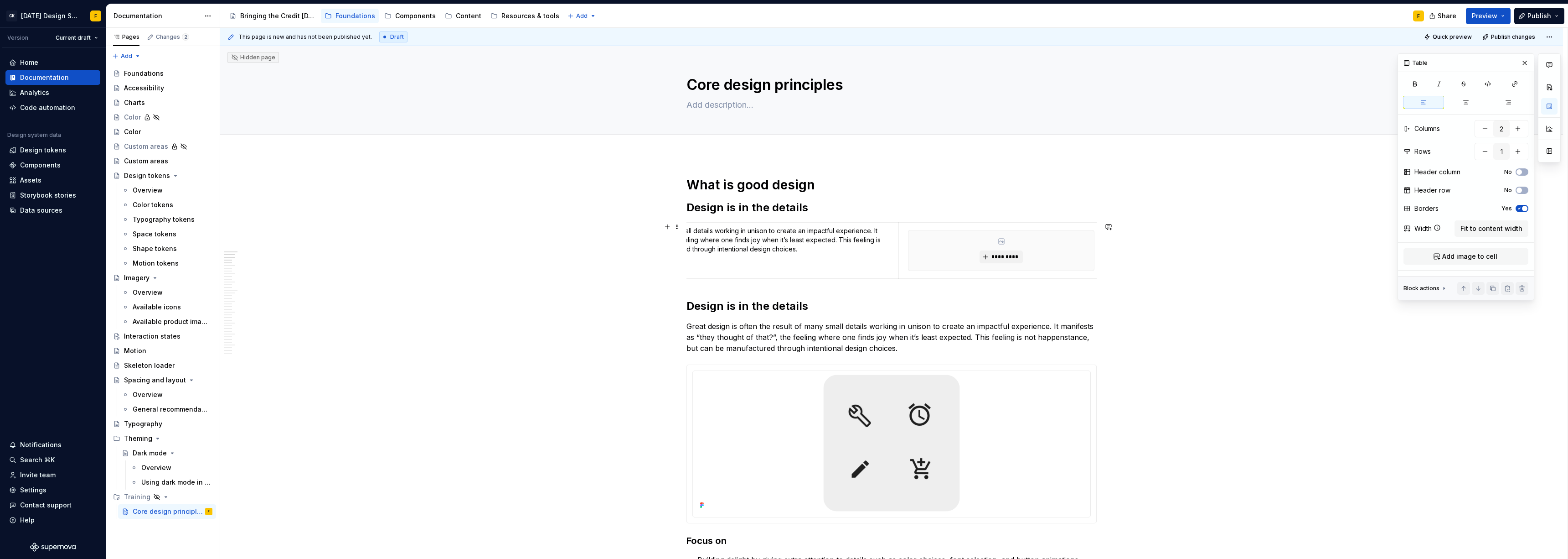
scroll to position [0, 0]
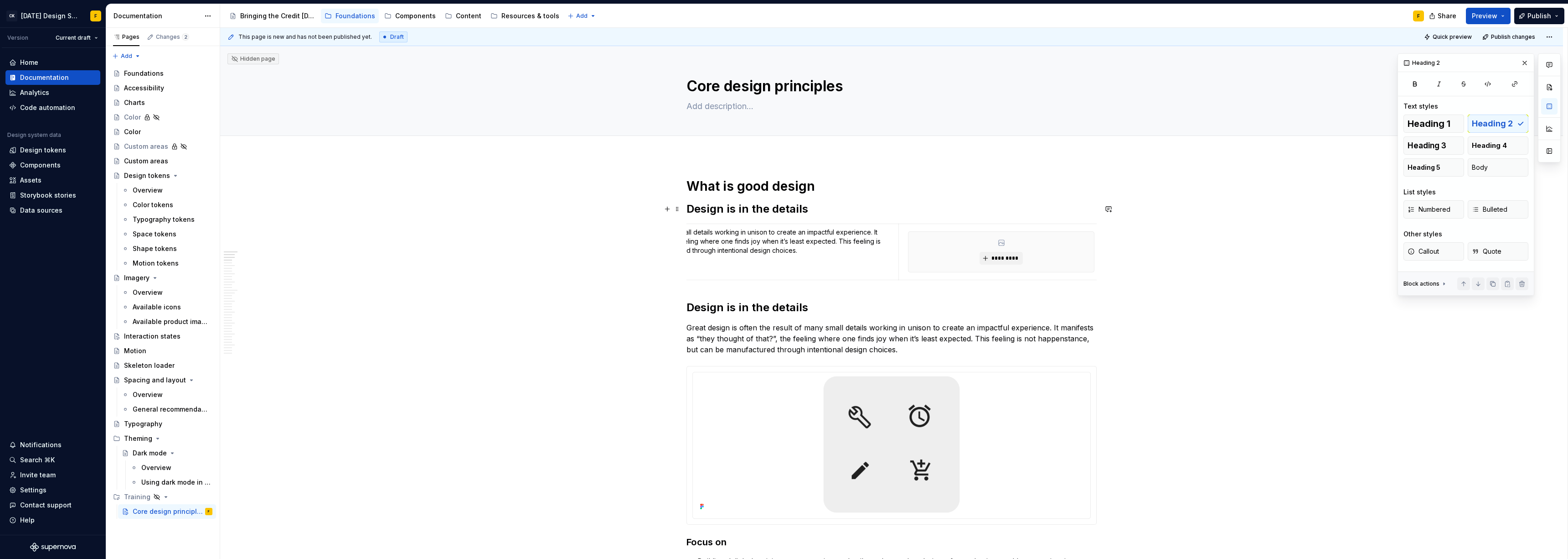
click at [700, 210] on h2 "Design is in the details" at bounding box center [891, 208] width 411 height 14
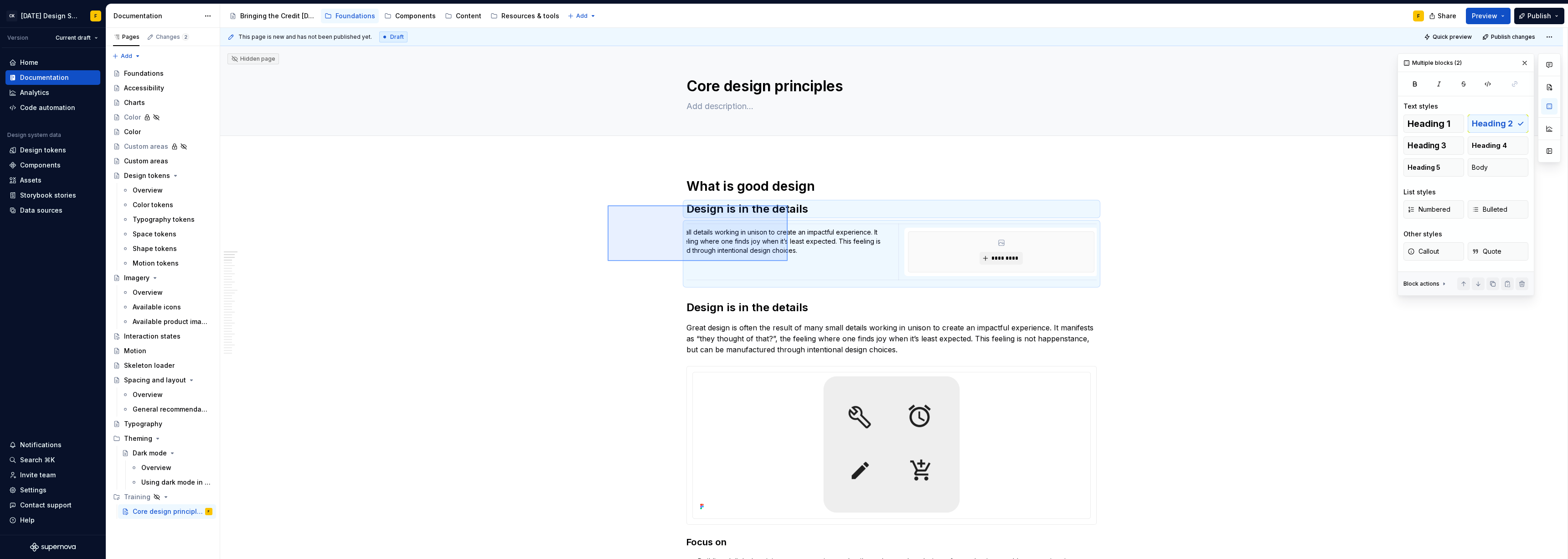
drag, startPoint x: 609, startPoint y: 205, endPoint x: 788, endPoint y: 261, distance: 187.6
click at [700, 261] on div "This page is new and has not been published yet. Draft Quick preview Publish ch…" at bounding box center [893, 294] width 1347 height 532
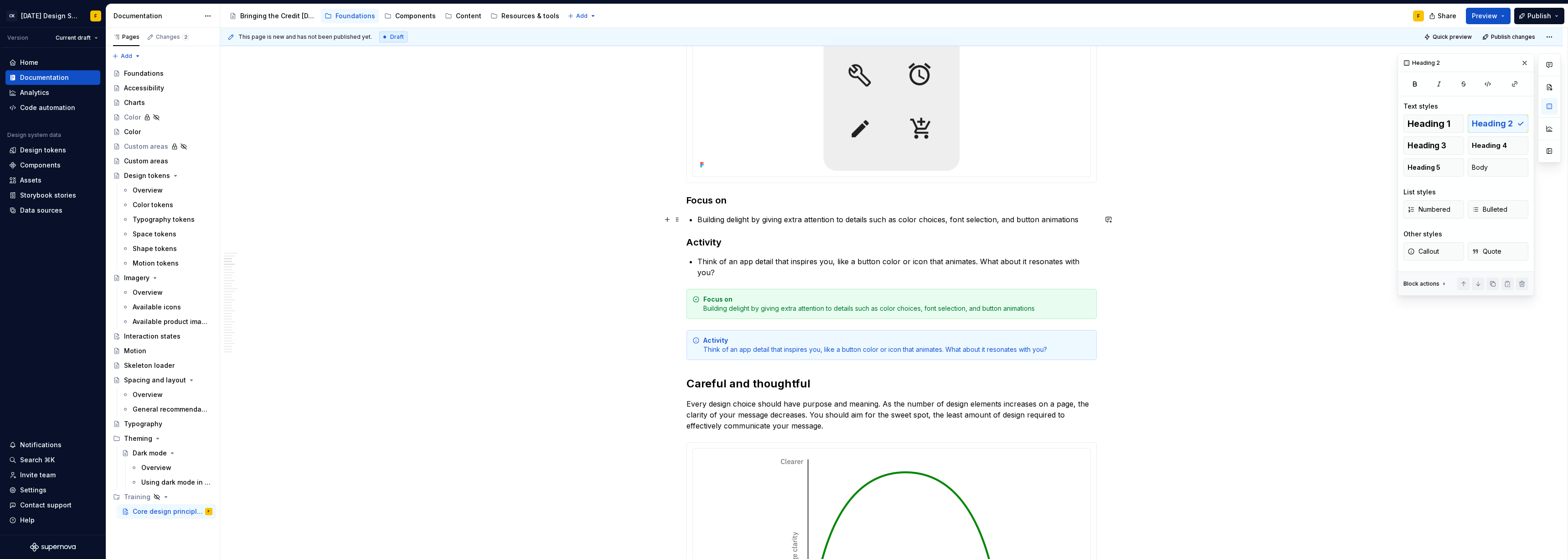
scroll to position [238, 0]
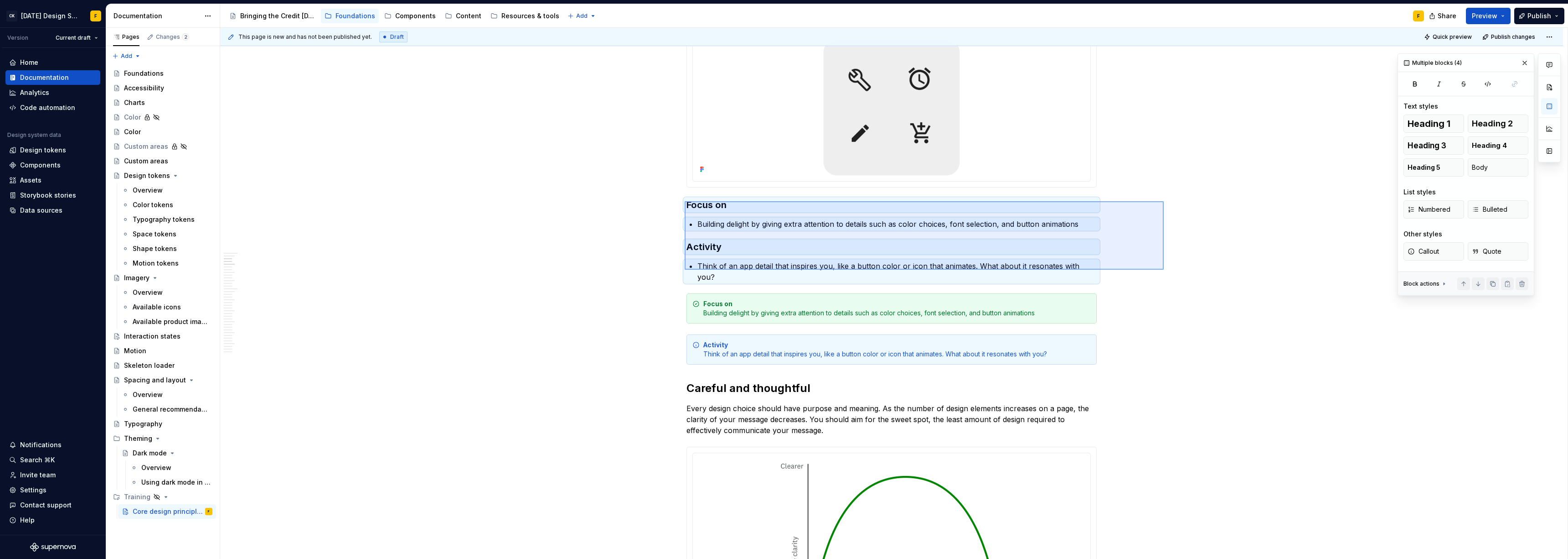
drag, startPoint x: 798, startPoint y: 217, endPoint x: 1163, endPoint y: 270, distance: 368.8
click at [700, 270] on div "This page is new and has not been published yet. Draft Quick preview Publish ch…" at bounding box center [893, 294] width 1347 height 532
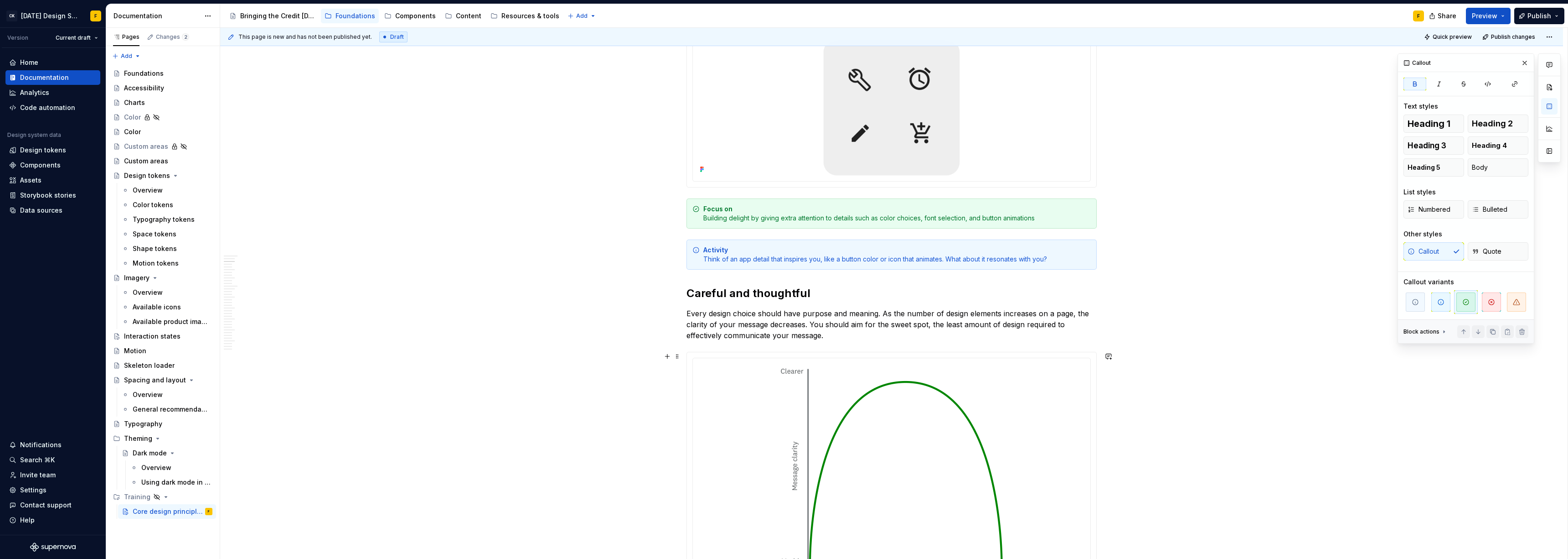
scroll to position [84, 0]
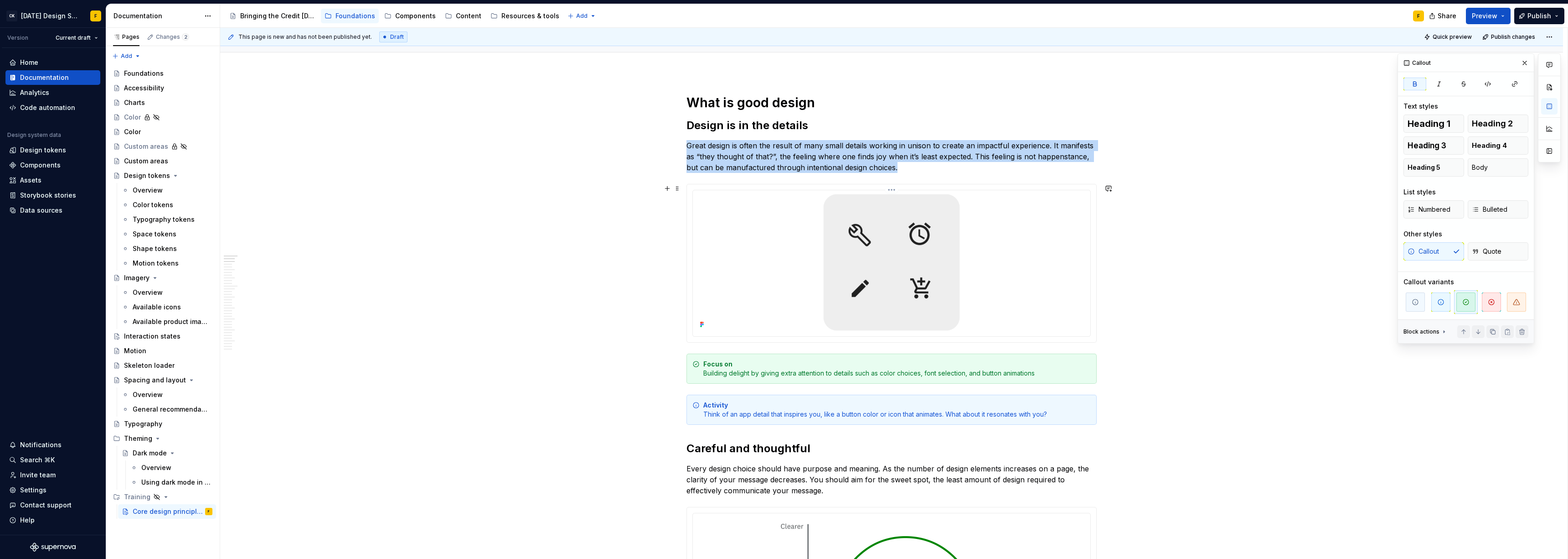
click at [700, 277] on img at bounding box center [892, 262] width 219 height 137
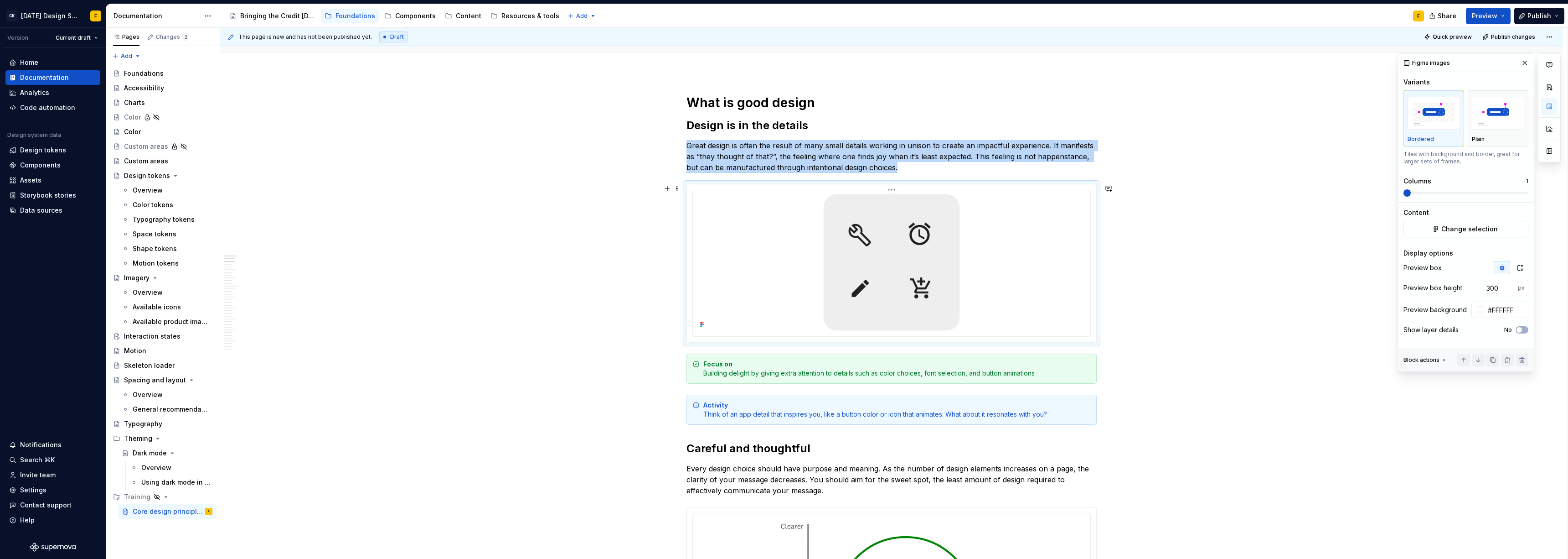
type textarea "*"
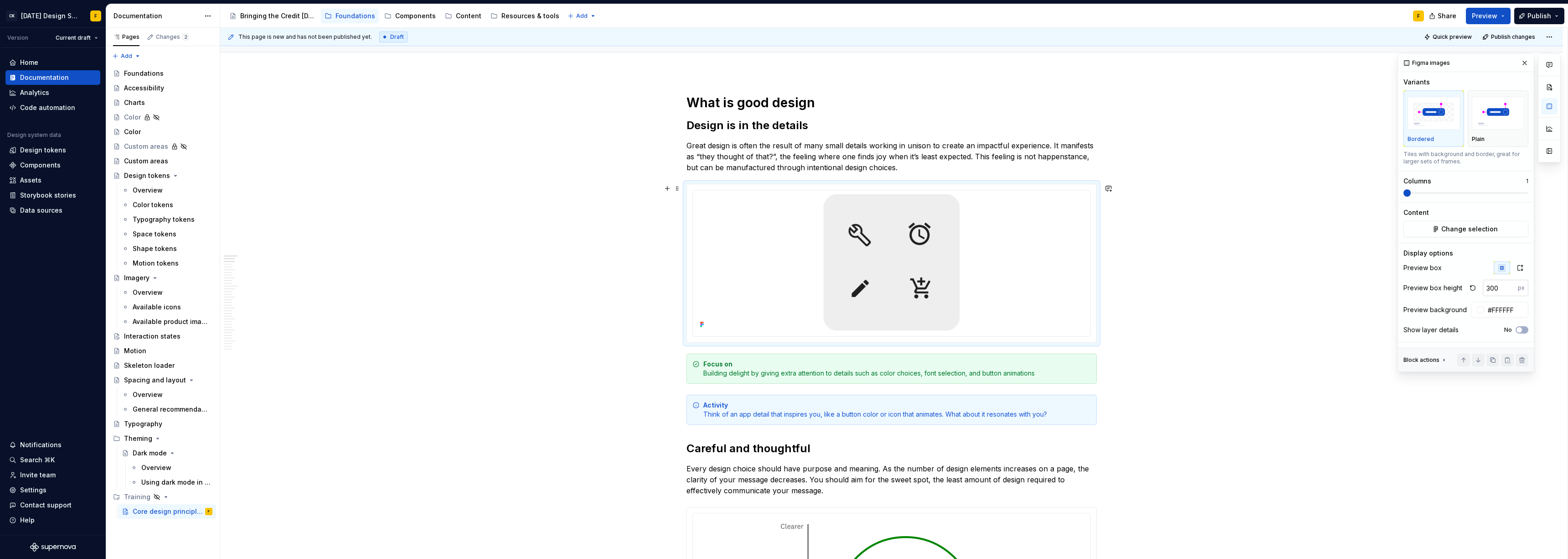
click at [700, 286] on input "300" at bounding box center [1500, 288] width 35 height 17
click at [700, 287] on input "300" at bounding box center [1500, 288] width 35 height 17
type input "250"
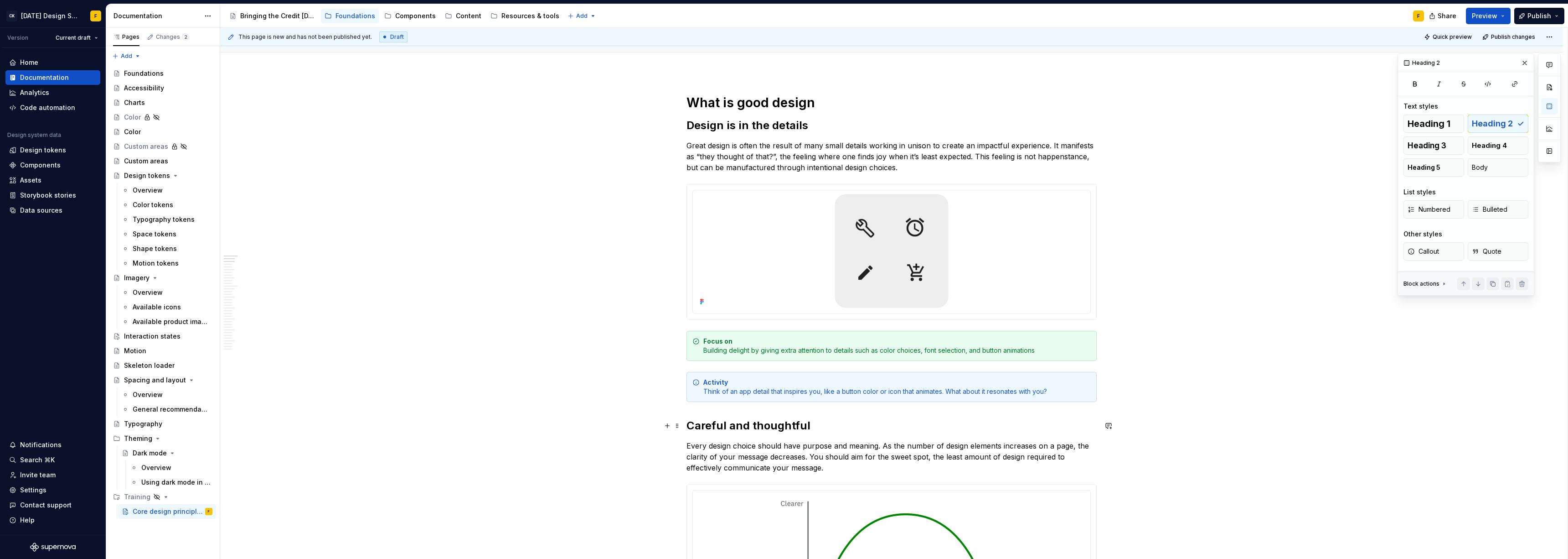
click at [700, 382] on h2 "Careful and thoughtful" at bounding box center [891, 425] width 411 height 14
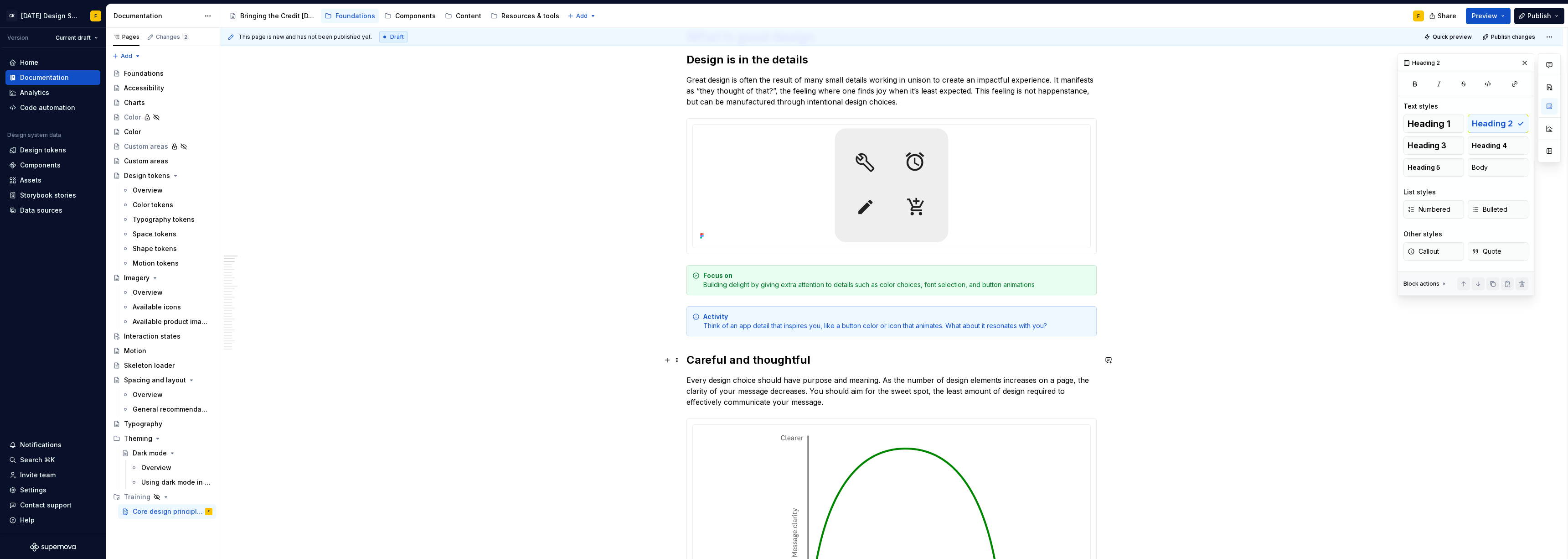
scroll to position [187, 0]
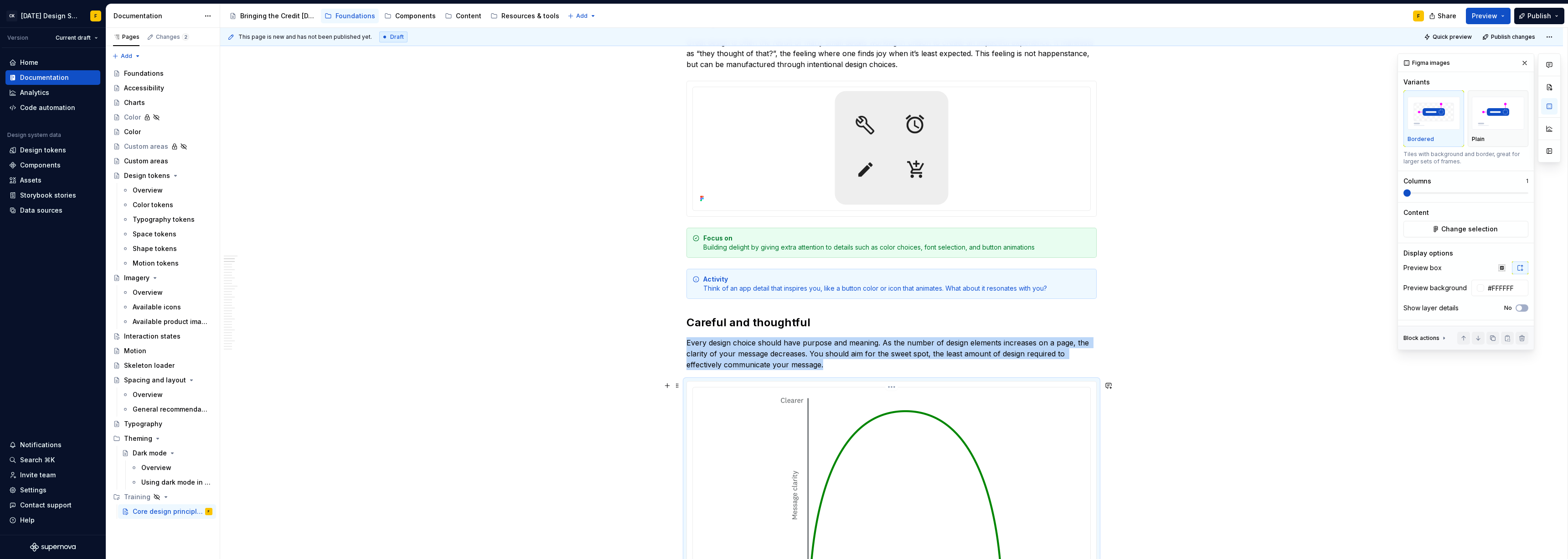
click at [700, 382] on img at bounding box center [892, 501] width 237 height 219
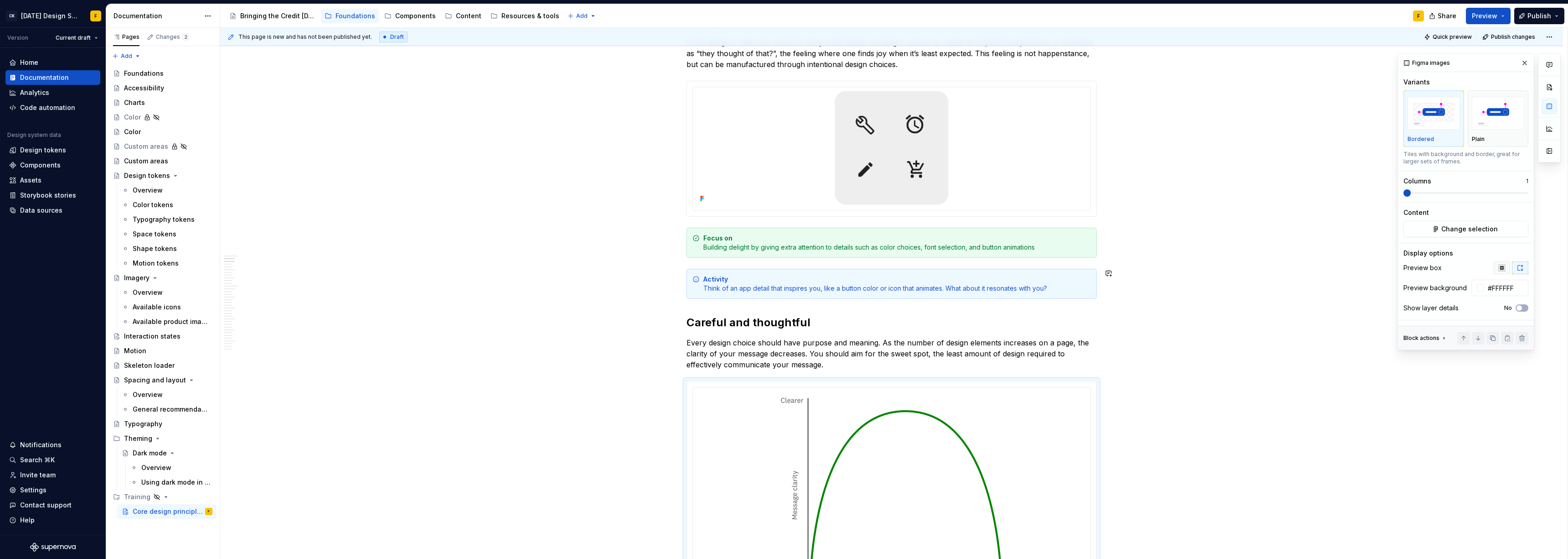
drag, startPoint x: 1510, startPoint y: 264, endPoint x: 1503, endPoint y: 267, distance: 7.6
click at [700, 264] on div at bounding box center [1511, 267] width 35 height 13
click at [700, 267] on icon "button" at bounding box center [1502, 267] width 6 height 6
click at [700, 289] on span at bounding box center [1475, 288] width 17 height 13
click at [700, 292] on input "400" at bounding box center [1500, 288] width 35 height 17
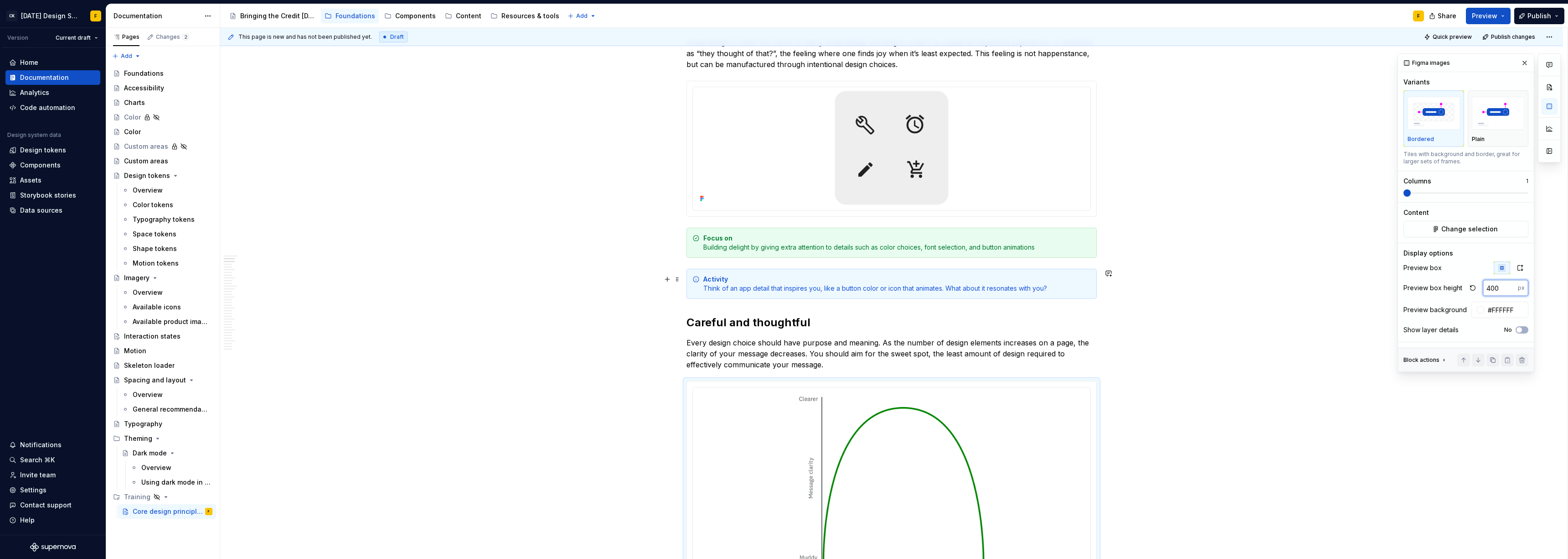
click at [700, 292] on input "400" at bounding box center [1500, 288] width 35 height 17
click at [700, 289] on input "400" at bounding box center [1500, 288] width 35 height 17
type input "250"
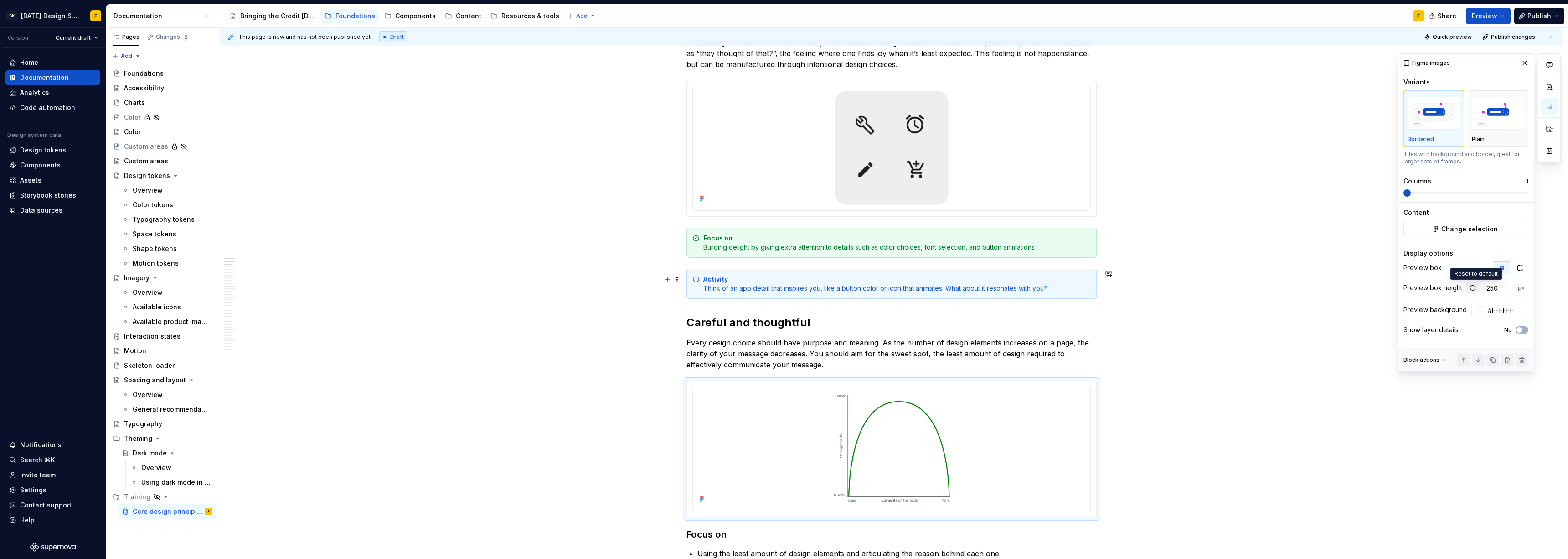
click at [700, 289] on button "button" at bounding box center [1472, 288] width 13 height 13
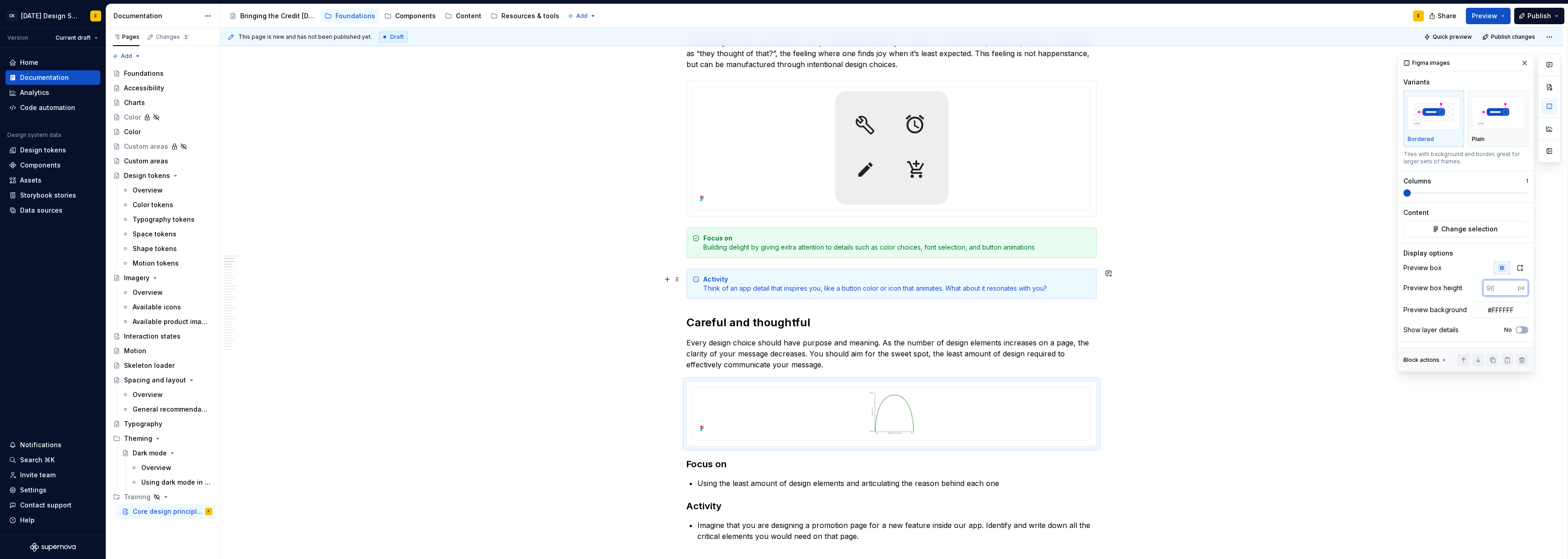
click at [700, 289] on input "number" at bounding box center [1500, 288] width 35 height 17
type input "250"
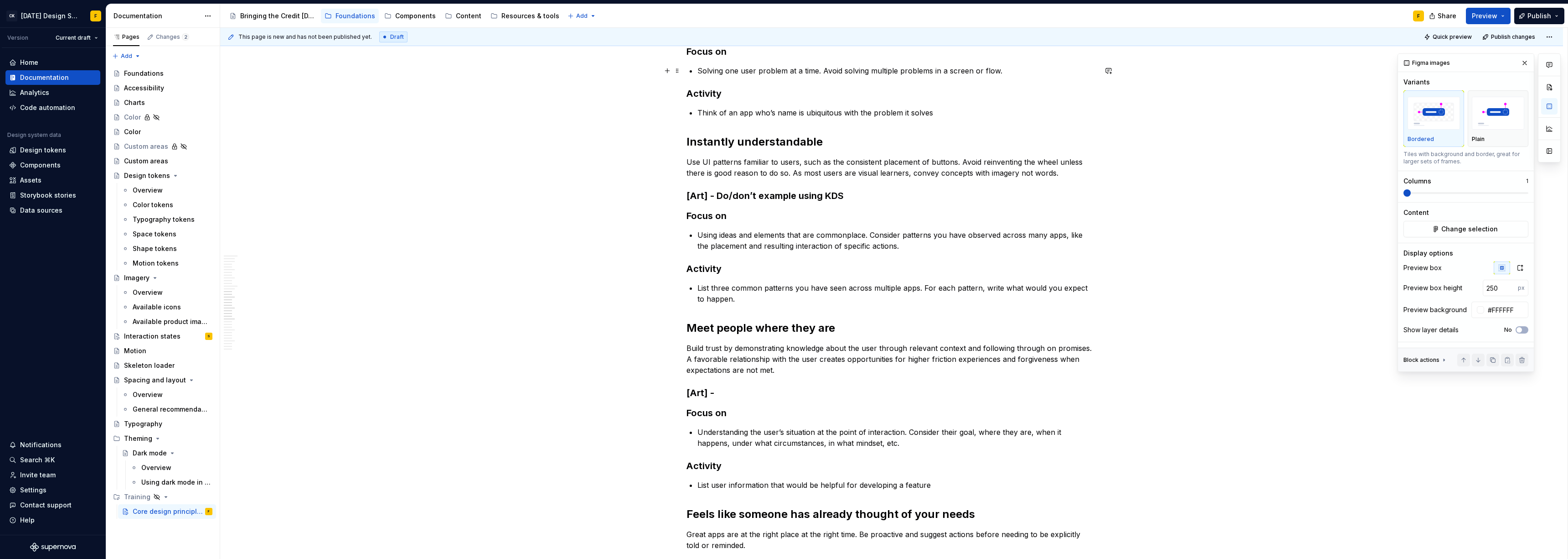
scroll to position [2176, 0]
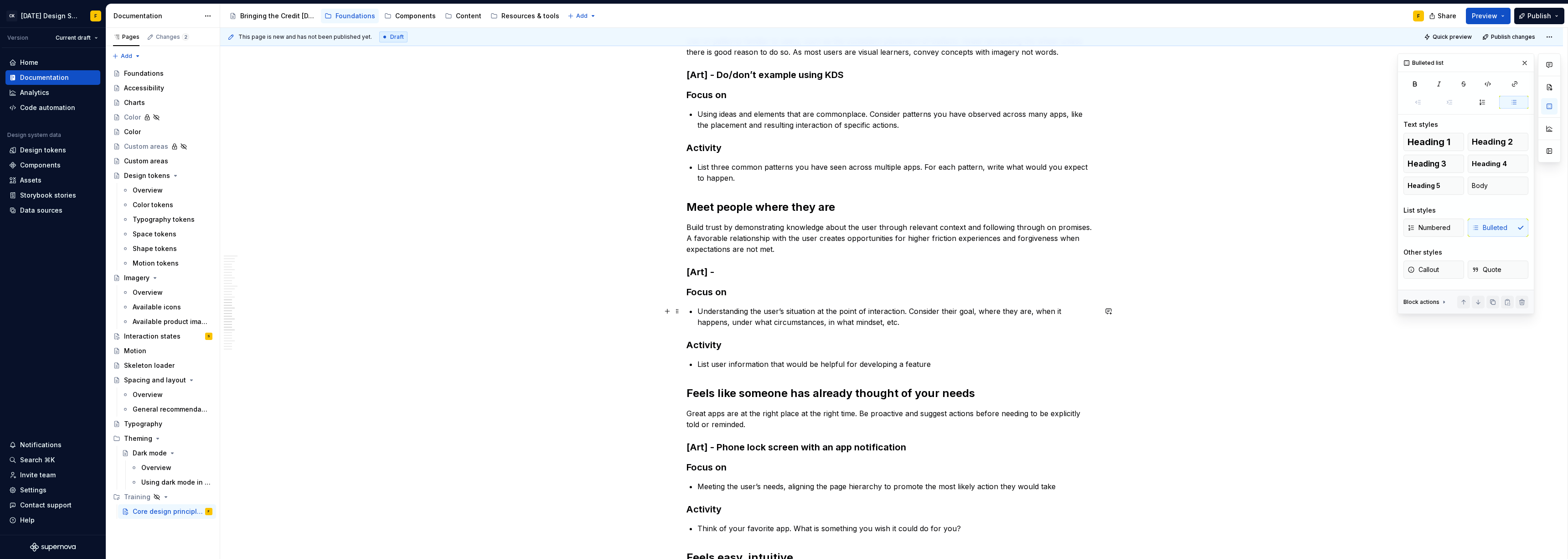
drag, startPoint x: 930, startPoint y: 312, endPoint x: 981, endPoint y: 312, distance: 51.0
click at [700, 312] on p "Understanding the user’s situation at the point of interaction. Consider their …" at bounding box center [897, 316] width 399 height 22
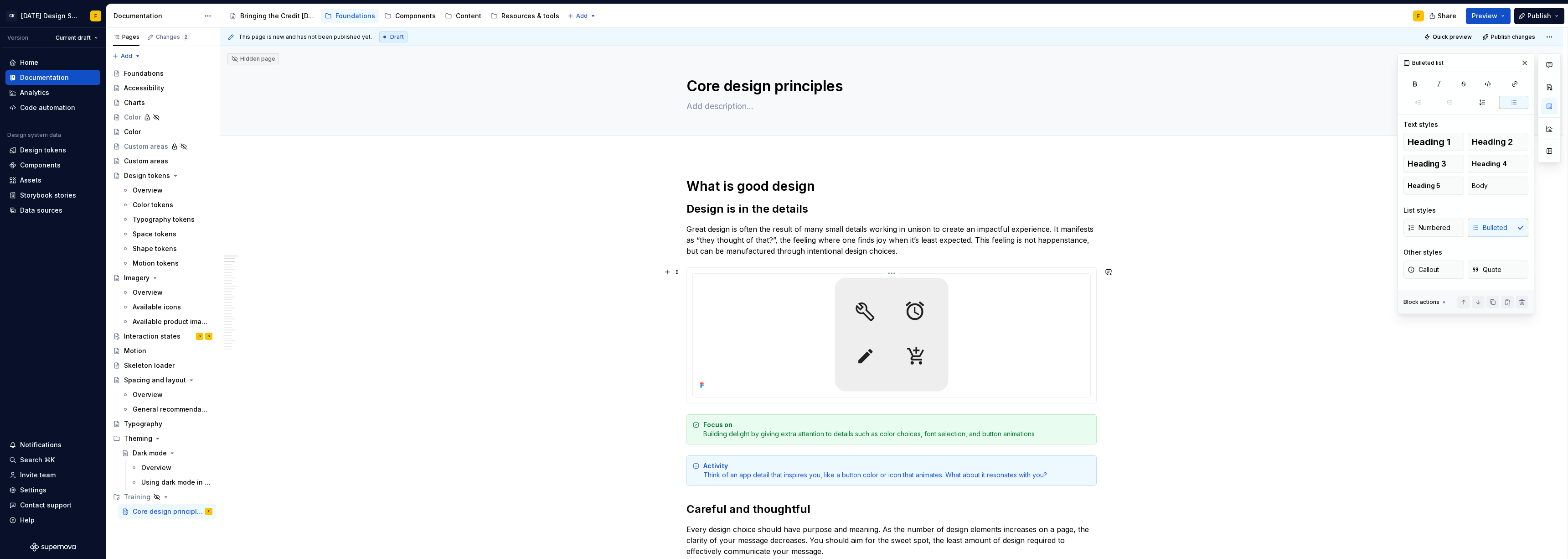
scroll to position [180, 0]
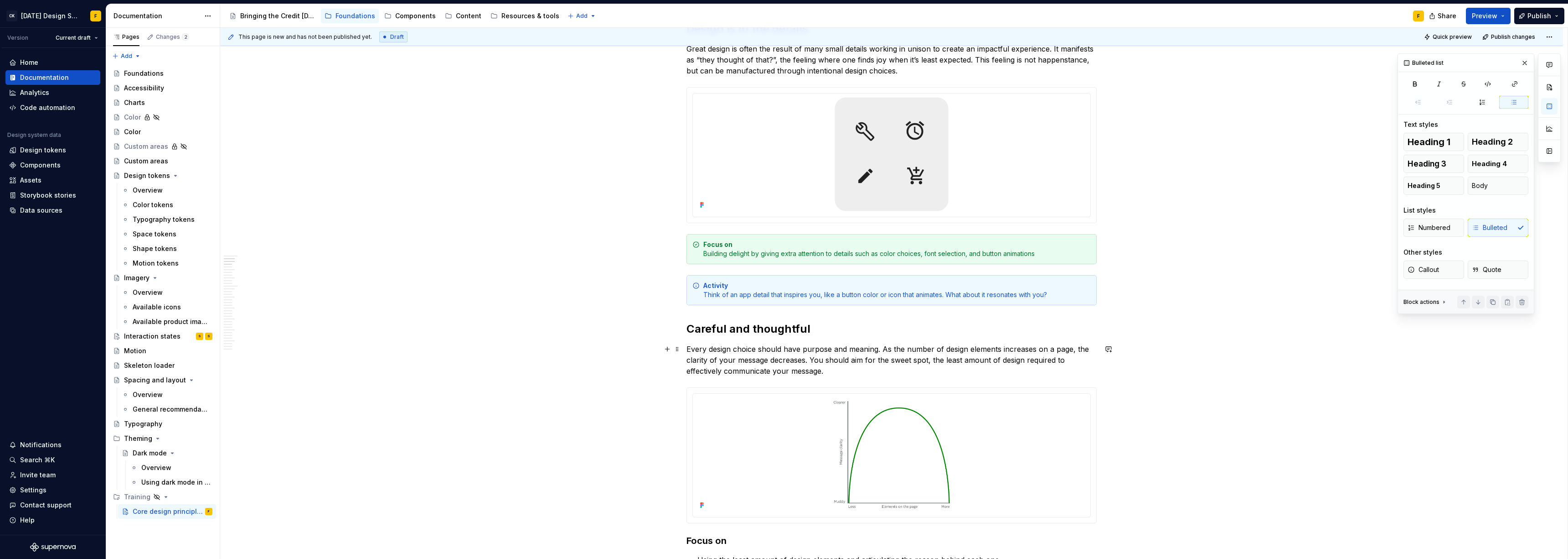
click at [700, 350] on p "Every design choice should have purpose and meaning. As the number of design el…" at bounding box center [891, 359] width 411 height 33
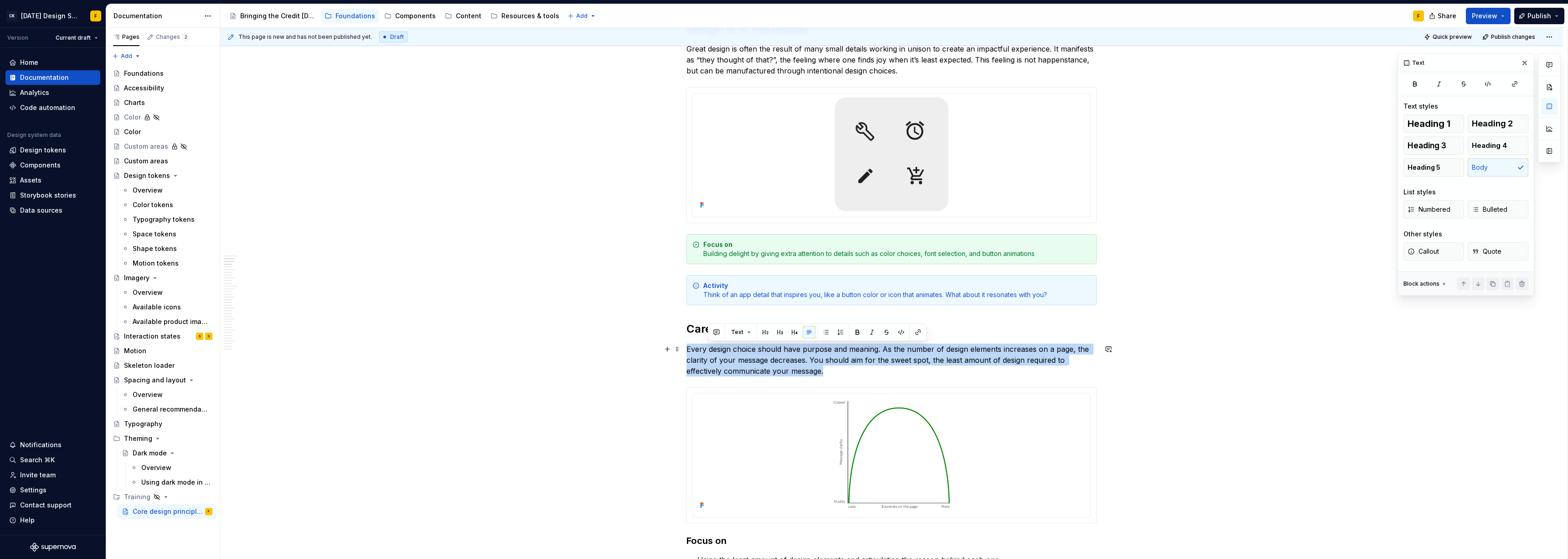
click at [700, 350] on p "Every design choice should have purpose and meaning. As the number of design el…" at bounding box center [891, 359] width 411 height 33
copy p "Every design choice should have purpose and meaning. As the number of design el…"
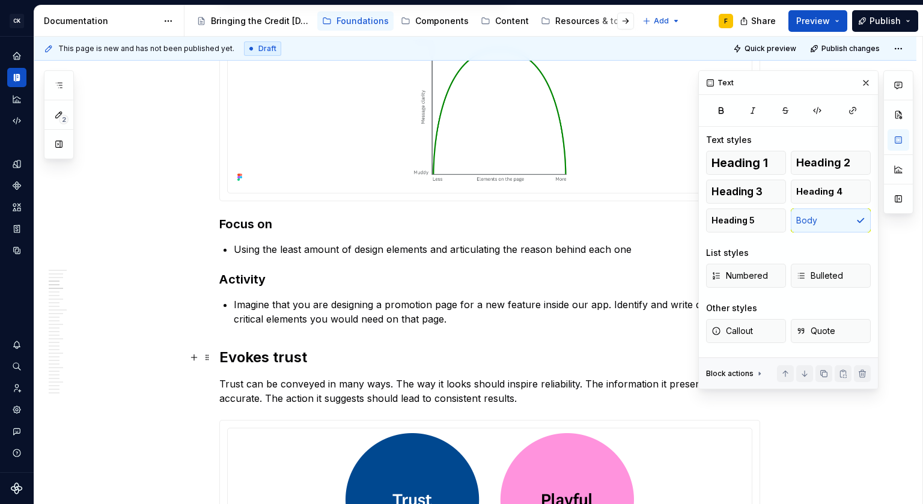
scroll to position [775, 0]
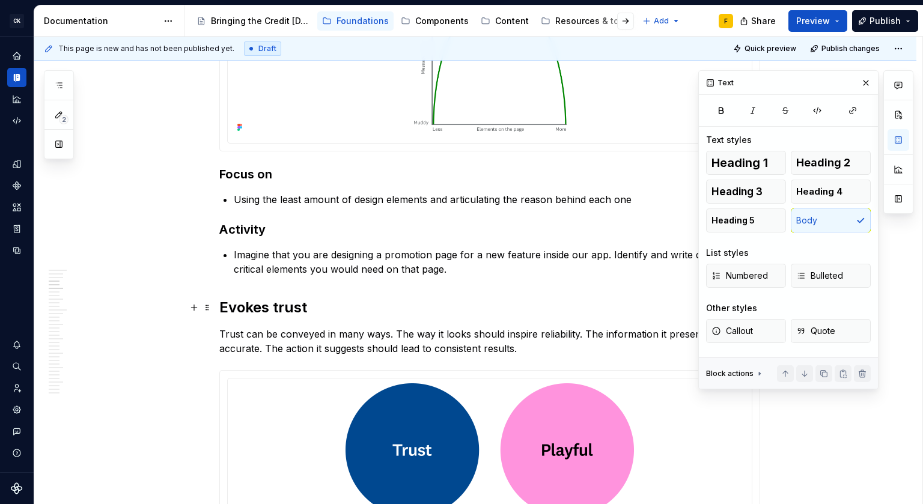
click at [298, 341] on p "Trust can be conveyed in many ways. The way it looks should inspire reliability…" at bounding box center [489, 341] width 541 height 29
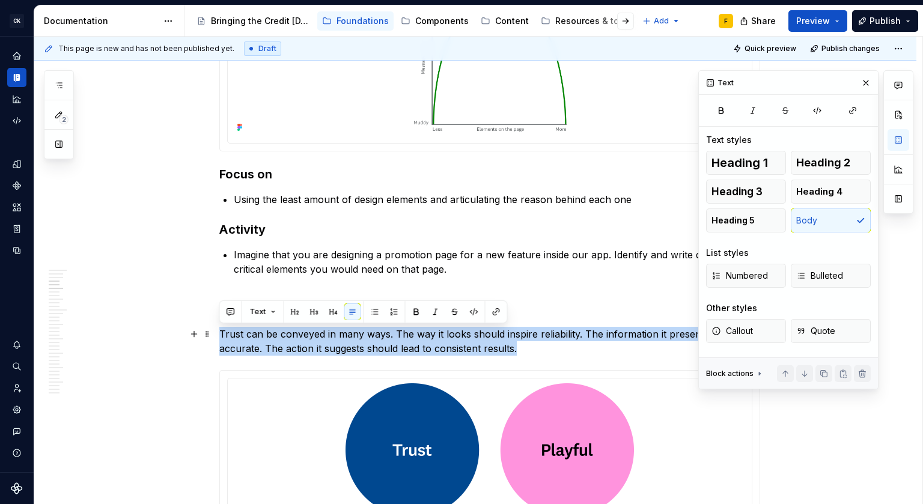
click at [298, 341] on p "Trust can be conveyed in many ways. The way it looks should inspire reliability…" at bounding box center [489, 341] width 541 height 29
copy p "Trust can be conveyed in many ways. The way it looks should inspire reliability…"
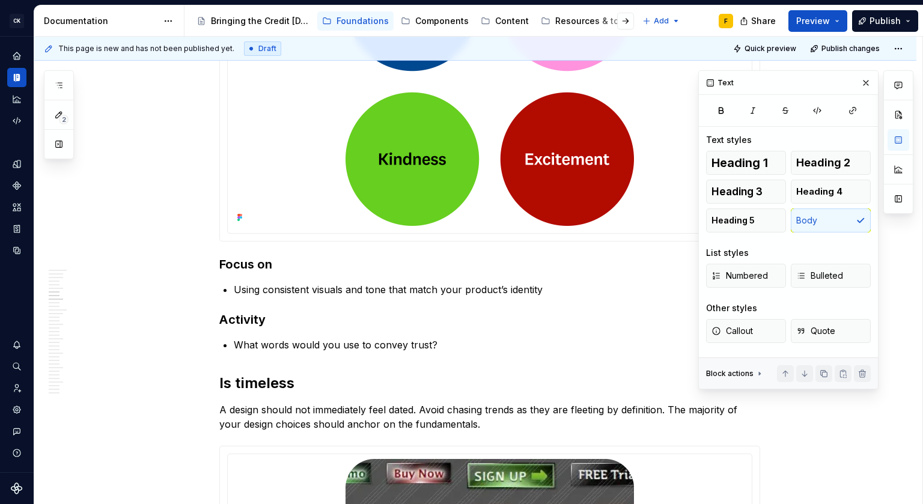
scroll to position [1414, 0]
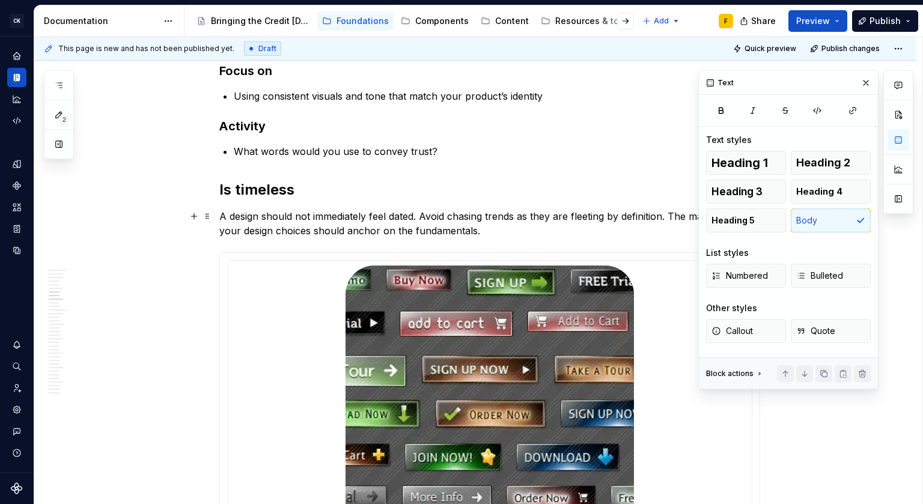
click at [326, 214] on p "A design should not immediately feel dated. Avoid chasing trends as they are fl…" at bounding box center [489, 223] width 541 height 29
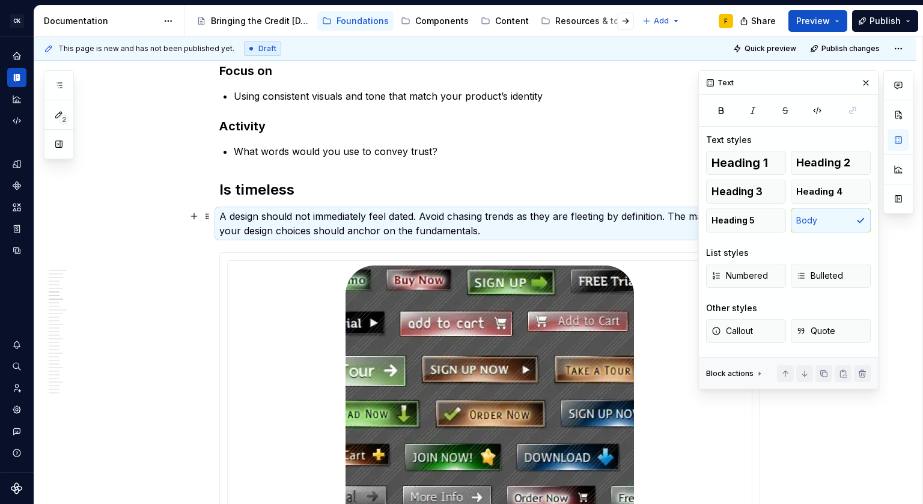
click at [326, 214] on p "A design should not immediately feel dated. Avoid chasing trends as they are fl…" at bounding box center [489, 223] width 541 height 29
click at [865, 82] on button "button" at bounding box center [865, 82] width 17 height 17
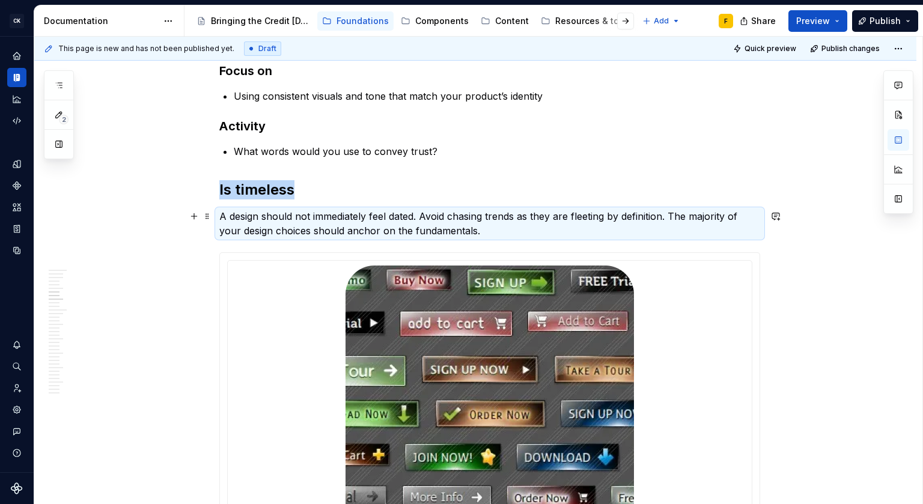
click at [480, 210] on p "A design should not immediately feel dated. Avoid chasing trends as they are fl…" at bounding box center [489, 223] width 541 height 29
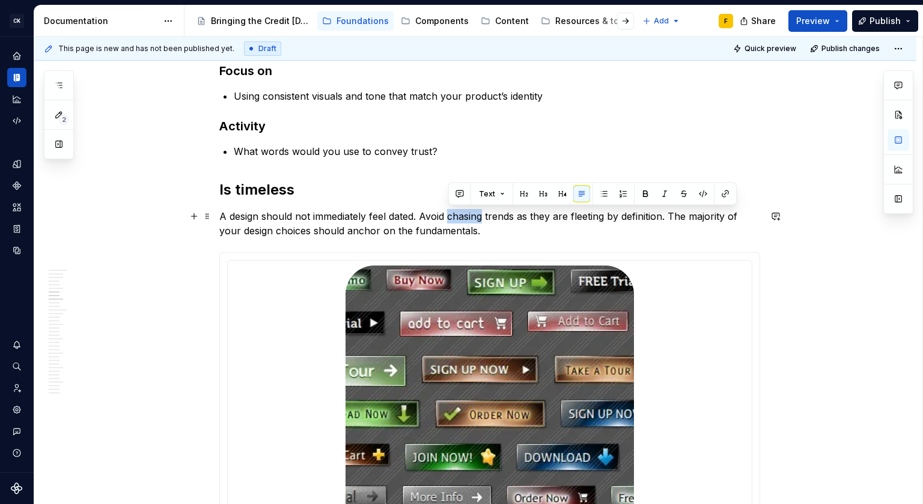
click at [480, 210] on p "A design should not immediately feel dated. Avoid chasing trends as they are fl…" at bounding box center [489, 223] width 541 height 29
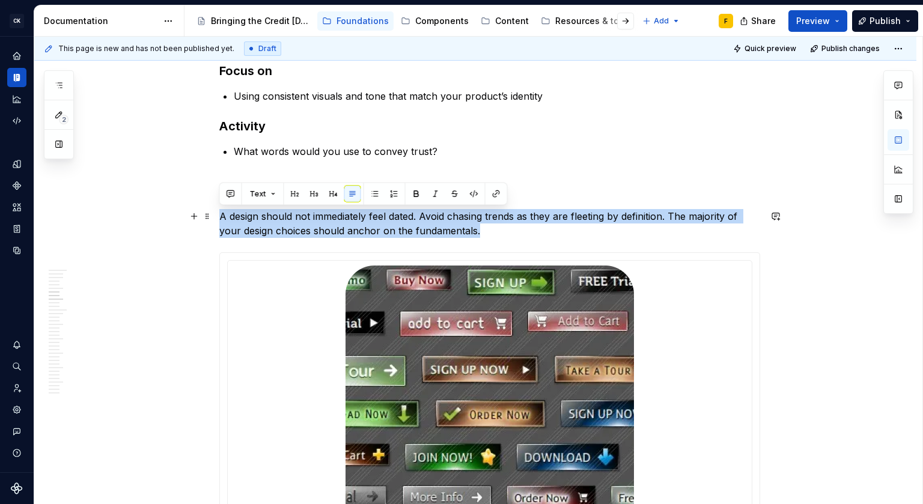
click at [480, 210] on p "A design should not immediately feel dated. Avoid chasing trends as they are fl…" at bounding box center [489, 223] width 541 height 29
copy p "A design should not immediately feel dated. Avoid chasing trends as they are fl…"
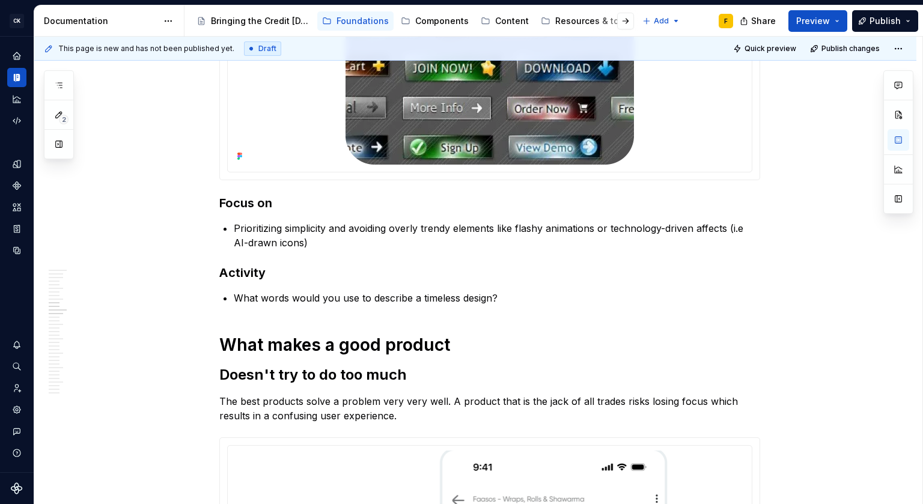
scroll to position [2012, 0]
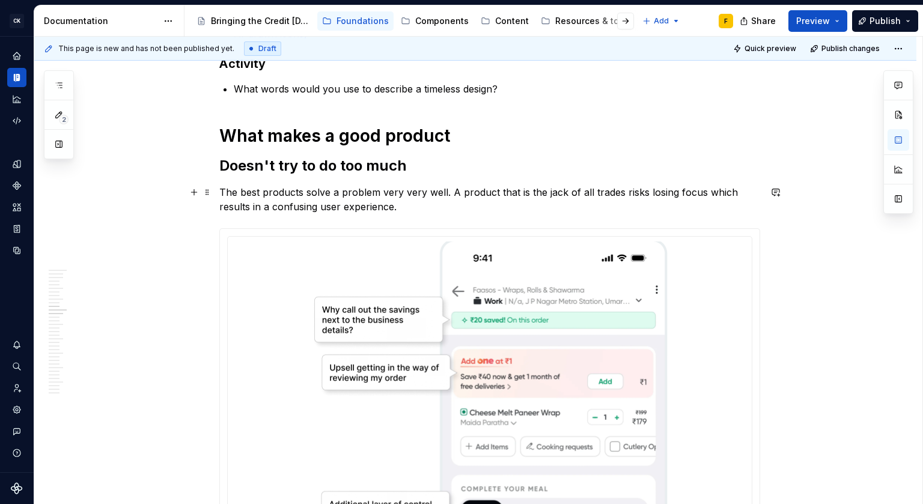
click at [317, 193] on p "The best products solve a problem very very well. A product that is the jack of…" at bounding box center [489, 199] width 541 height 29
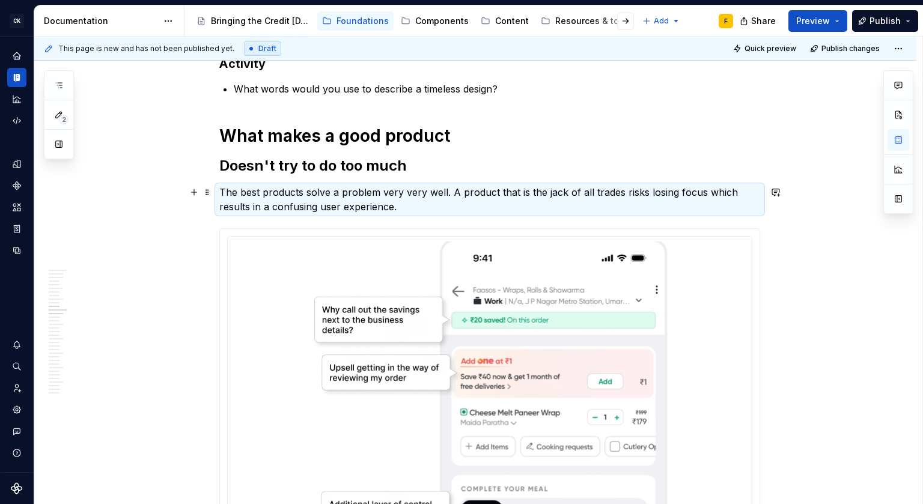
click at [317, 193] on p "The best products solve a problem very very well. A product that is the jack of…" at bounding box center [489, 199] width 541 height 29
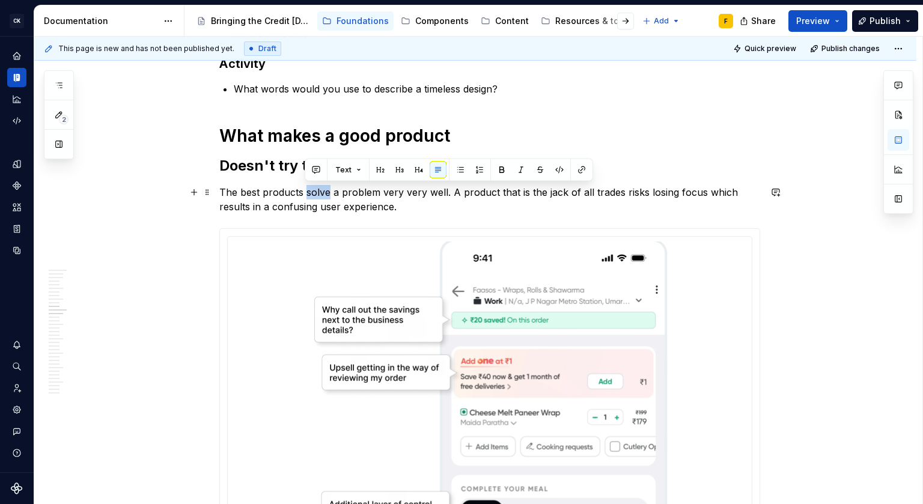
click at [317, 193] on p "The best products solve a problem very very well. A product that is the jack of…" at bounding box center [489, 199] width 541 height 29
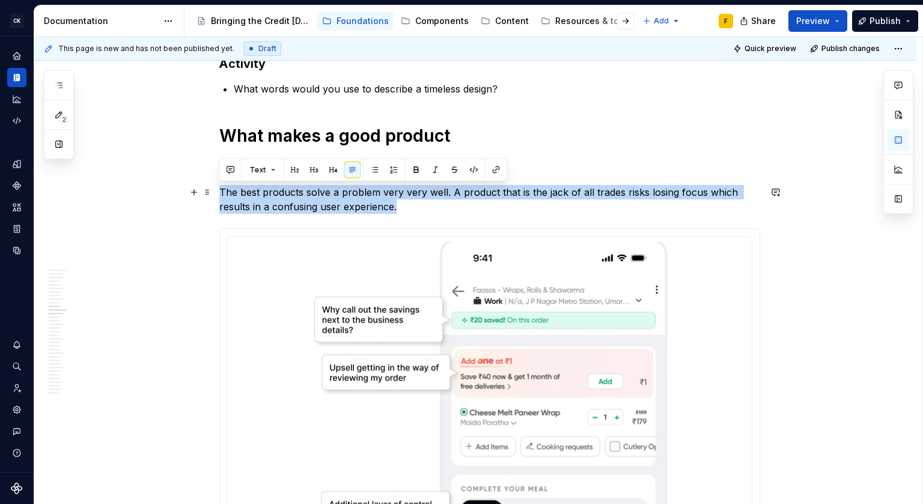
click at [317, 193] on p "The best products solve a problem very very well. A product that is the jack of…" at bounding box center [489, 199] width 541 height 29
copy p "The best products solve a problem very very well. A product that is the jack of…"
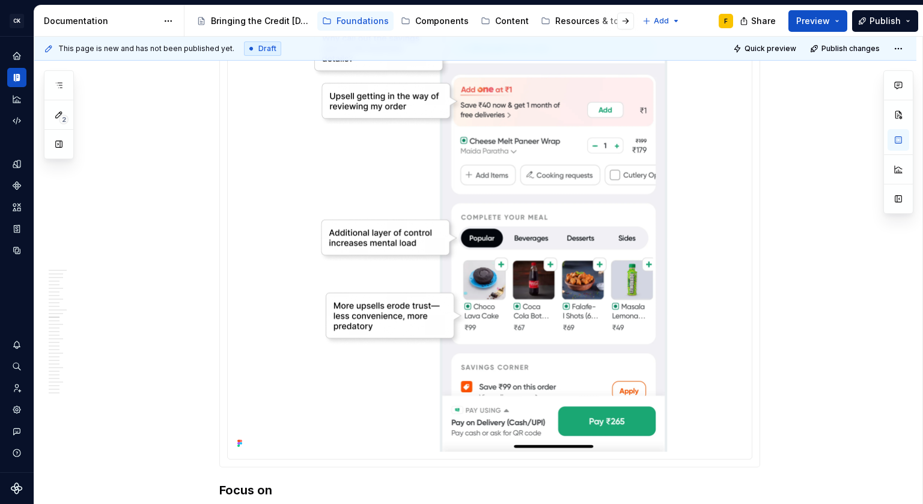
scroll to position [2516, 0]
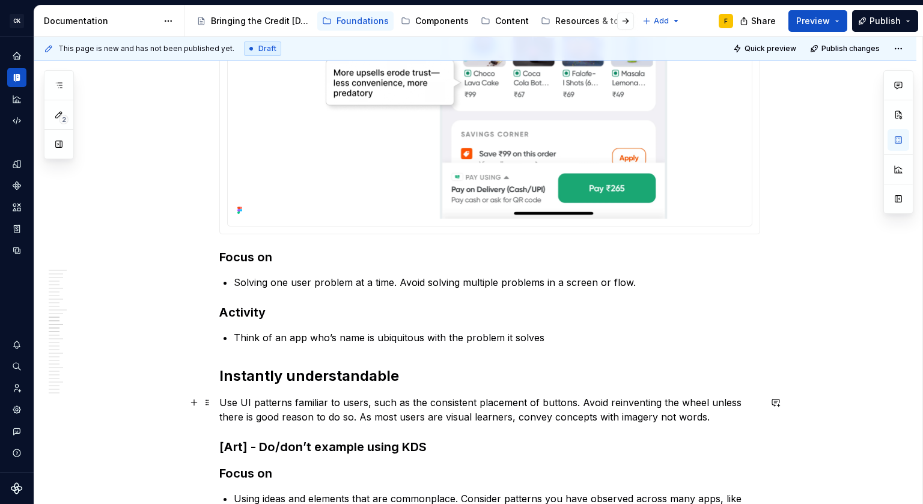
click at [331, 404] on p "Use UI patterns familiar to users, such as the consistent placement of buttons.…" at bounding box center [489, 409] width 541 height 29
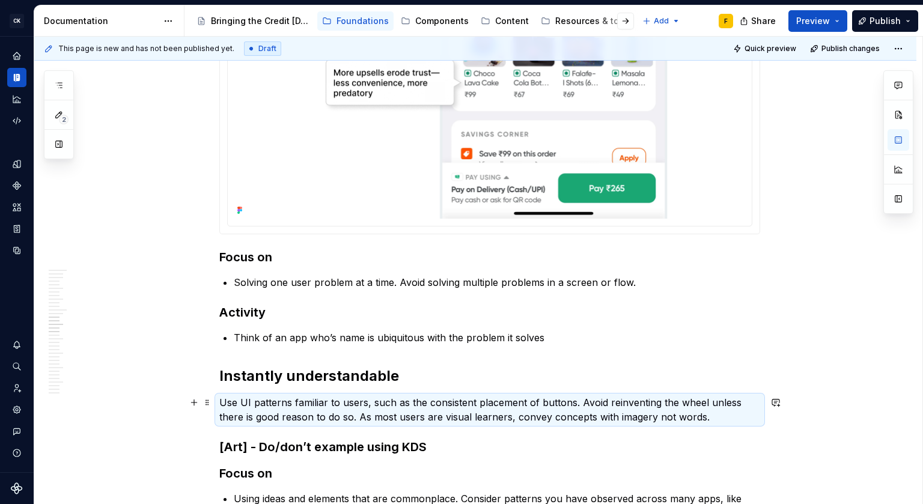
click at [331, 404] on p "Use UI patterns familiar to users, such as the consistent placement of buttons.…" at bounding box center [489, 409] width 541 height 29
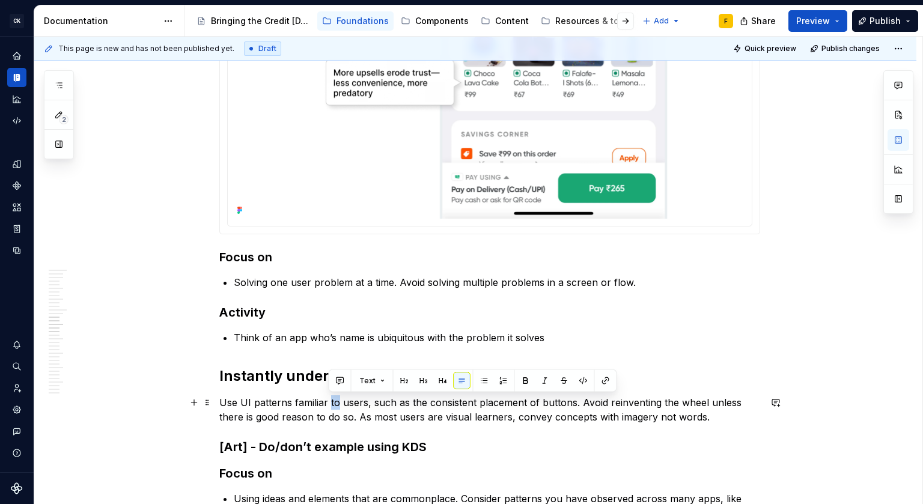
click at [331, 404] on p "Use UI patterns familiar to users, such as the consistent placement of buttons.…" at bounding box center [489, 409] width 541 height 29
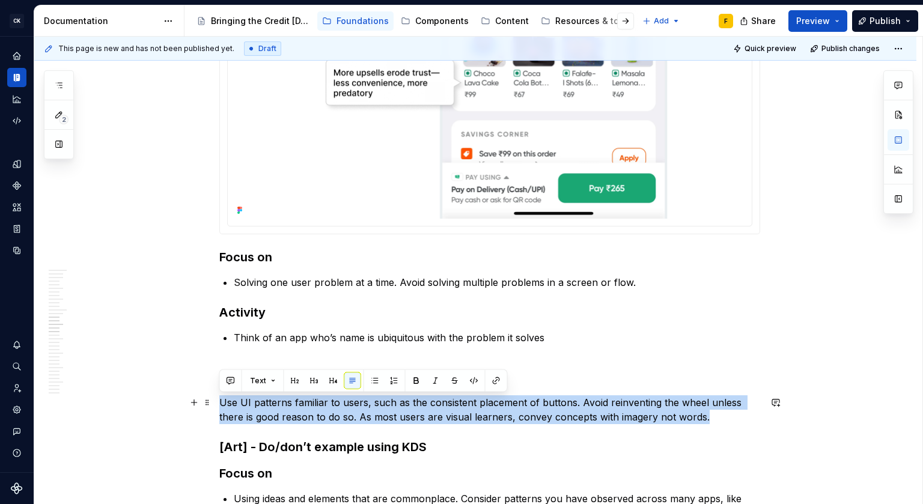
click at [331, 404] on p "Use UI patterns familiar to users, such as the consistent placement of buttons.…" at bounding box center [489, 409] width 541 height 29
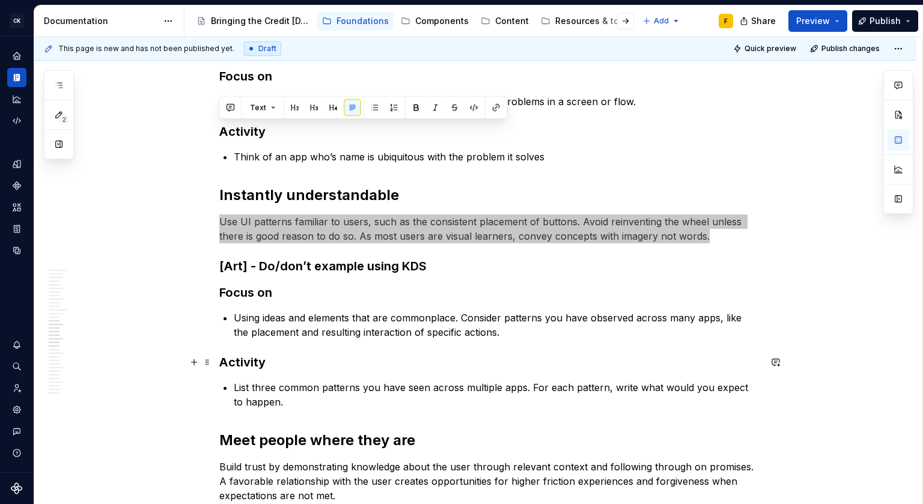
scroll to position [2924, 0]
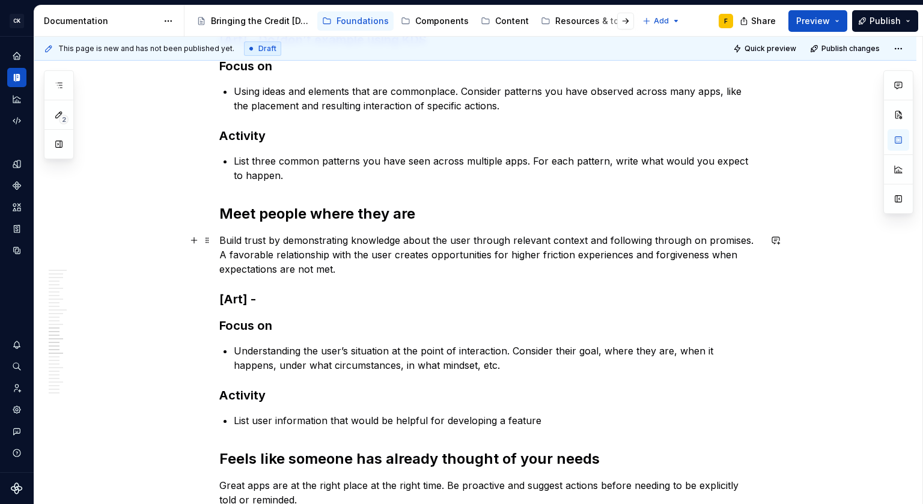
click at [292, 244] on p "Build trust by demonstrating knowledge about the user through relevant context …" at bounding box center [489, 254] width 541 height 43
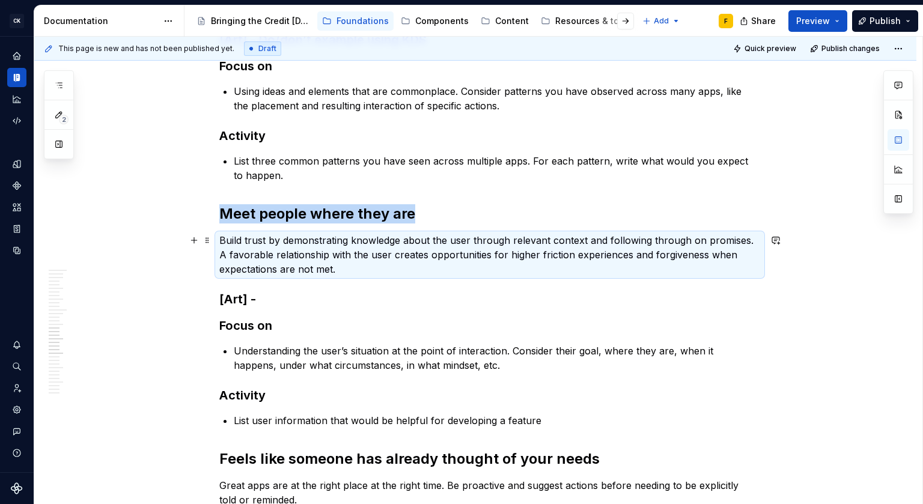
click at [294, 240] on p "Build trust by demonstrating knowledge about the user through relevant context …" at bounding box center [489, 254] width 541 height 43
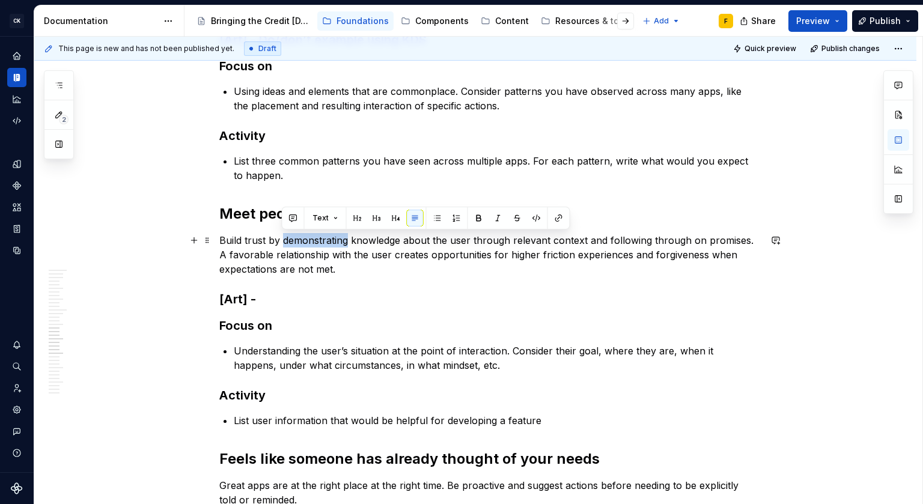
click at [294, 240] on p "Build trust by demonstrating knowledge about the user through relevant context …" at bounding box center [489, 254] width 541 height 43
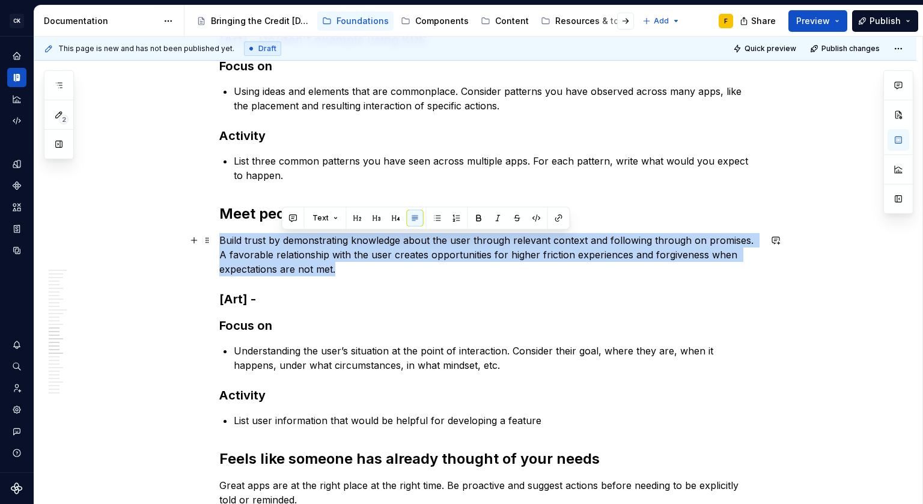
click at [294, 240] on p "Build trust by demonstrating knowledge about the user through relevant context …" at bounding box center [489, 254] width 541 height 43
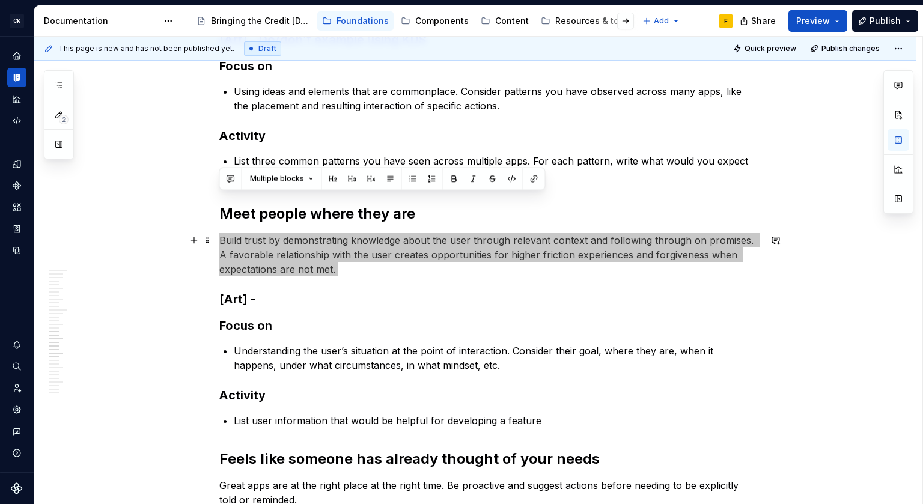
scroll to position [3133, 0]
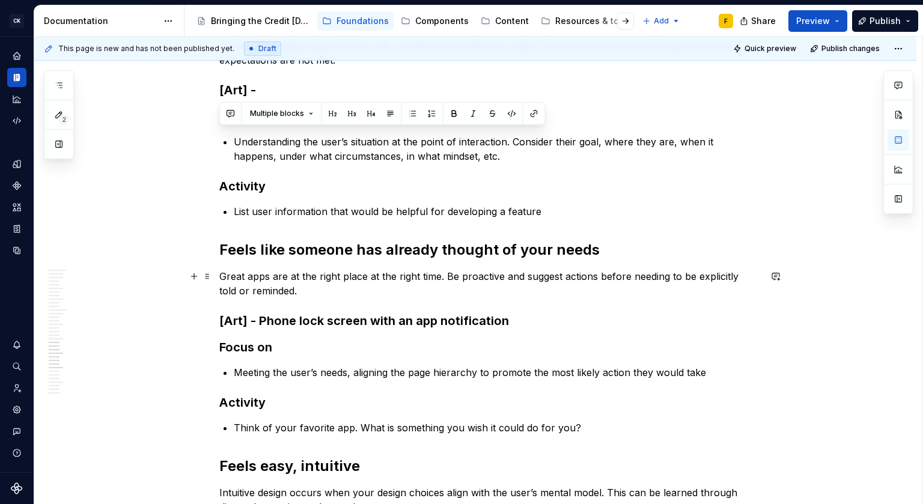
click at [306, 279] on p "Great apps are at the right place at the right time. Be proactive and suggest a…" at bounding box center [489, 283] width 541 height 29
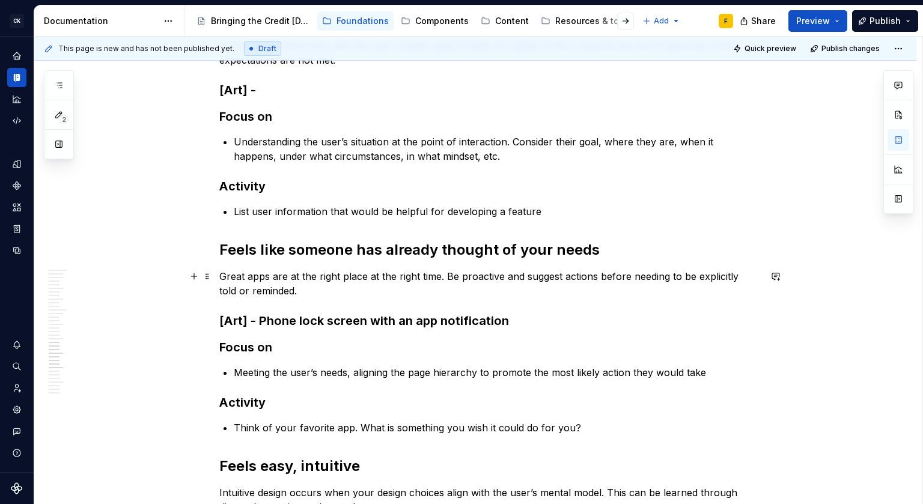
click at [264, 285] on p "Great apps are at the right place at the right time. Be proactive and suggest a…" at bounding box center [489, 283] width 541 height 29
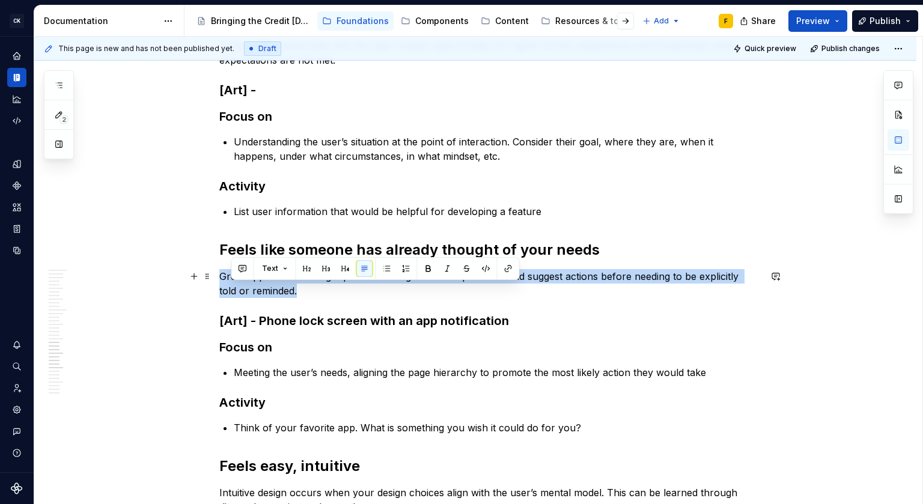
click at [264, 285] on p "Great apps are at the right place at the right time. Be proactive and suggest a…" at bounding box center [489, 283] width 541 height 29
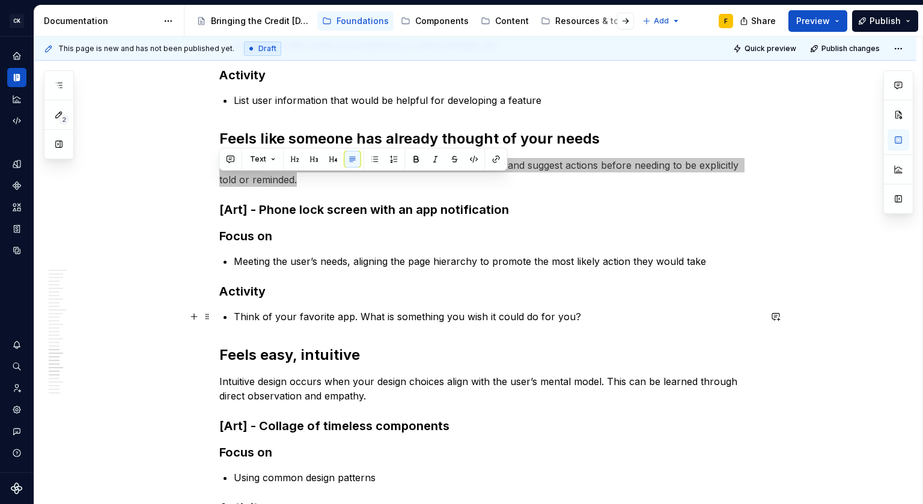
scroll to position [3244, 0]
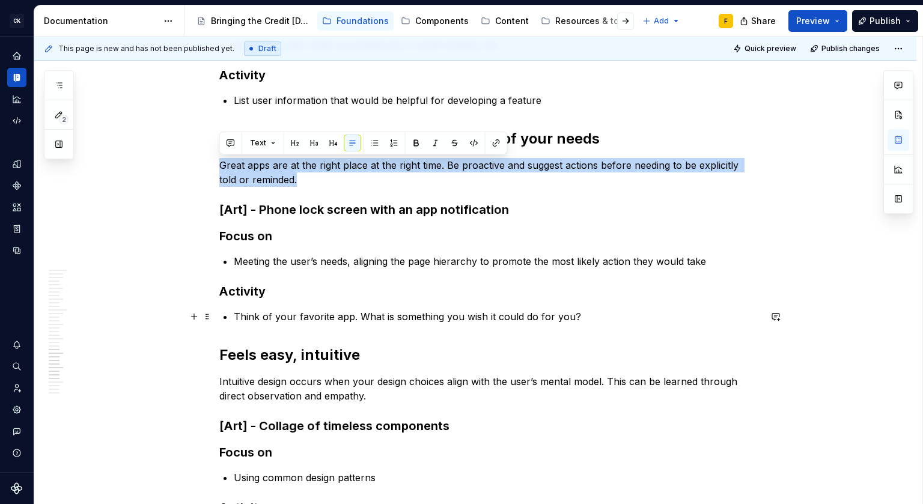
click at [285, 384] on p "Intuitive design occurs when your design choices align with the user’s mental m…" at bounding box center [489, 388] width 541 height 29
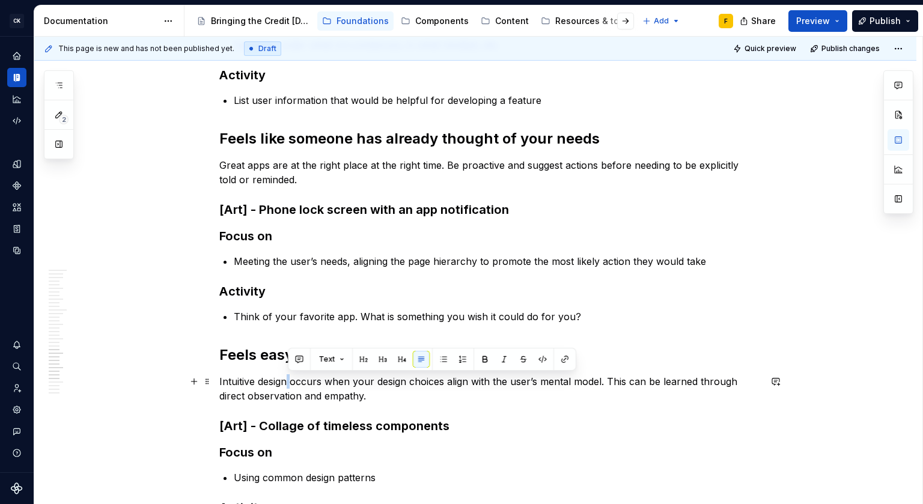
click at [285, 384] on p "Intuitive design occurs when your design choices align with the user’s mental m…" at bounding box center [489, 388] width 541 height 29
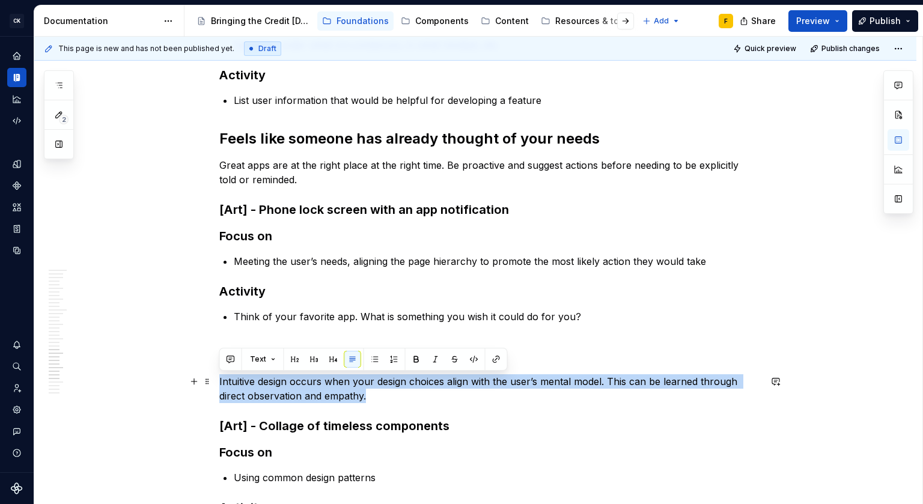
click at [285, 384] on p "Intuitive design occurs when your design choices align with the user’s mental m…" at bounding box center [489, 388] width 541 height 29
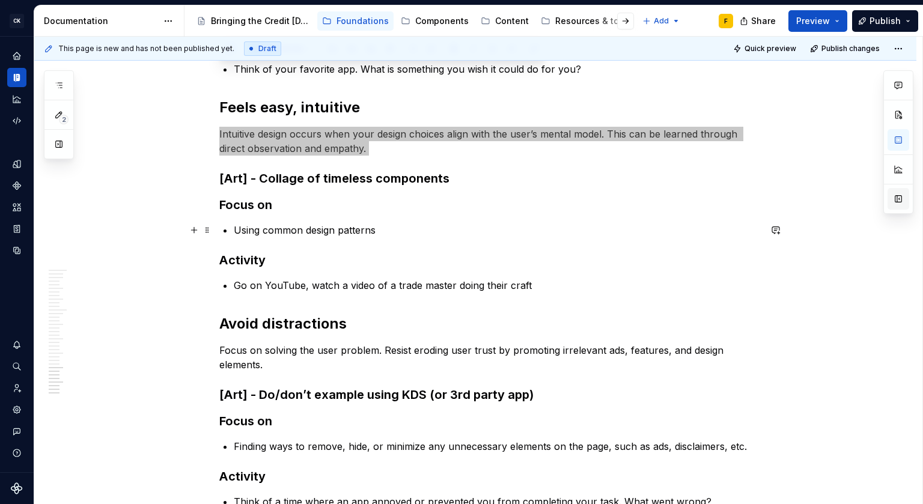
scroll to position [3554, 0]
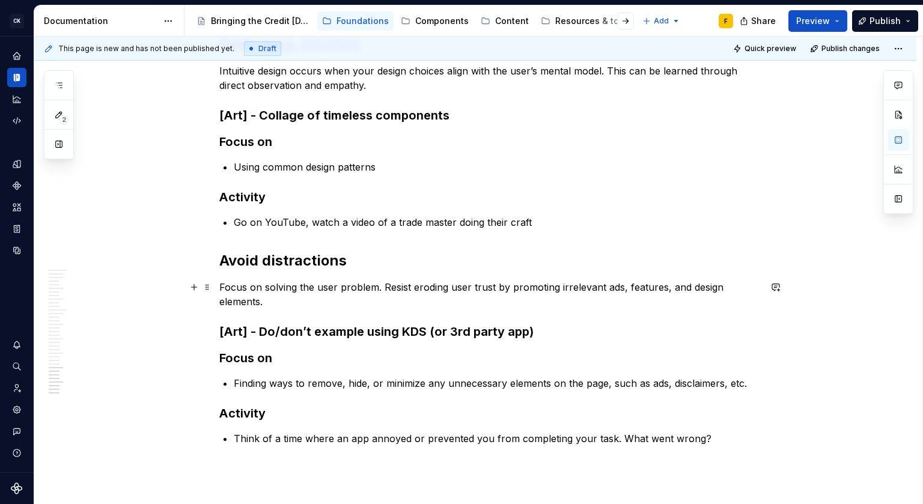
click at [260, 291] on p "Focus on solving the user problem. Resist eroding user trust by promoting irrel…" at bounding box center [489, 294] width 541 height 29
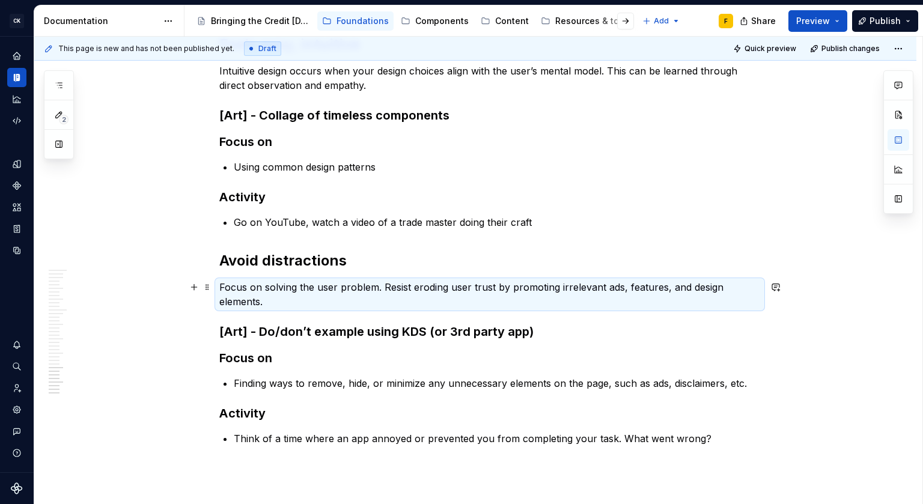
click at [260, 291] on p "Focus on solving the user problem. Resist eroding user trust by promoting irrel…" at bounding box center [489, 294] width 541 height 29
click at [256, 288] on p "Focus on solving the user problem. Resist eroding user trust by promoting irrel…" at bounding box center [489, 294] width 541 height 29
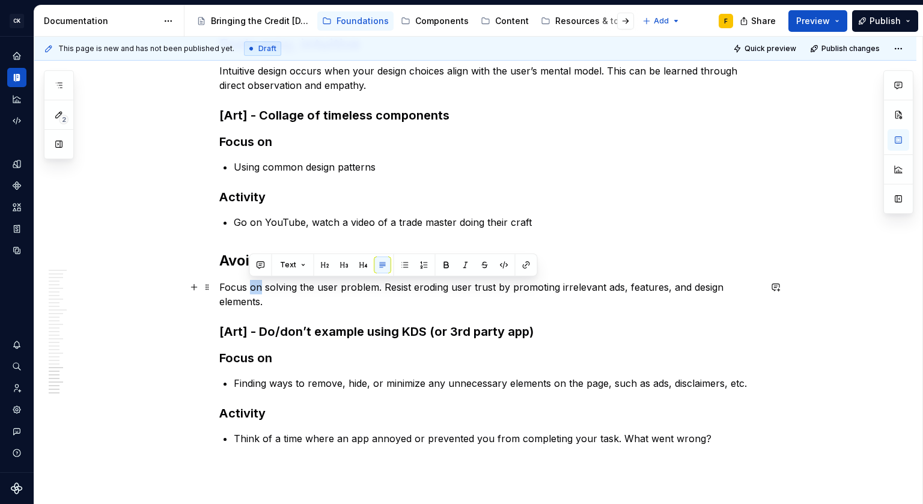
click at [256, 288] on p "Focus on solving the user problem. Resist eroding user trust by promoting irrel…" at bounding box center [489, 294] width 541 height 29
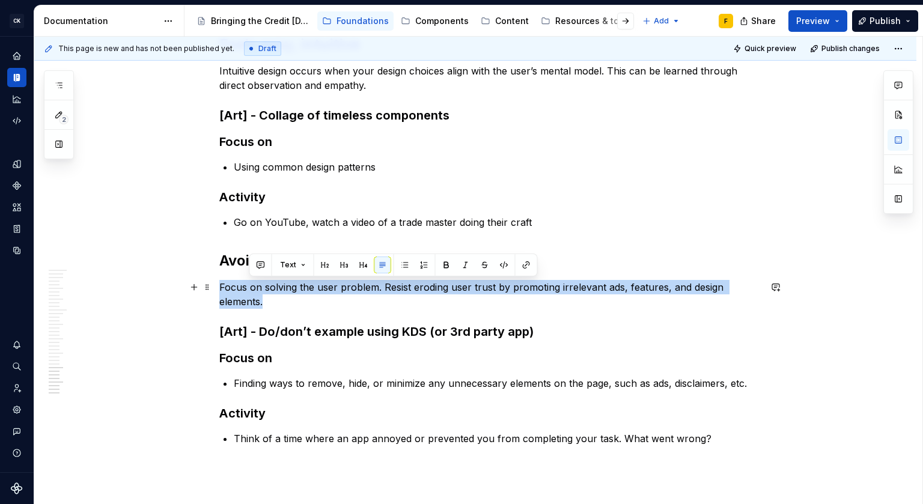
click at [256, 288] on p "Focus on solving the user problem. Resist eroding user trust by promoting irrel…" at bounding box center [489, 294] width 541 height 29
click at [411, 307] on p "Focus on solving the user problem. Resist eroding user trust by promoting irrel…" at bounding box center [489, 294] width 541 height 29
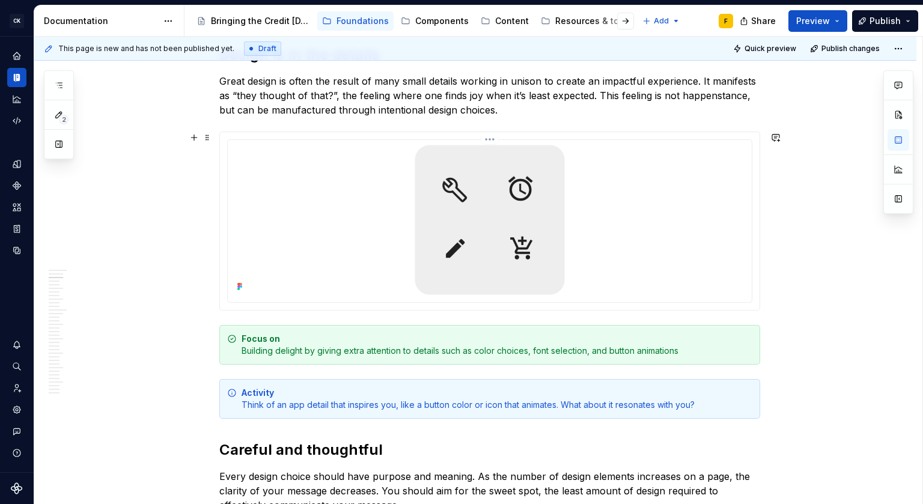
scroll to position [168, 0]
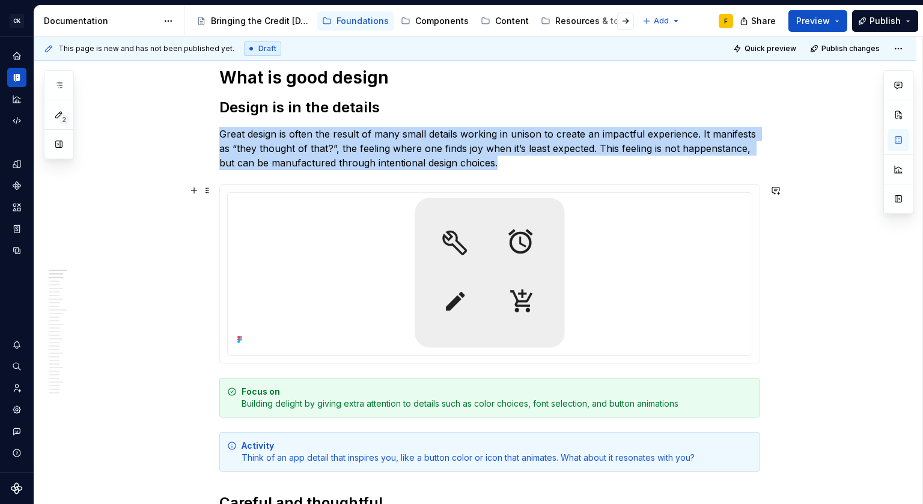
click at [620, 190] on div at bounding box center [489, 274] width 539 height 178
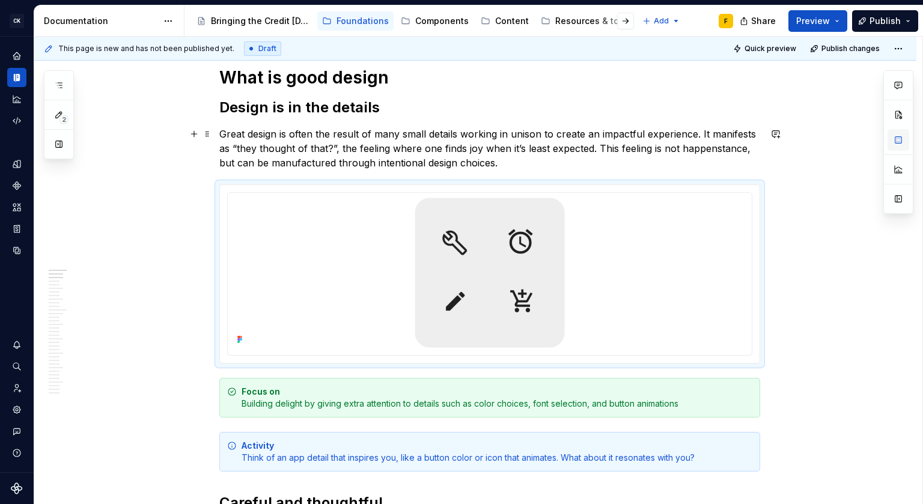
type textarea "*"
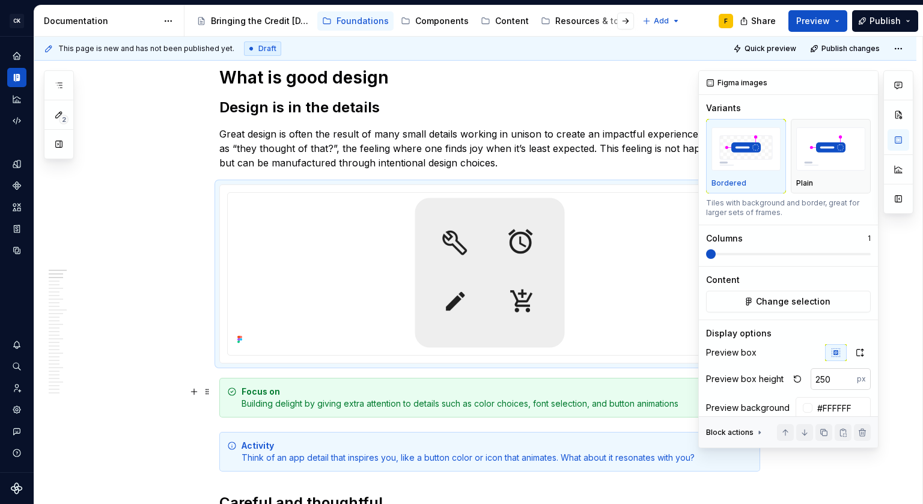
click at [820, 383] on input "250" at bounding box center [833, 379] width 46 height 22
type input "200"
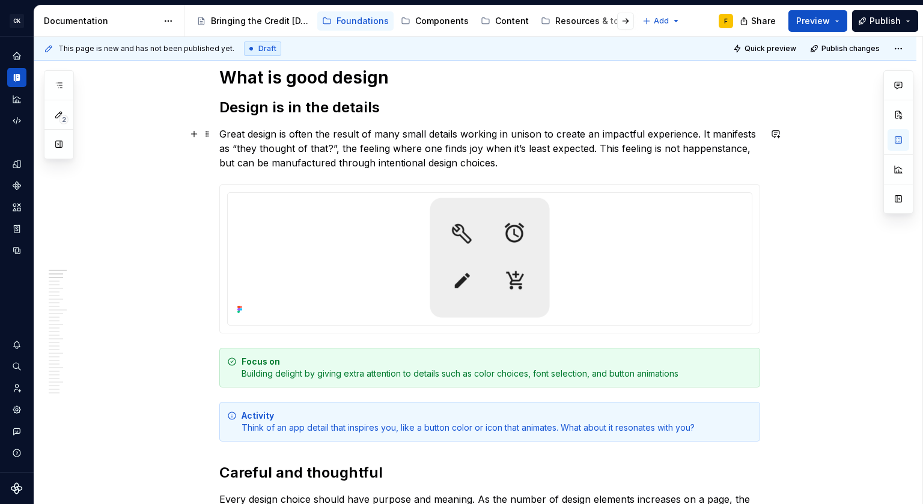
click at [457, 148] on p "Great design is often the result of many small details working in unison to cre…" at bounding box center [489, 148] width 541 height 43
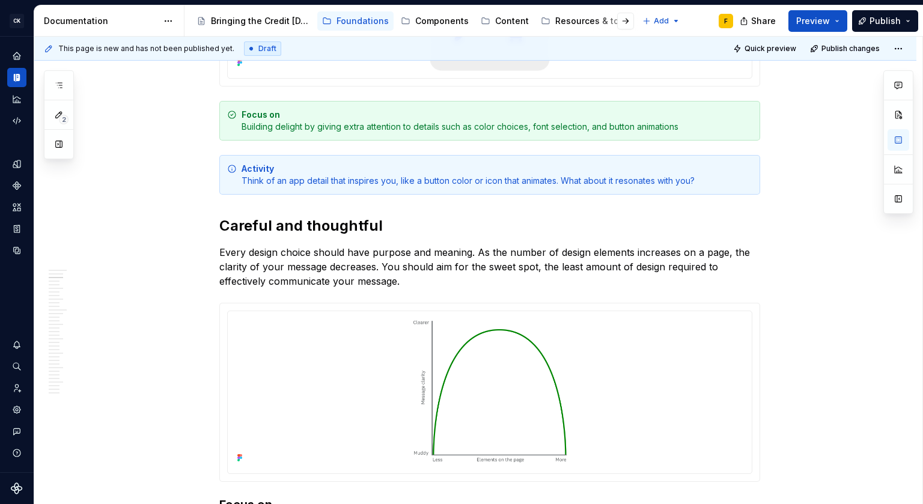
scroll to position [458, 0]
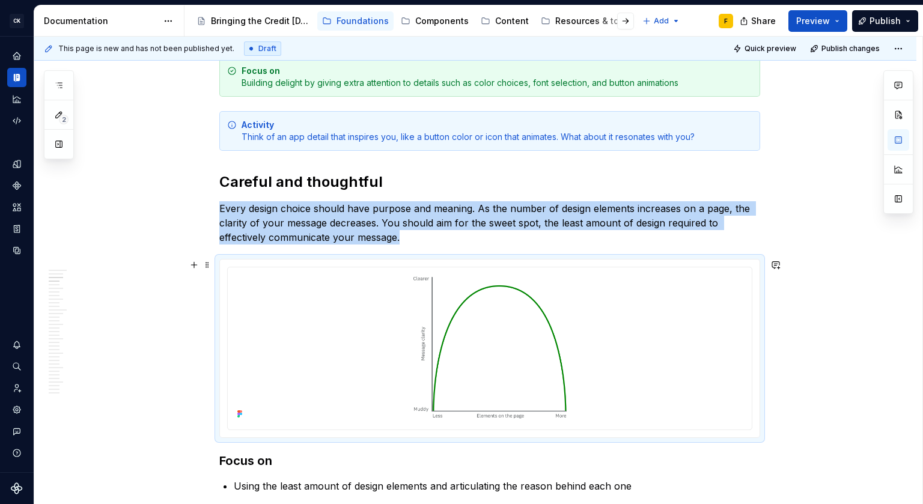
click at [662, 262] on div at bounding box center [489, 348] width 539 height 178
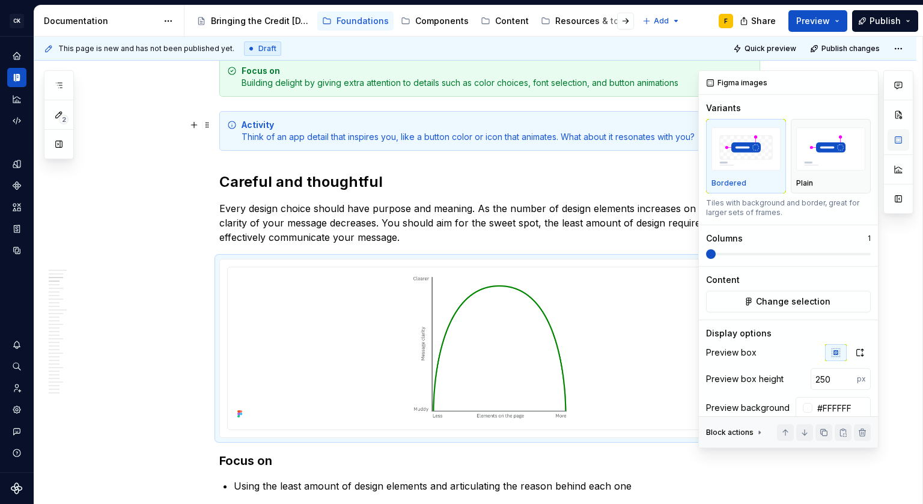
click at [898, 141] on button "button" at bounding box center [898, 140] width 22 height 22
type textarea "*"
click at [813, 385] on input "250" at bounding box center [833, 379] width 46 height 22
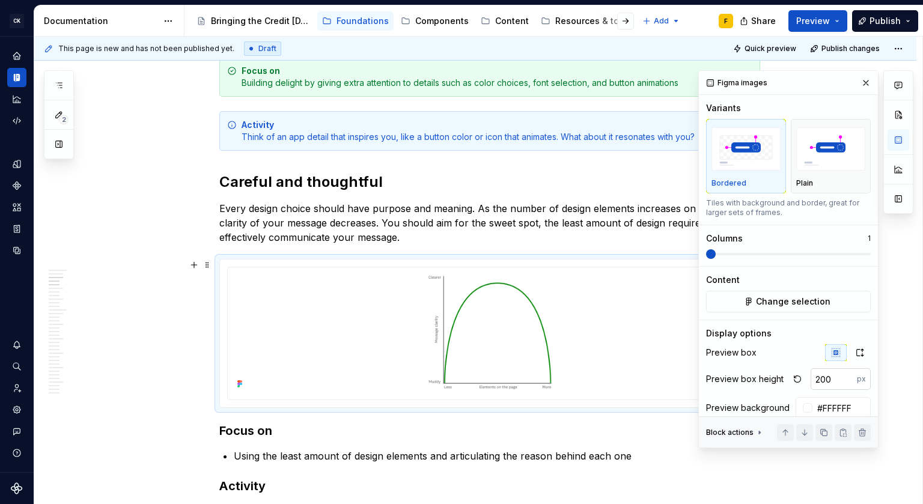
click at [819, 377] on input "200" at bounding box center [833, 379] width 46 height 22
type input "300"
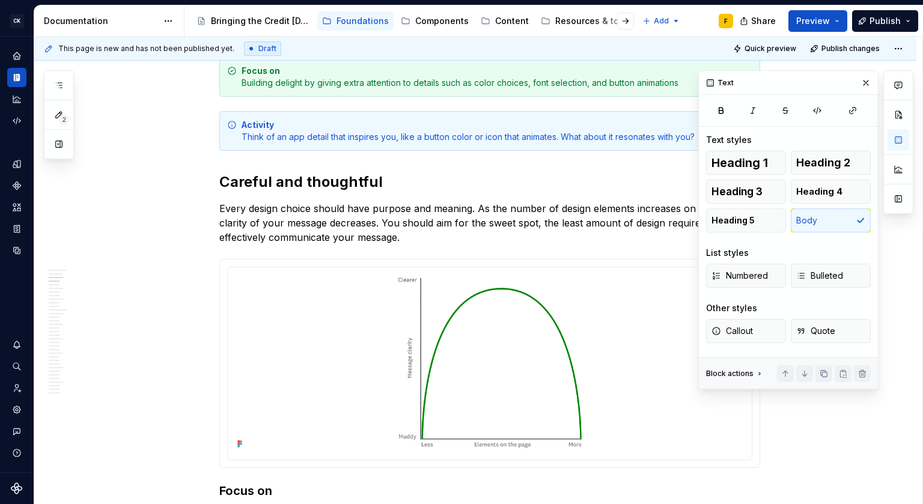
click at [438, 179] on h2 "Careful and thoughtful" at bounding box center [489, 181] width 541 height 19
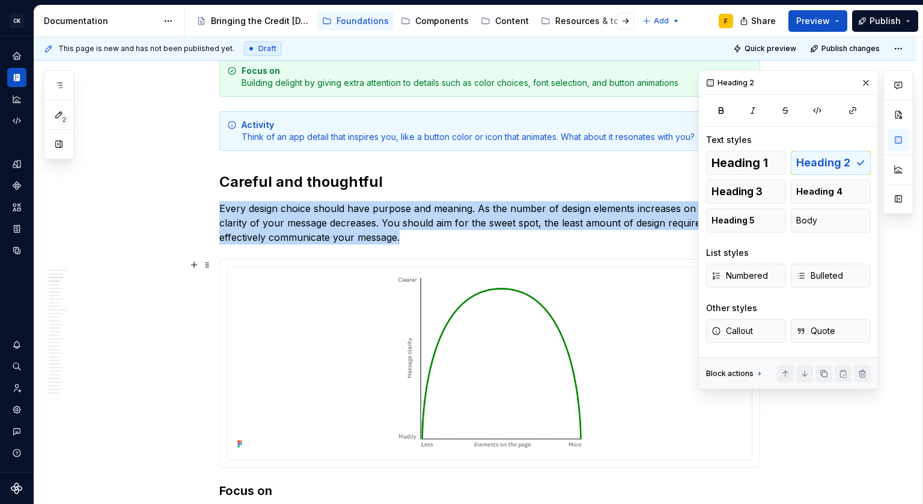
click at [614, 262] on div at bounding box center [489, 363] width 539 height 208
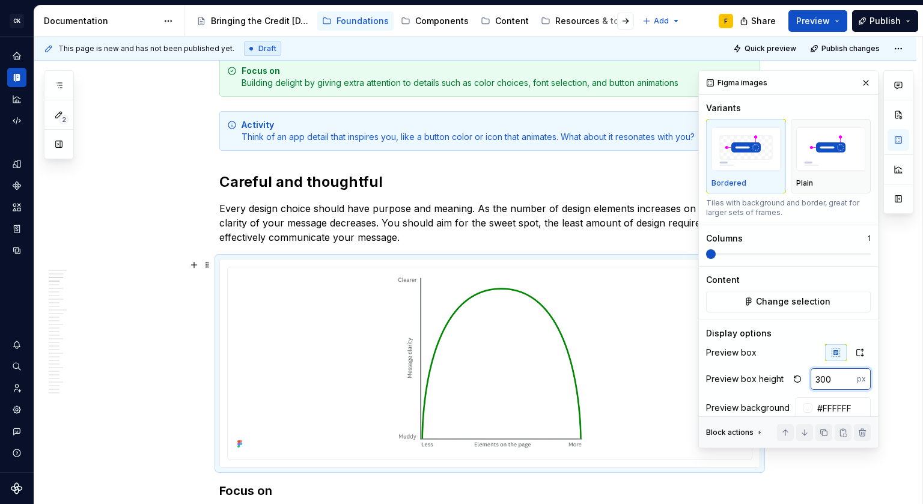
click at [810, 375] on input "300" at bounding box center [833, 379] width 46 height 22
type input "250"
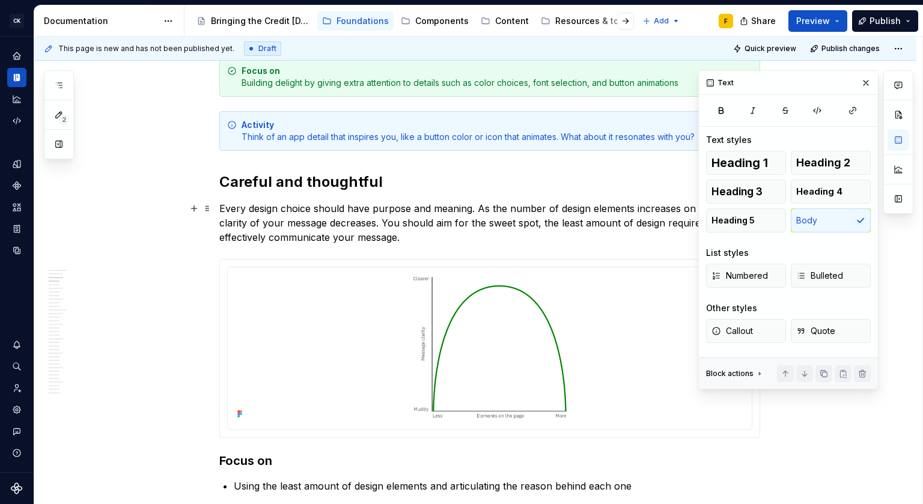
click at [486, 204] on p "Every design choice should have purpose and meaning. As the number of design el…" at bounding box center [489, 222] width 541 height 43
click at [864, 79] on button "button" at bounding box center [865, 82] width 17 height 17
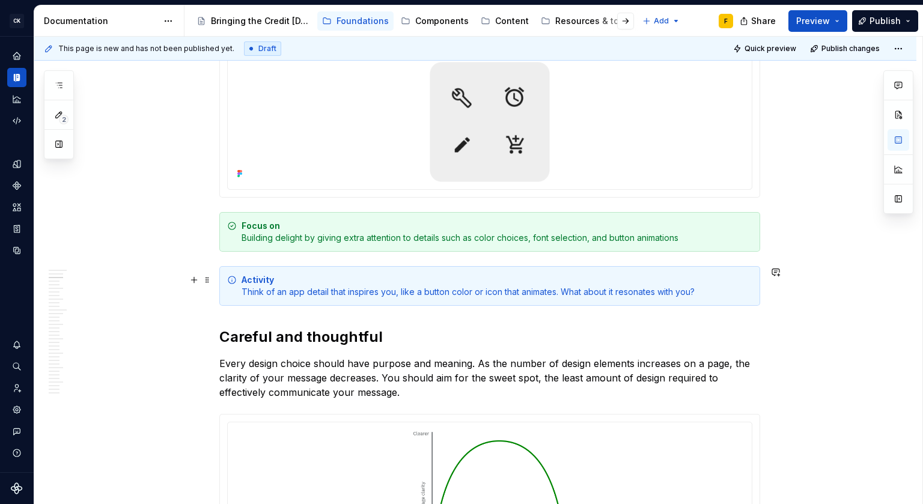
scroll to position [241, 0]
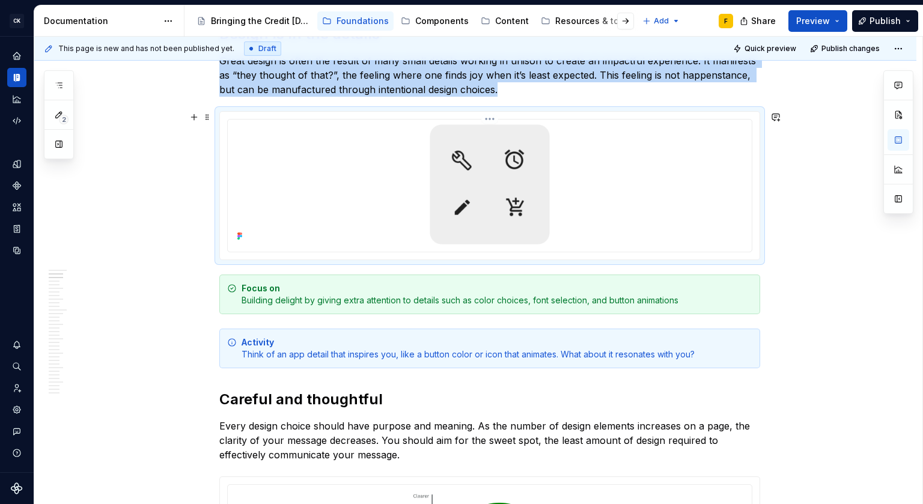
click at [627, 171] on img at bounding box center [489, 184] width 288 height 120
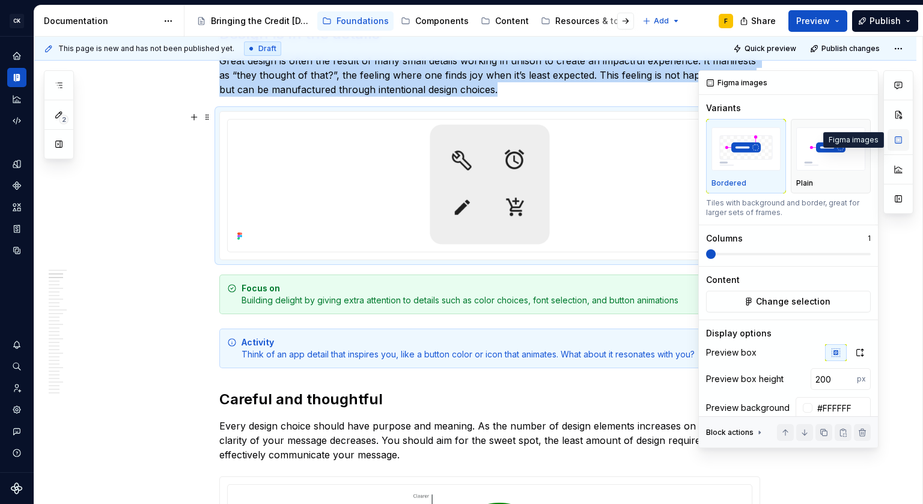
click at [891, 143] on button "button" at bounding box center [898, 140] width 22 height 22
type textarea "*"
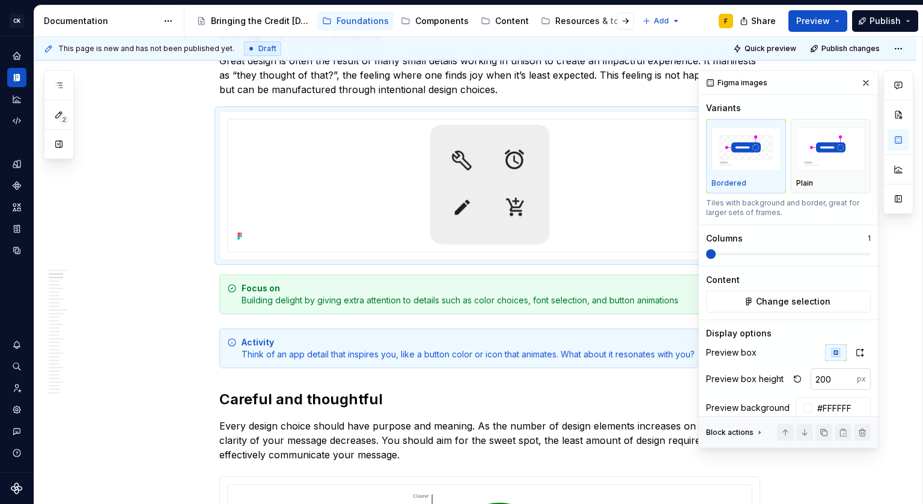
click at [813, 378] on input "200" at bounding box center [833, 379] width 46 height 22
type input "250"
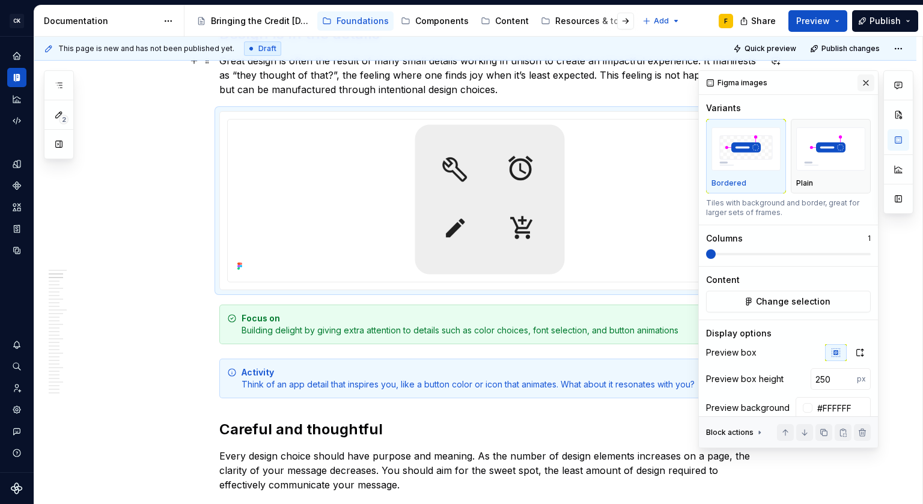
click at [859, 86] on button "button" at bounding box center [865, 82] width 17 height 17
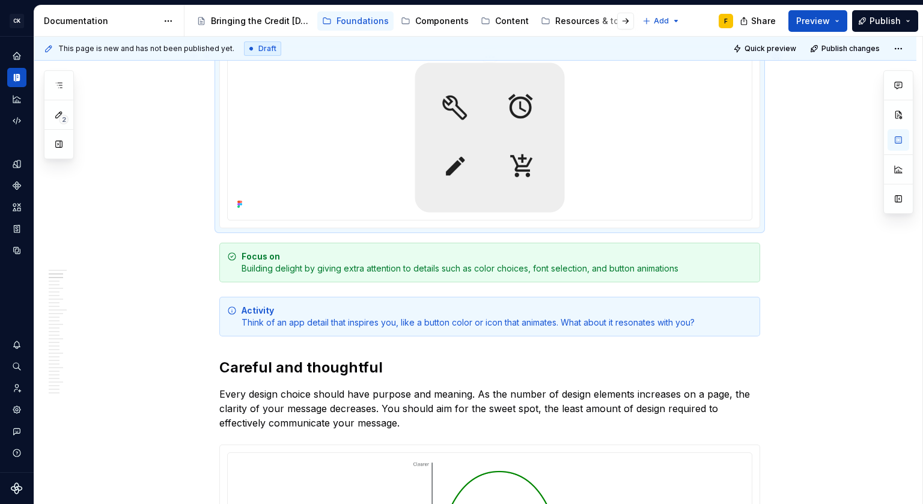
scroll to position [432, 0]
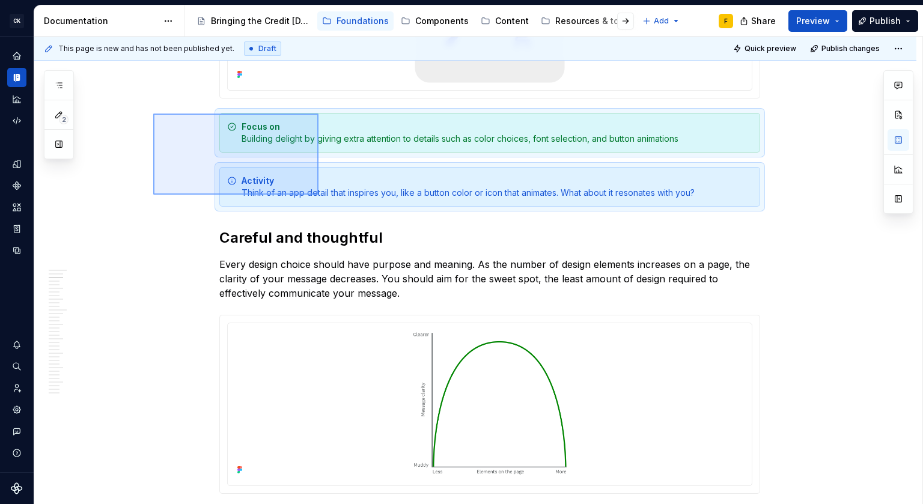
drag, startPoint x: 153, startPoint y: 114, endPoint x: 318, endPoint y: 195, distance: 184.0
click at [318, 195] on div "This page is new and has not been published yet. Draft Quick preview Publish ch…" at bounding box center [478, 271] width 888 height 468
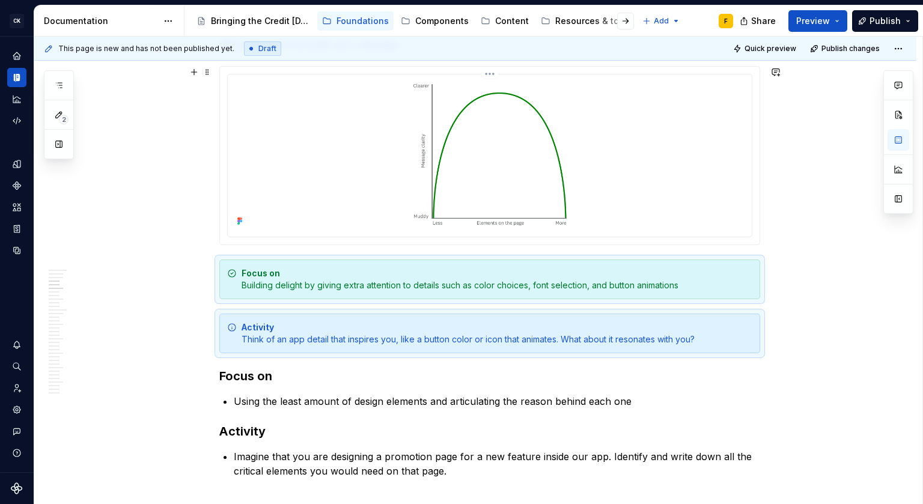
scroll to position [774, 0]
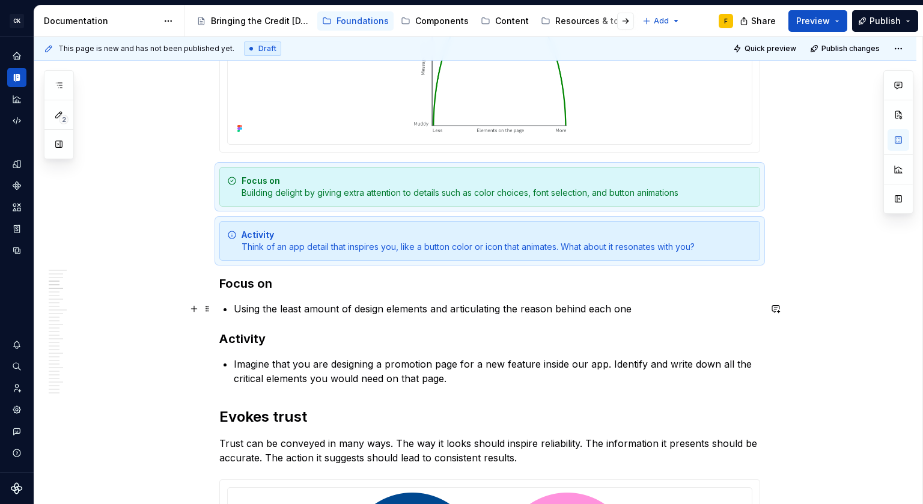
click at [289, 309] on p "Using the least amount of design elements and articulating the reason behind ea…" at bounding box center [497, 308] width 526 height 14
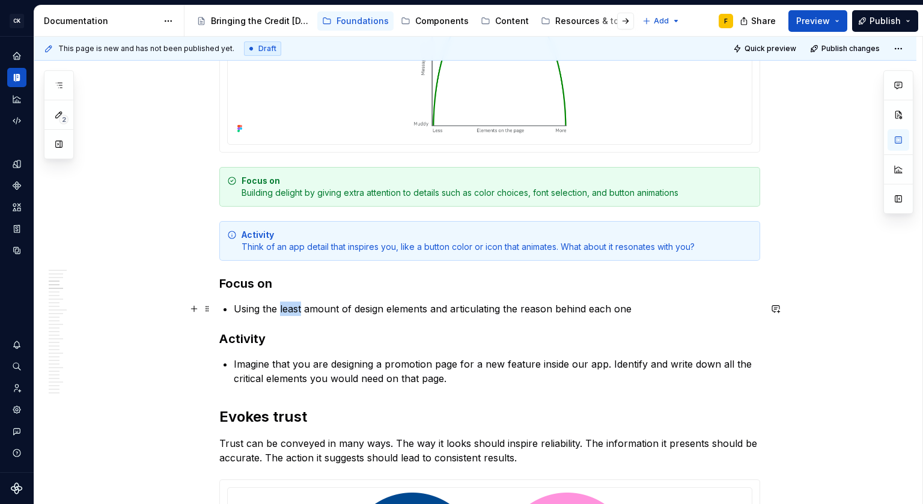
click at [289, 309] on p "Using the least amount of design elements and articulating the reason behind ea…" at bounding box center [497, 308] width 526 height 14
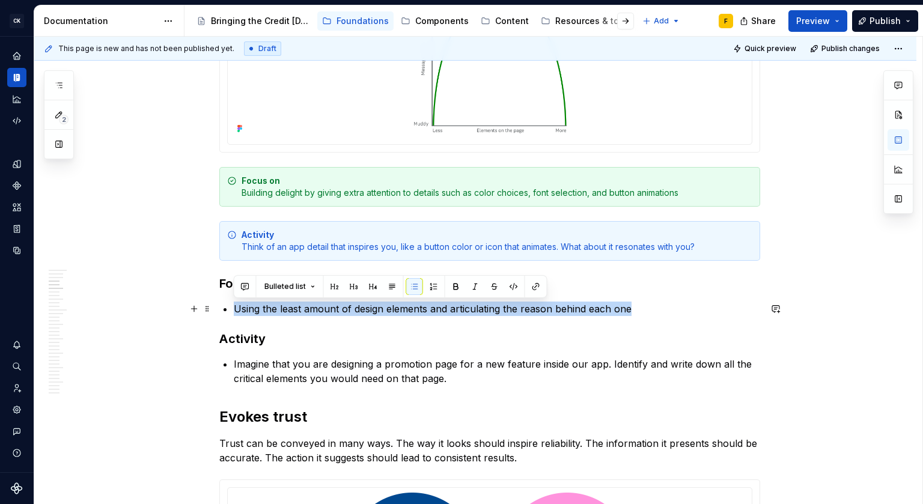
click at [289, 309] on p "Using the least amount of design elements and articulating the reason behind ea…" at bounding box center [497, 308] width 526 height 14
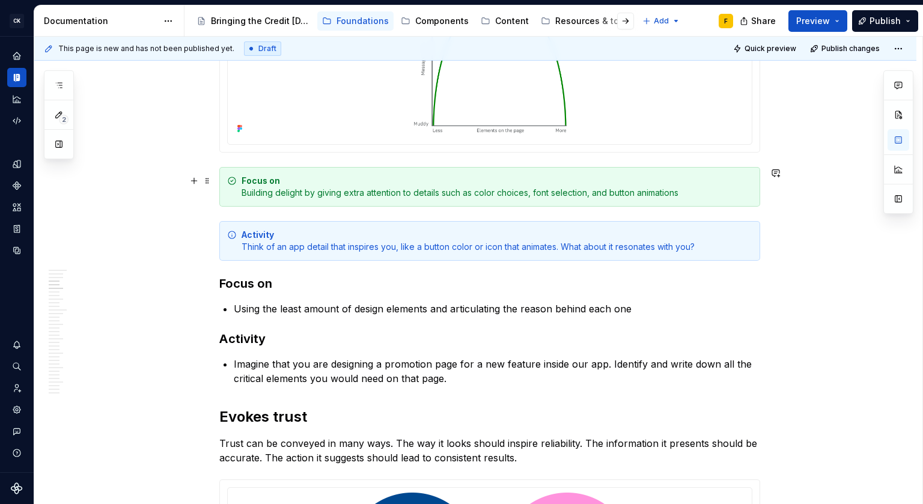
click at [336, 190] on div "Focus on Building delight by giving extra attention to details such as color ch…" at bounding box center [496, 187] width 510 height 24
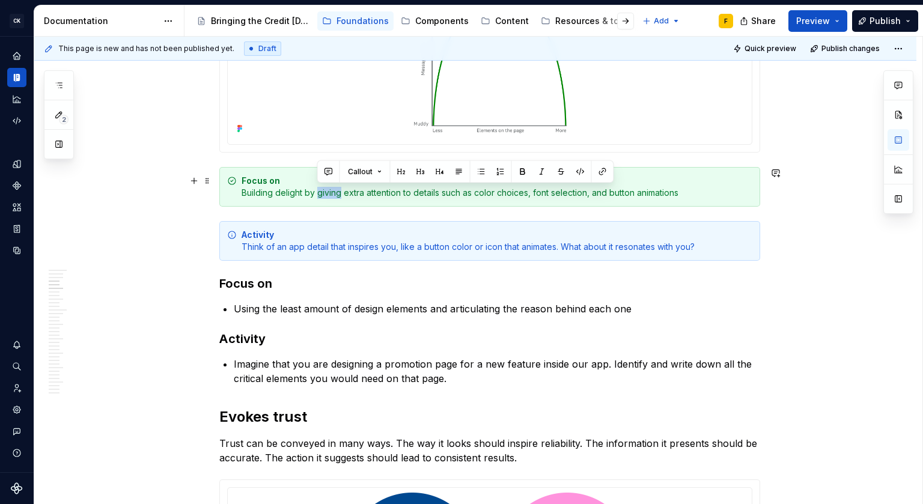
click at [336, 190] on div "Focus on Building delight by giving extra attention to details such as color ch…" at bounding box center [496, 187] width 510 height 24
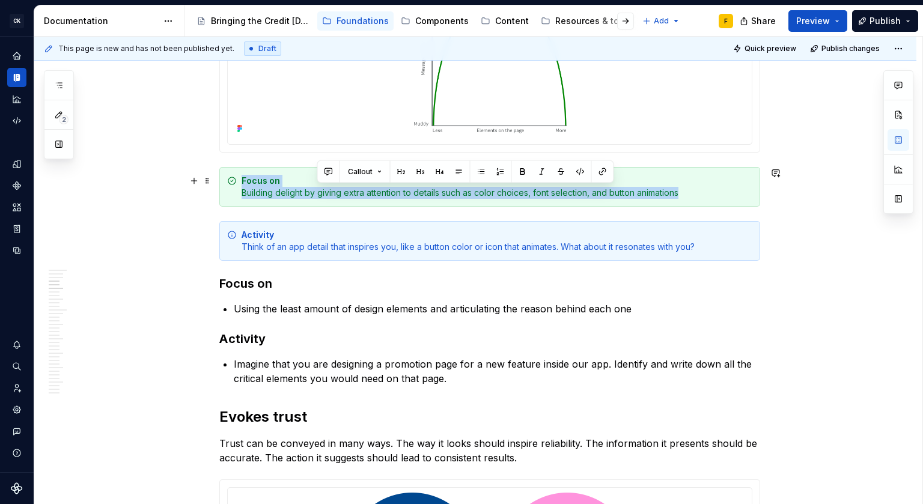
click at [336, 190] on div "Focus on Building delight by giving extra attention to details such as color ch…" at bounding box center [496, 187] width 510 height 24
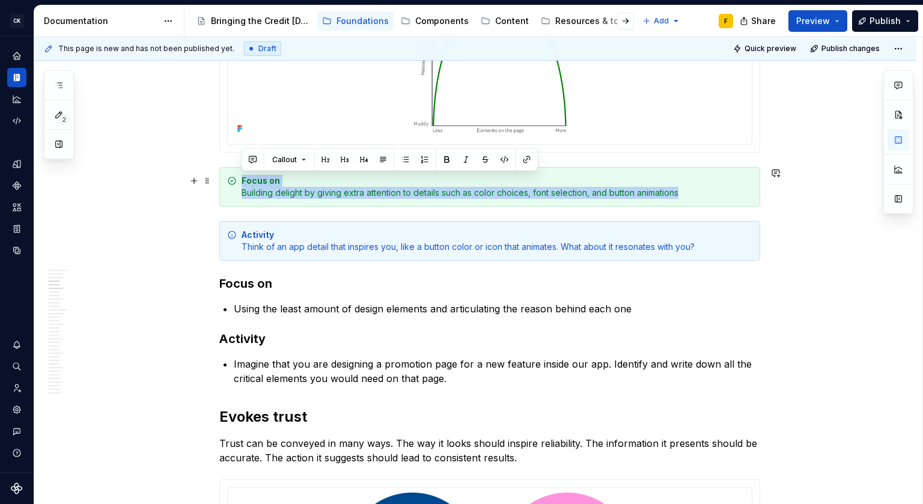
click at [336, 190] on div "Focus on Building delight by giving extra attention to details such as color ch…" at bounding box center [496, 187] width 510 height 24
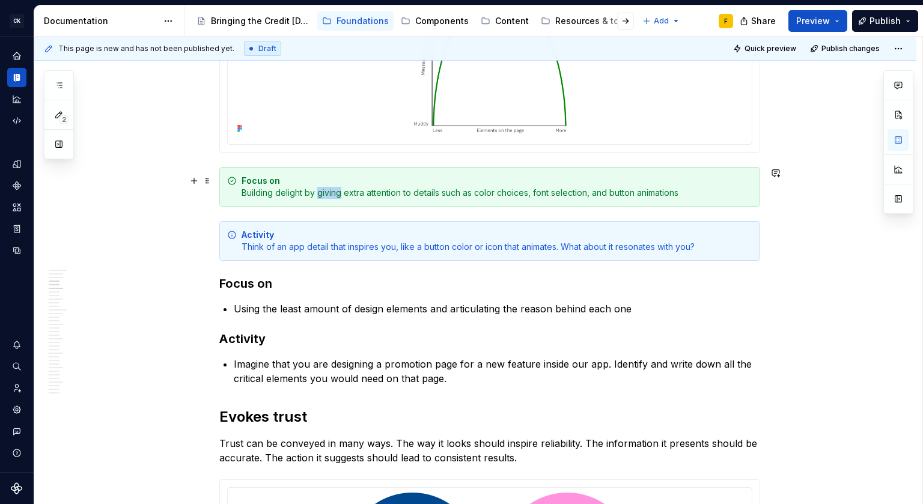
click at [336, 190] on div "Focus on Building delight by giving extra attention to details such as color ch…" at bounding box center [496, 187] width 510 height 24
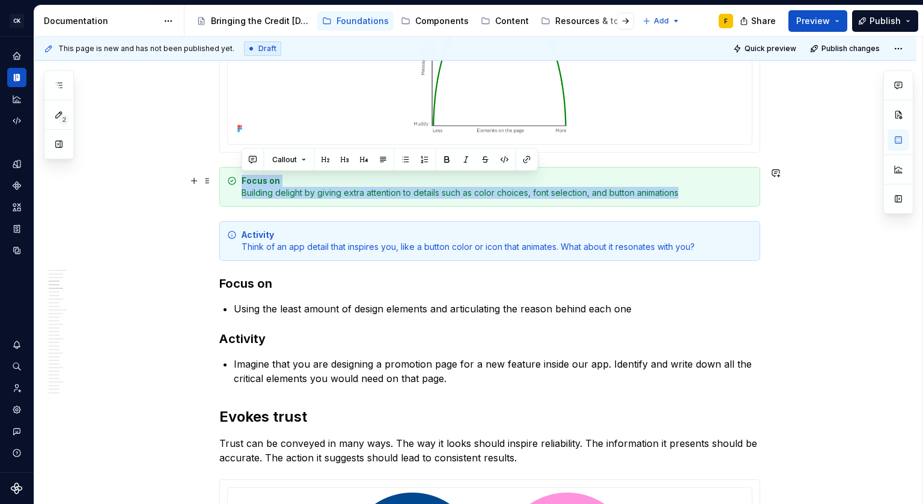
click at [336, 190] on div "Focus on Building delight by giving extra attention to details such as color ch…" at bounding box center [496, 187] width 510 height 24
drag, startPoint x: 280, startPoint y: 182, endPoint x: 284, endPoint y: 199, distance: 17.9
click at [284, 199] on div "Focus on Building delight by giving extra attention to details such as color ch…" at bounding box center [489, 187] width 541 height 40
click at [284, 195] on div "Focus on Building delight by giving extra attention to details such as color ch…" at bounding box center [496, 187] width 510 height 24
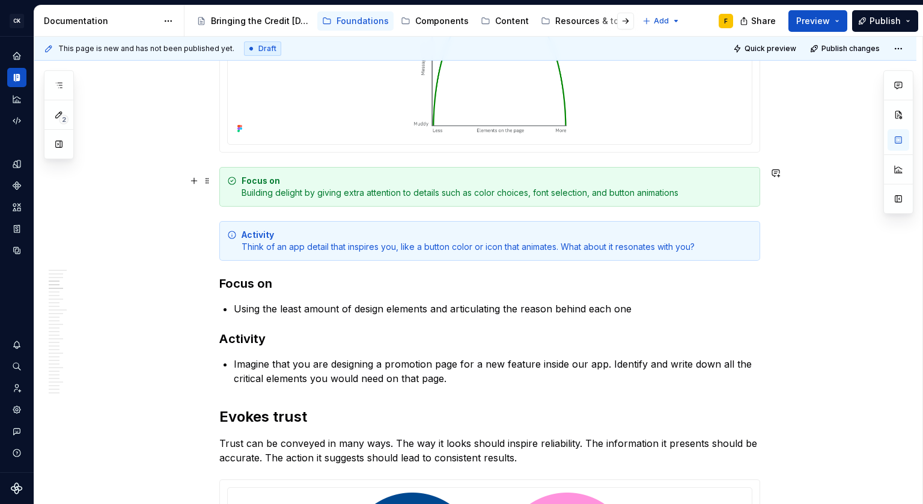
click at [289, 179] on div "Focus on Building delight by giving extra attention to details such as color ch…" at bounding box center [496, 187] width 510 height 24
click at [286, 232] on div "Activity Think of an app detail that inspires you, like a button color or icon …" at bounding box center [496, 241] width 510 height 24
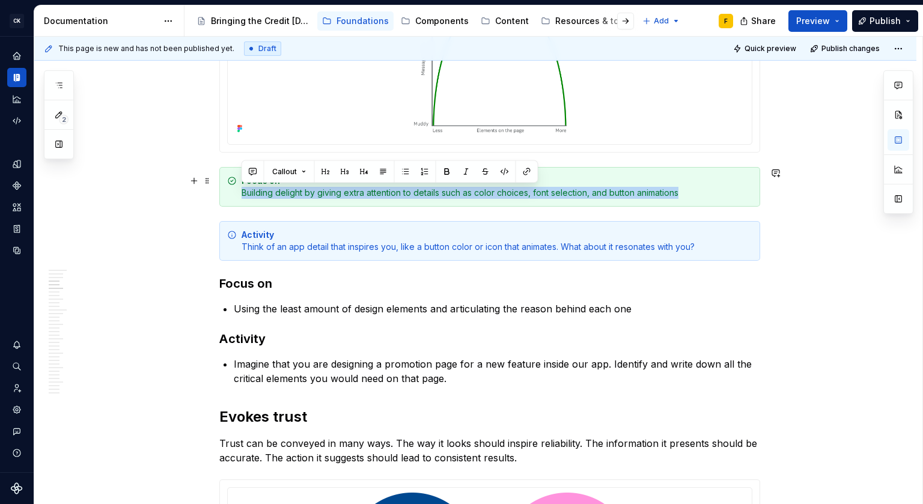
drag, startPoint x: 242, startPoint y: 196, endPoint x: 698, endPoint y: 193, distance: 455.9
click at [698, 193] on div "Focus on Building delight by giving extra attention to details such as color ch…" at bounding box center [496, 187] width 510 height 24
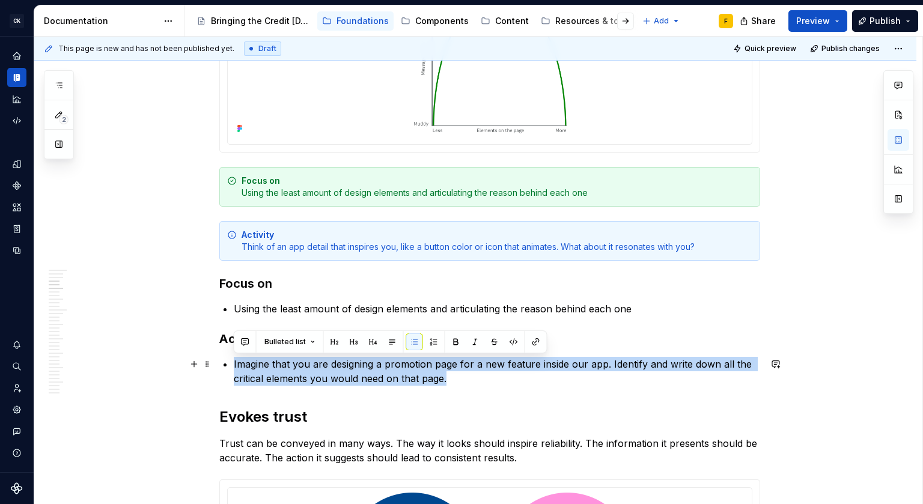
drag, startPoint x: 233, startPoint y: 365, endPoint x: 459, endPoint y: 383, distance: 226.6
click at [459, 383] on p "Imagine that you are designing a promotion page for a new feature inside our ap…" at bounding box center [497, 371] width 526 height 29
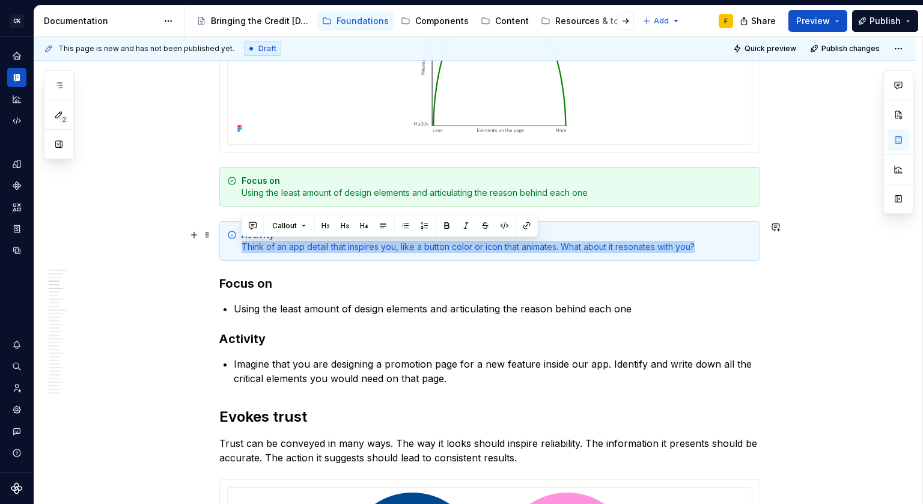
drag, startPoint x: 241, startPoint y: 248, endPoint x: 724, endPoint y: 244, distance: 483.5
click at [724, 244] on div "Activity Think of an app detail that inspires you, like a button color or icon …" at bounding box center [496, 241] width 510 height 24
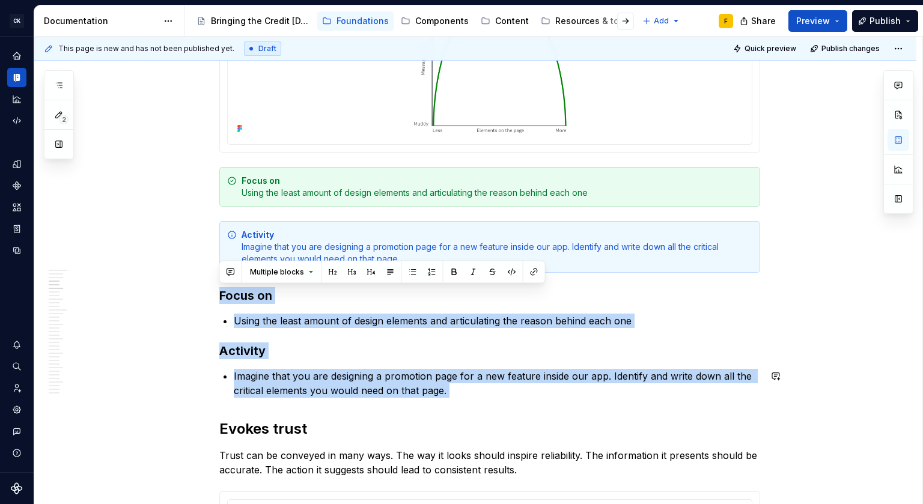
drag, startPoint x: 219, startPoint y: 297, endPoint x: 483, endPoint y: 402, distance: 284.2
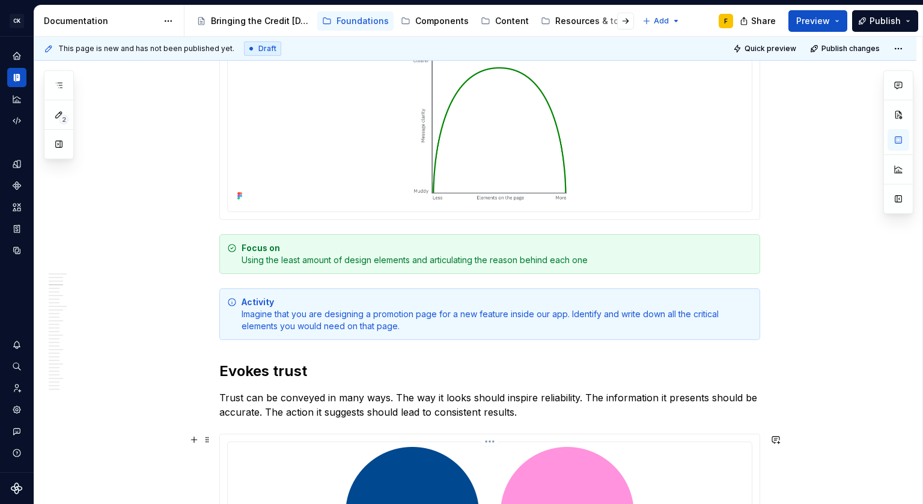
scroll to position [706, 0]
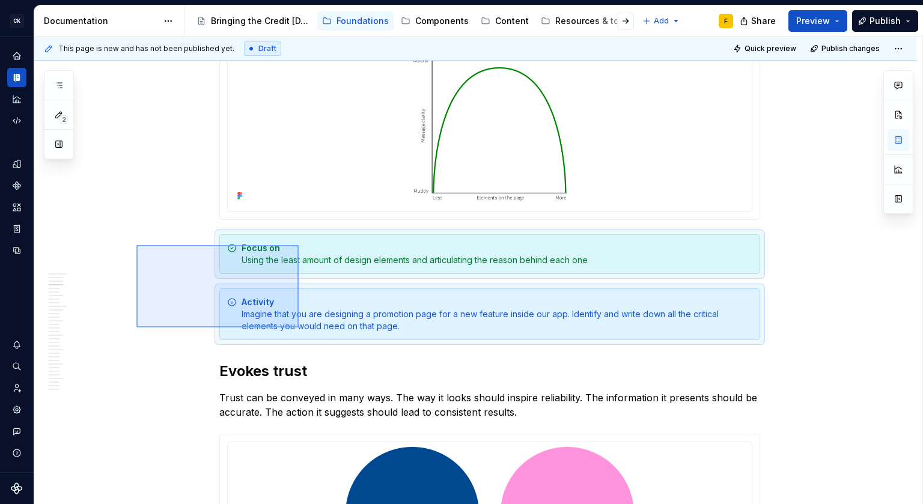
drag, startPoint x: 136, startPoint y: 245, endPoint x: 307, endPoint y: 330, distance: 190.4
click at [307, 330] on div "This page is new and has not been published yet. Draft Quick preview Publish ch…" at bounding box center [478, 271] width 888 height 468
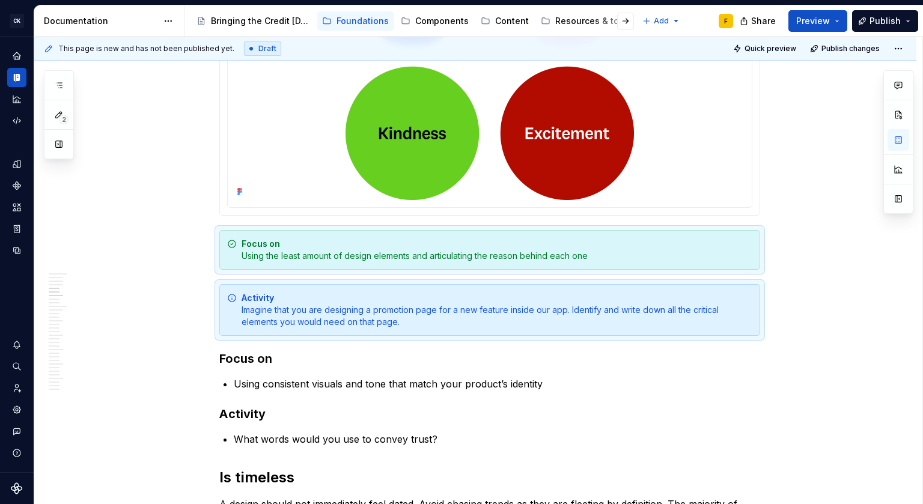
scroll to position [1247, 0]
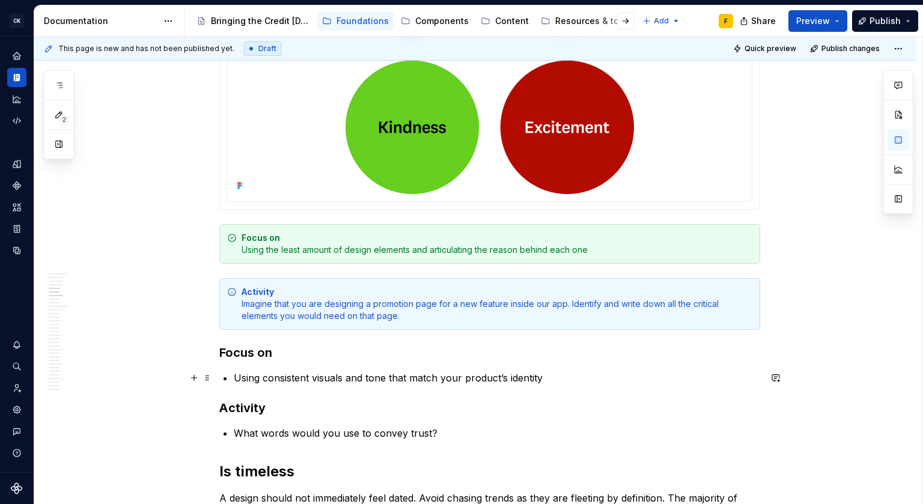
click at [285, 381] on p "Using consistent visuals and tone that match your product’s identity" at bounding box center [497, 378] width 526 height 14
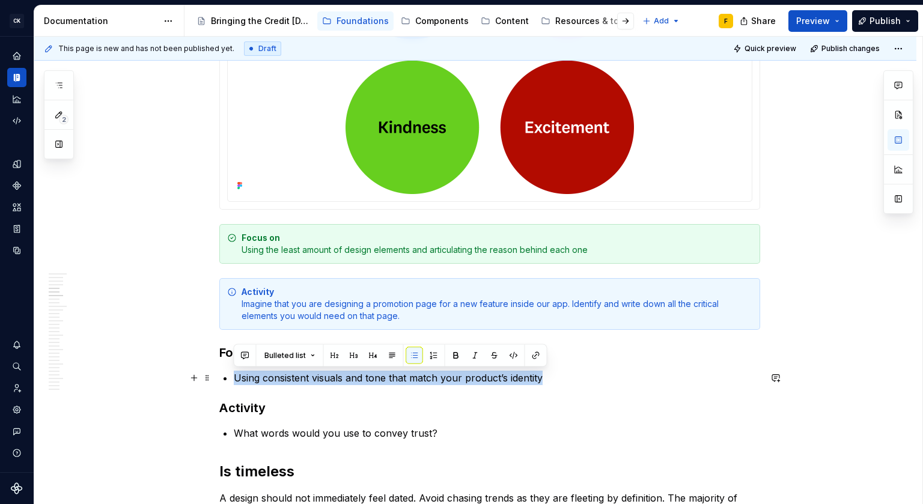
drag, startPoint x: 543, startPoint y: 377, endPoint x: 235, endPoint y: 380, distance: 308.1
click at [235, 380] on p "Using consistent visuals and tone that match your product’s identity" at bounding box center [497, 378] width 526 height 14
click at [440, 250] on div "Focus on Using the least amount of design elements and articulating the reason …" at bounding box center [496, 244] width 510 height 24
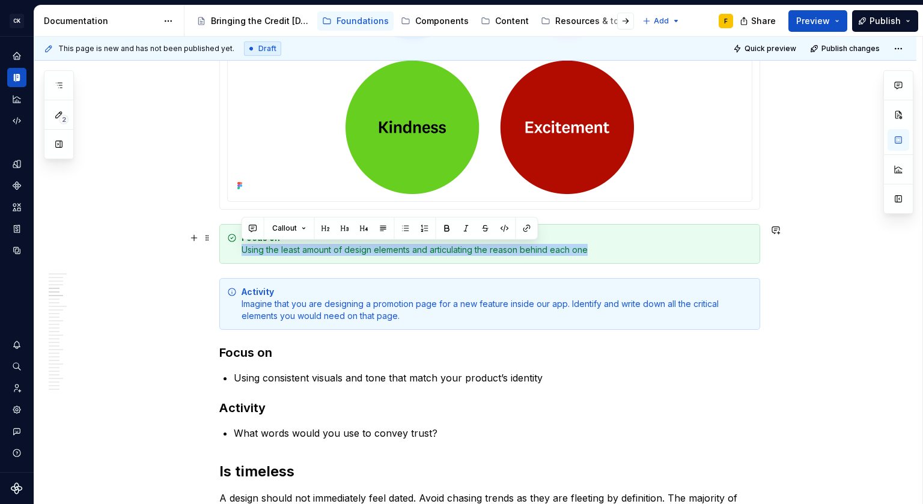
drag, startPoint x: 592, startPoint y: 250, endPoint x: 241, endPoint y: 252, distance: 350.7
click at [241, 252] on div "Focus on Using the least amount of design elements and articulating the reason …" at bounding box center [496, 244] width 510 height 24
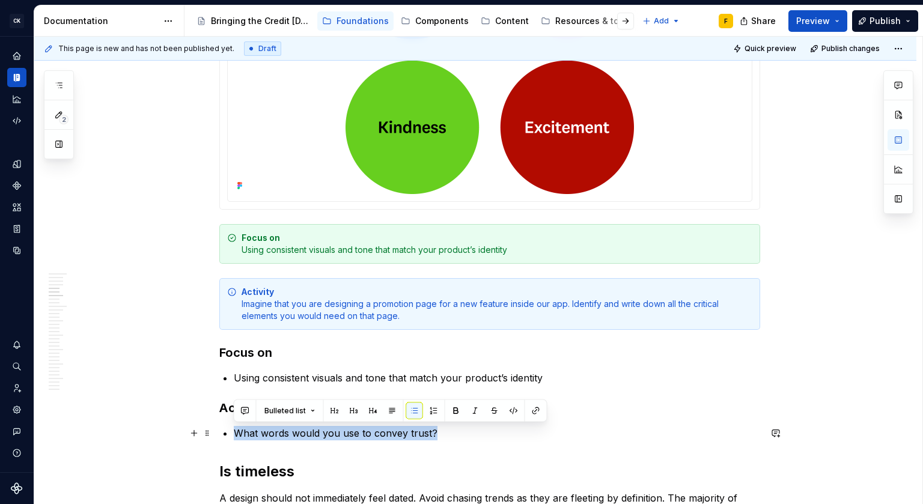
drag, startPoint x: 444, startPoint y: 433, endPoint x: 231, endPoint y: 434, distance: 213.2
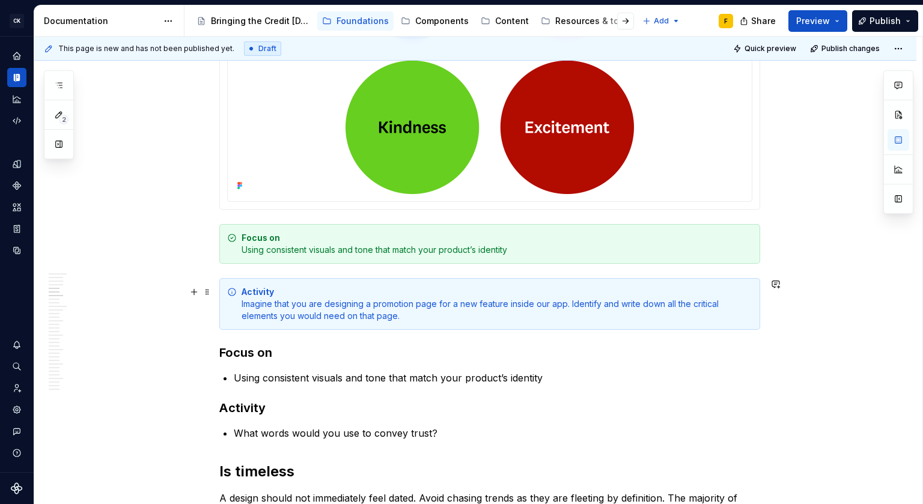
click at [291, 309] on div "Activity Imagine that you are designing a promotion page for a new feature insi…" at bounding box center [496, 304] width 510 height 36
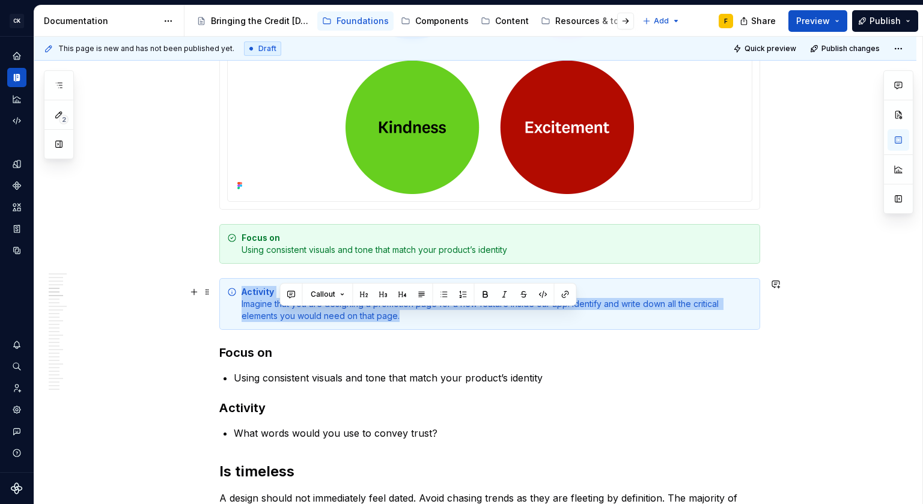
click at [291, 309] on div "Activity Imagine that you are designing a promotion page for a new feature insi…" at bounding box center [496, 304] width 510 height 36
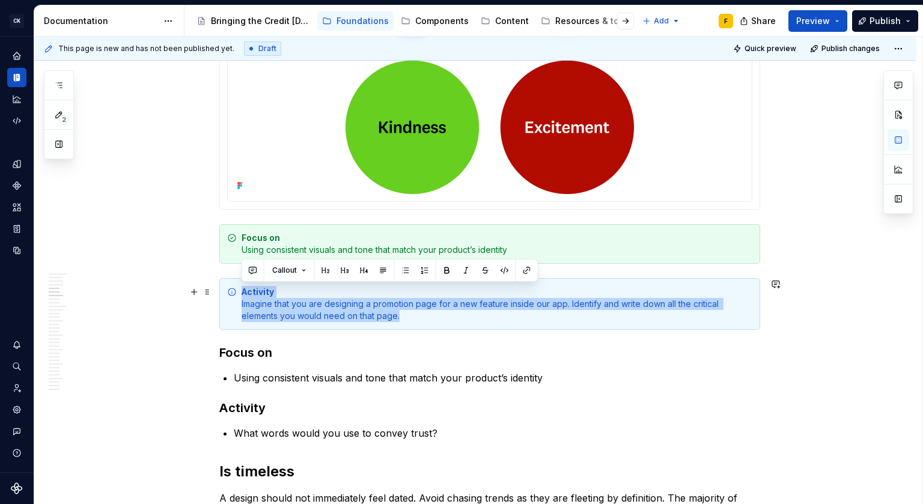
click at [381, 314] on div "Activity Imagine that you are designing a promotion page for a new feature insi…" at bounding box center [496, 304] width 510 height 36
drag, startPoint x: 416, startPoint y: 314, endPoint x: 240, endPoint y: 306, distance: 175.5
click at [240, 306] on div "Activity Imagine that you are designing a promotion page for a new feature insi…" at bounding box center [489, 304] width 541 height 52
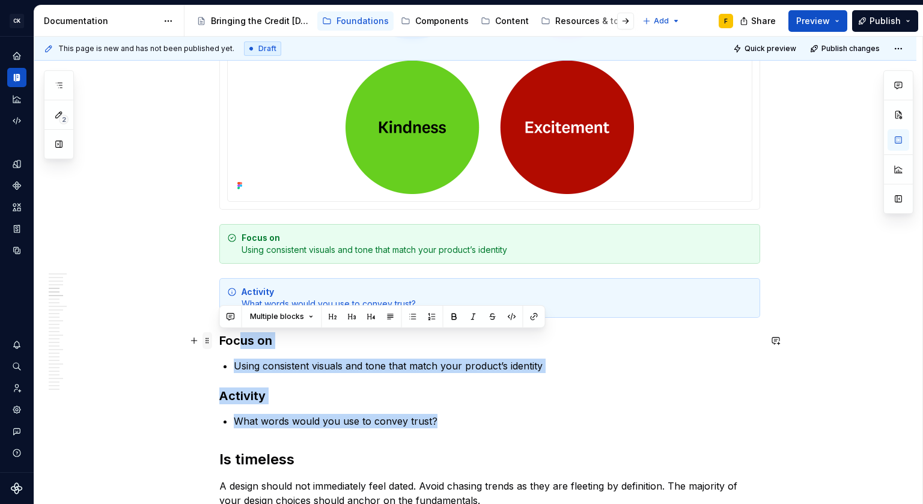
drag, startPoint x: 446, startPoint y: 419, endPoint x: 211, endPoint y: 345, distance: 246.4
click at [211, 345] on span at bounding box center [207, 340] width 10 height 17
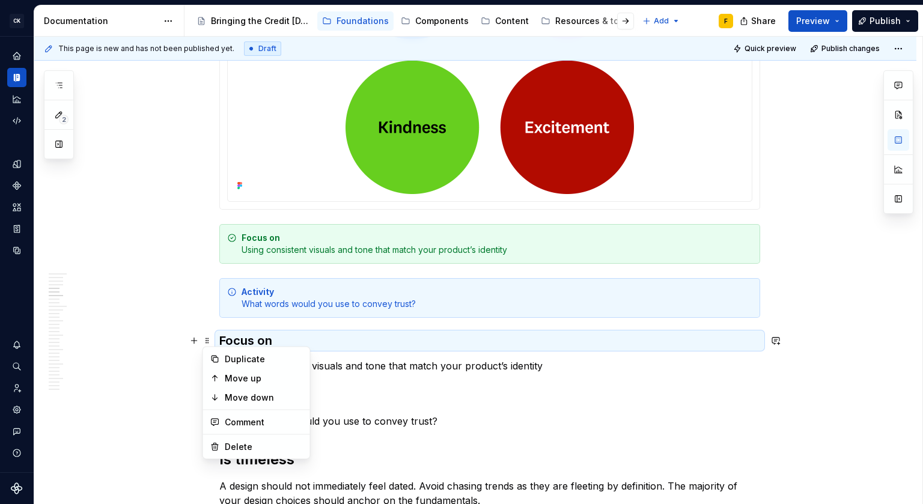
click at [223, 339] on h3 "Focus on" at bounding box center [489, 340] width 541 height 17
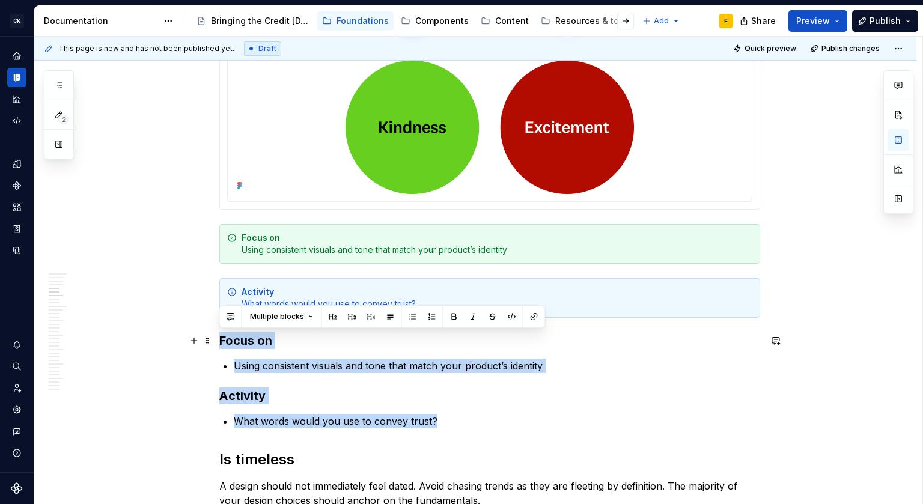
drag, startPoint x: 432, startPoint y: 419, endPoint x: 216, endPoint y: 338, distance: 231.1
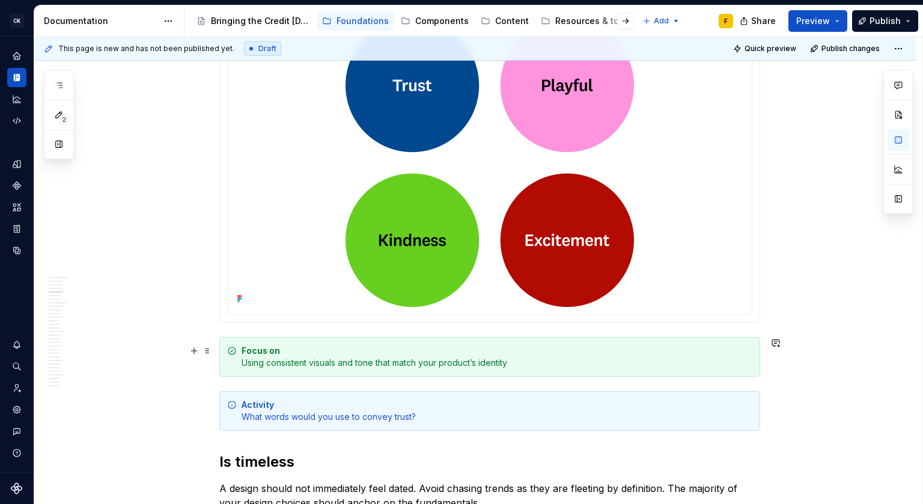
scroll to position [855, 0]
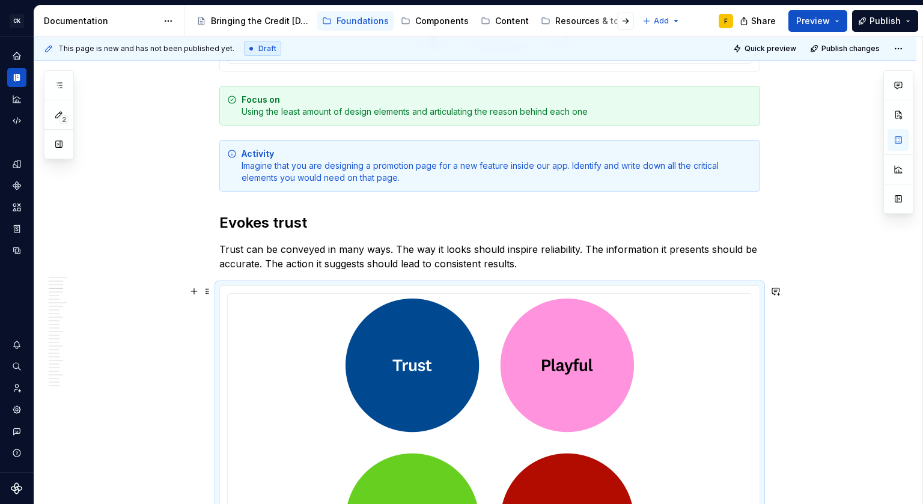
click at [633, 288] on div at bounding box center [489, 444] width 539 height 316
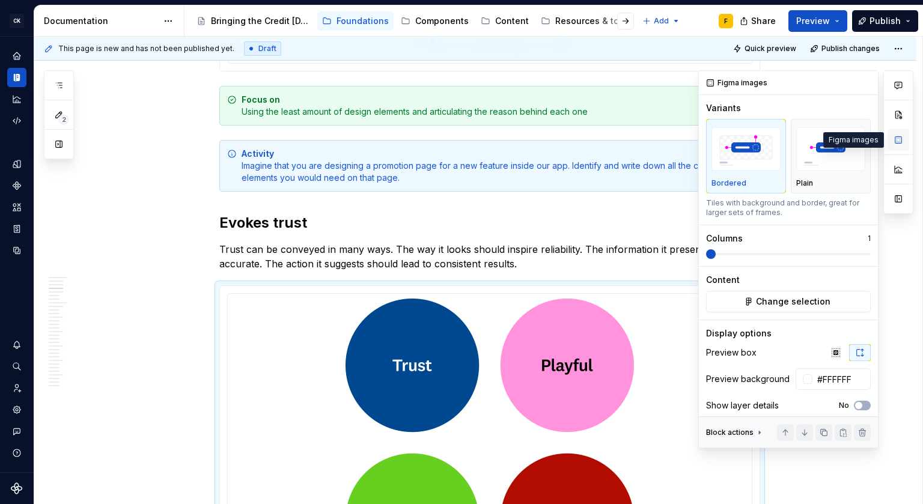
click at [894, 139] on button "button" at bounding box center [898, 140] width 22 height 22
type textarea "*"
click at [831, 353] on icon "button" at bounding box center [836, 353] width 10 height 10
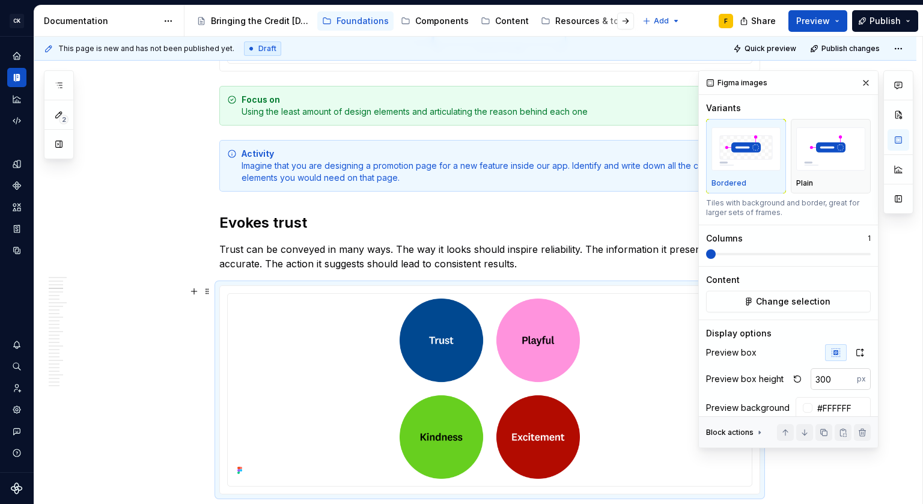
click at [811, 377] on input "300" at bounding box center [833, 379] width 46 height 22
type input "250"
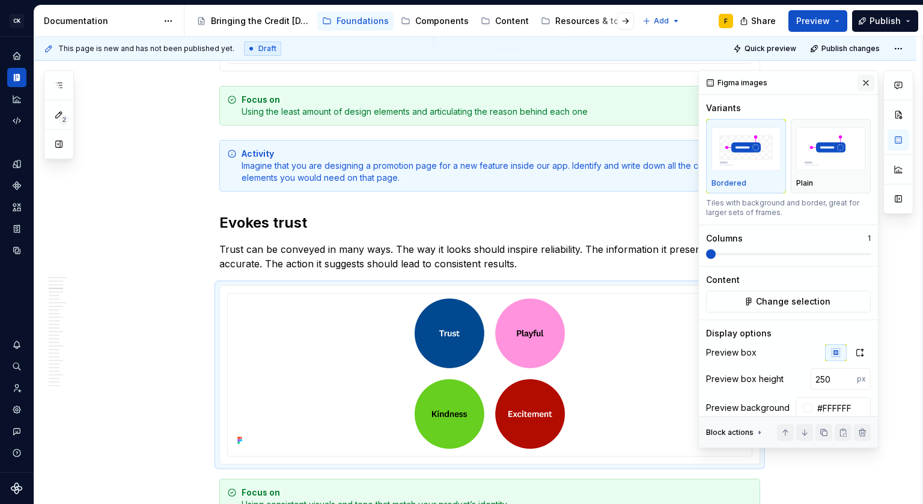
click at [859, 80] on button "button" at bounding box center [865, 82] width 17 height 17
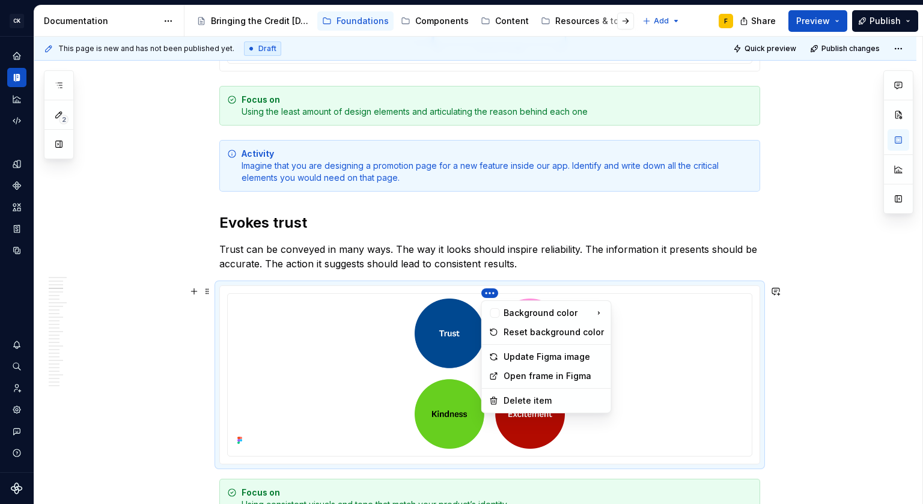
click at [490, 294] on html "CK [DATE] Design System F Design system data Documentation Accessibility guide …" at bounding box center [461, 252] width 923 height 504
click at [517, 359] on div "Update Figma image" at bounding box center [553, 357] width 100 height 12
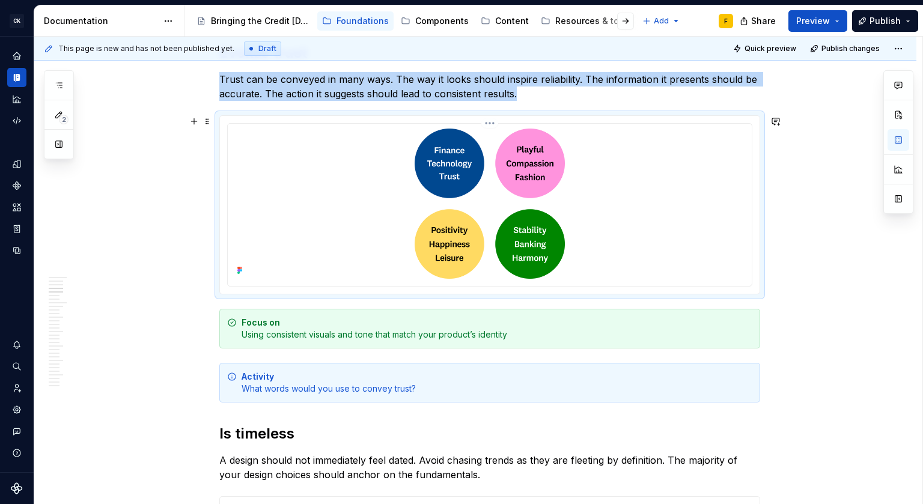
scroll to position [1227, 0]
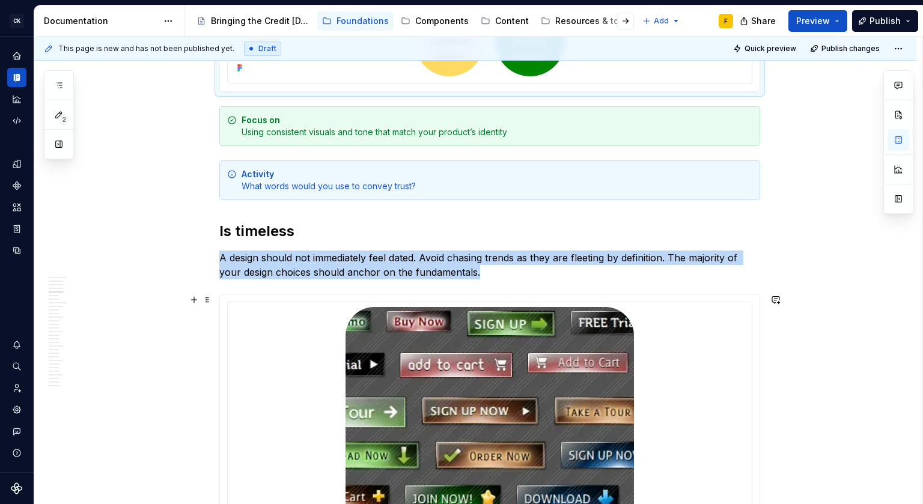
click at [719, 295] on div at bounding box center [489, 452] width 539 height 316
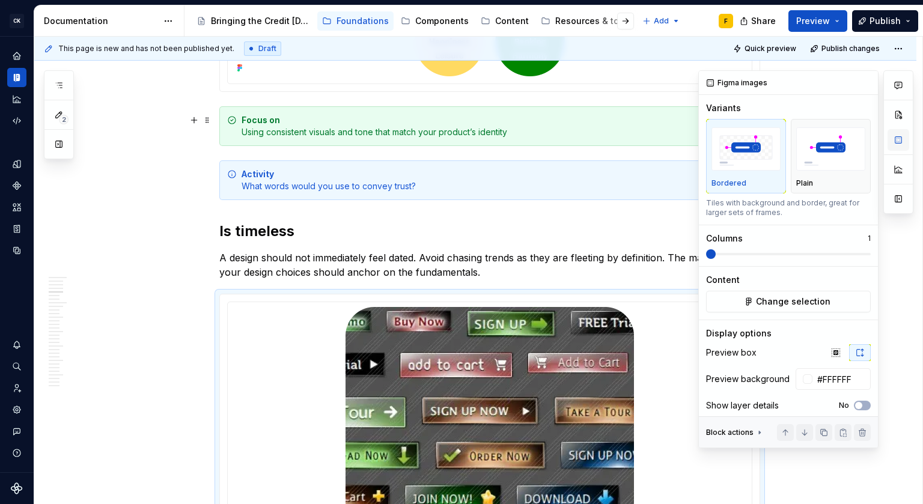
click at [899, 142] on button "button" at bounding box center [898, 140] width 22 height 22
type textarea "*"
click at [831, 354] on icon "button" at bounding box center [835, 352] width 8 height 8
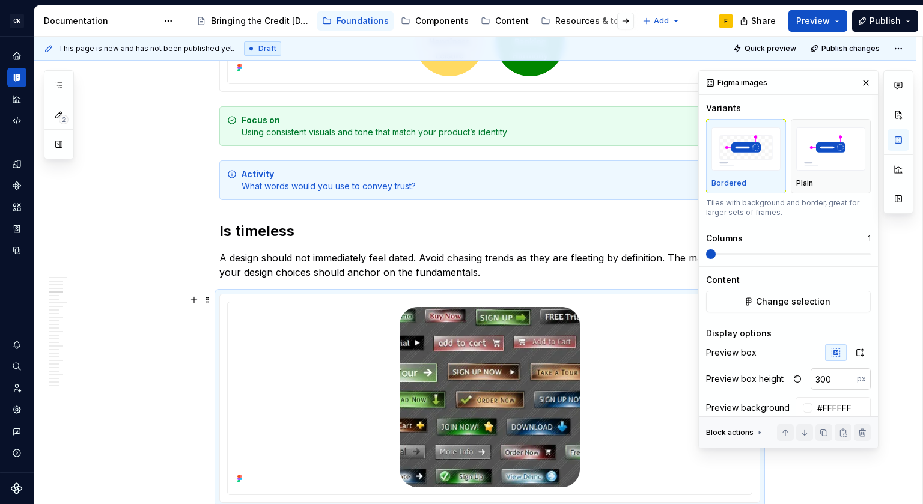
click at [814, 380] on input "300" at bounding box center [833, 379] width 46 height 22
type input "250"
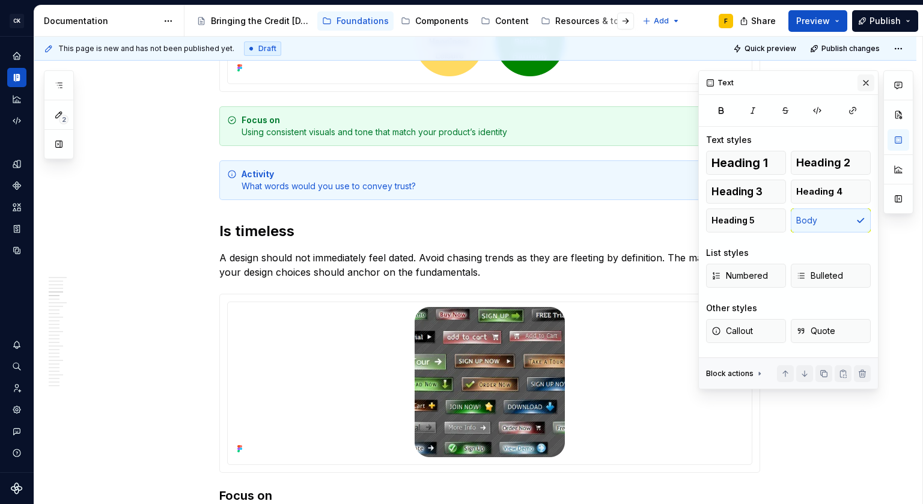
click at [868, 77] on button "button" at bounding box center [865, 82] width 17 height 17
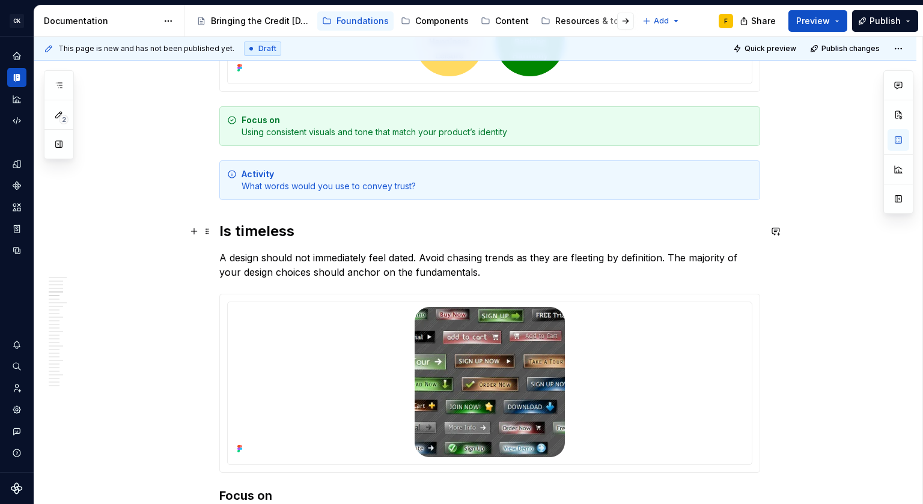
click at [428, 225] on h2 "Is timeless" at bounding box center [489, 231] width 541 height 19
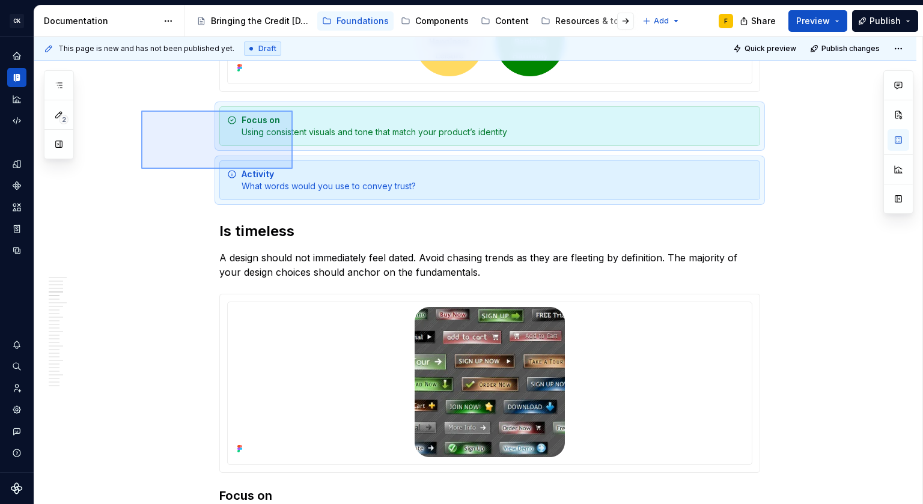
drag, startPoint x: 141, startPoint y: 111, endPoint x: 294, endPoint y: 169, distance: 164.1
click at [294, 169] on div "This page is new and has not been published yet. Draft Quick preview Publish ch…" at bounding box center [478, 271] width 888 height 468
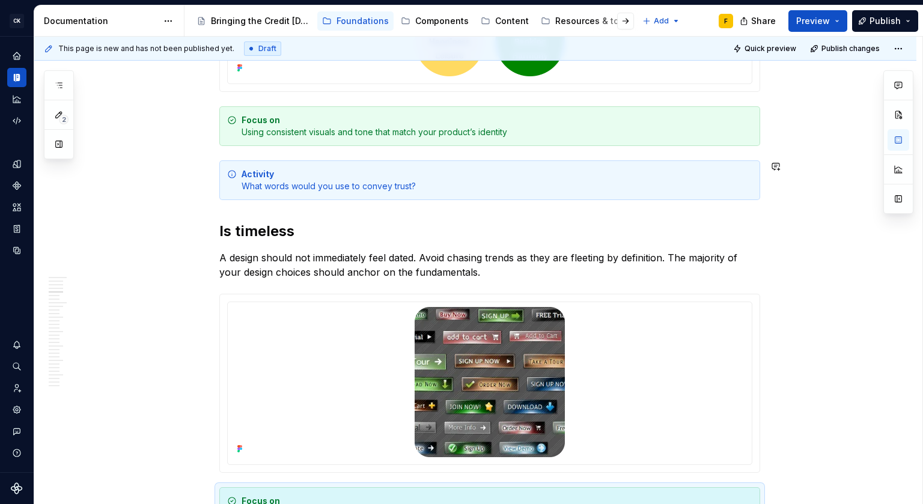
scroll to position [1617, 0]
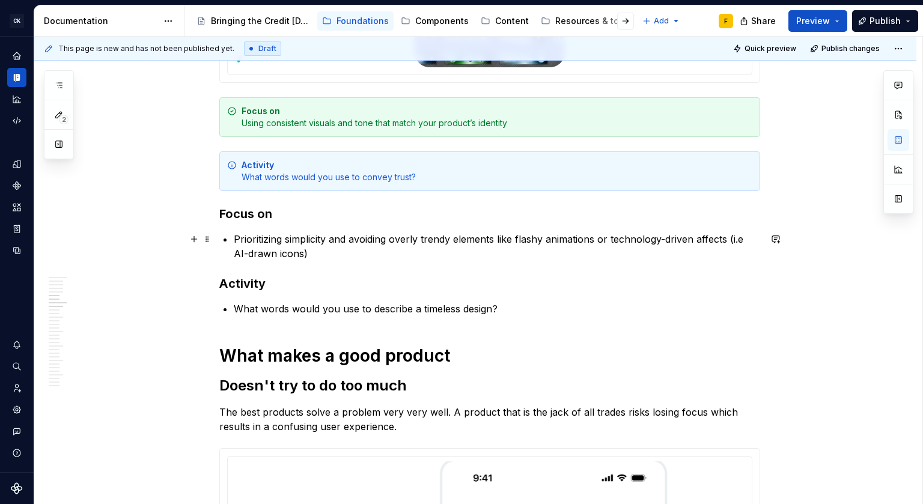
click at [305, 249] on p "Prioritizing simplicity and avoiding overly trendy elements like flashy animati…" at bounding box center [497, 246] width 526 height 29
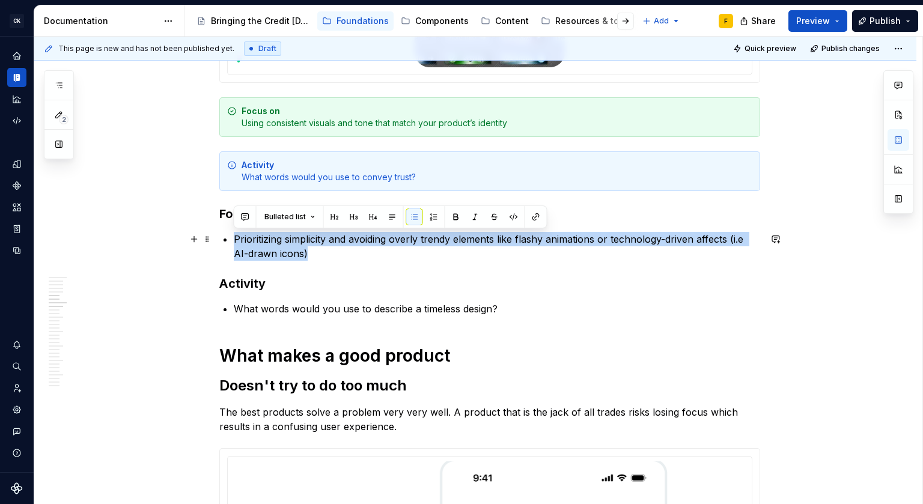
drag, startPoint x: 317, startPoint y: 258, endPoint x: 231, endPoint y: 235, distance: 88.7
click at [231, 235] on div "What is good design Design is in the details Great design is often the result o…" at bounding box center [489, 412] width 541 height 3590
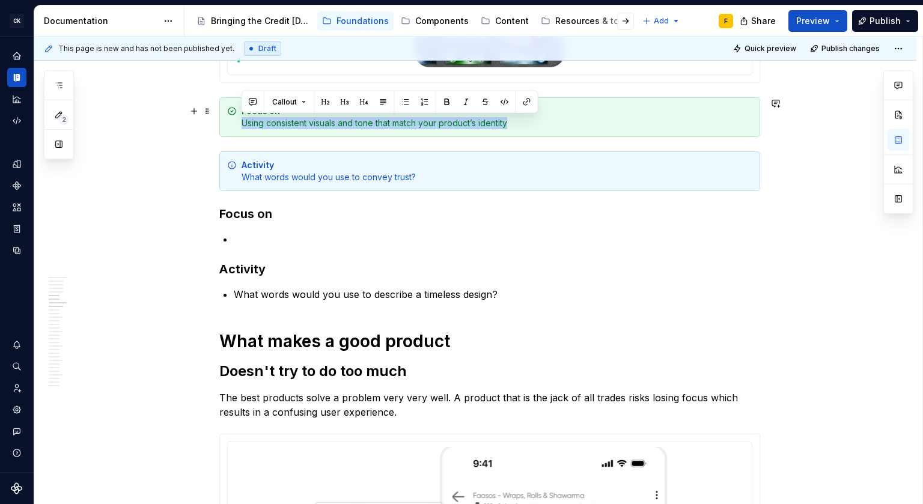
drag, startPoint x: 243, startPoint y: 123, endPoint x: 569, endPoint y: 123, distance: 326.7
click at [569, 123] on div "Focus on Using consistent visuals and tone that match your product’s identity" at bounding box center [496, 117] width 510 height 24
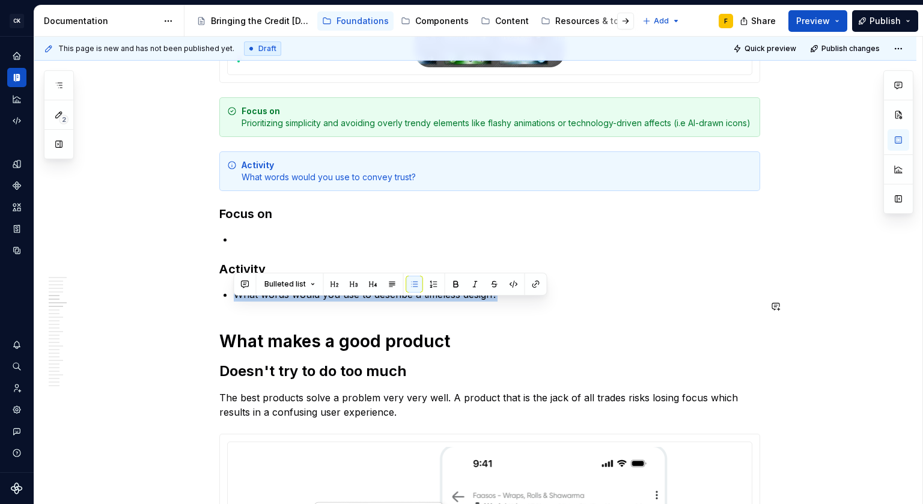
drag, startPoint x: 523, startPoint y: 308, endPoint x: 241, endPoint y: 297, distance: 281.9
click at [241, 297] on div "What is good design Design is in the details Great design is often the result o…" at bounding box center [489, 405] width 541 height 3576
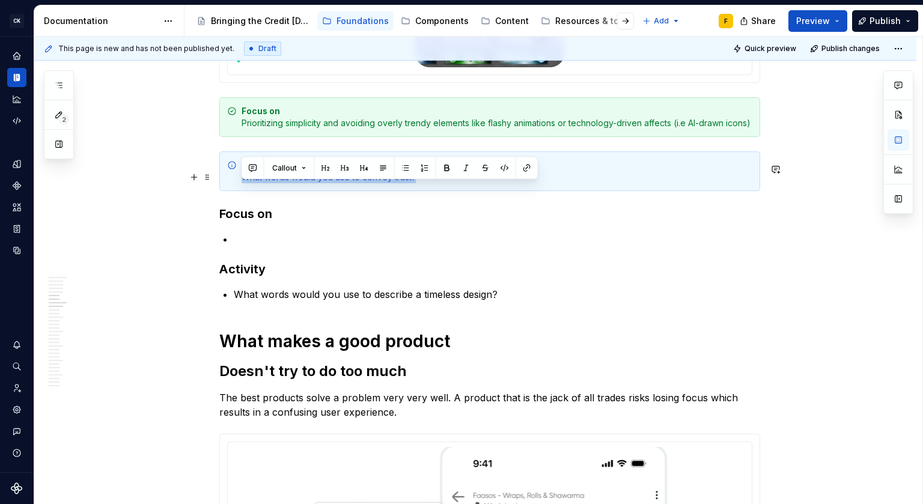
drag, startPoint x: 423, startPoint y: 188, endPoint x: 241, endPoint y: 187, distance: 182.6
click at [241, 183] on div "Activity What words would you use to convey trust?" at bounding box center [496, 171] width 510 height 24
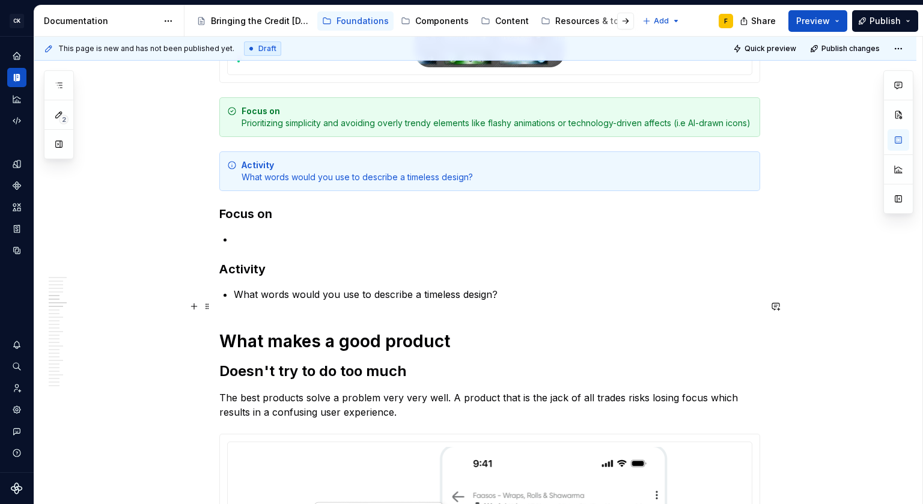
click at [499, 301] on p "What words would you use to describe a timeless design?" at bounding box center [497, 294] width 526 height 14
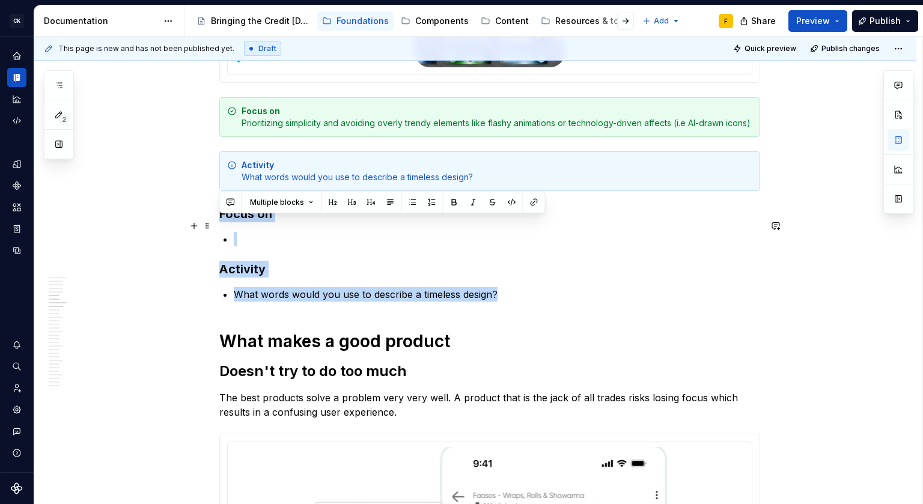
drag, startPoint x: 499, startPoint y: 306, endPoint x: 219, endPoint y: 224, distance: 292.1
click at [219, 224] on div "What is good design Design is in the details Great design is often the result o…" at bounding box center [489, 405] width 541 height 3576
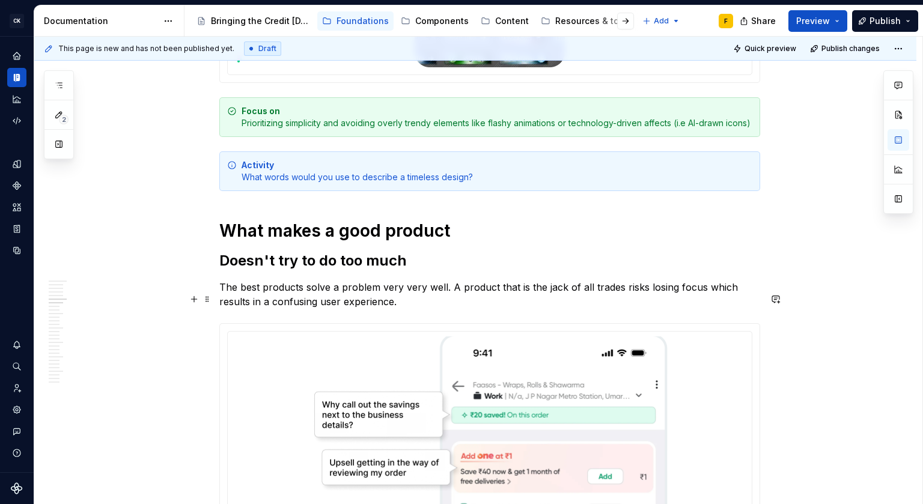
click at [341, 303] on p "The best products solve a problem very very well. A product that is the jack of…" at bounding box center [489, 294] width 541 height 29
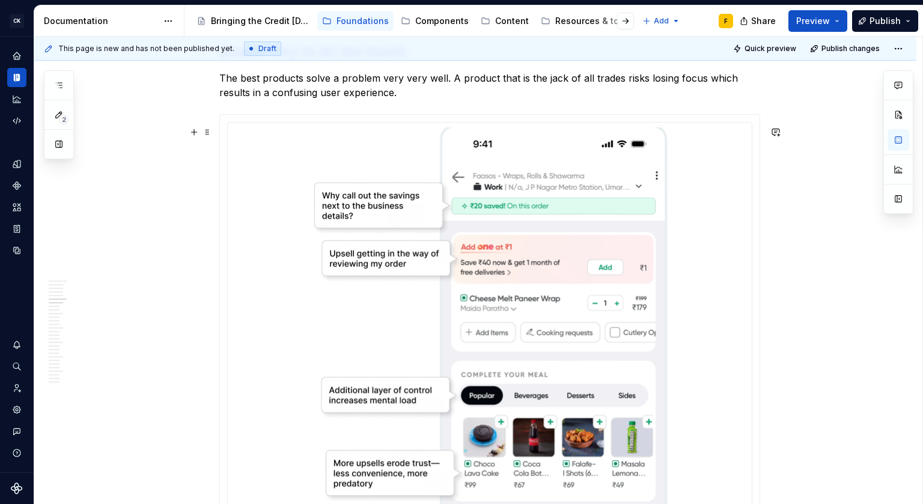
scroll to position [1571, 0]
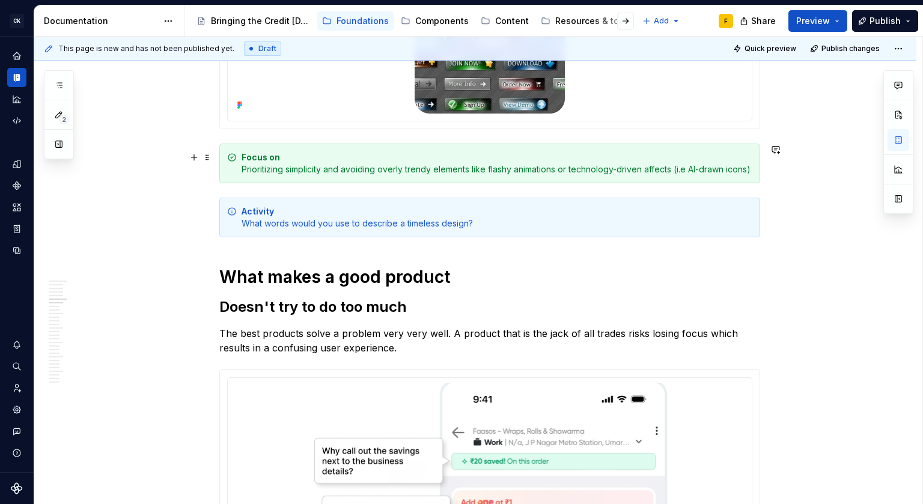
click at [152, 167] on div "This page is new and has not been published yet. Draft Quick preview Publish ch…" at bounding box center [478, 271] width 888 height 468
click at [153, 168] on div "This page is new and has not been published yet. Draft Quick preview Publish ch…" at bounding box center [478, 271] width 888 height 468
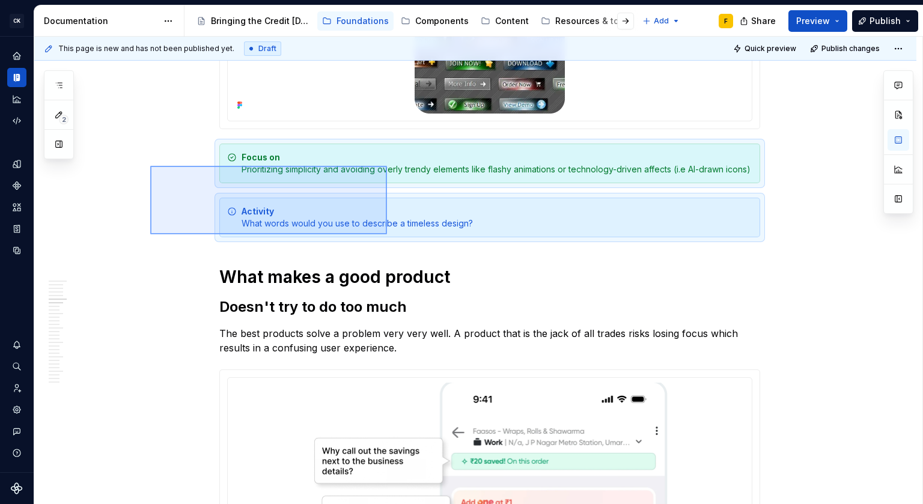
drag, startPoint x: 150, startPoint y: 166, endPoint x: 398, endPoint y: 236, distance: 257.2
click at [398, 236] on div "This page is new and has not been published yet. Draft Quick preview Publish ch…" at bounding box center [478, 271] width 888 height 468
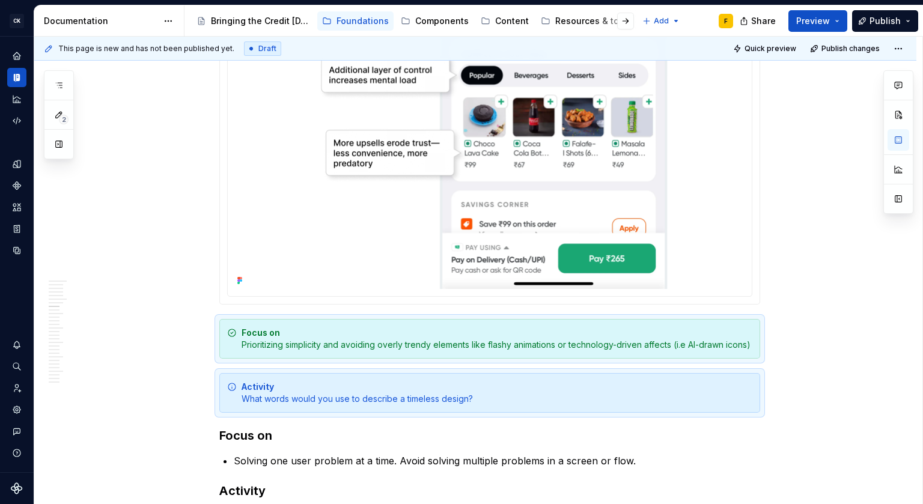
scroll to position [2245, 0]
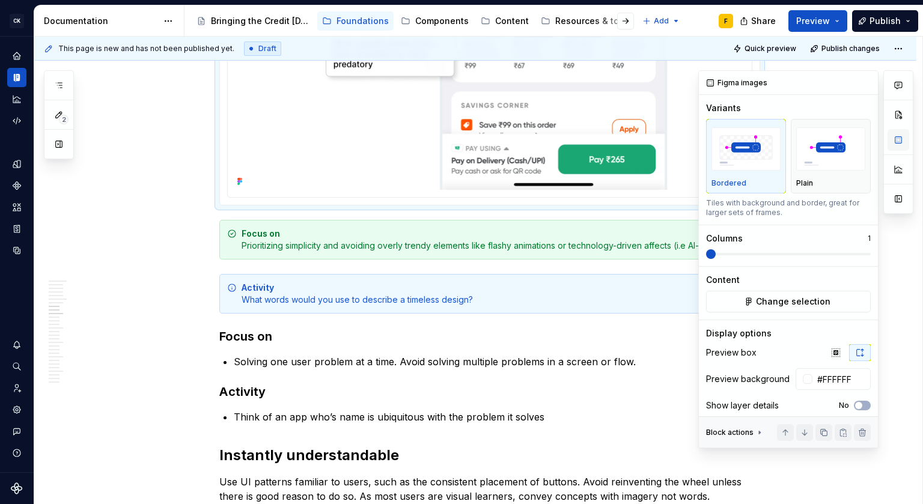
click at [900, 142] on button "button" at bounding box center [898, 140] width 22 height 22
type textarea "*"
click at [831, 351] on icon "button" at bounding box center [836, 353] width 10 height 10
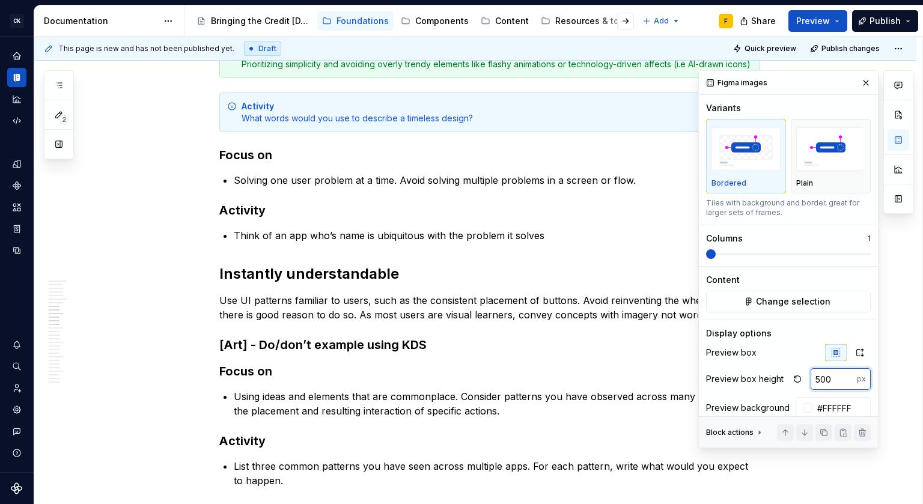
click at [821, 384] on input "500" at bounding box center [833, 379] width 46 height 22
type input "250"
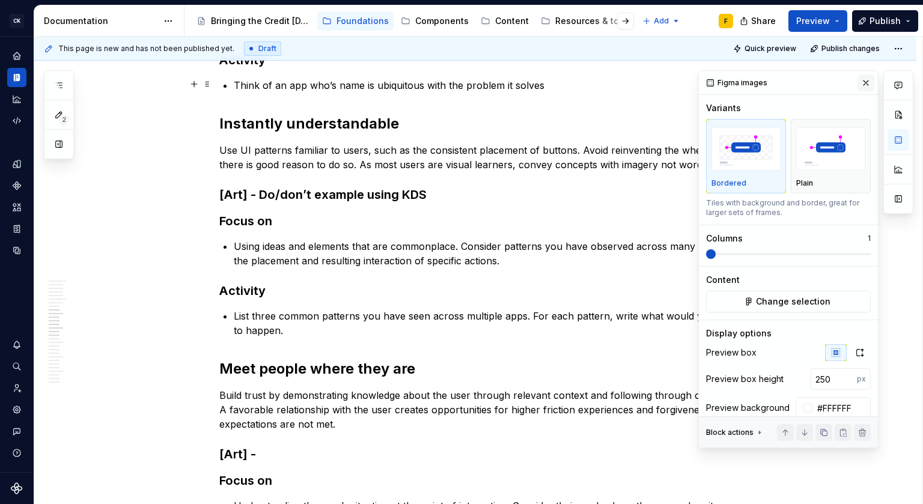
click at [864, 83] on button "button" at bounding box center [865, 82] width 17 height 17
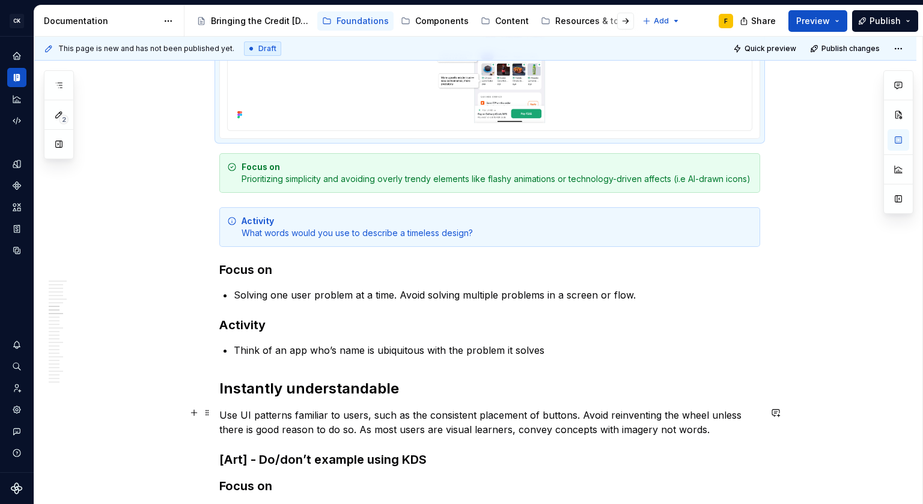
scroll to position [1925, 0]
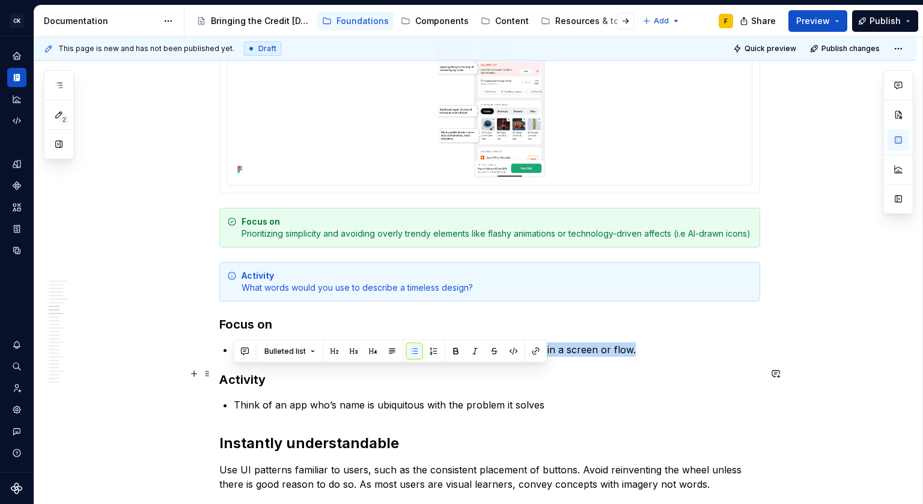
drag, startPoint x: 233, startPoint y: 373, endPoint x: 686, endPoint y: 371, distance: 452.8
click at [686, 357] on p "Solving one user problem at a time. Avoid solving multiple problems in a screen…" at bounding box center [497, 349] width 526 height 14
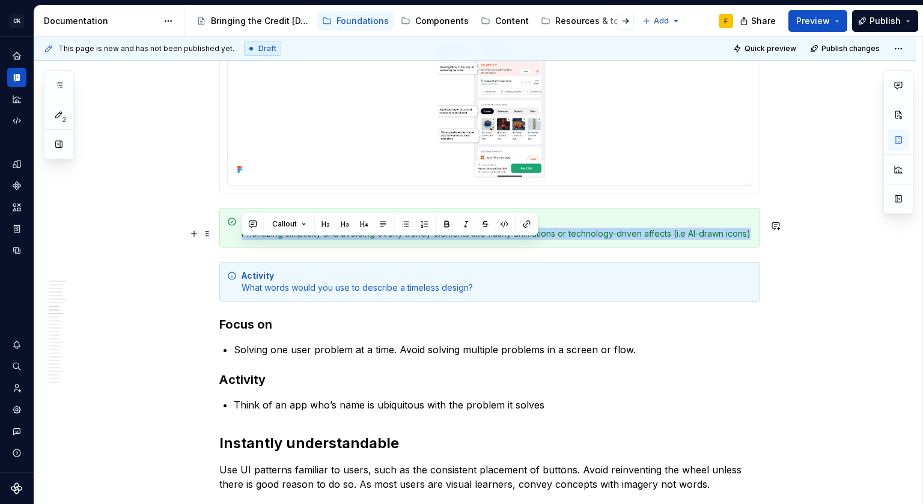
drag, startPoint x: 272, startPoint y: 259, endPoint x: 240, endPoint y: 246, distance: 34.8
click at [240, 246] on div "Focus on Prioritizing simplicity and avoiding overly trendy elements like flash…" at bounding box center [489, 228] width 541 height 40
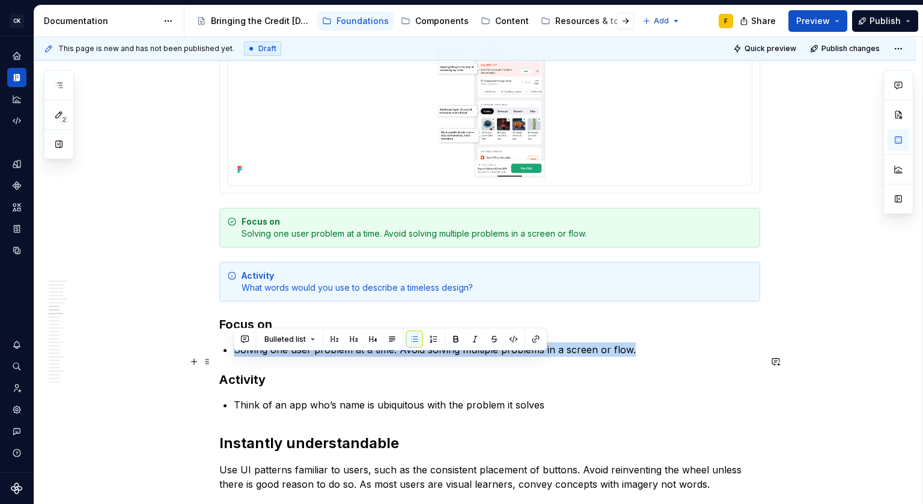
drag, startPoint x: 643, startPoint y: 360, endPoint x: 222, endPoint y: 357, distance: 421.6
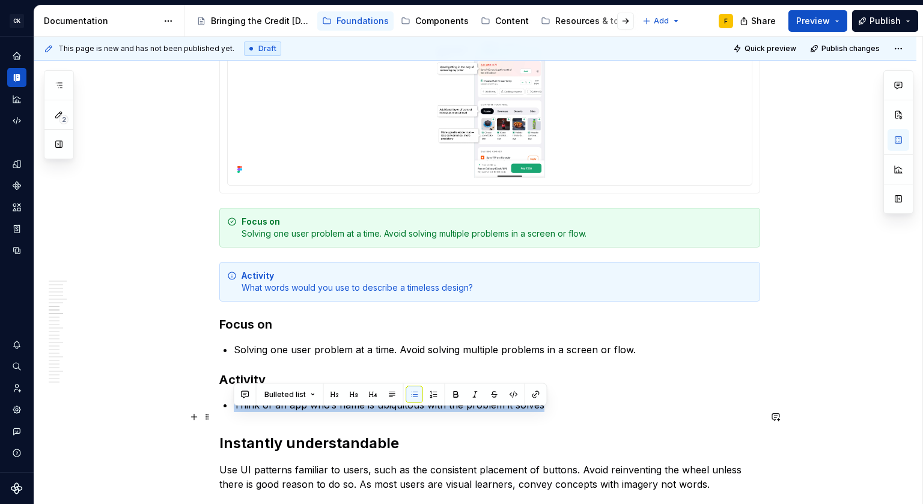
drag, startPoint x: 235, startPoint y: 416, endPoint x: 542, endPoint y: 416, distance: 307.5
click at [542, 412] on p "Think of an app who’s name is ubiquitous with the problem it solves" at bounding box center [497, 405] width 526 height 14
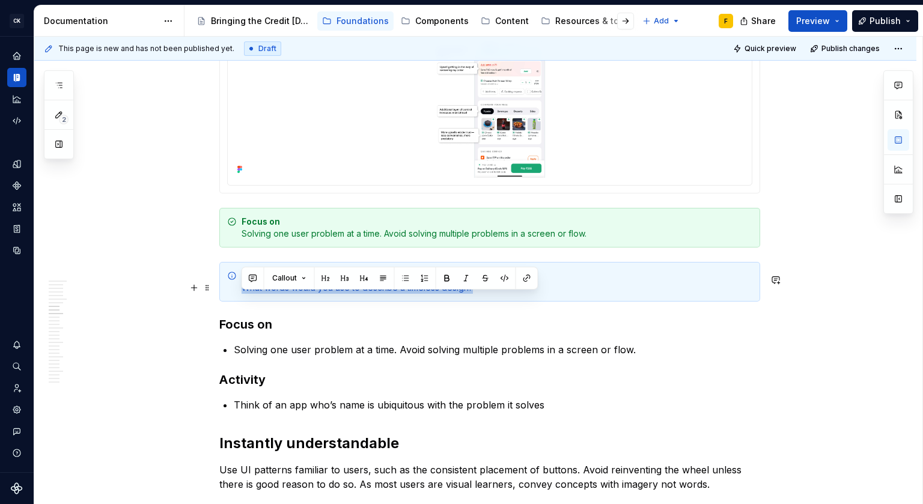
drag, startPoint x: 475, startPoint y: 297, endPoint x: 238, endPoint y: 300, distance: 237.3
click at [238, 300] on div "Activity What words would you use to describe a timeless design?" at bounding box center [489, 282] width 541 height 40
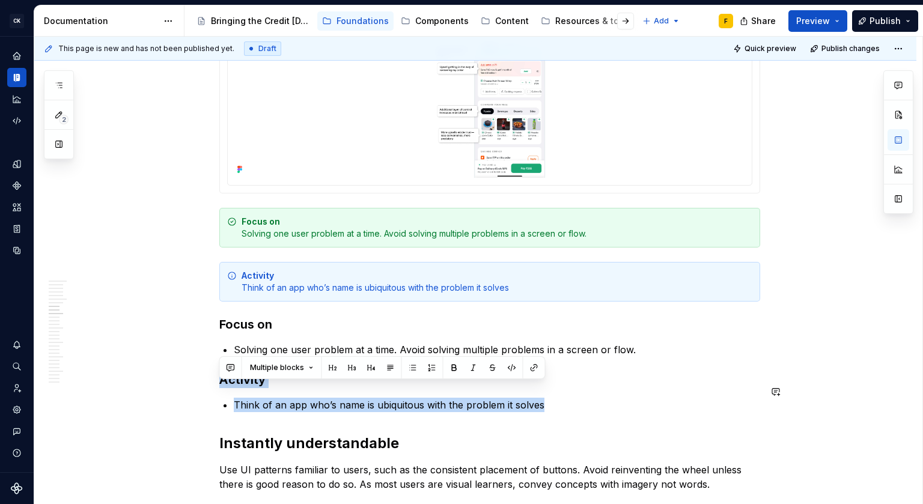
drag, startPoint x: 551, startPoint y: 417, endPoint x: 264, endPoint y: 377, distance: 289.3
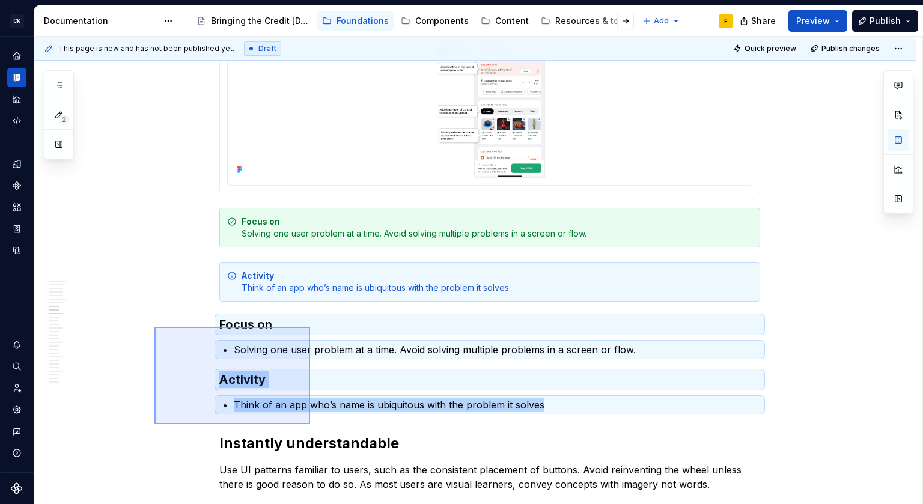
drag, startPoint x: 154, startPoint y: 327, endPoint x: 310, endPoint y: 424, distance: 183.5
click at [310, 424] on div "This page is new and has not been published yet. Draft Quick preview Publish ch…" at bounding box center [478, 271] width 888 height 468
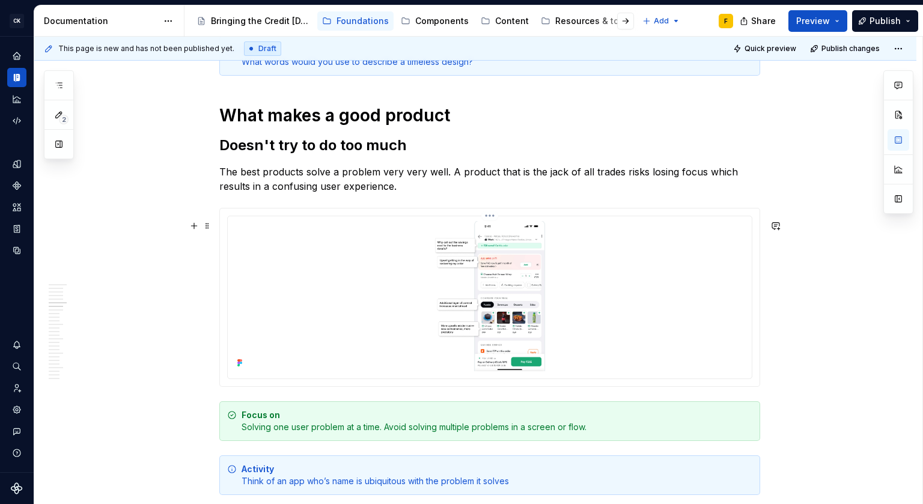
scroll to position [1936, 0]
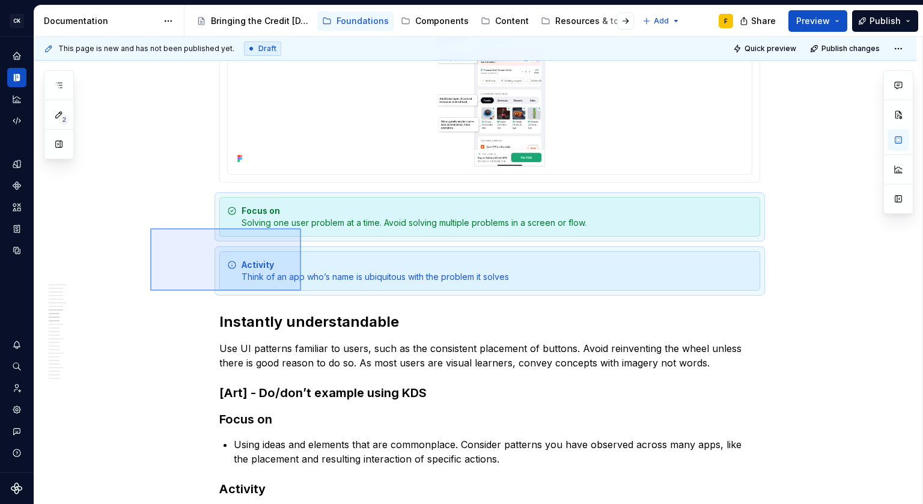
drag, startPoint x: 150, startPoint y: 228, endPoint x: 301, endPoint y: 291, distance: 163.2
click at [301, 291] on div "This page is new and has not been published yet. Draft Quick preview Publish ch…" at bounding box center [478, 271] width 888 height 468
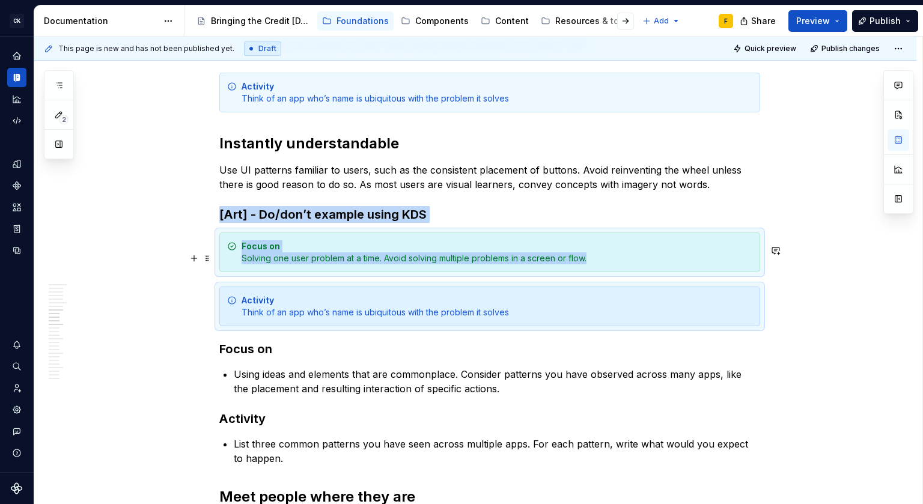
scroll to position [2123, 0]
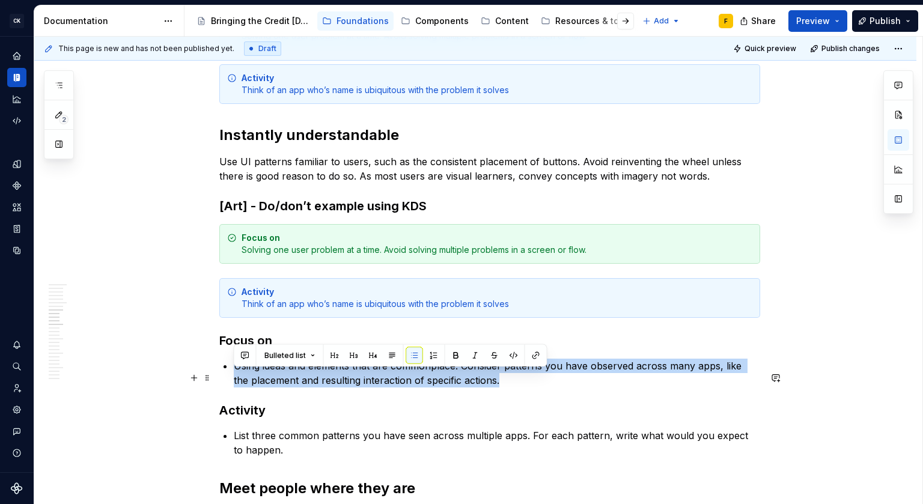
drag, startPoint x: 489, startPoint y: 389, endPoint x: 213, endPoint y: 375, distance: 276.6
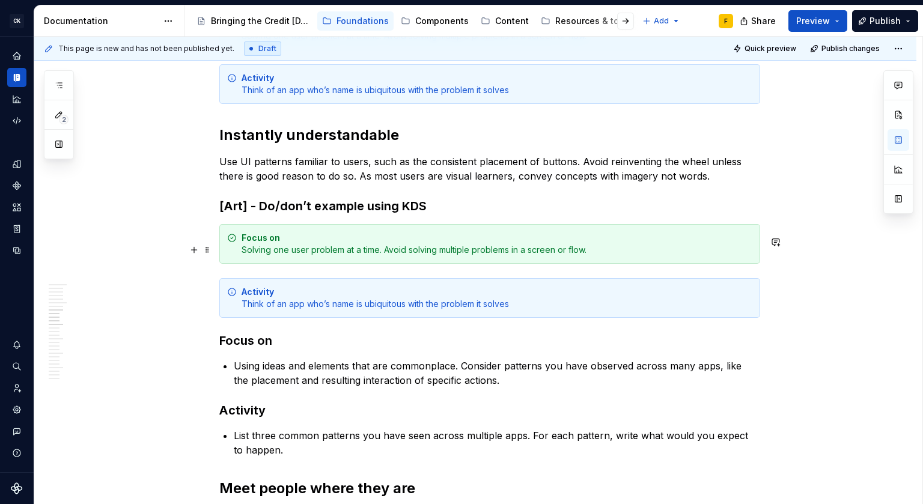
click at [294, 256] on div "Focus on Solving one user problem at a time. Avoid solving multiple problems in…" at bounding box center [496, 244] width 510 height 24
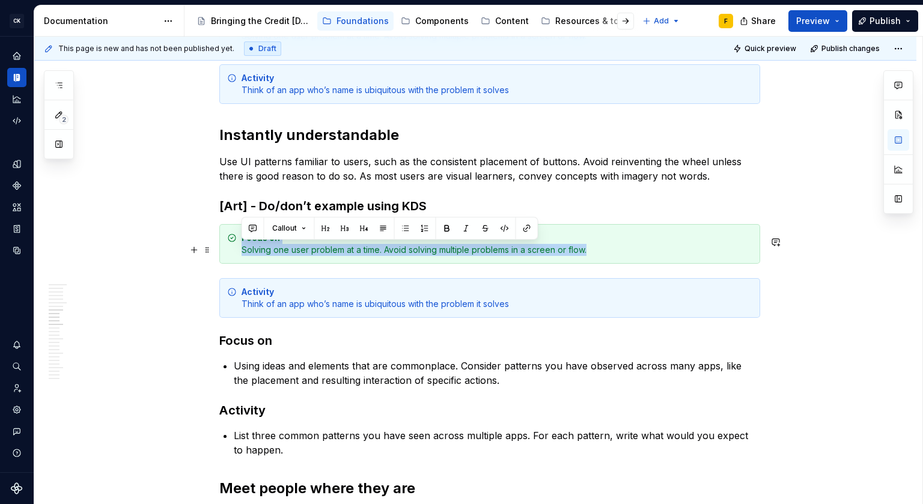
drag, startPoint x: 619, startPoint y: 263, endPoint x: 228, endPoint y: 266, distance: 391.0
click at [228, 264] on div "Focus on Solving one user problem at a time. Avoid solving multiple problems in…" at bounding box center [489, 244] width 541 height 40
click at [256, 256] on div "Focus on Solving one user problem at a time. Avoid solving multiple problems in…" at bounding box center [496, 244] width 510 height 24
drag, startPoint x: 241, startPoint y: 262, endPoint x: 611, endPoint y: 264, distance: 370.6
click at [611, 256] on div "Focus on Solving one user problem at a time. Avoid solving multiple problems in…" at bounding box center [496, 244] width 510 height 24
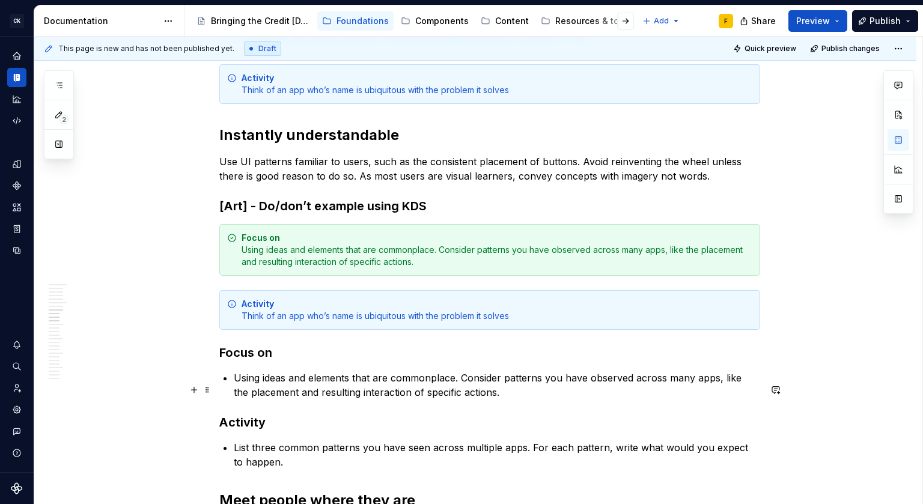
scroll to position [2209, 0]
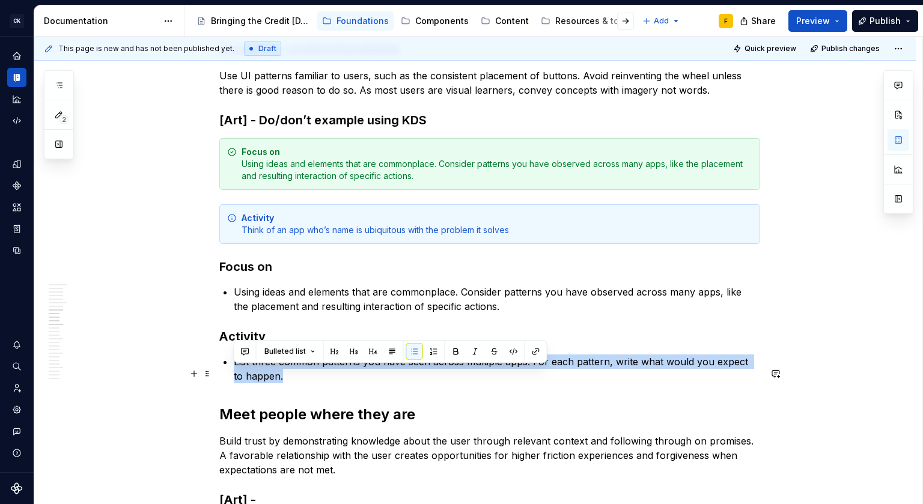
drag, startPoint x: 271, startPoint y: 390, endPoint x: 232, endPoint y: 373, distance: 42.7
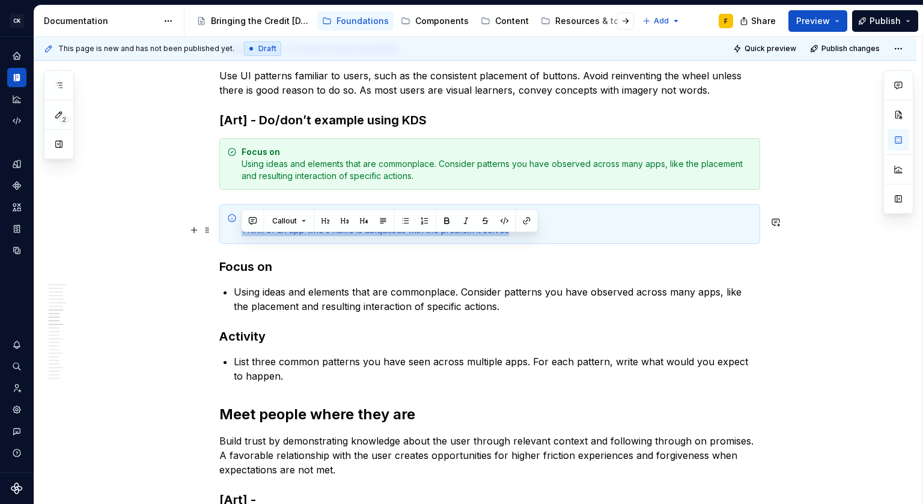
drag, startPoint x: 241, startPoint y: 240, endPoint x: 530, endPoint y: 240, distance: 289.5
click at [530, 236] on div "Activity Think of an app who’s name is ubiquitous with the problem it solves" at bounding box center [496, 224] width 510 height 24
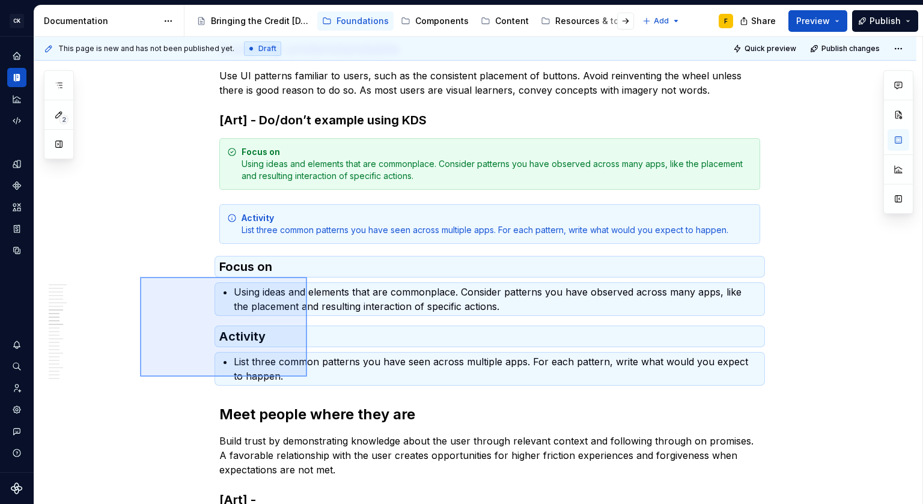
drag, startPoint x: 140, startPoint y: 277, endPoint x: 308, endPoint y: 379, distance: 196.2
click at [308, 379] on div "This page is new and has not been published yet. Draft Quick preview Publish ch…" at bounding box center [478, 271] width 888 height 468
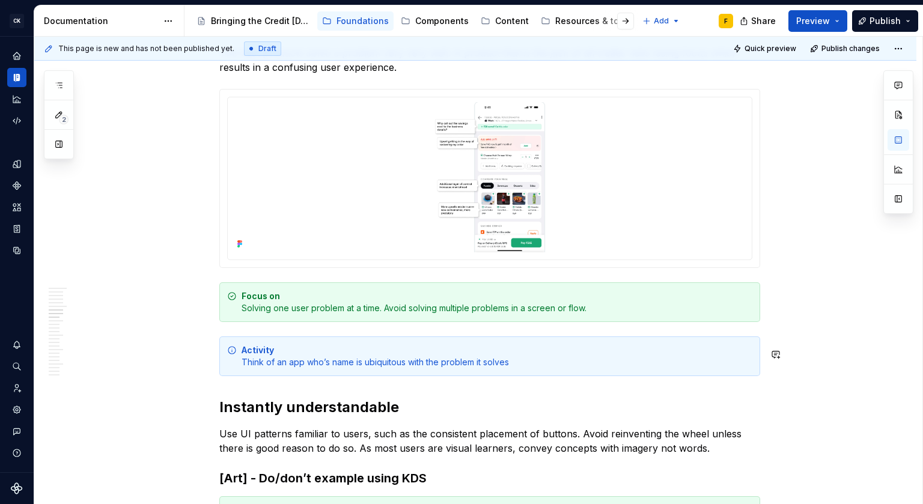
scroll to position [1955, 0]
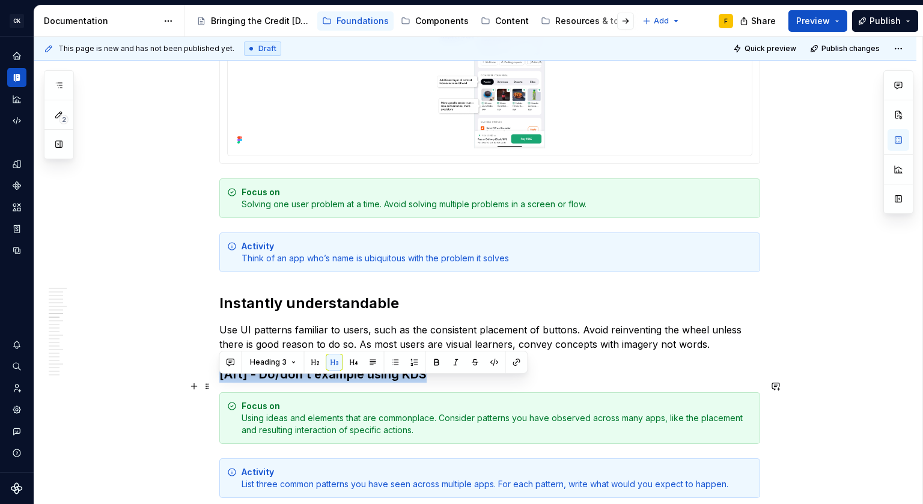
drag, startPoint x: 449, startPoint y: 387, endPoint x: 171, endPoint y: 388, distance: 278.1
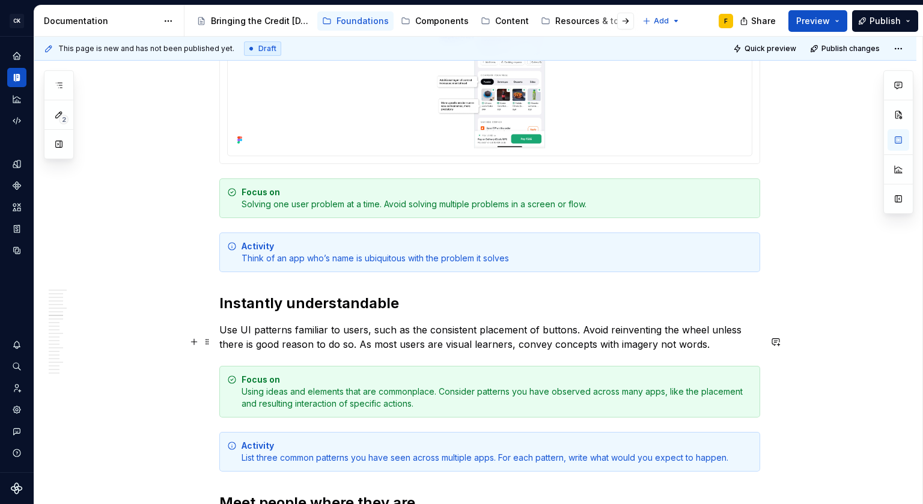
scroll to position [2330, 0]
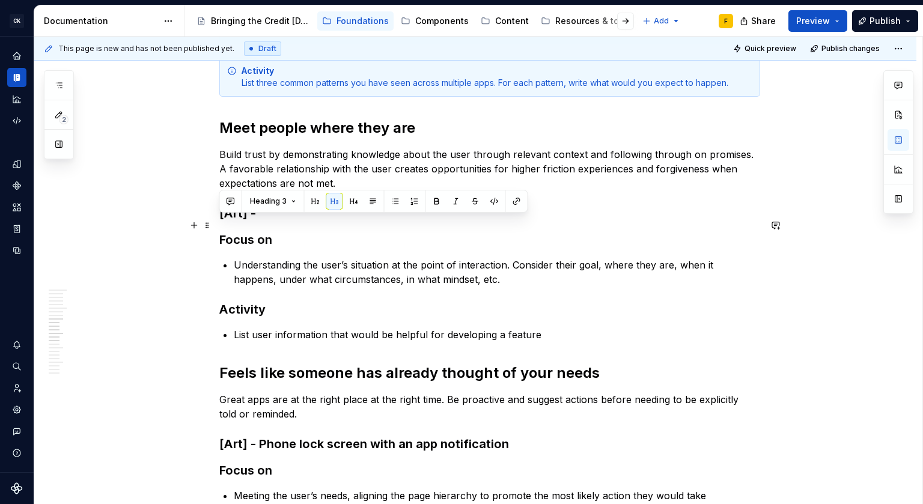
drag, startPoint x: 279, startPoint y: 225, endPoint x: 182, endPoint y: 225, distance: 96.7
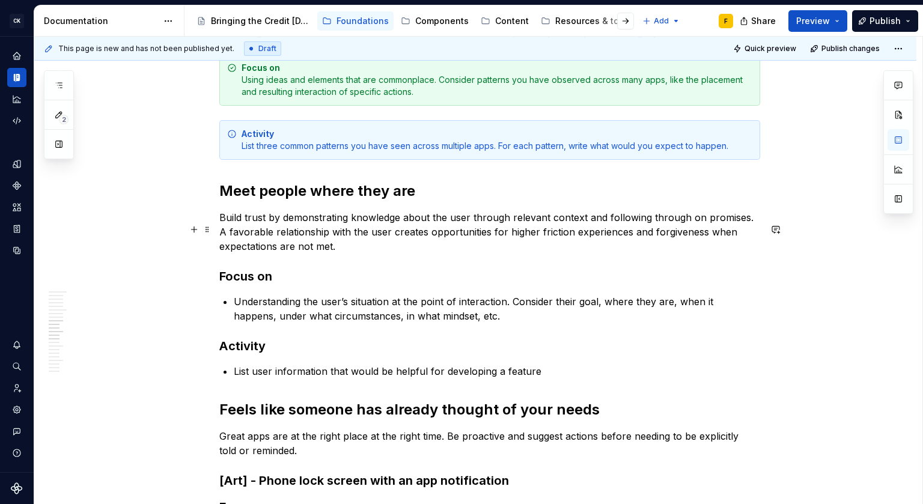
scroll to position [2123, 0]
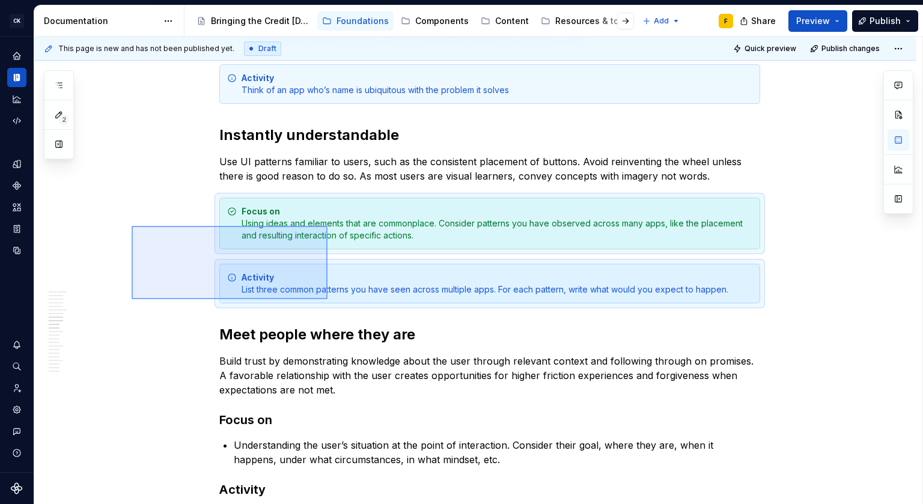
drag, startPoint x: 155, startPoint y: 238, endPoint x: 327, endPoint y: 299, distance: 182.9
click at [327, 299] on div "This page is new and has not been published yet. Draft Quick preview Publish ch…" at bounding box center [478, 271] width 888 height 468
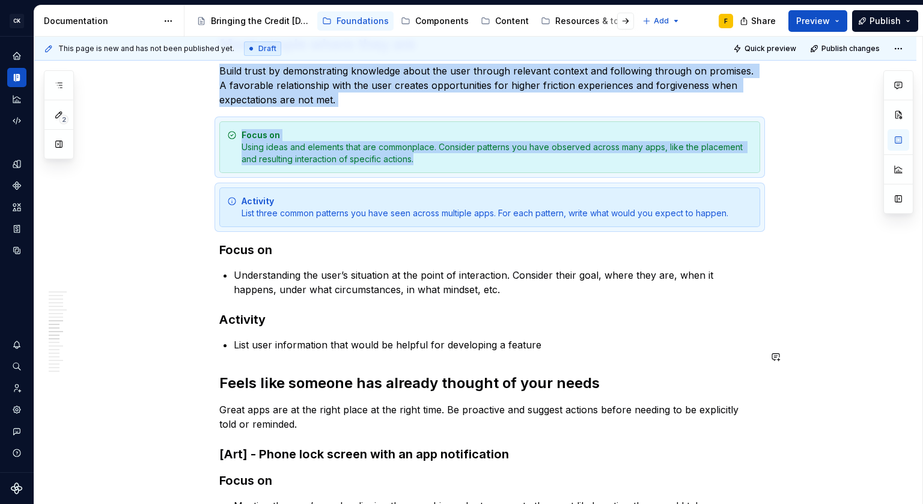
scroll to position [2363, 0]
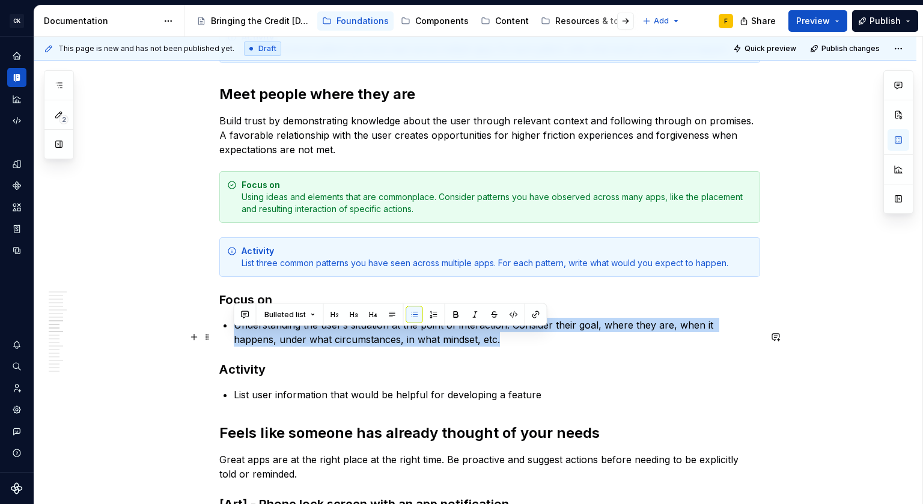
drag, startPoint x: 467, startPoint y: 348, endPoint x: 226, endPoint y: 335, distance: 241.2
click at [234, 335] on li "Understanding the user’s situation at the point of interaction. Consider their …" at bounding box center [497, 332] width 526 height 29
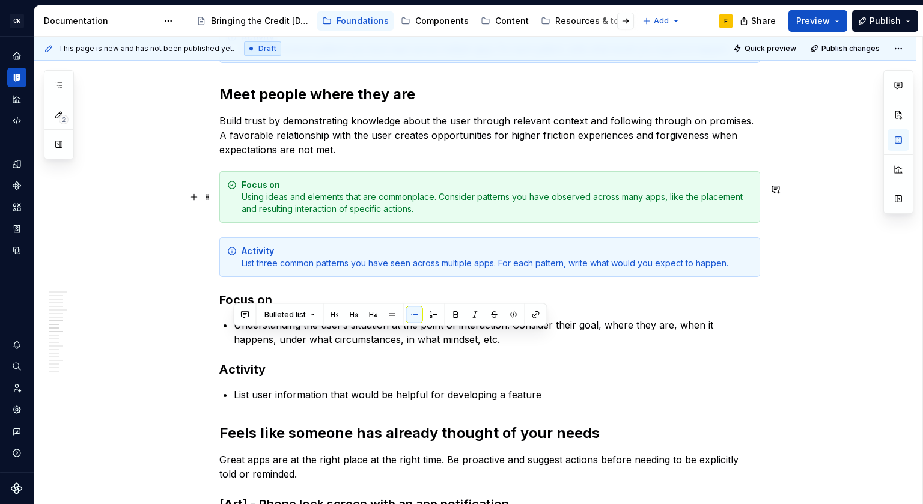
click at [269, 215] on div "Focus on Using ideas and elements that are commonplace. Consider patterns you h…" at bounding box center [496, 197] width 510 height 36
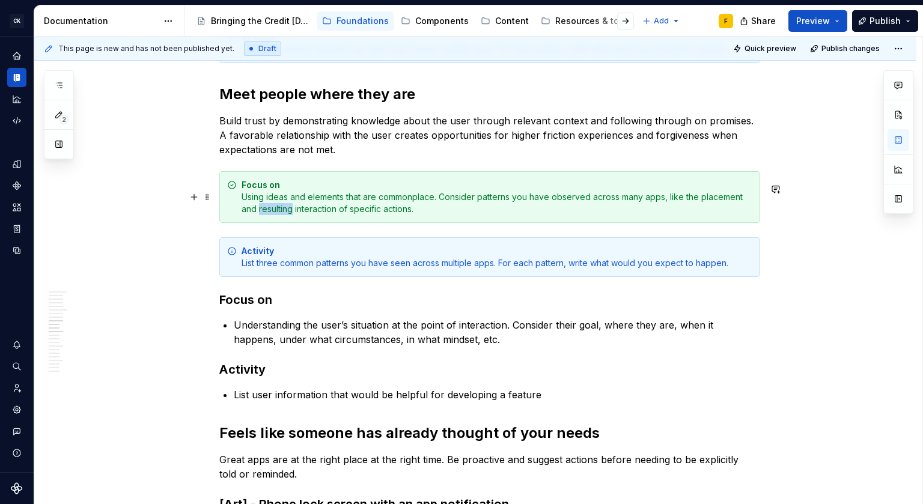
click at [269, 215] on div "Focus on Using ideas and elements that are commonplace. Consider patterns you h…" at bounding box center [496, 197] width 510 height 36
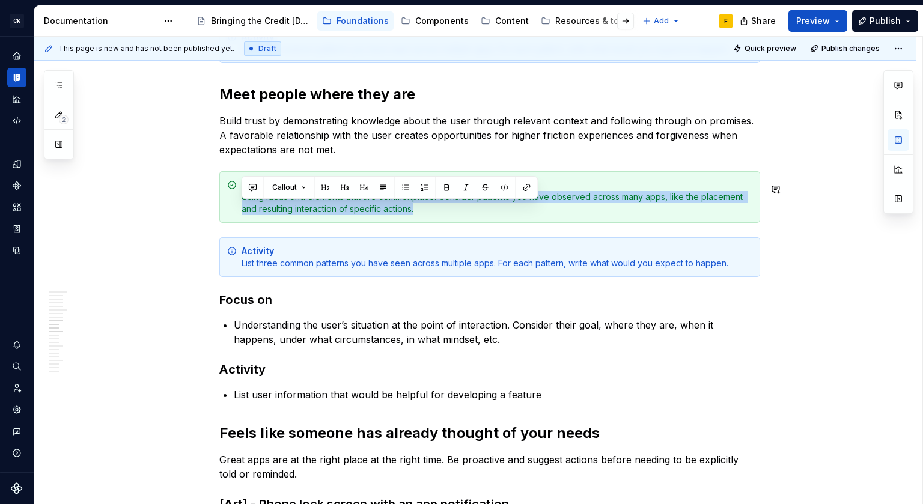
drag, startPoint x: 242, startPoint y: 208, endPoint x: 474, endPoint y: 238, distance: 233.8
drag, startPoint x: 241, startPoint y: 207, endPoint x: 439, endPoint y: 223, distance: 198.9
click at [439, 215] on div "Focus on Using ideas and elements that are commonplace. Consider patterns you h…" at bounding box center [496, 197] width 510 height 36
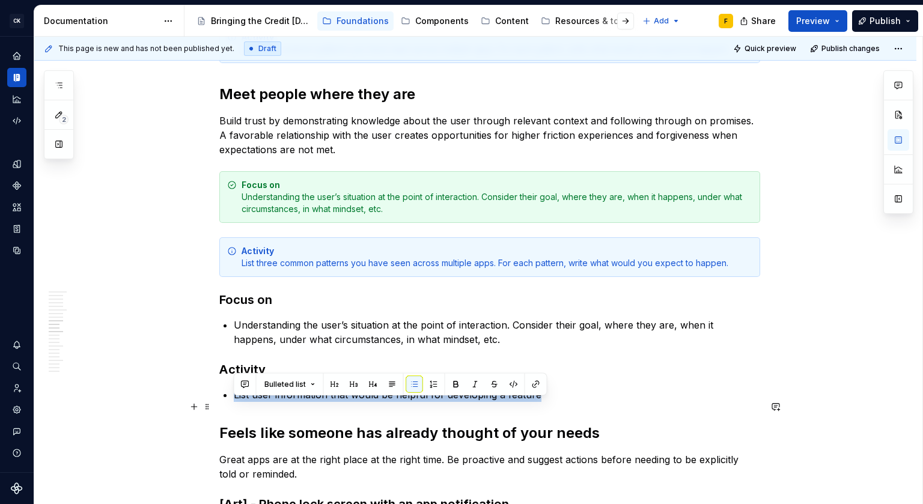
drag, startPoint x: 233, startPoint y: 405, endPoint x: 554, endPoint y: 405, distance: 320.7
click at [554, 402] on p "List user information that would be helpful for developing a feature" at bounding box center [497, 394] width 526 height 14
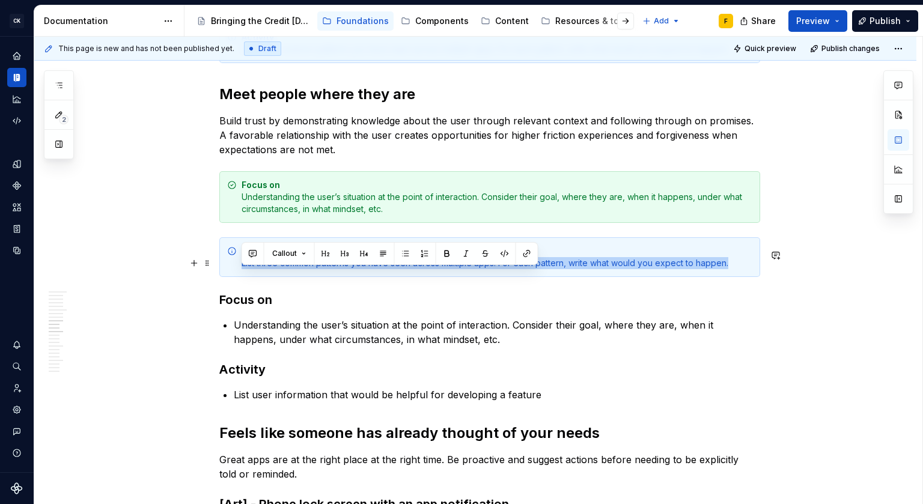
drag, startPoint x: 241, startPoint y: 275, endPoint x: 728, endPoint y: 275, distance: 487.1
click at [728, 269] on div "Activity List three common patterns you have seen across multiple apps. For eac…" at bounding box center [496, 257] width 510 height 24
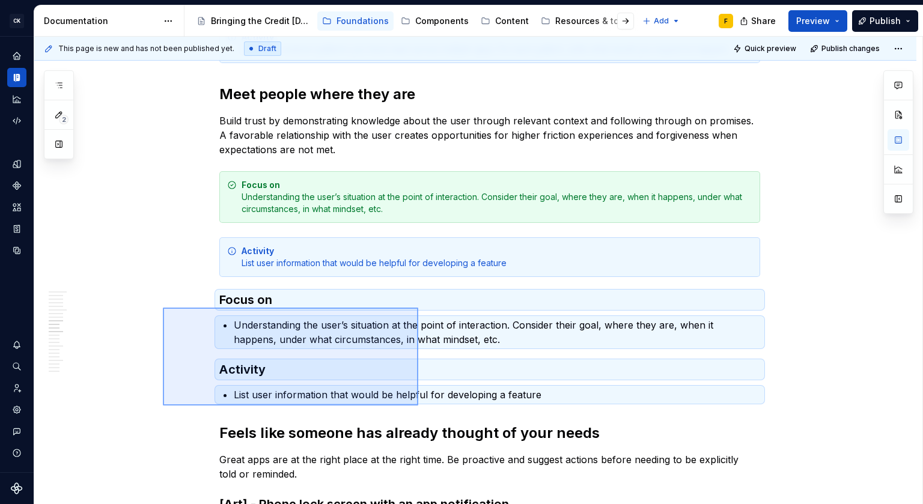
drag, startPoint x: 163, startPoint y: 308, endPoint x: 418, endPoint y: 405, distance: 273.4
click at [418, 405] on div "This page is new and has not been published yet. Draft Quick preview Publish ch…" at bounding box center [478, 271] width 888 height 468
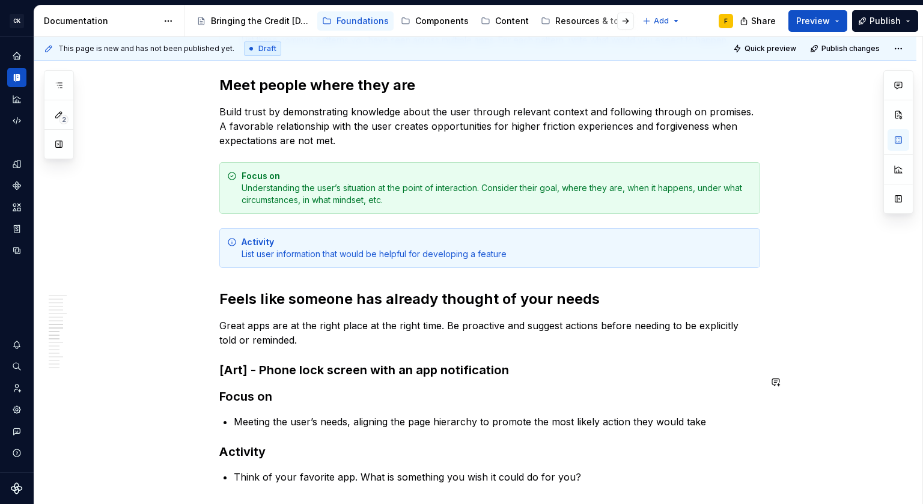
scroll to position [2373, 0]
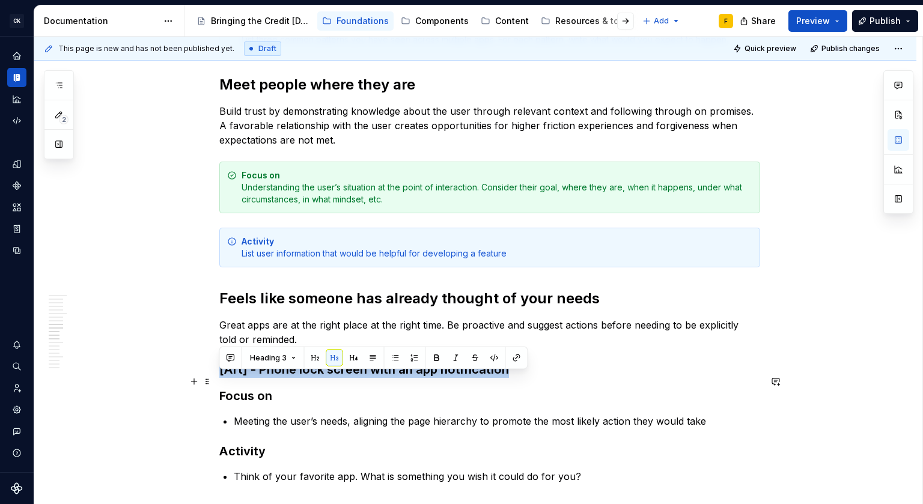
drag, startPoint x: 528, startPoint y: 378, endPoint x: 171, endPoint y: 384, distance: 356.8
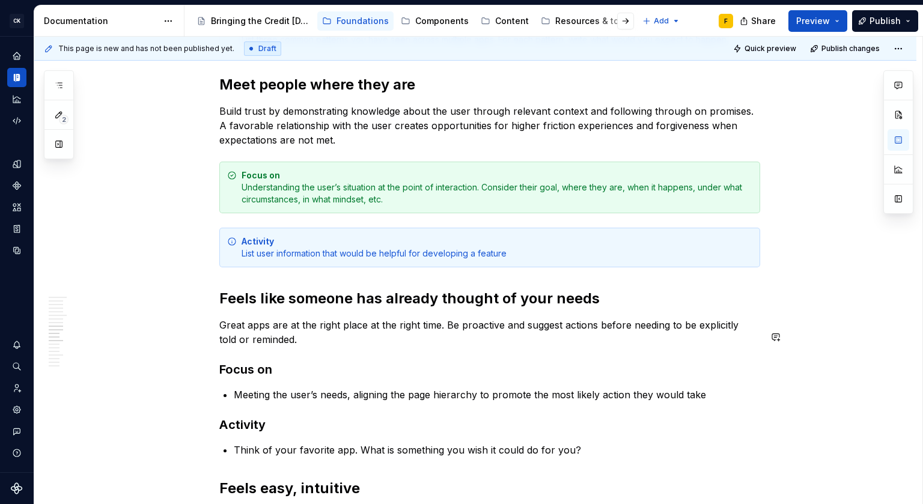
scroll to position [2453, 0]
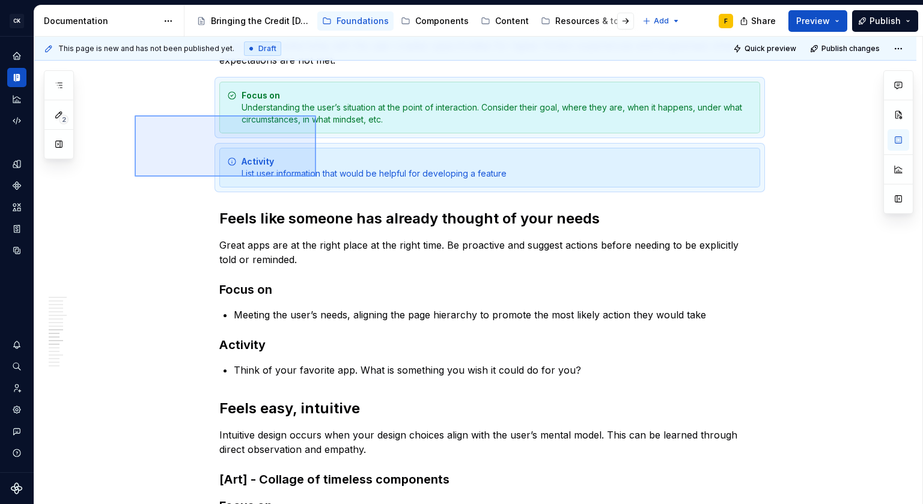
drag, startPoint x: 135, startPoint y: 115, endPoint x: 317, endPoint y: 177, distance: 192.0
click at [317, 177] on div "This page is new and has not been published yet. Draft Quick preview Publish ch…" at bounding box center [478, 271] width 888 height 468
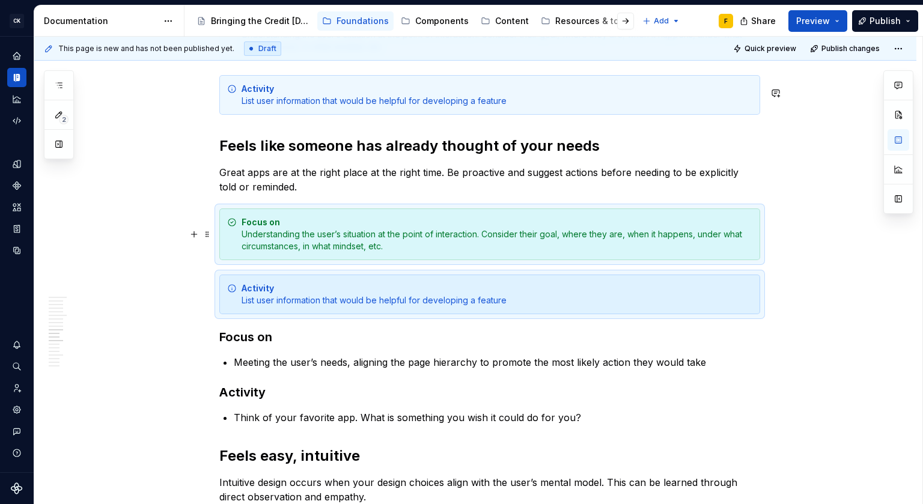
scroll to position [2671, 0]
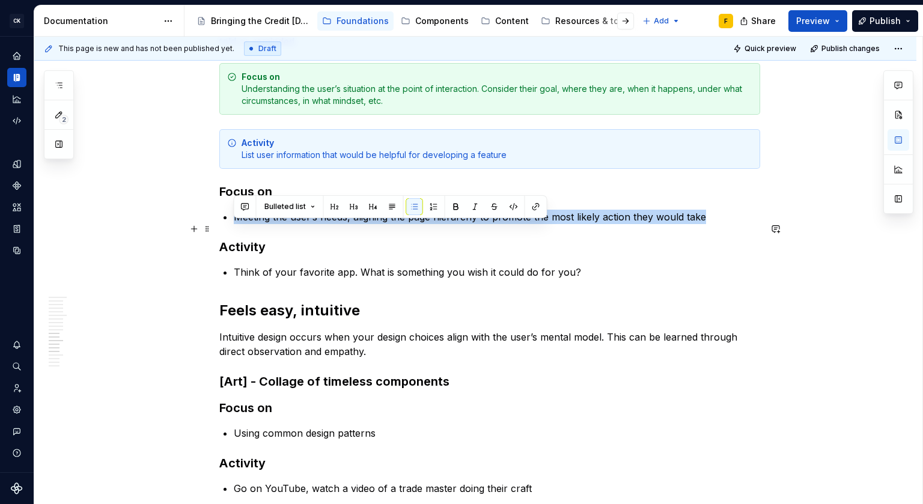
drag, startPoint x: 232, startPoint y: 228, endPoint x: 714, endPoint y: 224, distance: 481.7
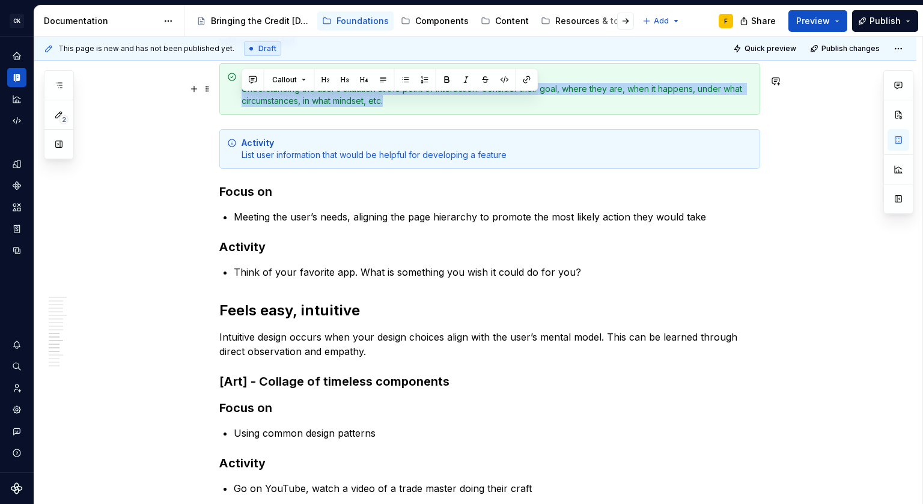
drag, startPoint x: 242, startPoint y: 101, endPoint x: 426, endPoint y: 120, distance: 184.7
click at [426, 115] on div "Focus on Understanding the user’s situation at the point of interaction. Consid…" at bounding box center [489, 89] width 541 height 52
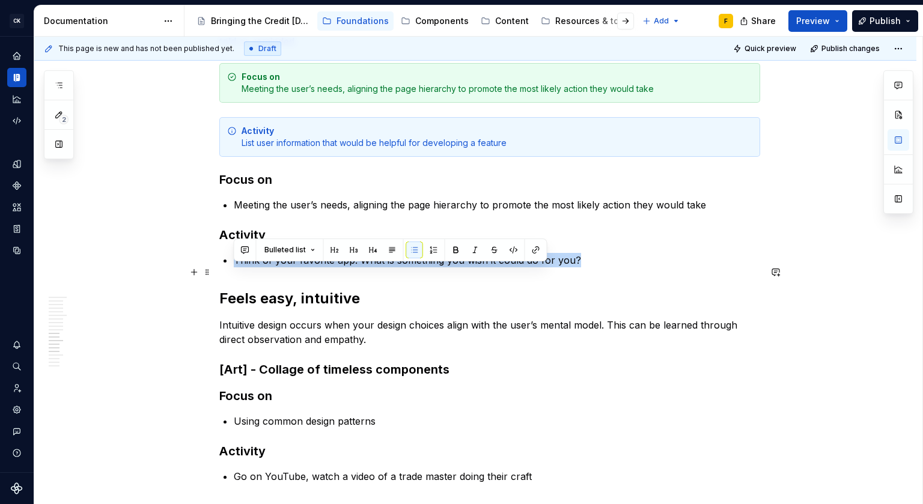
drag, startPoint x: 234, startPoint y: 270, endPoint x: 638, endPoint y: 271, distance: 404.2
click at [638, 267] on p "Think of your favorite app. What is something you wish it could do for you?" at bounding box center [497, 260] width 526 height 14
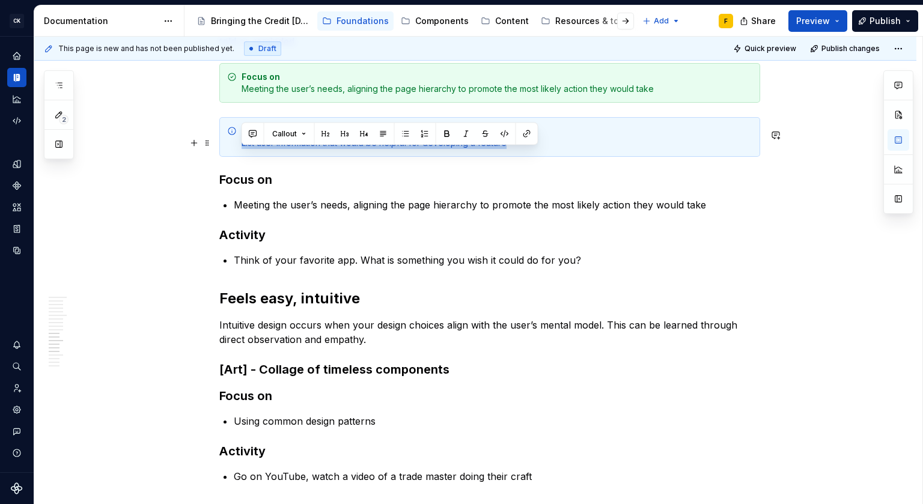
drag, startPoint x: 241, startPoint y: 155, endPoint x: 580, endPoint y: 158, distance: 338.1
click at [580, 149] on div "Activity List user information that would be helpful for developing a feature" at bounding box center [496, 137] width 510 height 24
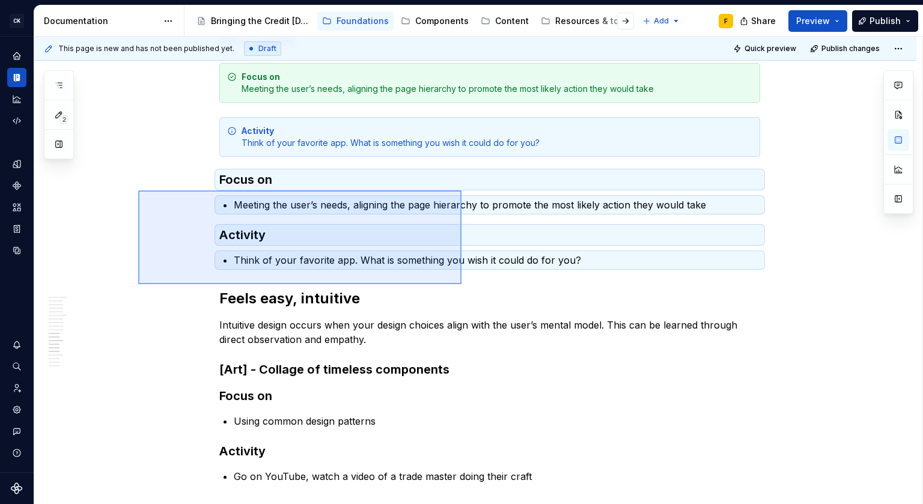
drag, startPoint x: 138, startPoint y: 190, endPoint x: 461, endPoint y: 284, distance: 336.4
click at [461, 284] on div "This page is new and has not been published yet. Draft Quick preview Publish ch…" at bounding box center [478, 271] width 888 height 468
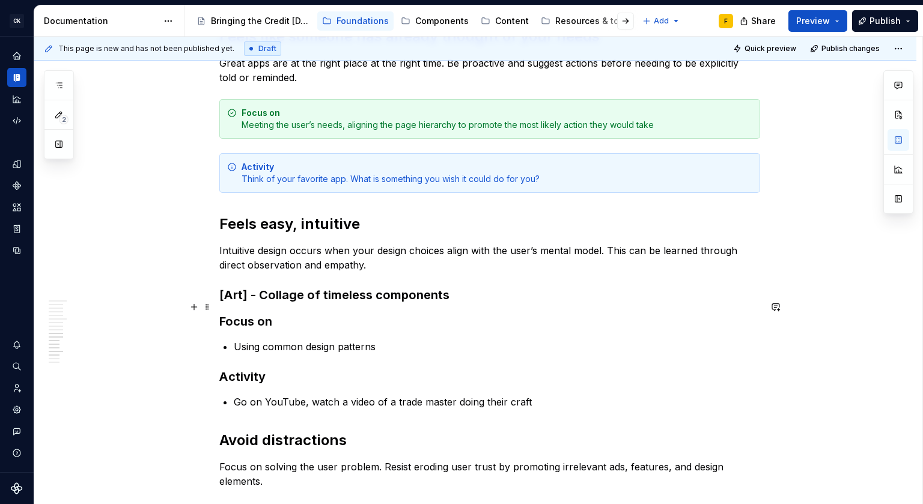
scroll to position [2571, 0]
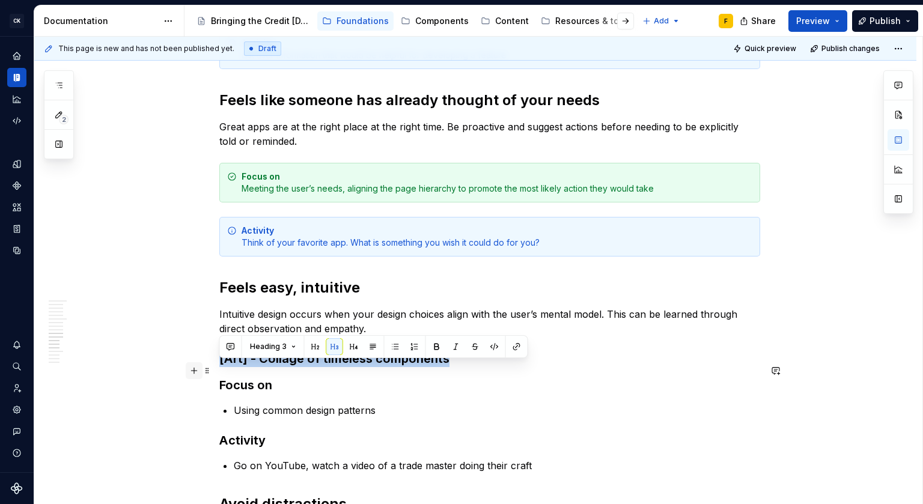
drag, startPoint x: 474, startPoint y: 368, endPoint x: 187, endPoint y: 368, distance: 287.1
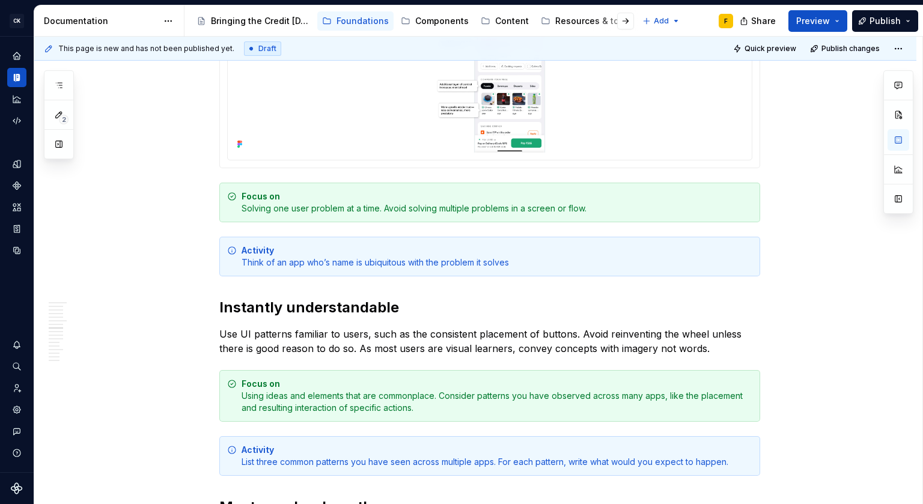
scroll to position [1706, 0]
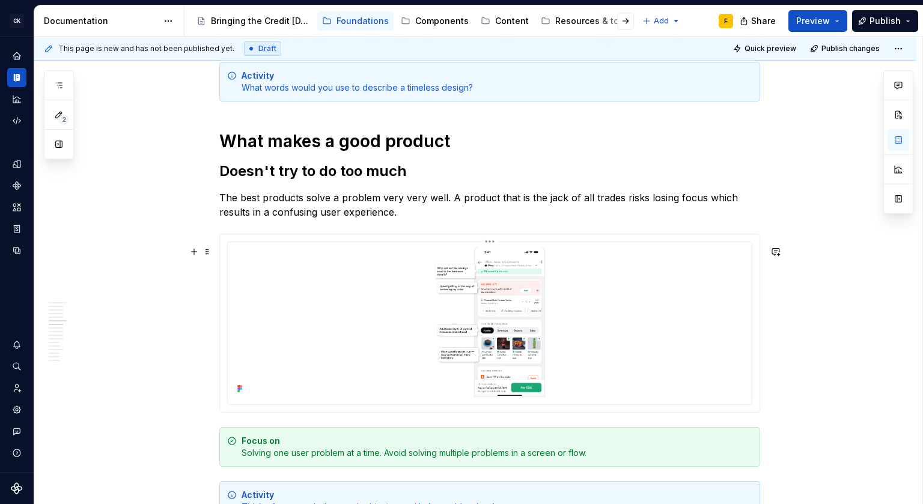
click at [489, 253] on html "CK [DATE] Design System F Design system data Documentation Accessibility guide …" at bounding box center [461, 252] width 923 height 504
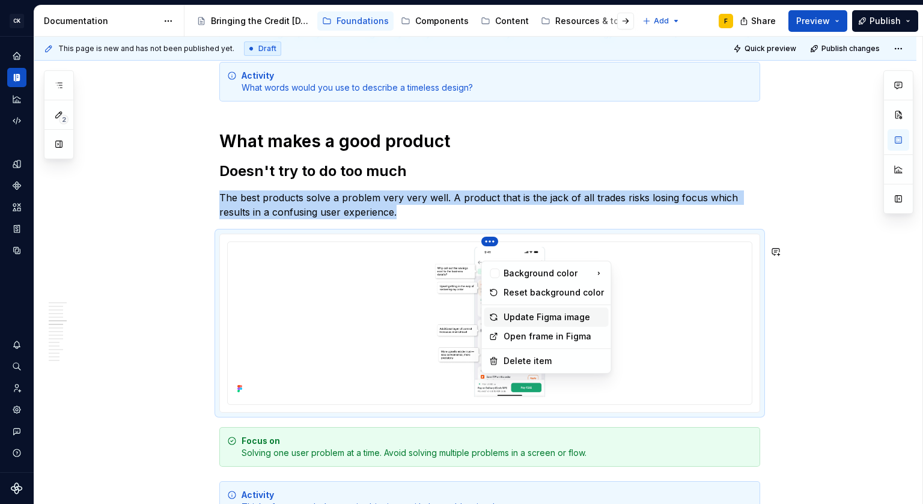
click at [494, 316] on icon at bounding box center [494, 317] width 10 height 10
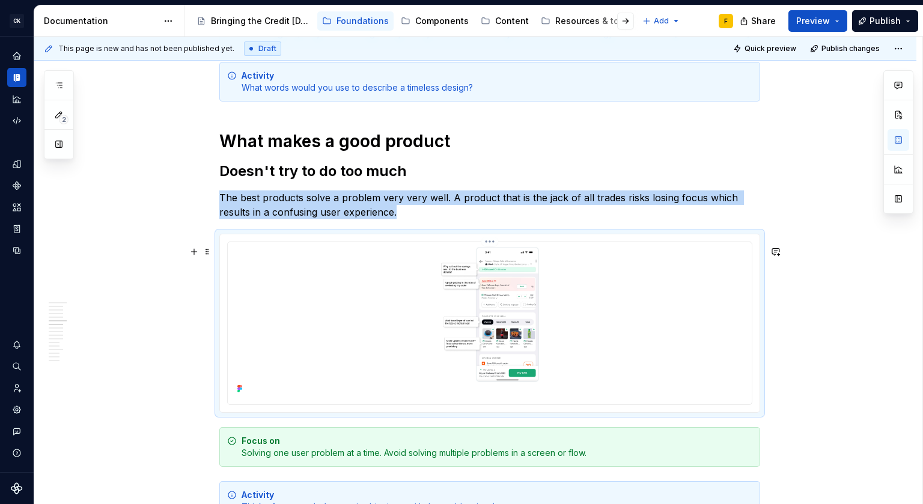
click at [489, 250] on html "CK [DATE] Design System F Design system data Documentation Accessibility guide …" at bounding box center [461, 252] width 923 height 504
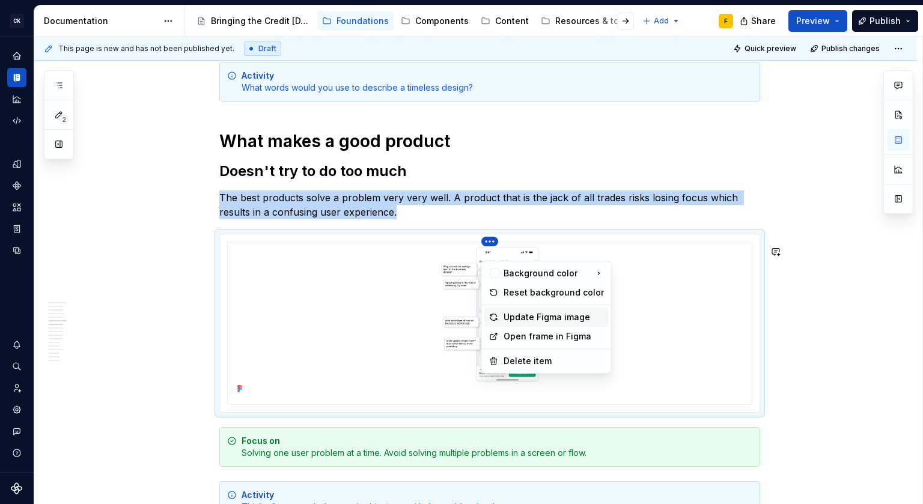
click at [502, 313] on div "Update Figma image" at bounding box center [546, 317] width 124 height 19
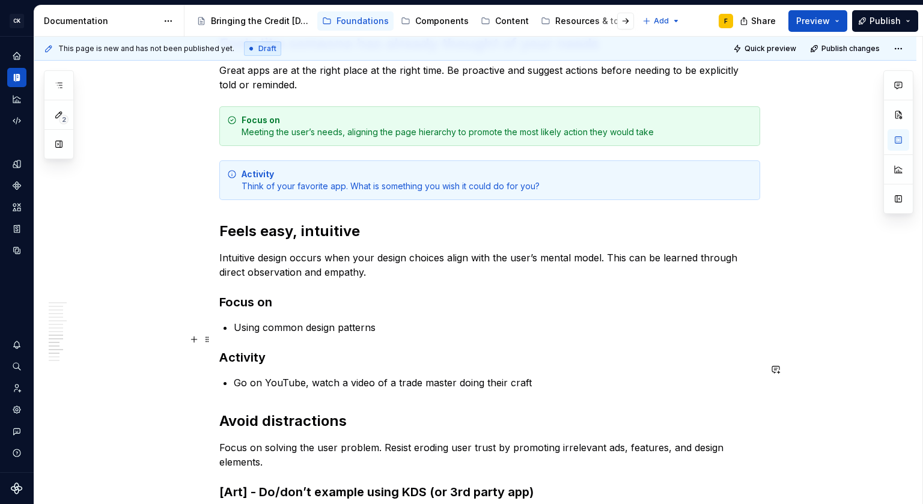
scroll to position [2628, 0]
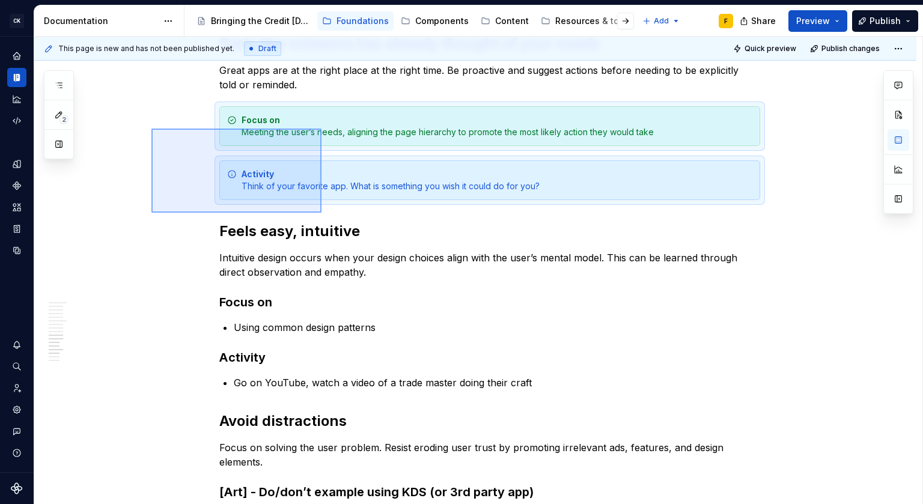
drag, startPoint x: 151, startPoint y: 129, endPoint x: 321, endPoint y: 213, distance: 189.6
click at [321, 213] on div "This page is new and has not been published yet. Draft Quick preview Publish ch…" at bounding box center [478, 271] width 888 height 468
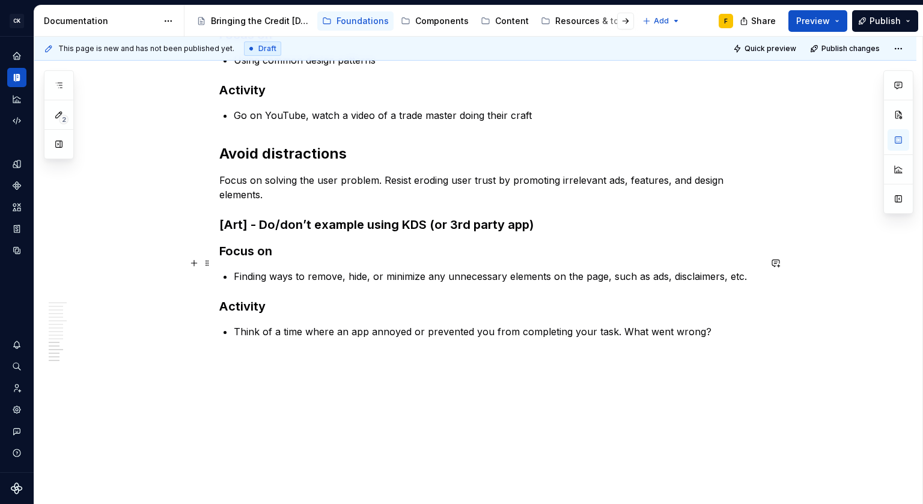
scroll to position [2806, 0]
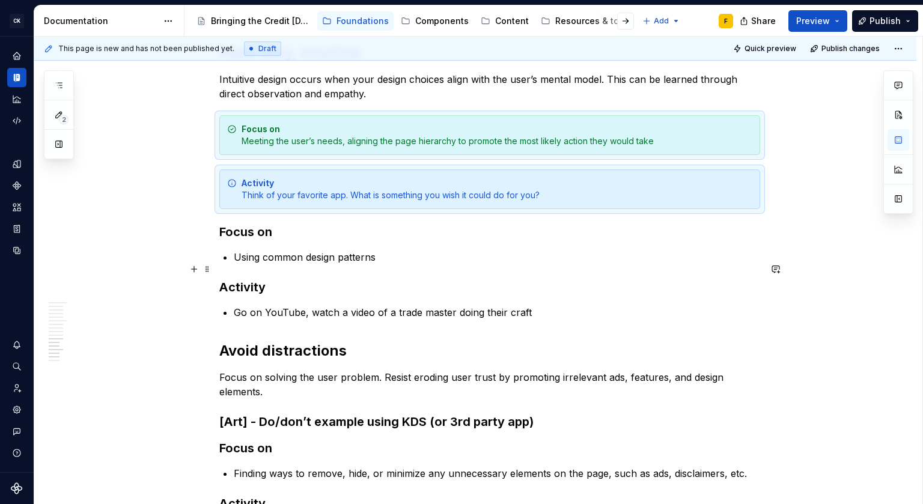
click at [286, 264] on p "Using common design patterns" at bounding box center [497, 257] width 526 height 14
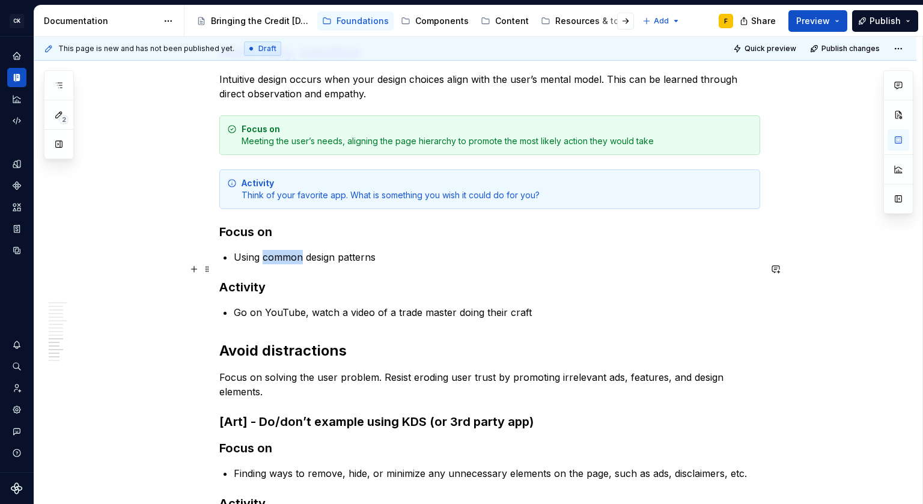
click at [286, 264] on p "Using common design patterns" at bounding box center [497, 257] width 526 height 14
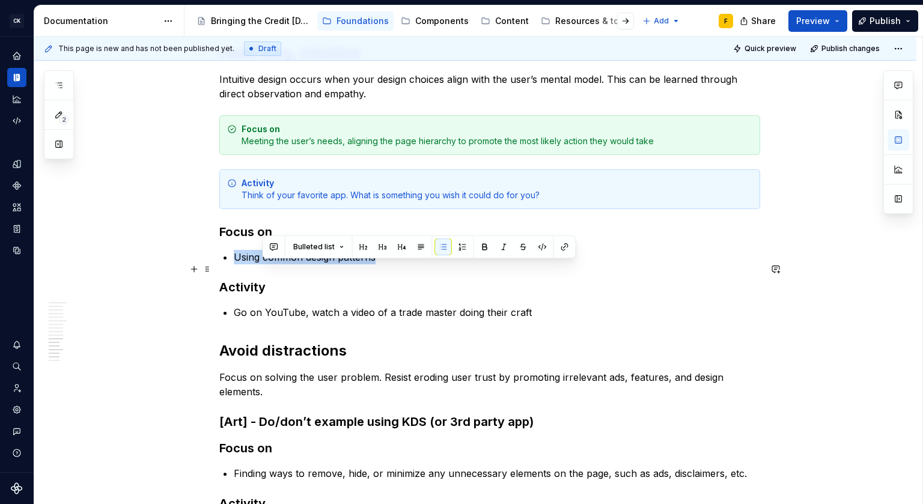
click at [286, 264] on p "Using common design patterns" at bounding box center [497, 257] width 526 height 14
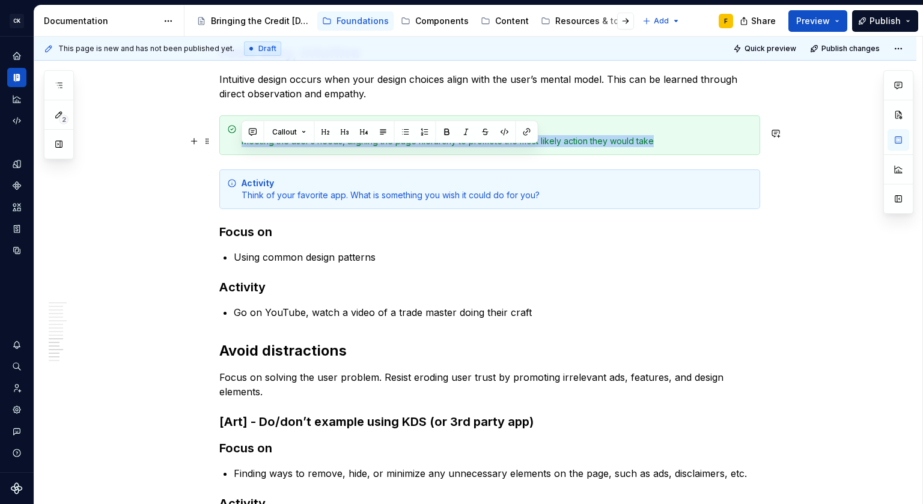
drag, startPoint x: 240, startPoint y: 152, endPoint x: 747, endPoint y: 148, distance: 507.5
click at [747, 148] on div "Focus on Meeting the user’s needs, aligning the page hierarchy to promote the m…" at bounding box center [489, 135] width 541 height 40
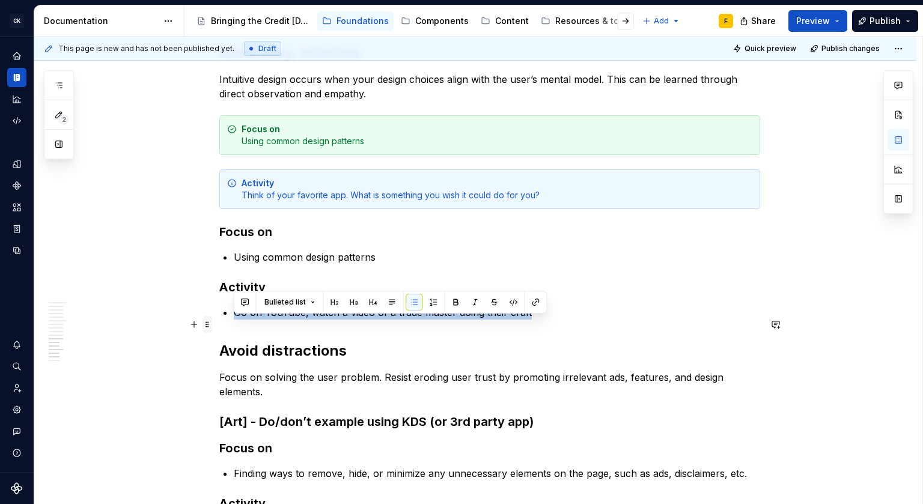
drag, startPoint x: 533, startPoint y: 321, endPoint x: 210, endPoint y: 323, distance: 323.1
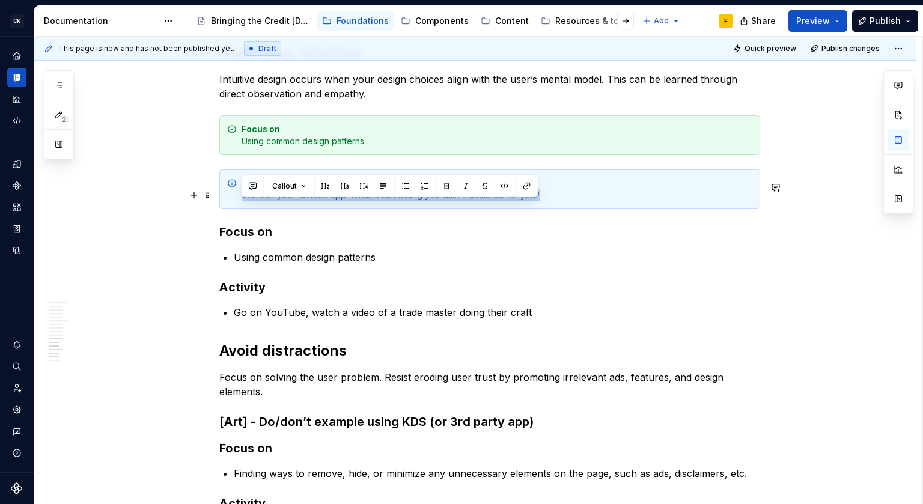
drag, startPoint x: 240, startPoint y: 207, endPoint x: 565, endPoint y: 205, distance: 324.9
click at [565, 205] on div "Activity Think of your favorite app. What is something you wish it could do for…" at bounding box center [489, 189] width 541 height 40
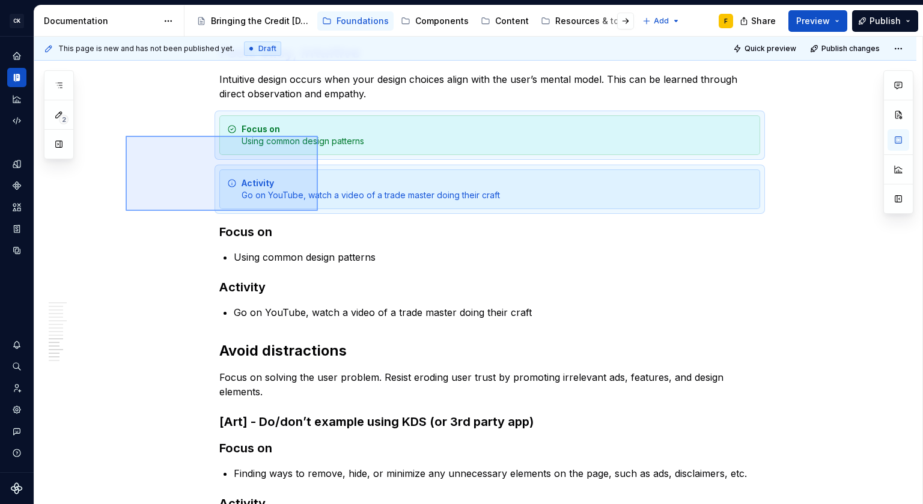
drag, startPoint x: 126, startPoint y: 136, endPoint x: 318, endPoint y: 211, distance: 206.3
click at [318, 211] on div "This page is new and has not been published yet. Draft Quick preview Publish ch…" at bounding box center [478, 271] width 888 height 468
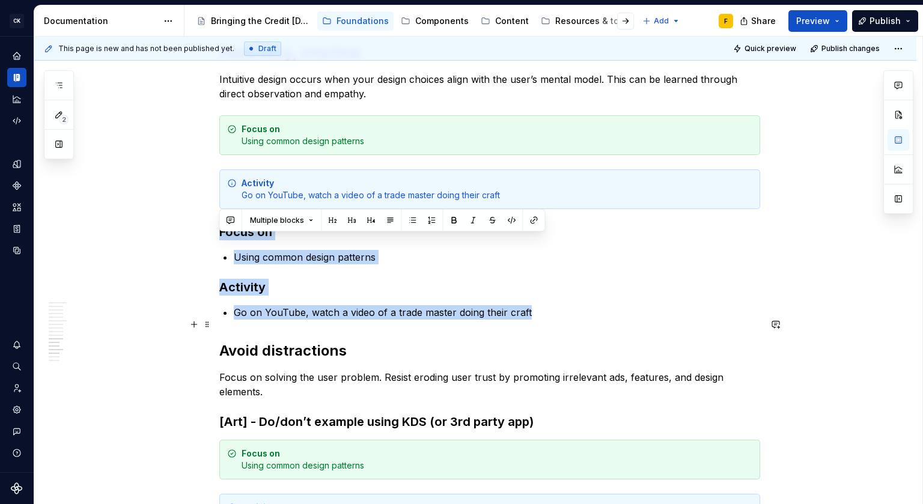
drag, startPoint x: 219, startPoint y: 243, endPoint x: 538, endPoint y: 326, distance: 328.9
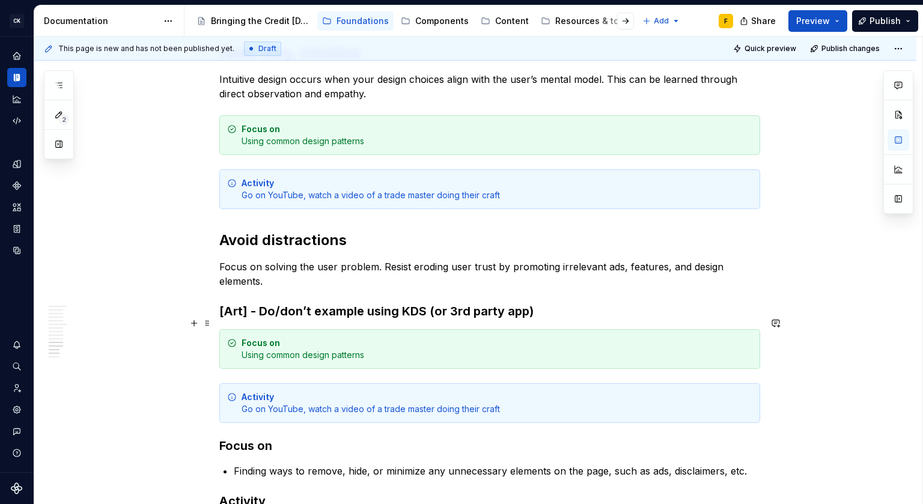
scroll to position [2905, 0]
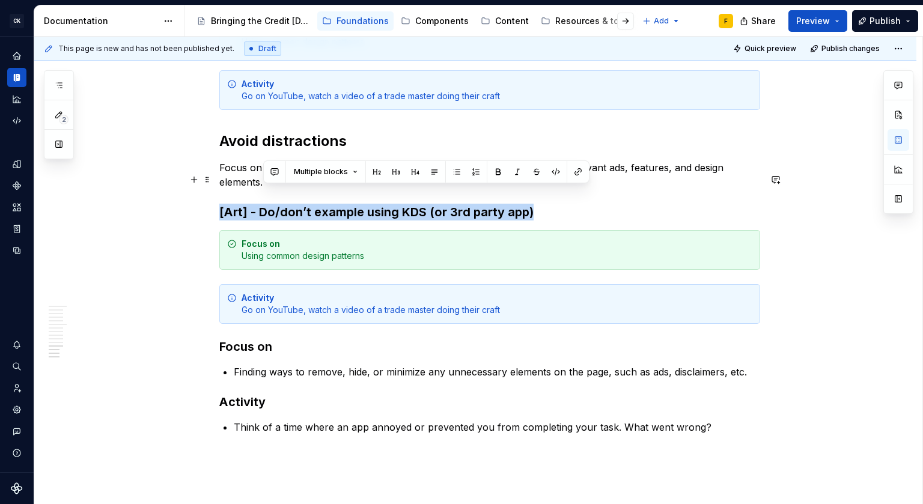
drag, startPoint x: 535, startPoint y: 224, endPoint x: 262, endPoint y: 197, distance: 274.0
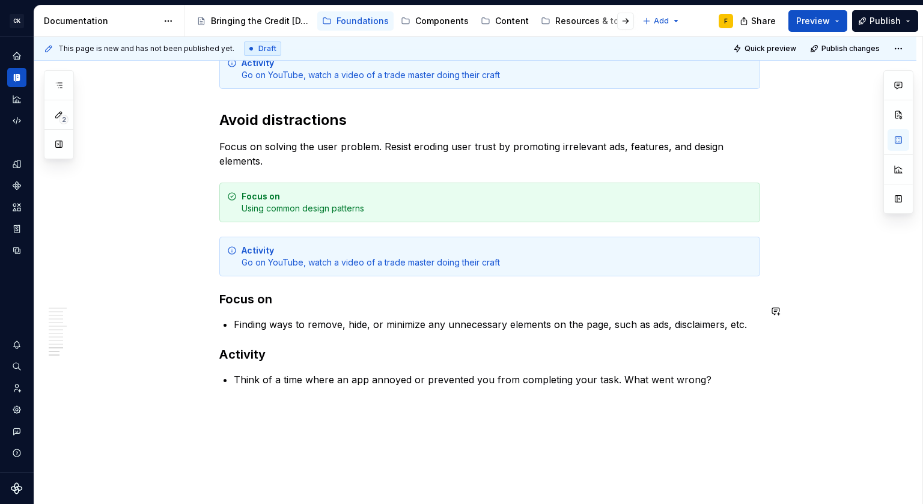
scroll to position [2928, 0]
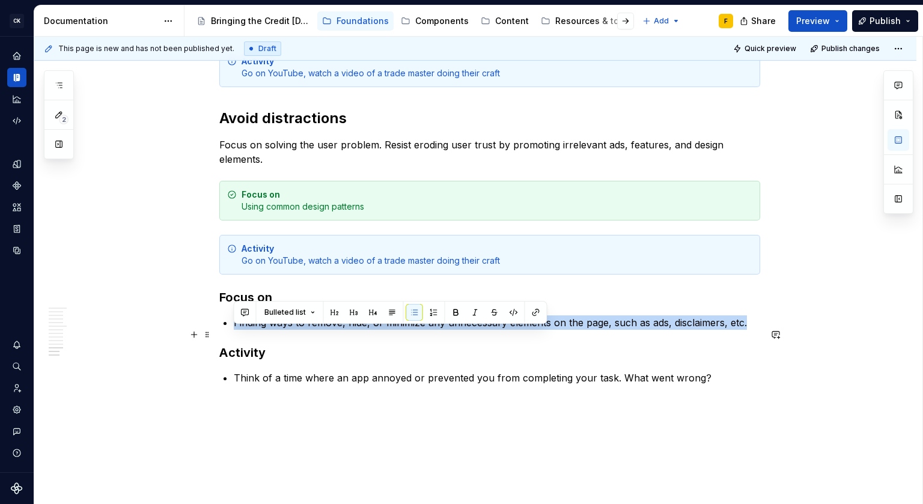
drag, startPoint x: 233, startPoint y: 334, endPoint x: 748, endPoint y: 330, distance: 515.3
click at [748, 330] on p "Finding ways to remove, hide, or minimize any unnecessary elements on the page,…" at bounding box center [497, 322] width 526 height 14
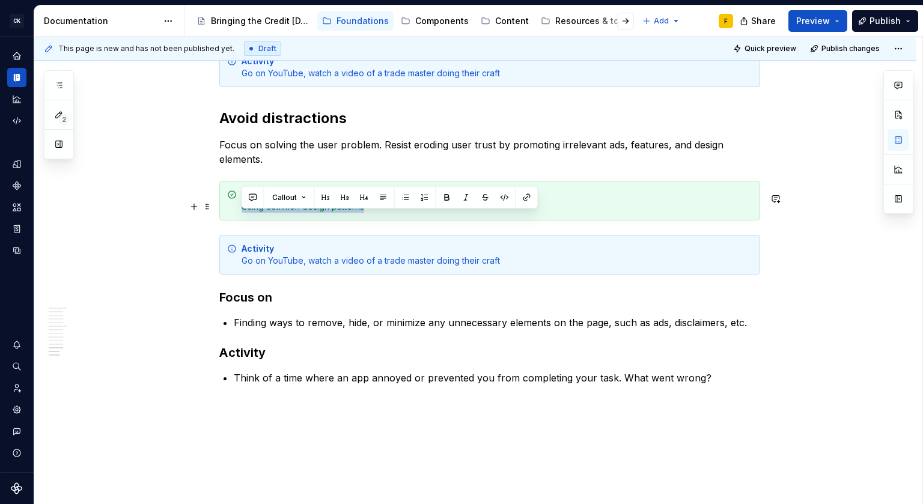
drag, startPoint x: 243, startPoint y: 219, endPoint x: 386, endPoint y: 219, distance: 142.3
click at [386, 213] on div "Focus on Using common design patterns" at bounding box center [496, 201] width 510 height 24
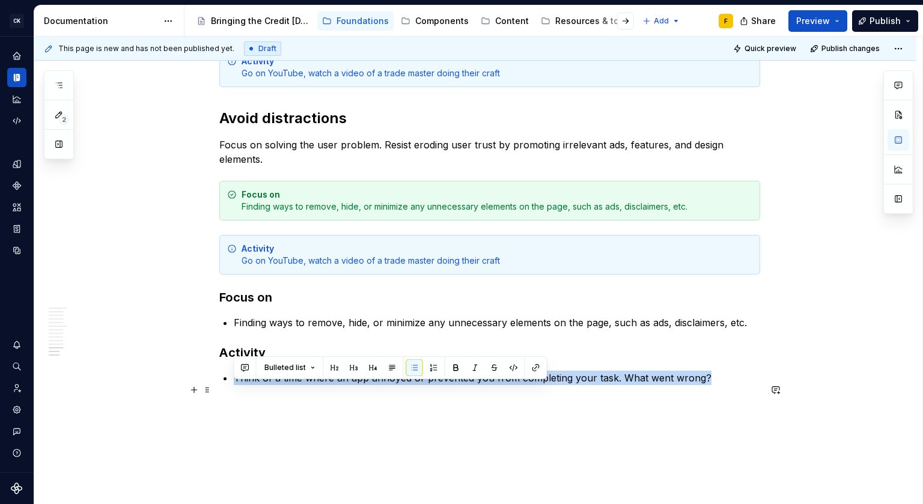
drag, startPoint x: 234, startPoint y: 390, endPoint x: 712, endPoint y: 387, distance: 477.5
click at [712, 385] on p "Think of a time where an app annoyed or prevented you from completing your task…" at bounding box center [497, 378] width 526 height 14
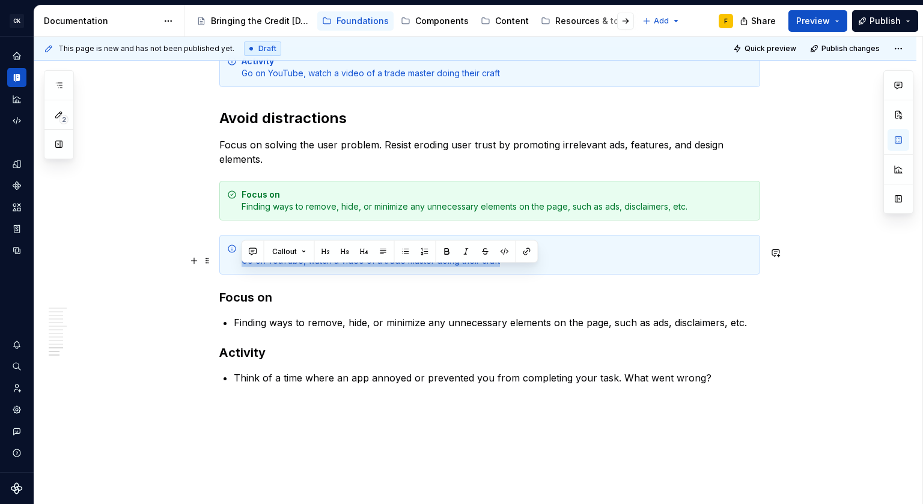
drag, startPoint x: 243, startPoint y: 273, endPoint x: 517, endPoint y: 273, distance: 273.9
click at [517, 267] on div "Activity Go on YouTube, watch a video of a trade master doing their craft" at bounding box center [496, 255] width 510 height 24
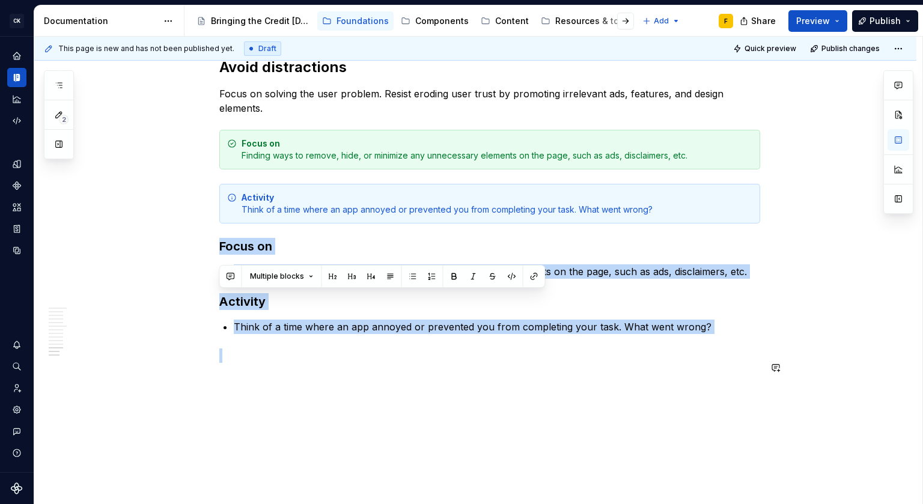
scroll to position [3014, 0]
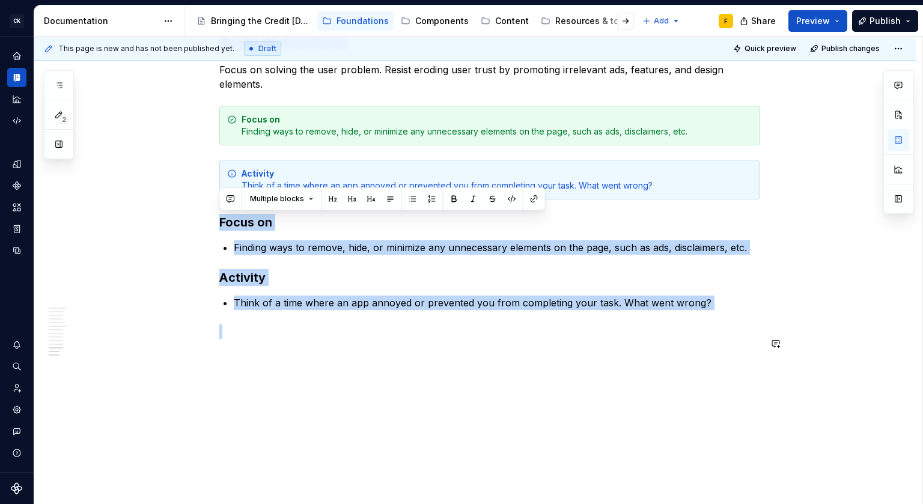
drag, startPoint x: 219, startPoint y: 306, endPoint x: 362, endPoint y: 482, distance: 226.3
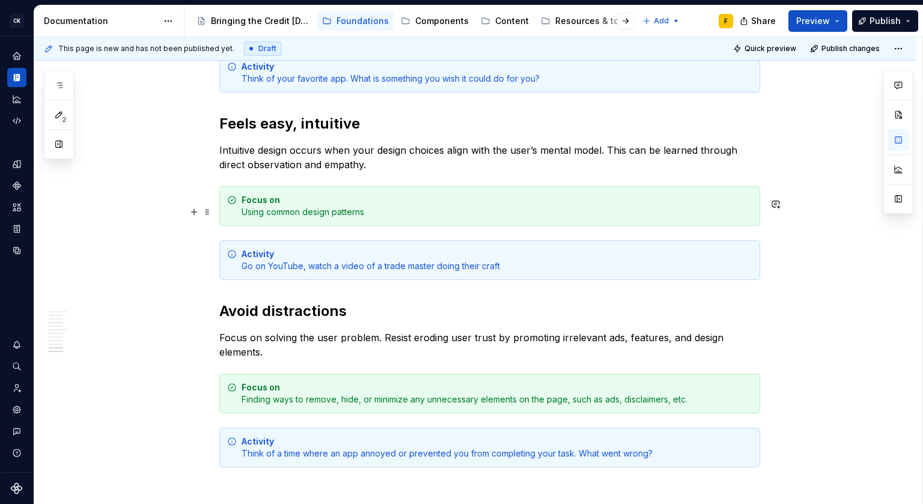
scroll to position [2875, 0]
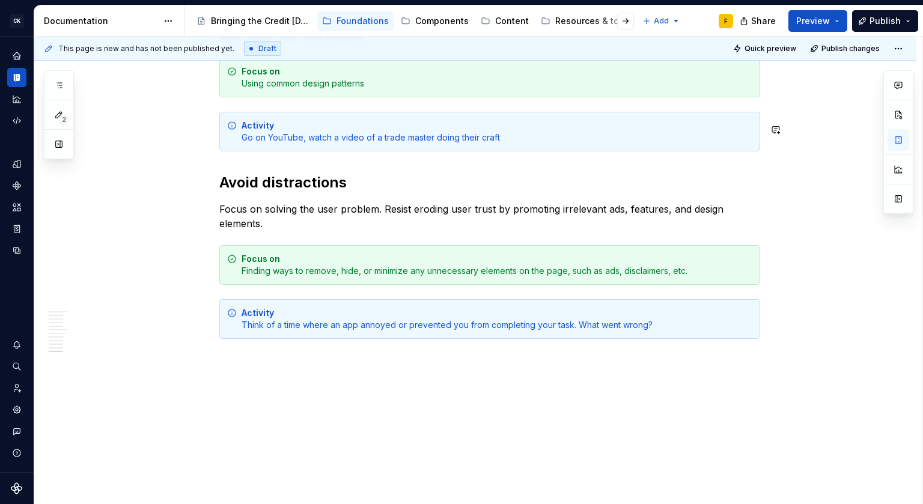
type textarea "*"
